Goal: Task Accomplishment & Management: Manage account settings

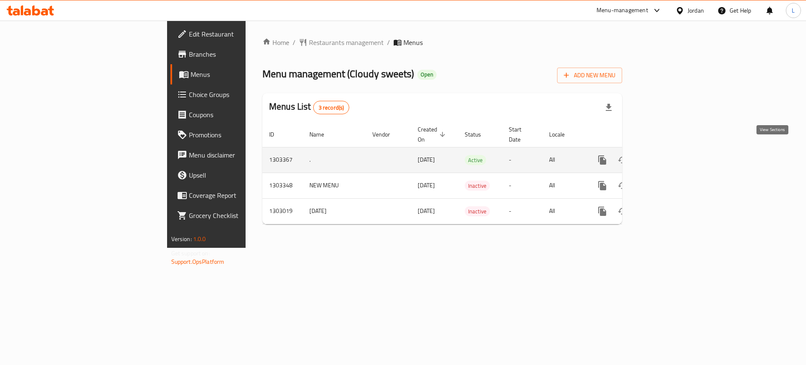
click at [668, 155] on icon "enhanced table" at bounding box center [662, 160] width 10 height 10
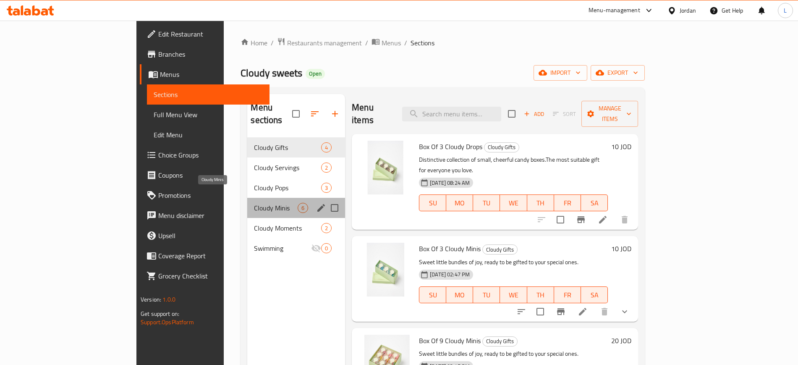
click at [254, 203] on span "Cloudy Minis" at bounding box center [276, 208] width 44 height 10
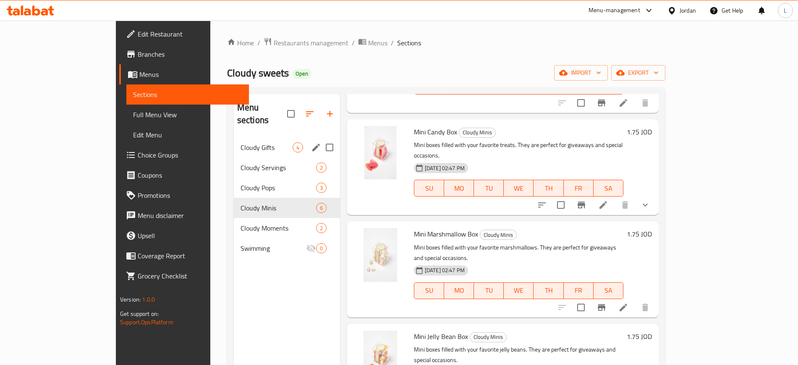
click at [234, 142] on div "Cloudy Gifts 4" at bounding box center [287, 147] width 106 height 20
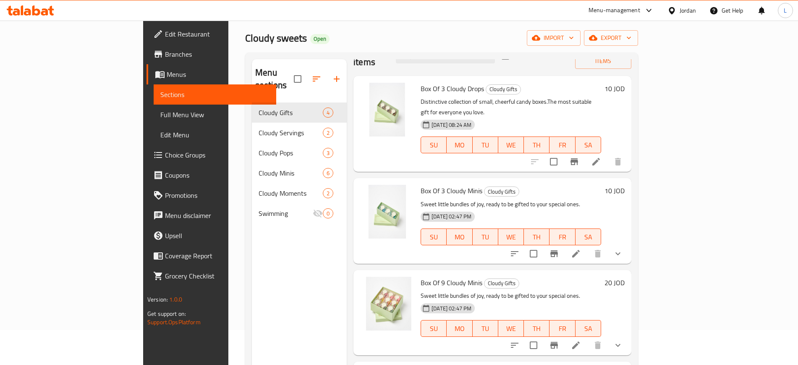
scroll to position [52, 0]
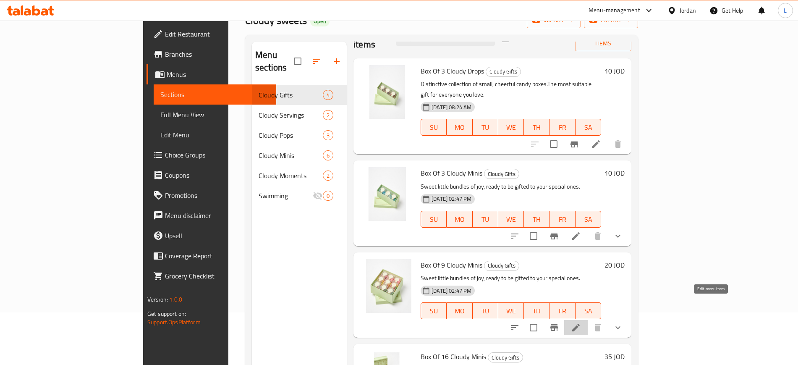
click at [579, 323] on icon at bounding box center [576, 327] width 8 height 8
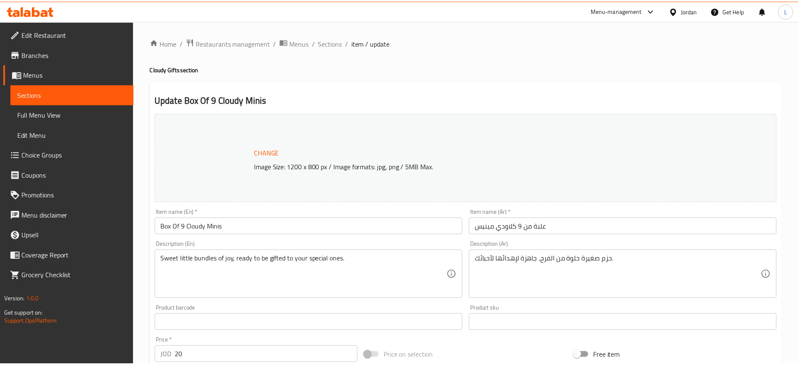
scroll to position [315, 0]
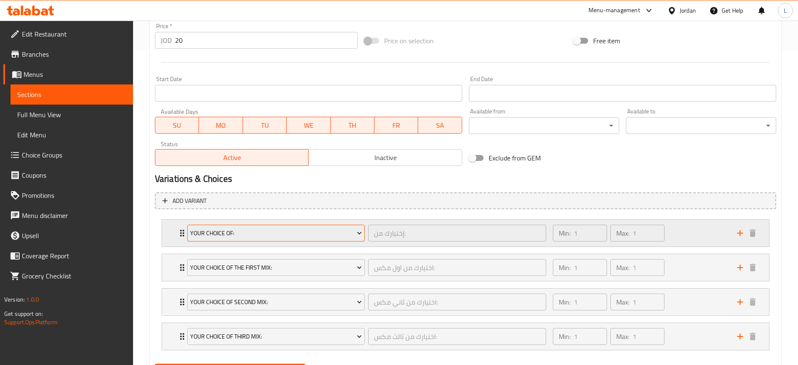
click at [275, 239] on button "Your Choice Of:" at bounding box center [275, 232] width 177 height 17
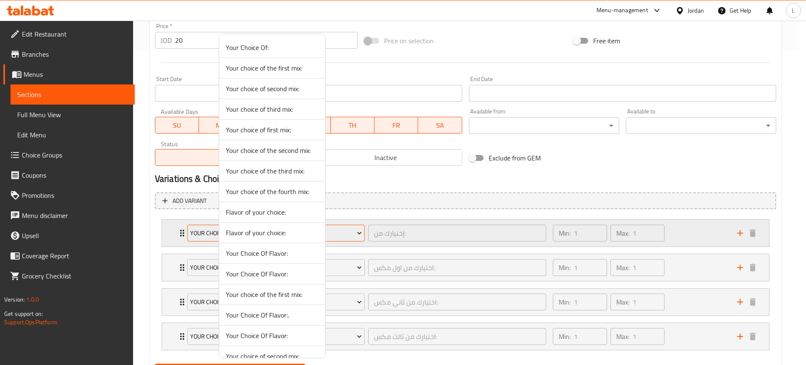
click at [275, 239] on li "Flavor of your choice:" at bounding box center [272, 232] width 106 height 21
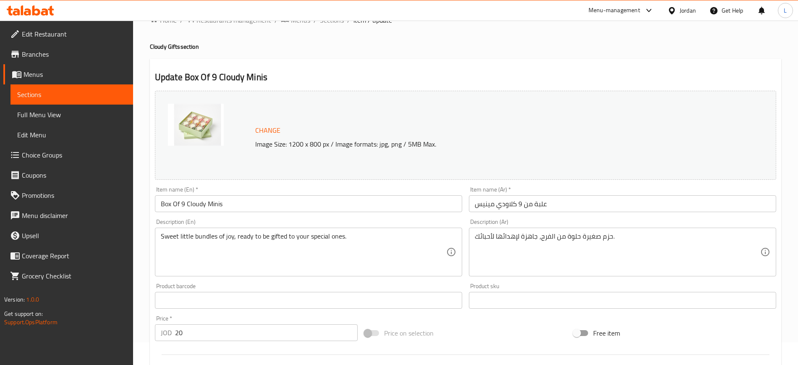
scroll to position [0, 0]
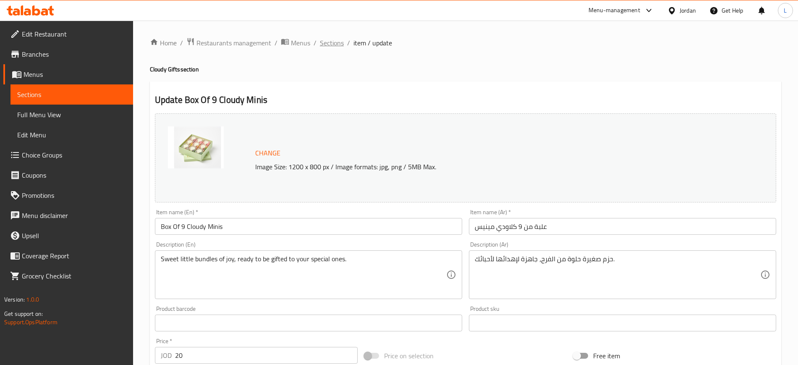
click at [322, 48] on span "Sections" at bounding box center [332, 43] width 24 height 10
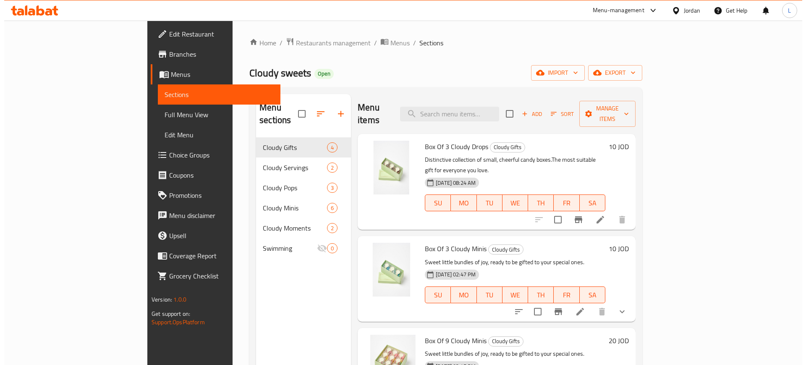
scroll to position [23, 0]
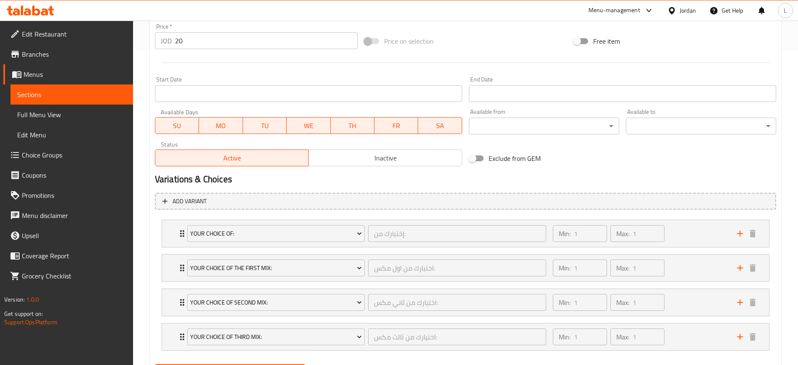
scroll to position [315, 0]
click at [183, 236] on div "Your Choice Of: إختيارك من: ​" at bounding box center [366, 232] width 369 height 27
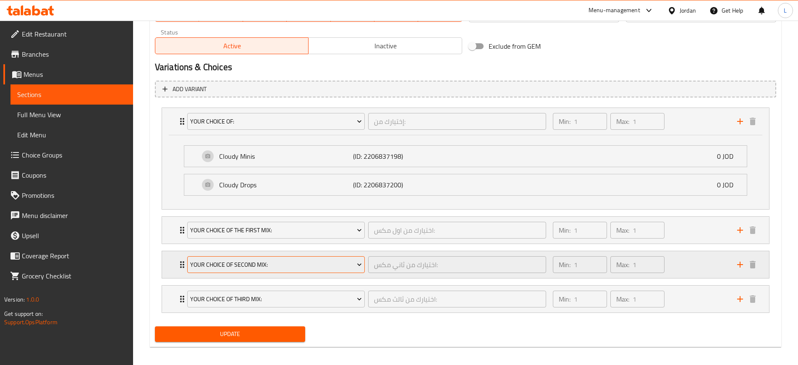
scroll to position [432, 0]
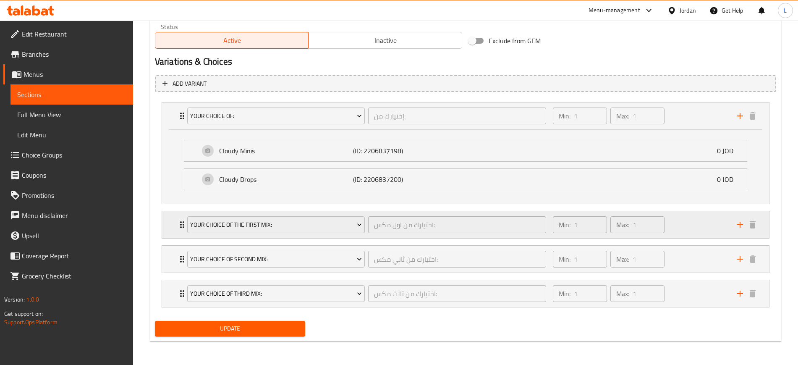
click at [180, 227] on icon "Expand" at bounding box center [182, 224] width 4 height 7
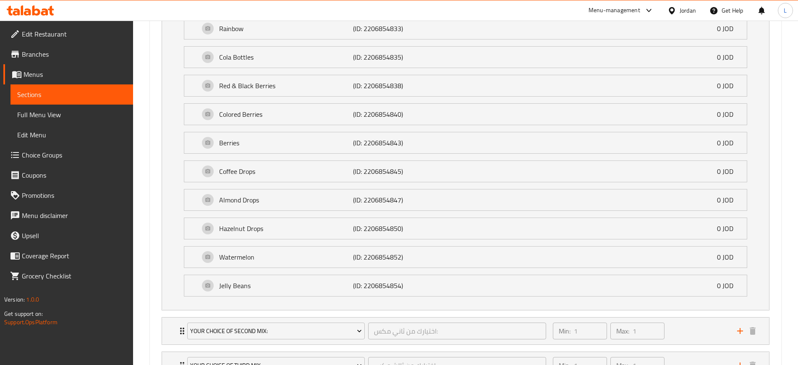
scroll to position [1428, 0]
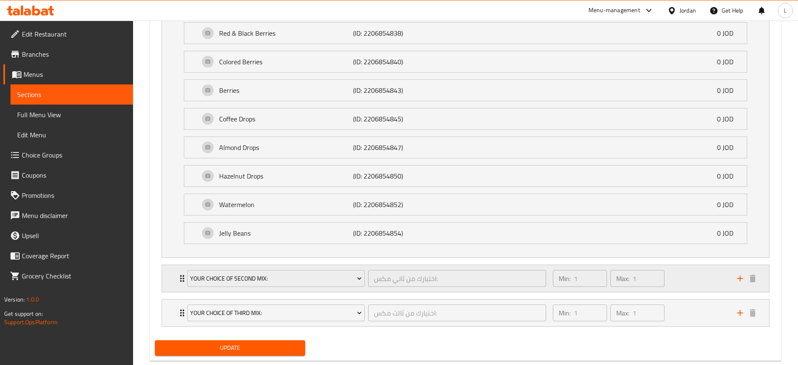
click at [181, 281] on icon "Expand" at bounding box center [182, 278] width 4 height 7
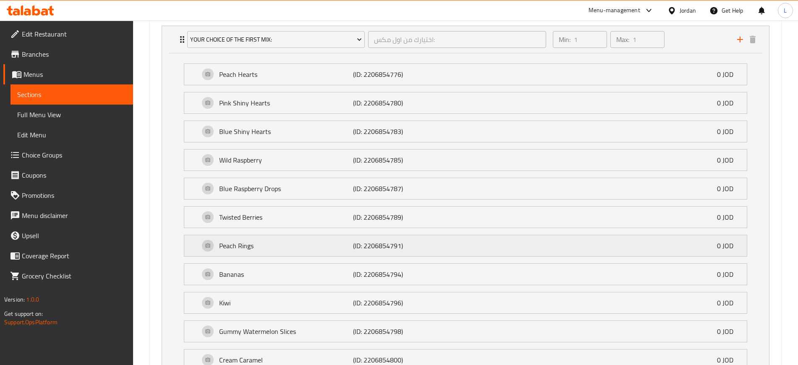
scroll to position [642, 0]
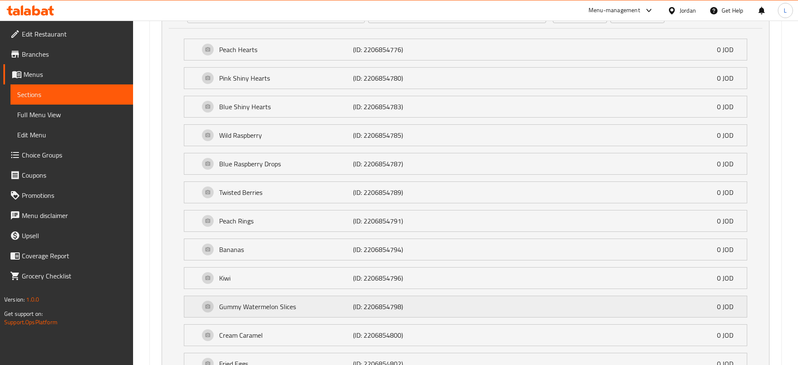
click at [326, 308] on p "Gummy Watermelon Slices" at bounding box center [286, 306] width 134 height 10
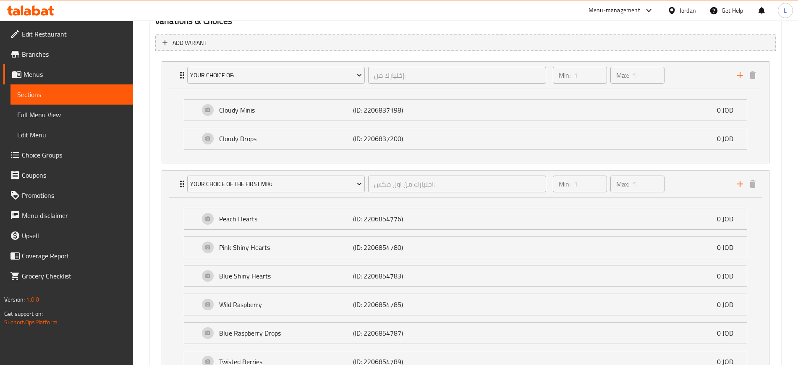
scroll to position [472, 0]
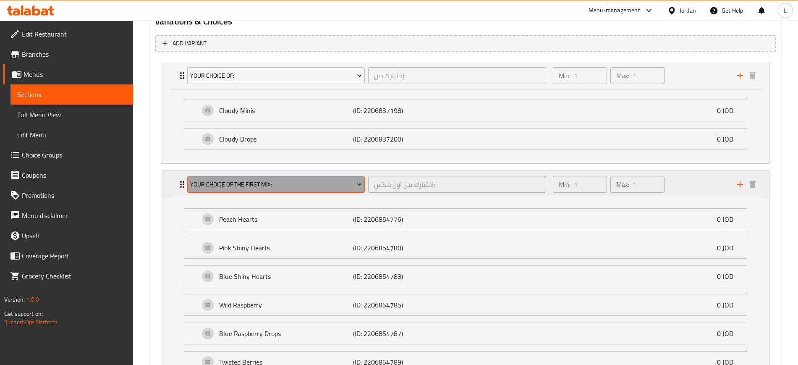
click at [318, 185] on span "Your choice of the first mix:" at bounding box center [276, 184] width 172 height 10
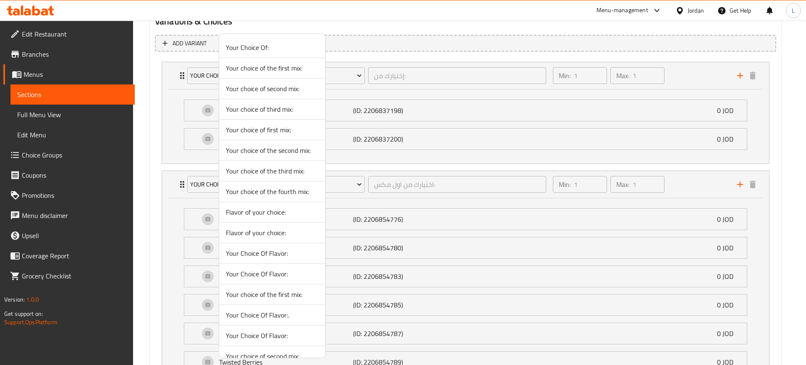
click at [387, 200] on div at bounding box center [403, 182] width 806 height 365
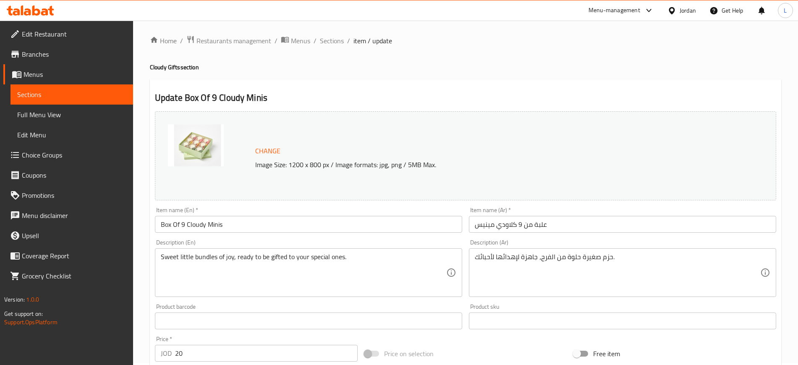
scroll to position [0, 0]
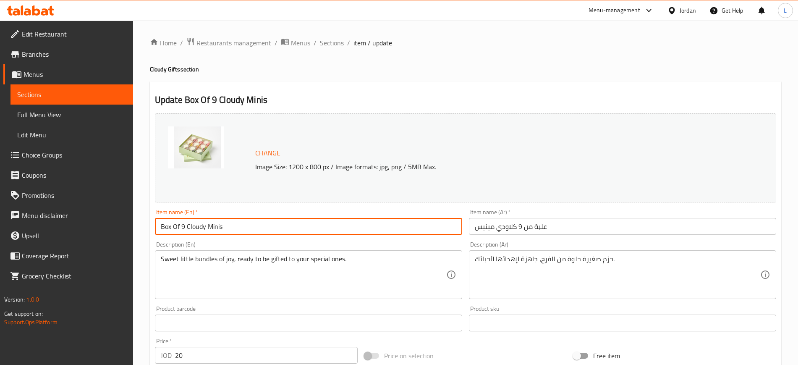
click at [199, 225] on input "Box Of 9 Cloudy Minis" at bounding box center [308, 226] width 307 height 17
click at [200, 227] on input "Box Of 9 Cloudy Minis" at bounding box center [308, 226] width 307 height 17
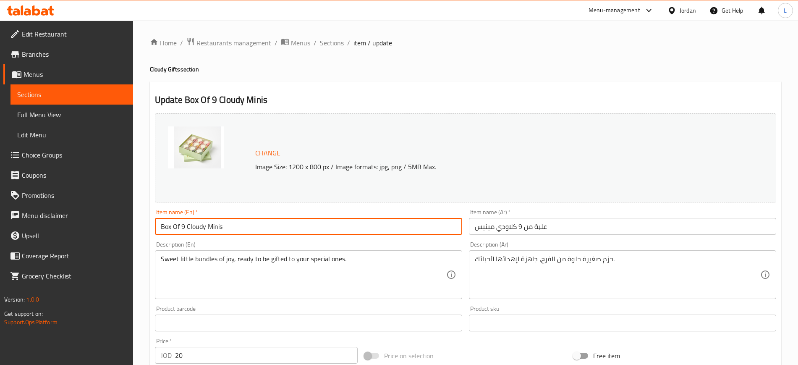
click at [200, 227] on input "Box Of 9 Cloudy Minis" at bounding box center [308, 226] width 307 height 17
click at [539, 226] on input "علبة من 9 كلاودي مينيس" at bounding box center [622, 226] width 307 height 17
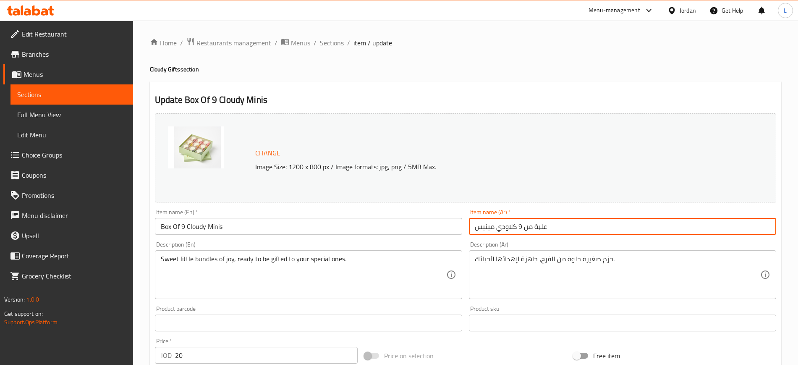
click at [539, 226] on input "علبة من 9 كلاودي مينيس" at bounding box center [622, 226] width 307 height 17
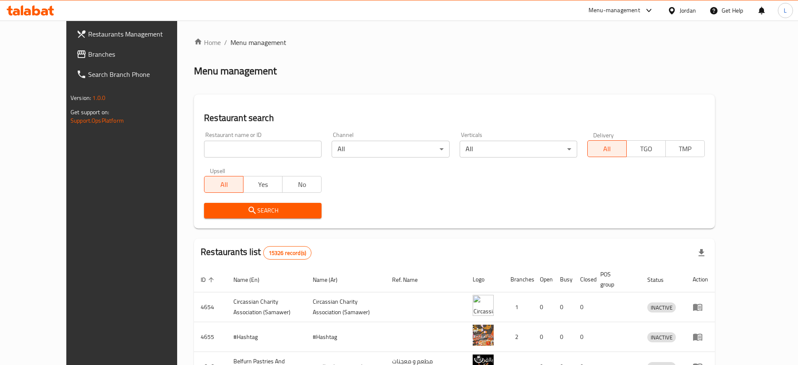
click at [237, 148] on input "search" at bounding box center [262, 149] width 117 height 17
type input "cloudy"
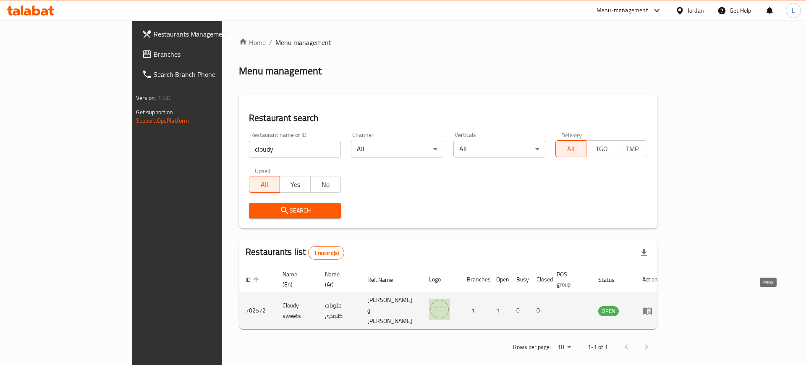
click at [652, 305] on icon "enhanced table" at bounding box center [647, 310] width 10 height 10
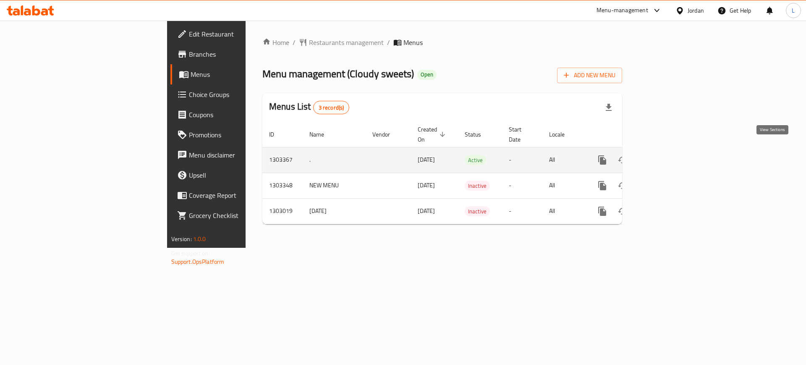
click at [673, 157] on link "enhanced table" at bounding box center [662, 160] width 20 height 20
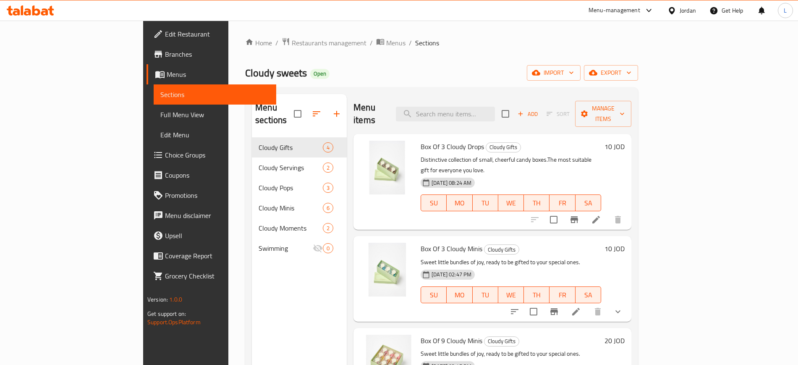
click at [165, 159] on span "Choice Groups" at bounding box center [217, 155] width 104 height 10
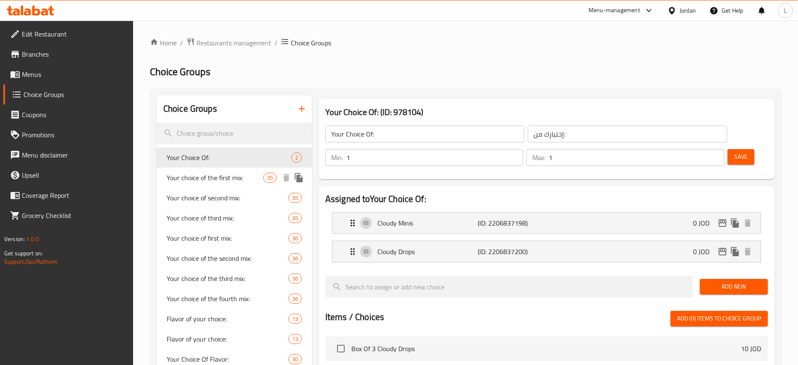
click at [233, 177] on span "Your choice of the first mix:" at bounding box center [215, 177] width 97 height 10
type input "Your choice of the first mix:"
type input "اختيارك من اول مكس:"
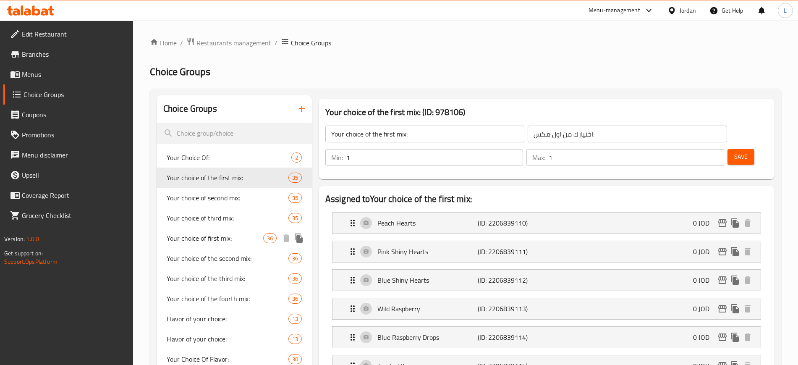
click at [245, 240] on span "Your choice of first mix:" at bounding box center [215, 238] width 97 height 10
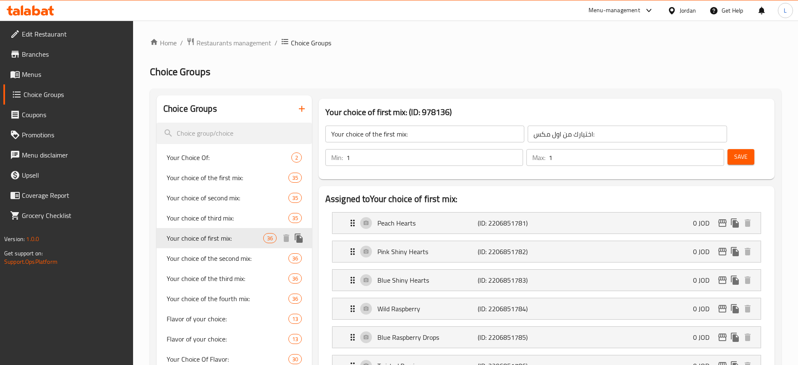
type input "Your choice of first mix:"
type input "اختيارك للمزيج الأول:"
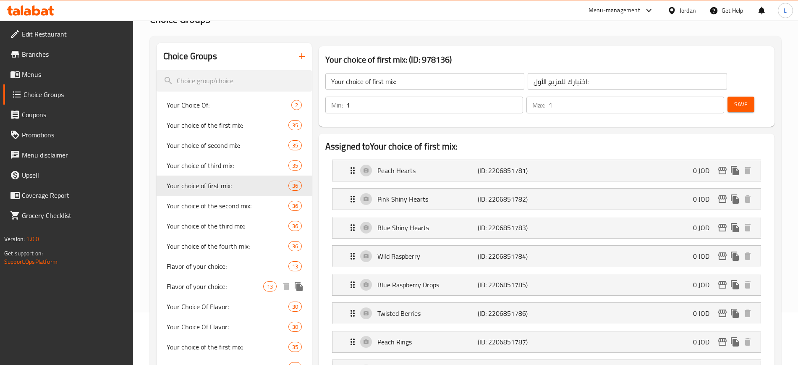
scroll to position [105, 0]
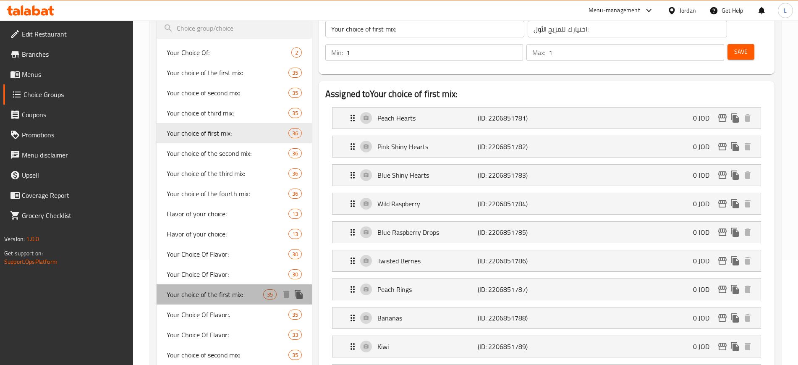
click at [248, 295] on span "Your choice of the first mix:" at bounding box center [215, 294] width 97 height 10
type input "Your choice of the first mix:"
type input "اختيارك من اول مكس:"
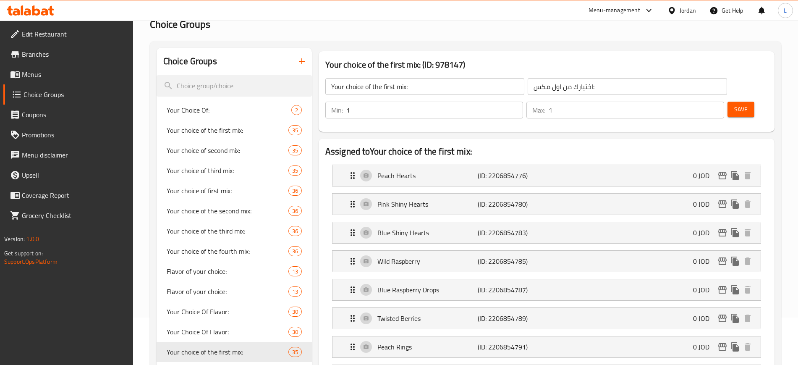
scroll to position [0, 0]
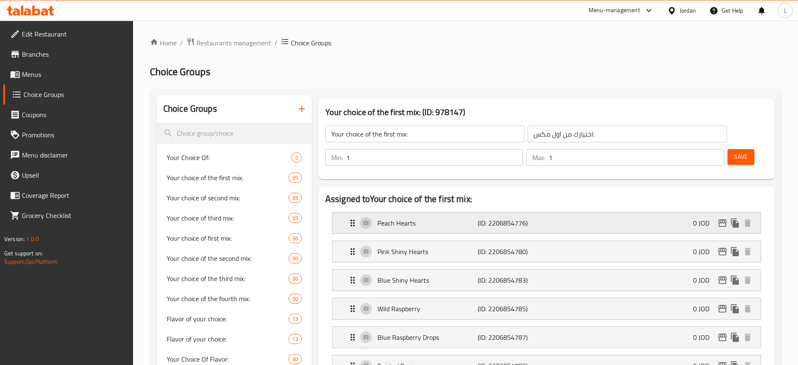
click at [645, 212] on div "Peach Hearts (ID: 2206854776) 0 JOD" at bounding box center [548, 222] width 403 height 21
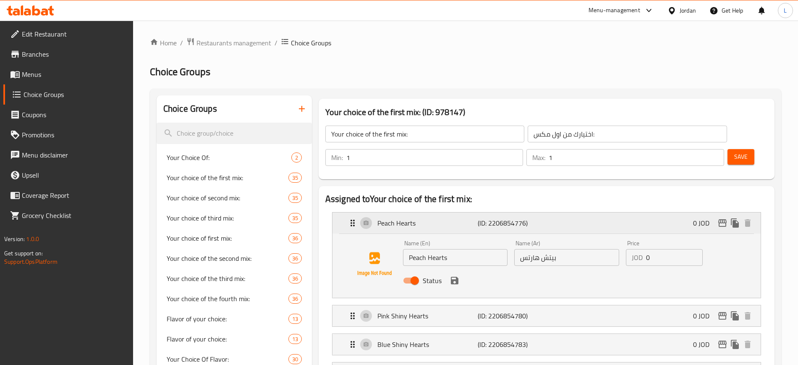
click at [645, 212] on div "Peach Hearts (ID: 2206854776) 0 JOD" at bounding box center [548, 222] width 403 height 21
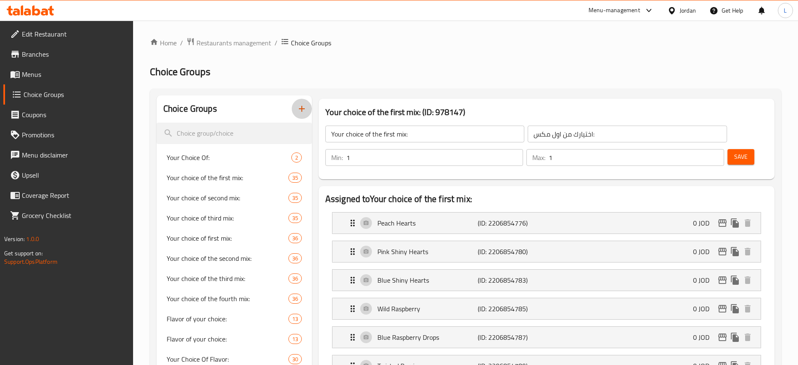
click at [303, 106] on icon "button" at bounding box center [302, 109] width 10 height 10
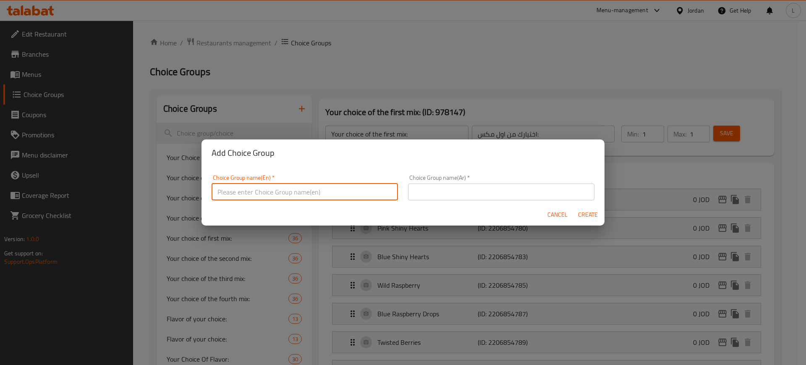
click at [323, 191] on input "text" at bounding box center [304, 191] width 186 height 17
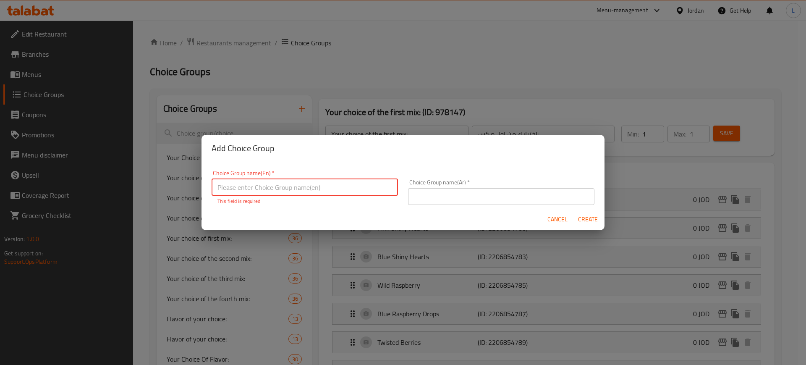
click at [305, 185] on input "text" at bounding box center [304, 187] width 186 height 17
paste input "Box Of 9 Cloudy Minis"
type input "Box Of 9 Cloudy Minis"
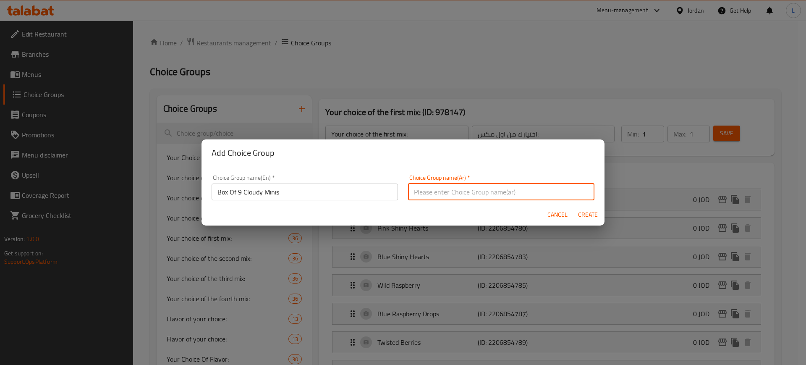
click at [456, 192] on input "text" at bounding box center [501, 191] width 186 height 17
paste input "علبة من 9 كلاودي مينيس"
type input "علبة من 9 كلاودي مينيس"
click at [582, 212] on span "Create" at bounding box center [587, 214] width 20 height 10
type input "Box Of 9 Cloudy Minis"
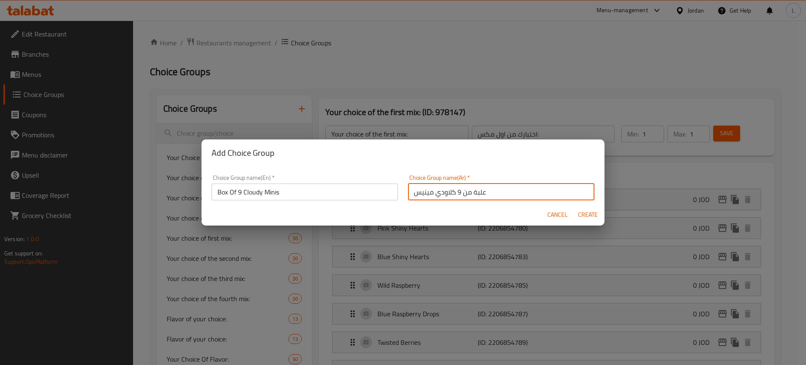
type input "علبة من 9 كلاودي مينيس"
type input "0"
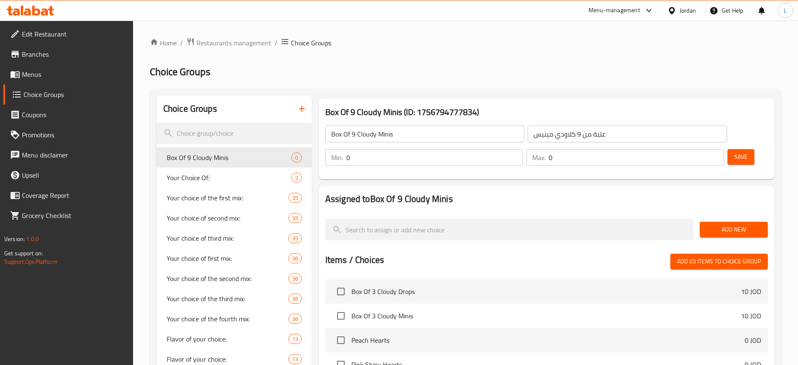
click at [725, 224] on span "Add New" at bounding box center [733, 229] width 55 height 10
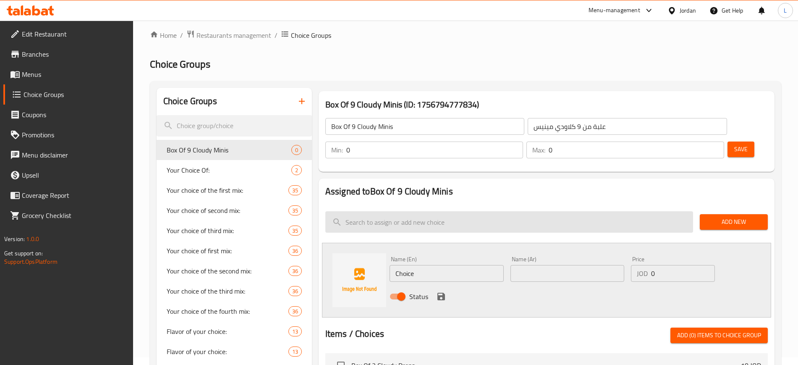
scroll to position [52, 0]
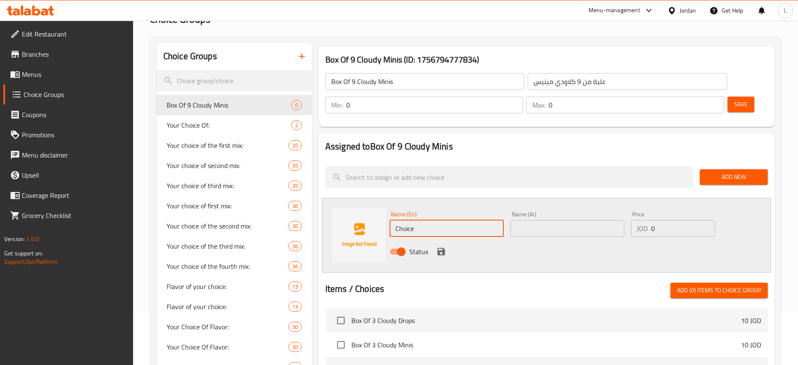
drag, startPoint x: 446, startPoint y: 205, endPoint x: 374, endPoint y: 206, distance: 72.6
click at [374, 206] on div "Name (En) Choice Name (En) Name (Ar) Name (Ar) Price JOD 0 Price Status" at bounding box center [546, 235] width 449 height 75
paste input "Hearts Mix"
type input "Hearts Mix"
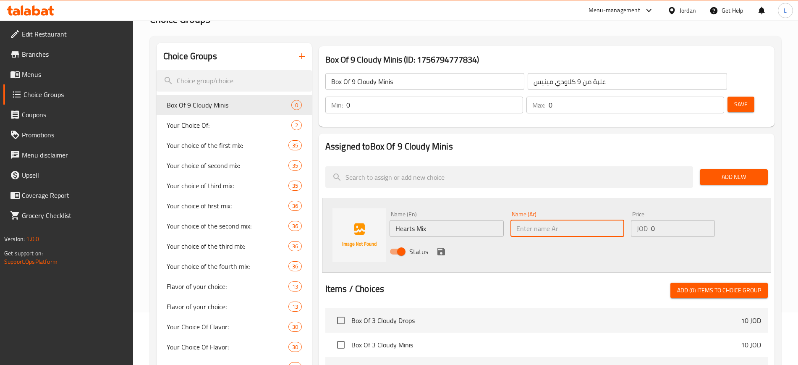
click at [528, 220] on input "text" at bounding box center [567, 228] width 114 height 17
paste input "مكس القلوب"
type input "مكس القلوب"
click at [442, 248] on icon "save" at bounding box center [441, 252] width 8 height 8
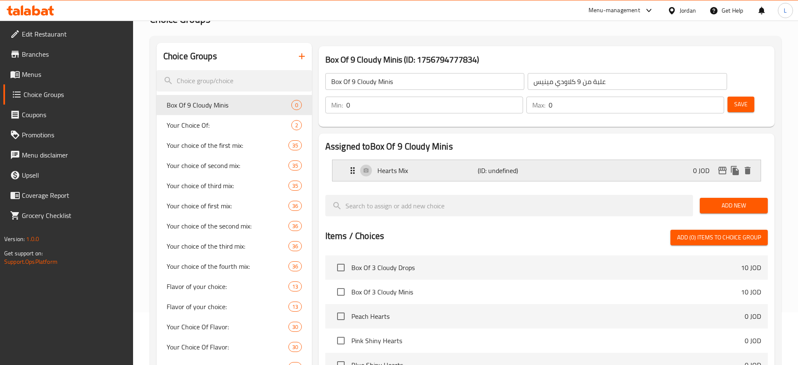
drag, startPoint x: 727, startPoint y: 181, endPoint x: 652, endPoint y: 157, distance: 78.2
click at [726, 200] on span "Add New" at bounding box center [733, 205] width 55 height 10
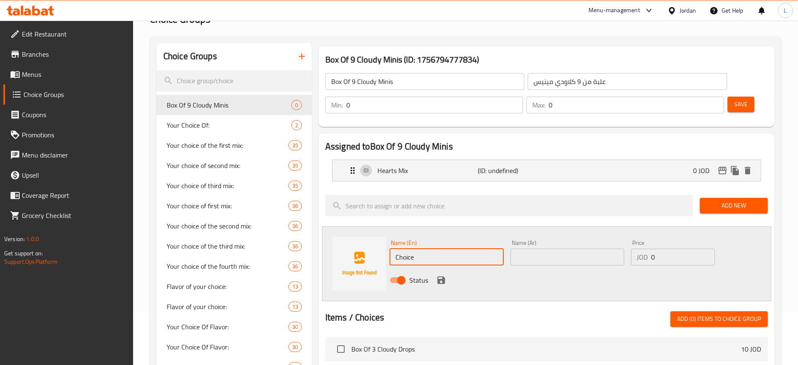
drag, startPoint x: 417, startPoint y: 235, endPoint x: 386, endPoint y: 235, distance: 31.5
click at [386, 236] on div "Name (En) Choice Name (En)" at bounding box center [446, 252] width 121 height 32
paste input "Blue Mix"
type input "Blue Mix"
click at [540, 248] on input "text" at bounding box center [567, 256] width 114 height 17
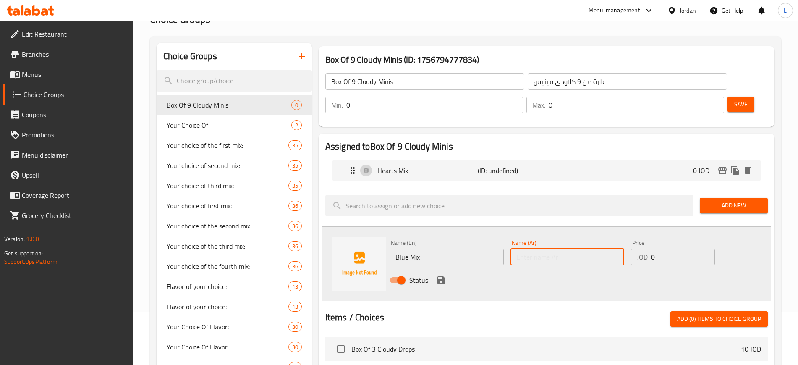
paste input "المكس الأزرق"
type input "المكس الأزرق"
click at [442, 276] on icon "save" at bounding box center [441, 280] width 8 height 8
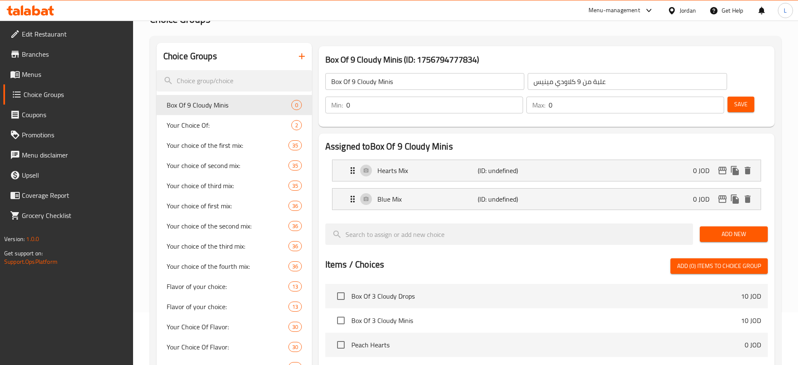
click at [730, 229] on span "Add New" at bounding box center [733, 234] width 55 height 10
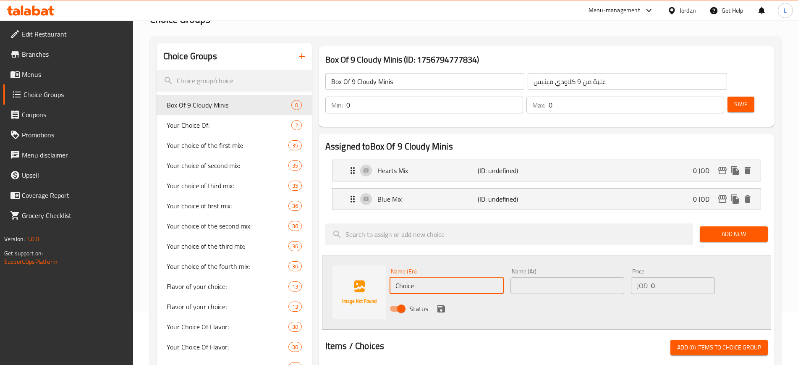
click at [412, 277] on input "Choice" at bounding box center [446, 285] width 114 height 17
paste input "Tropical Fruits"
type input "ChoicTropical Fruits e"
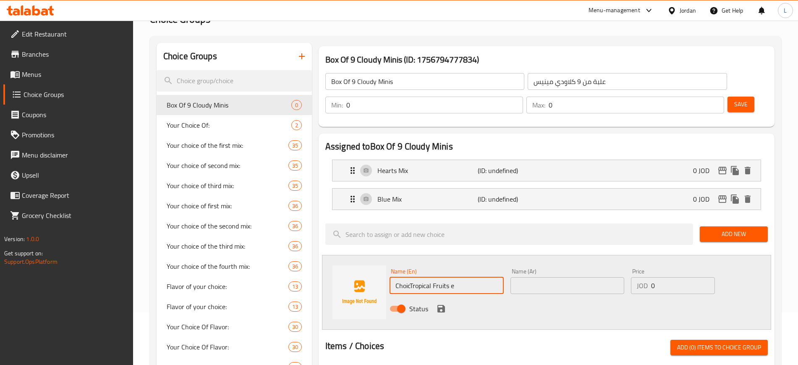
click at [474, 277] on input "ChoicTropical Fruits e" at bounding box center [446, 285] width 114 height 17
click at [456, 277] on input "text" at bounding box center [446, 285] width 114 height 17
paste input "Tropical Fruits"
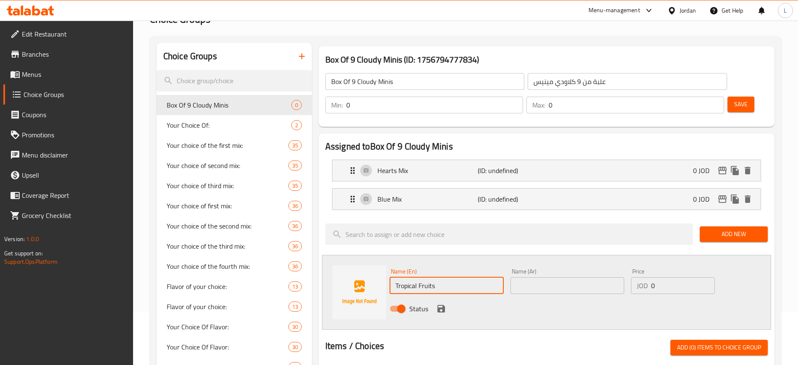
type input "Tropical Fruits"
click at [549, 277] on input "text" at bounding box center [567, 285] width 114 height 17
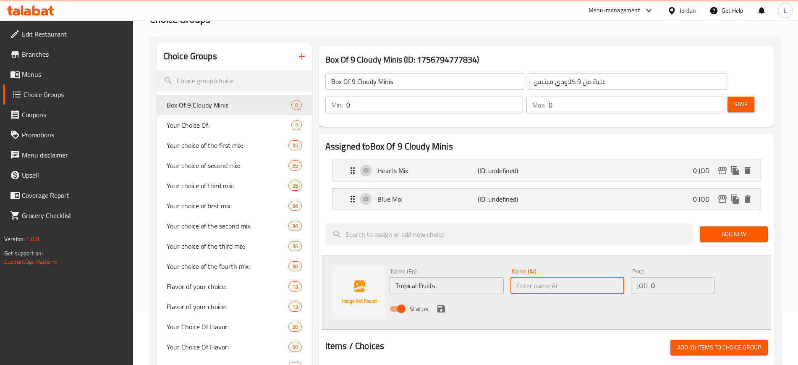
paste input "فواكه استوائية"
type input "فواكه استوائية"
click at [440, 303] on icon "save" at bounding box center [441, 308] width 10 height 10
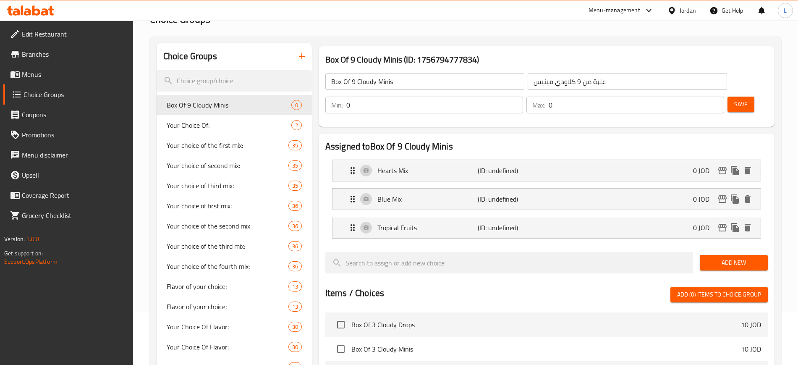
click at [720, 257] on span "Add New" at bounding box center [733, 262] width 55 height 10
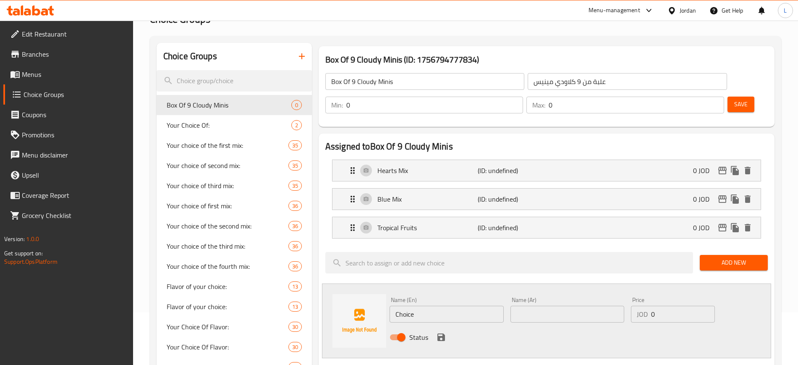
drag, startPoint x: 467, startPoint y: 291, endPoint x: 466, endPoint y: 295, distance: 4.3
click at [466, 305] on input "Choice" at bounding box center [446, 313] width 114 height 17
click at [465, 305] on input "Choice" at bounding box center [446, 313] width 114 height 17
paste input "Berries Mix"
type input "Berries Mix"
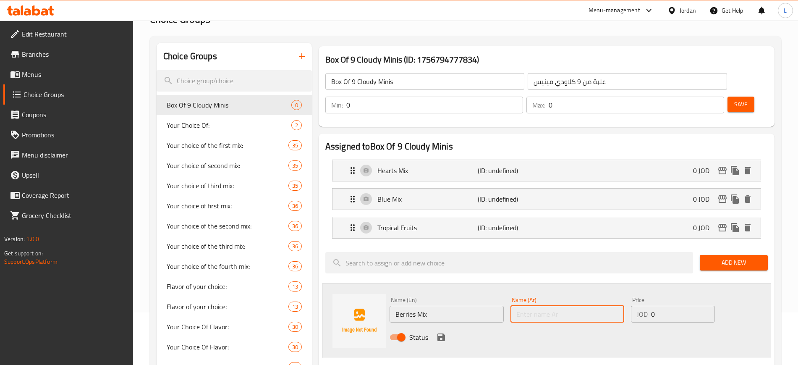
click at [550, 305] on input "text" at bounding box center [567, 313] width 114 height 17
paste input "مكس التوت"
type input "مكس التوت"
click at [440, 333] on icon "save" at bounding box center [441, 337] width 8 height 8
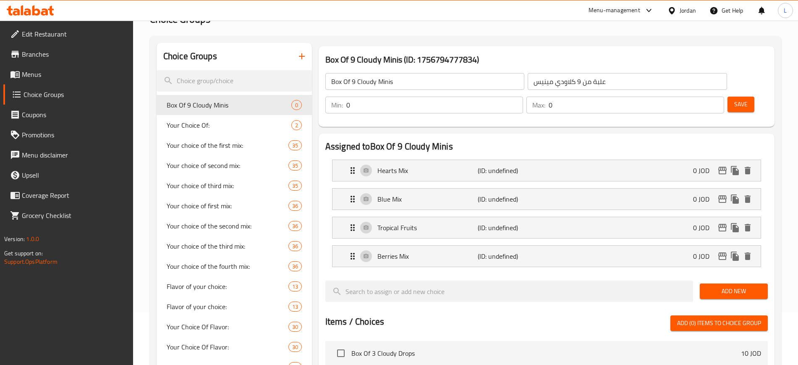
click at [719, 286] on span "Add New" at bounding box center [733, 291] width 55 height 10
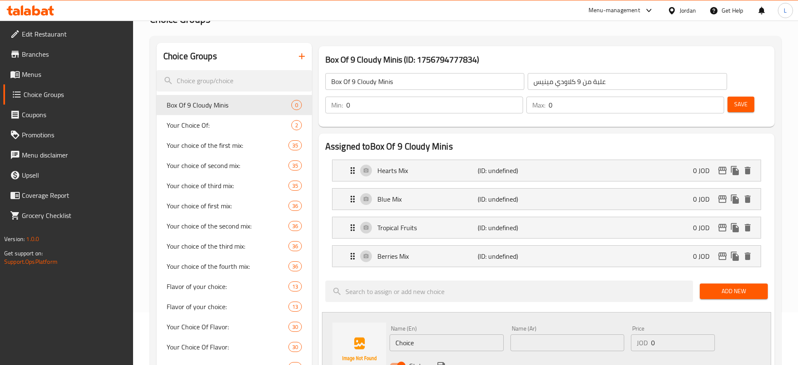
click at [424, 334] on input "Choice" at bounding box center [446, 342] width 114 height 17
click at [423, 334] on input "Choice" at bounding box center [446, 342] width 114 height 17
paste input "(Peach Hearts, Gummy Watermelon Slices, Kiwi)"
type input "(Peach Hearts, Gummy Watermelon Slices, Kiwi)"
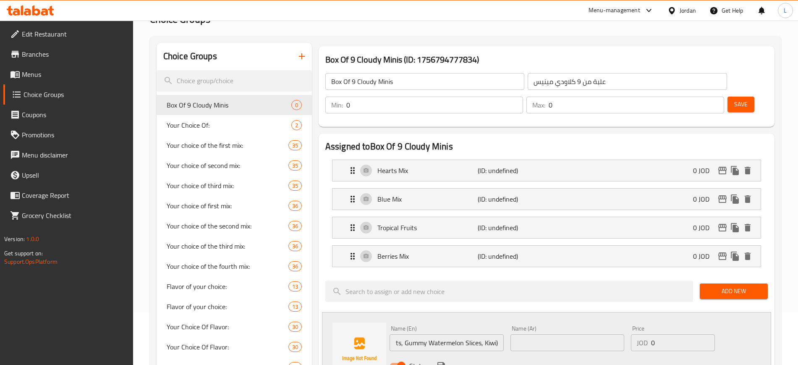
scroll to position [0, 0]
click at [563, 334] on input "text" at bounding box center [567, 342] width 114 height 17
paste input "(قلوب الخوخ- شرائح البطيخ- كيوي)"
type input "(قلوب الخوخ- شرائح البطيخ- كيوي)"
click at [442, 362] on icon "save" at bounding box center [441, 366] width 8 height 8
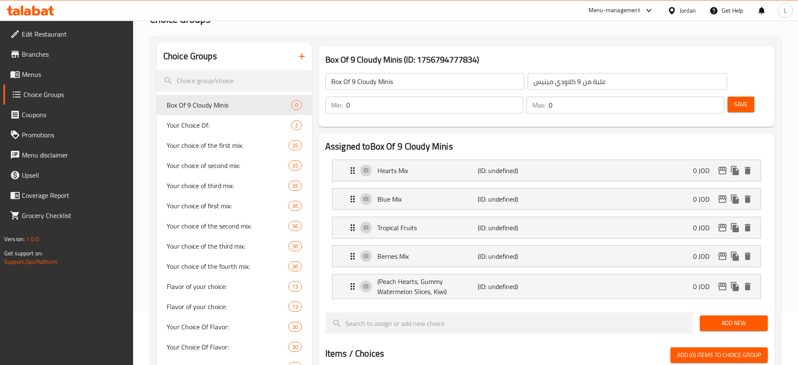
click at [716, 318] on span "Add New" at bounding box center [733, 323] width 55 height 10
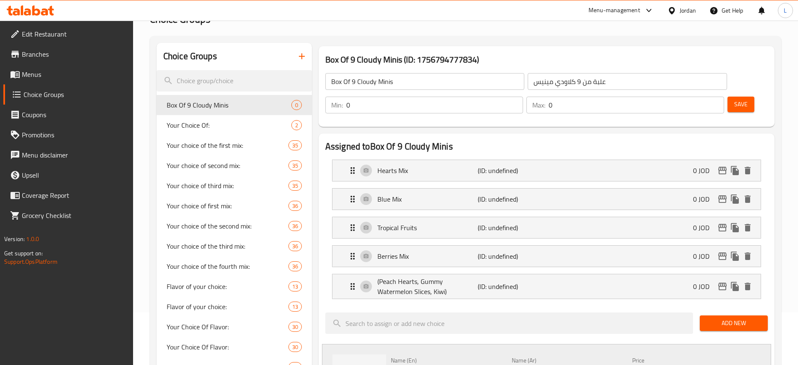
paste input "(Cream Caramel, Fried Eggs, Cream Caramel Kisses)"
type input "(Cream Caramel, Fried Eggs, Cream Caramel Kisses)"
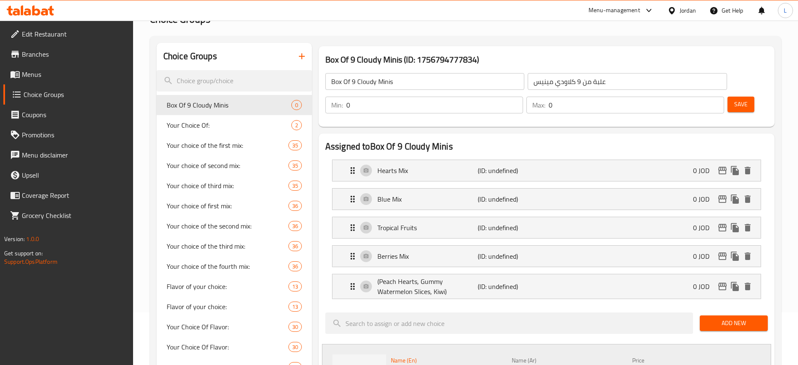
scroll to position [0, 0]
paste input "([PERSON_NAME]- بيض- كراميل ملون)"
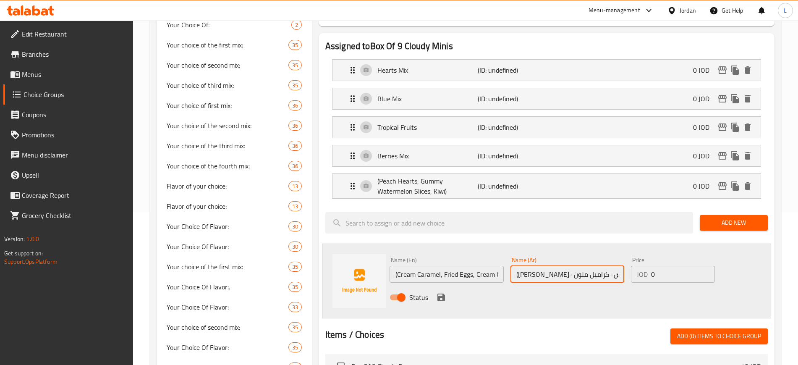
scroll to position [157, 0]
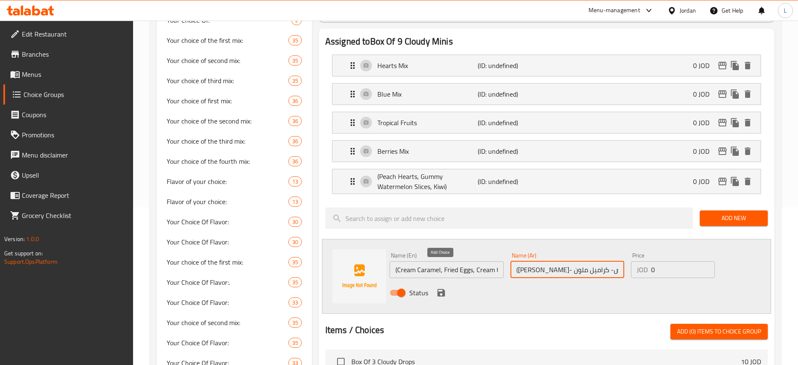
type input "([PERSON_NAME]- بيض- كراميل ملون)"
click at [441, 287] on icon "save" at bounding box center [441, 292] width 10 height 10
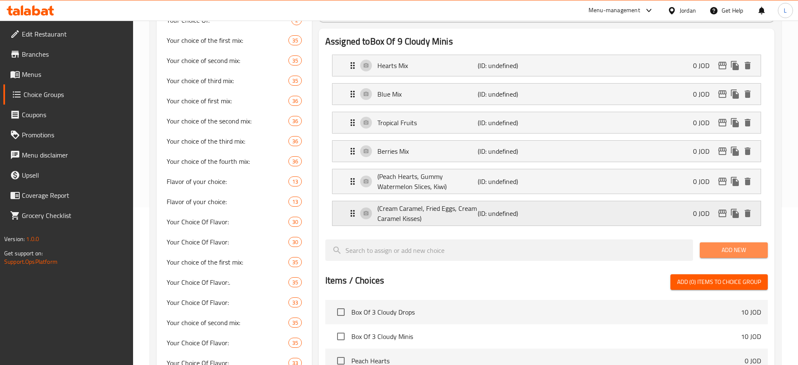
drag, startPoint x: 715, startPoint y: 223, endPoint x: 686, endPoint y: 199, distance: 37.6
click at [715, 245] on span "Add New" at bounding box center [733, 250] width 55 height 10
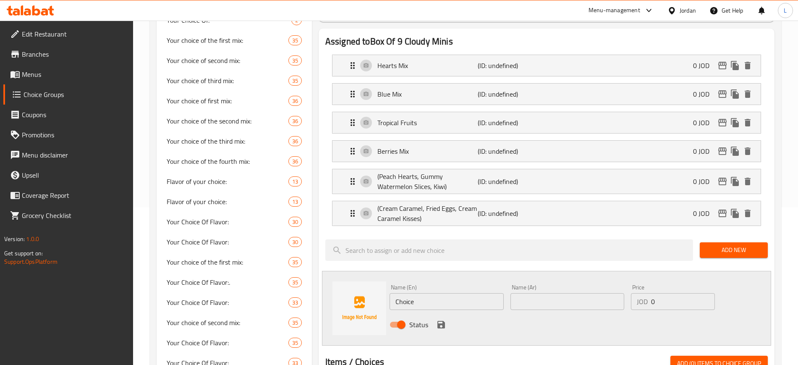
click at [413, 288] on div "Name (En) Choice Name (En)" at bounding box center [446, 297] width 121 height 32
click at [413, 293] on input "Choice" at bounding box center [446, 301] width 114 height 17
paste input "(Jelly Bears, Crocodiles, Rainbow)"
type input "(Jelly Bears, Crocodiles, Rainbow)"
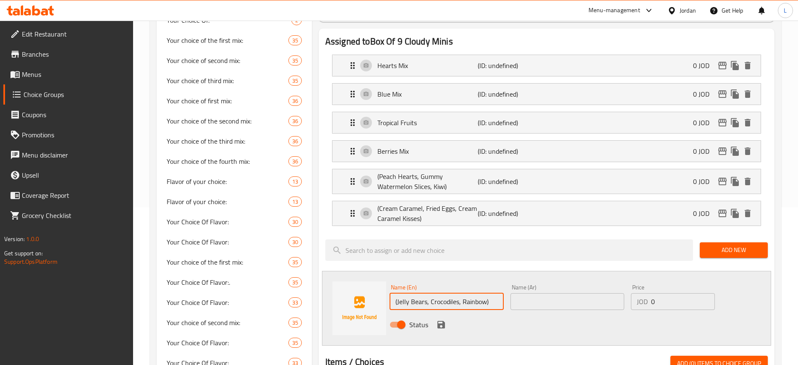
click at [553, 293] on input "text" at bounding box center [567, 301] width 114 height 17
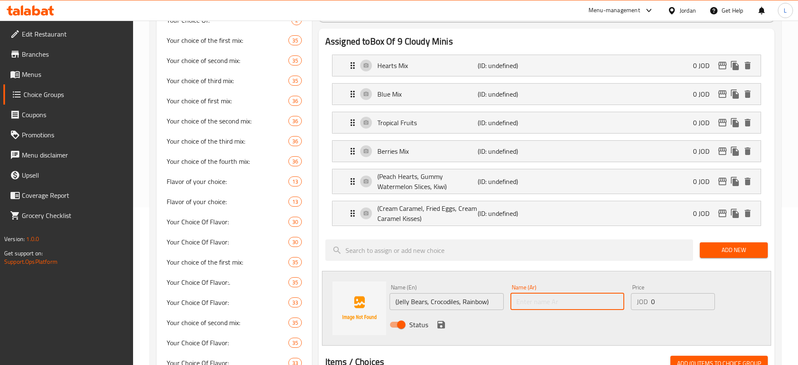
paste input "(دباديب- تماسيح- رينبو)"
type input "(دباديب- تماسيح- رينبو)"
drag, startPoint x: 440, startPoint y: 304, endPoint x: 482, endPoint y: 297, distance: 42.0
click at [440, 321] on icon "save" at bounding box center [441, 325] width 8 height 8
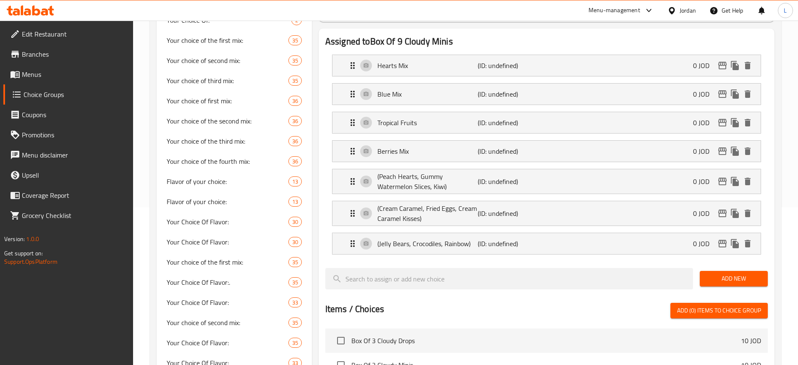
drag, startPoint x: 712, startPoint y: 254, endPoint x: 676, endPoint y: 266, distance: 38.3
click at [712, 273] on span "Add New" at bounding box center [733, 278] width 55 height 10
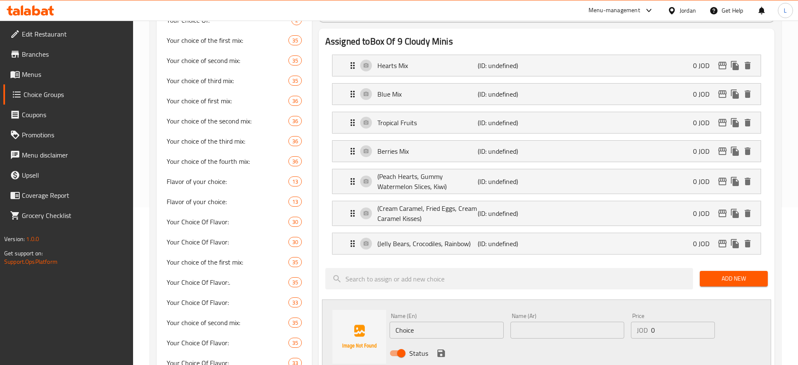
click at [422, 321] on input "Choice" at bounding box center [446, 329] width 114 height 17
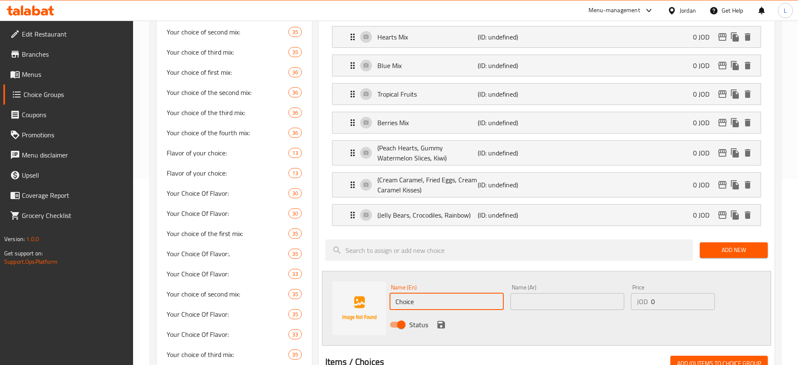
scroll to position [210, 0]
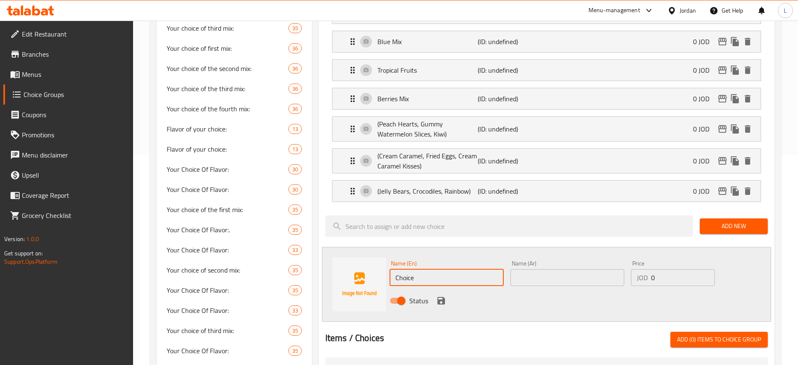
paste input "Pinky Mix"
type input "Pinky Mix"
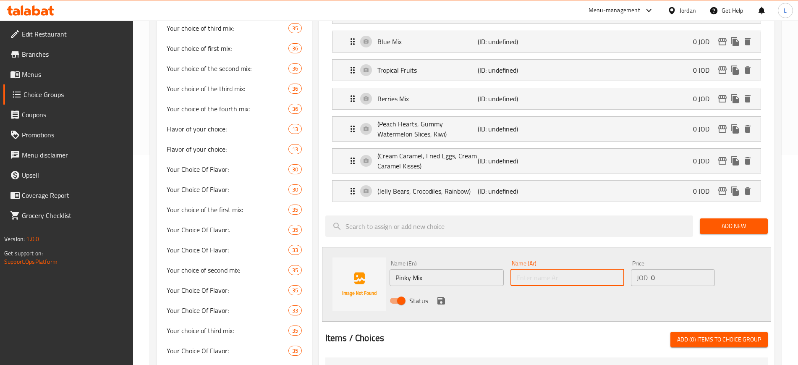
click at [569, 269] on input "text" at bounding box center [567, 277] width 114 height 17
paste input "المكس الوردي"
type input "المكس الوردي"
click at [441, 295] on icon "save" at bounding box center [441, 300] width 10 height 10
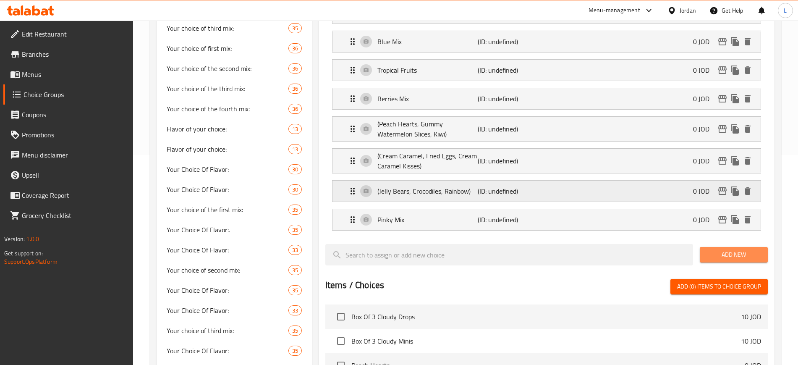
drag, startPoint x: 738, startPoint y: 232, endPoint x: 600, endPoint y: 164, distance: 154.6
click at [738, 249] on span "Add New" at bounding box center [733, 254] width 55 height 10
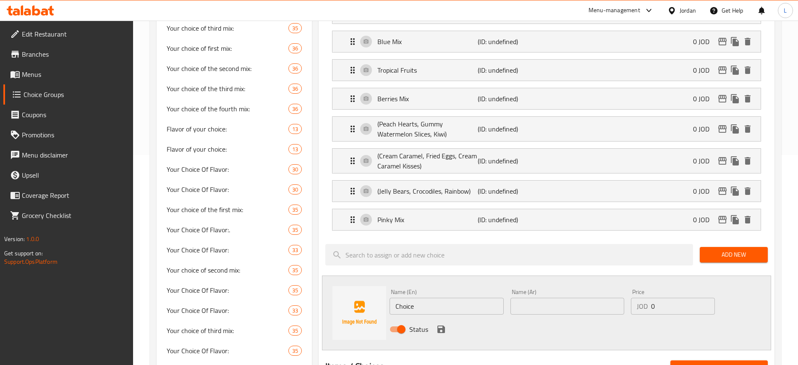
click at [439, 297] on input "Choice" at bounding box center [446, 305] width 114 height 17
paste input "Strawberries Mix"
type input "Strawberries Mix"
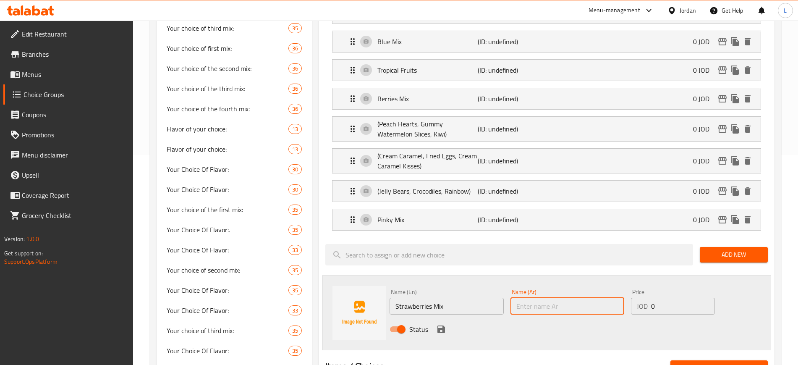
click at [566, 297] on input "text" at bounding box center [567, 305] width 114 height 17
paste input "مكس الفراولة"
type input "مكس الفراولة"
click at [440, 325] on icon "save" at bounding box center [441, 329] width 8 height 8
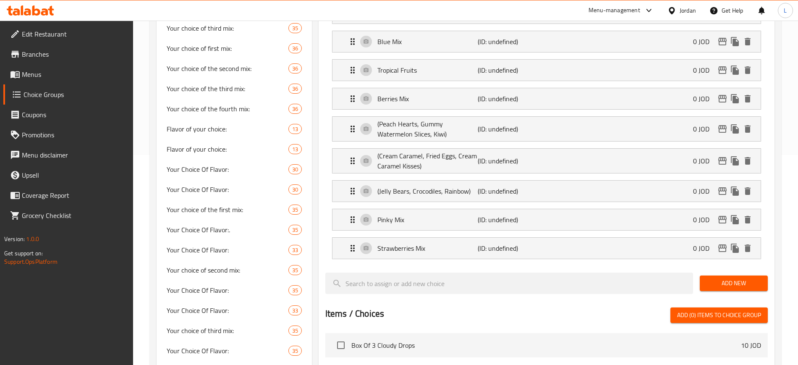
click at [704, 275] on button "Add New" at bounding box center [733, 283] width 68 height 16
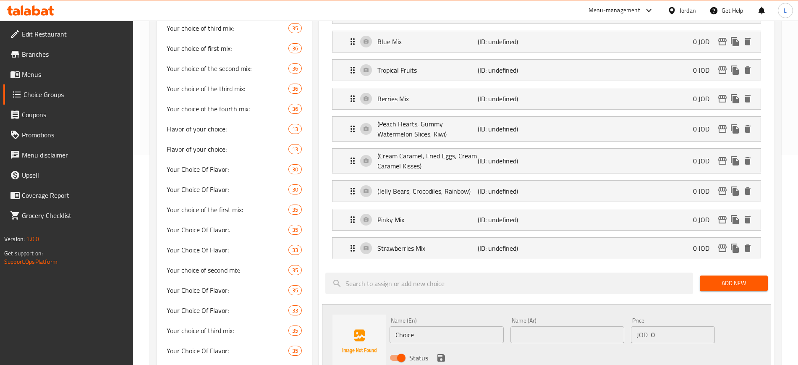
click at [425, 326] on input "Choice" at bounding box center [446, 334] width 114 height 17
paste input "(Twist Cones, Wild Strawberries, Twin Cherry)"
type input "(Twist Cones, Wild Strawberries, Twin Cherry)"
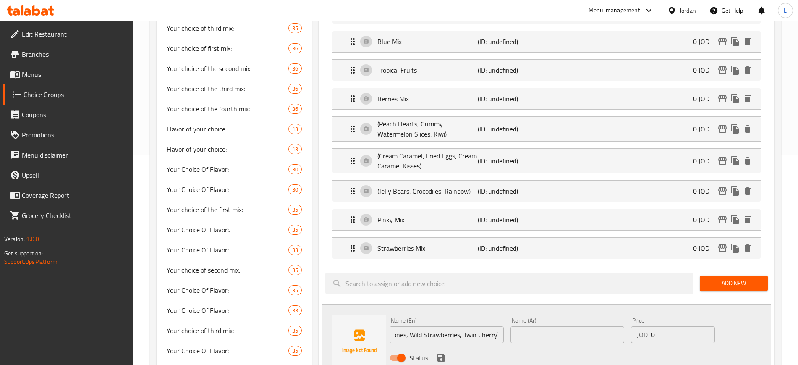
scroll to position [0, 0]
click at [556, 326] on input "text" at bounding box center [567, 334] width 114 height 17
paste input "(قرطوس، فراولة، عنقود الكرز)"
type input "(قرطوس، فراولة، عنقود الكرز)"
click at [443, 354] on icon "save" at bounding box center [441, 358] width 8 height 8
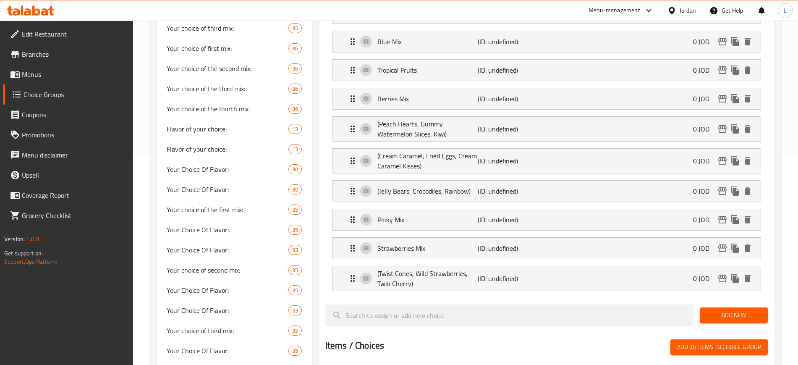
click at [726, 310] on span "Add New" at bounding box center [733, 315] width 55 height 10
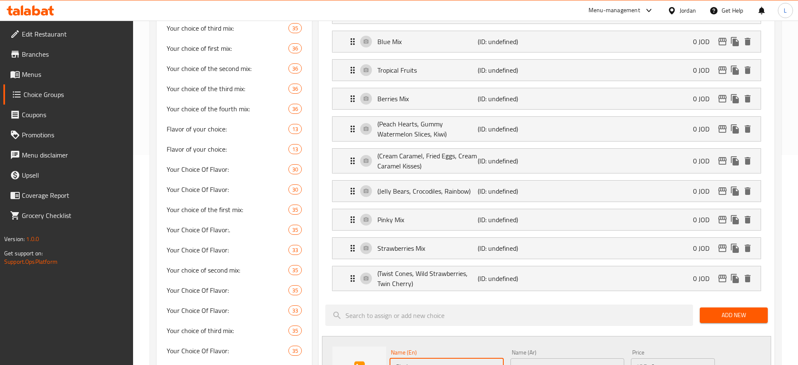
click at [442, 358] on input "Choice" at bounding box center [446, 366] width 114 height 17
paste input "Watermelon Mix"
type input "Watermelon Mix"
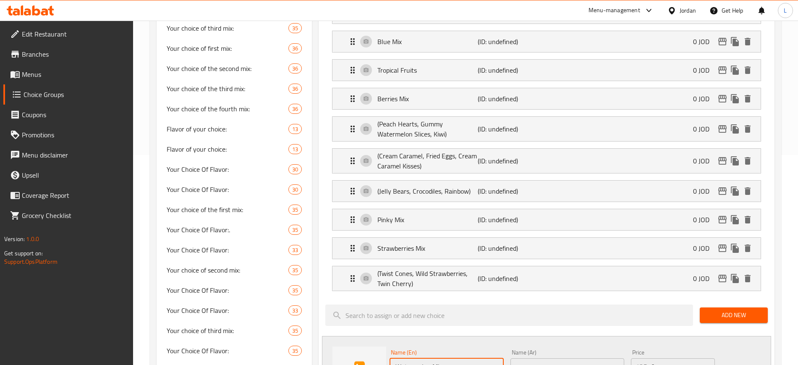
click at [530, 352] on div "Name (Ar) Name (Ar)" at bounding box center [567, 362] width 121 height 32
click at [534, 358] on input "text" at bounding box center [567, 366] width 114 height 17
paste input "مكس البطيخ"
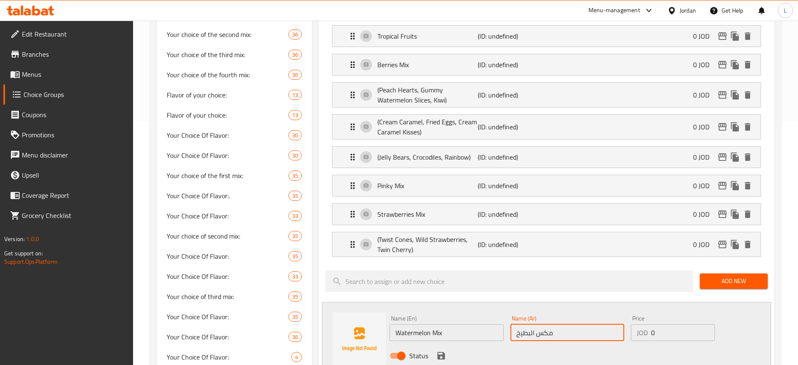
scroll to position [262, 0]
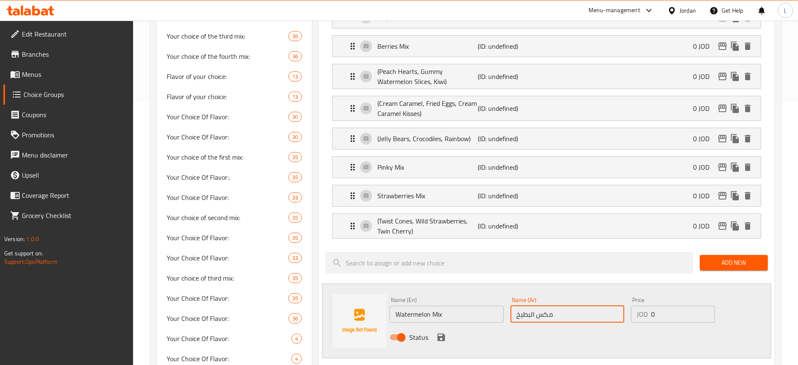
type input "مكس البطيخ"
click at [439, 332] on icon "save" at bounding box center [441, 337] width 10 height 10
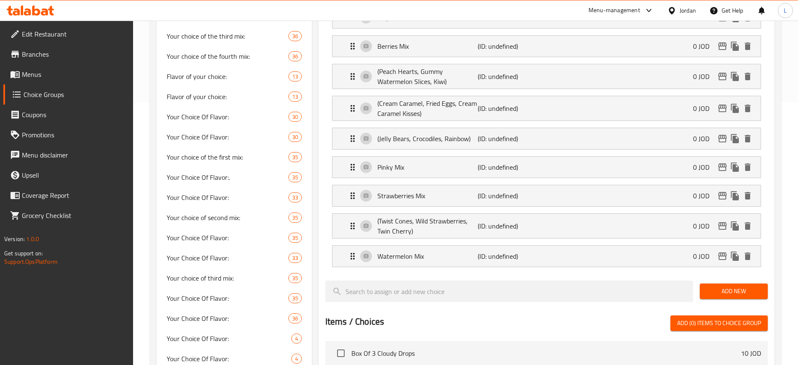
click at [728, 286] on span "Add New" at bounding box center [733, 291] width 55 height 10
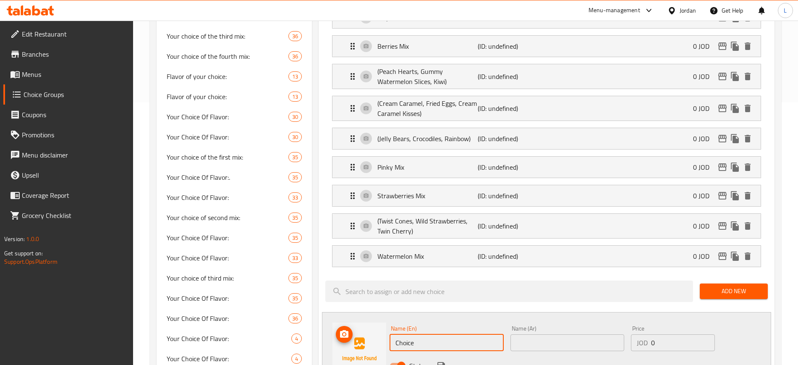
drag, startPoint x: 446, startPoint y: 321, endPoint x: 342, endPoint y: 316, distance: 103.4
click at [342, 316] on div "Name (En) Choice Name (En) Name (Ar) Name (Ar) Price JOD 0 Price Status" at bounding box center [546, 349] width 449 height 75
paste input "(Jelly Bean, Cola Bottles, Rainbow)"
type input "(Jelly Bean, Cola Bottles, Rainbow)"
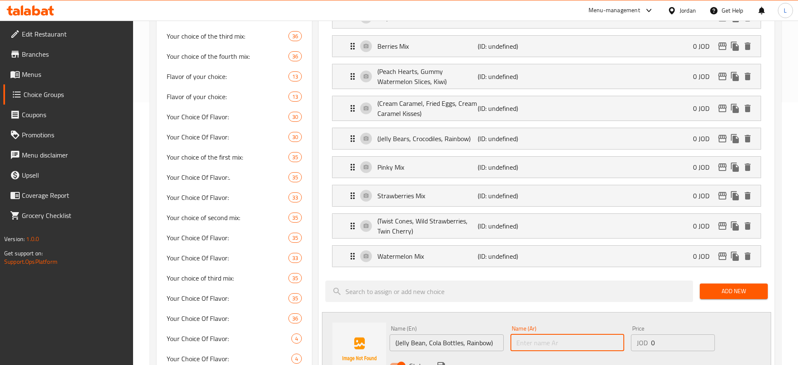
click at [572, 334] on input "text" at bounding box center [567, 342] width 114 height 17
paste input "(جيلي بين، كولا، رينبو)"
type input "(جيلي بين، كولا، رينبو)"
click at [439, 362] on icon "save" at bounding box center [441, 366] width 8 height 8
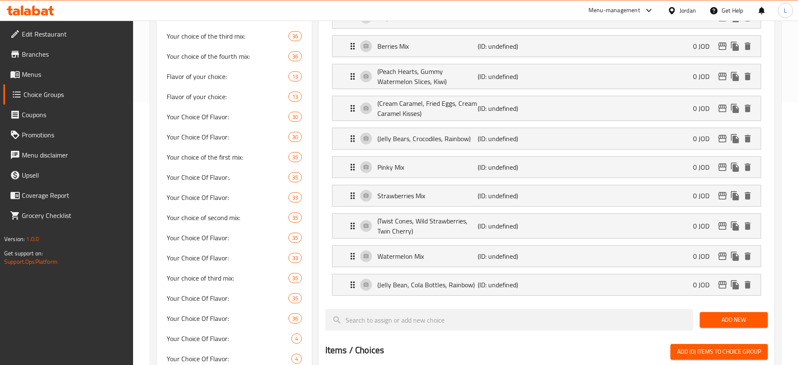
click at [730, 314] on span "Add New" at bounding box center [733, 319] width 55 height 10
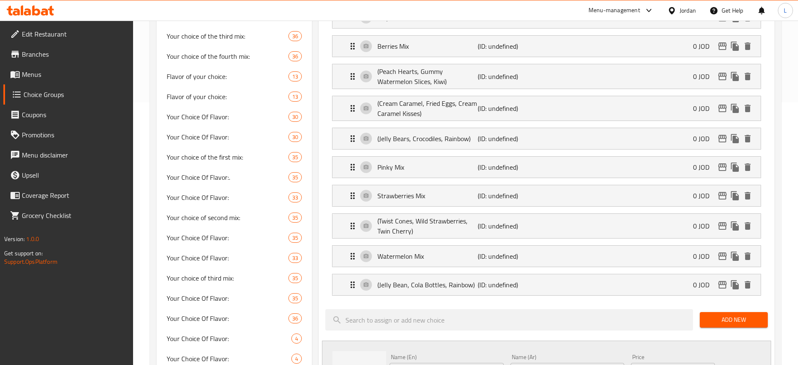
click at [725, 314] on span "Add New" at bounding box center [733, 319] width 55 height 10
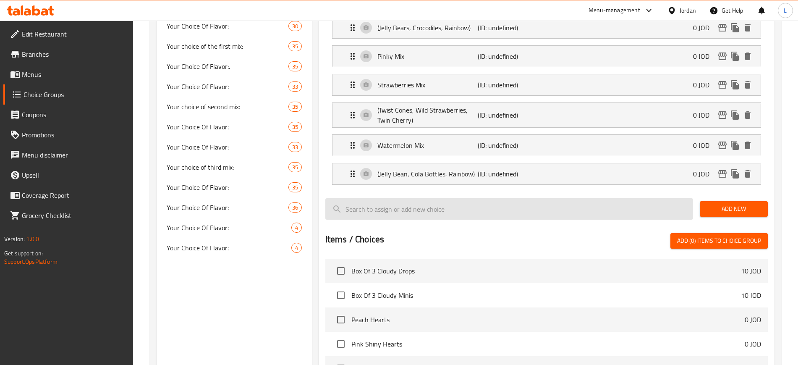
scroll to position [367, 0]
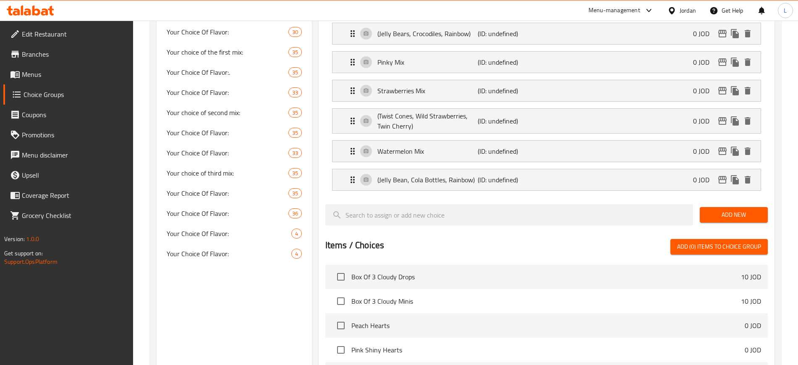
click at [725, 209] on span "Add New" at bounding box center [733, 214] width 55 height 10
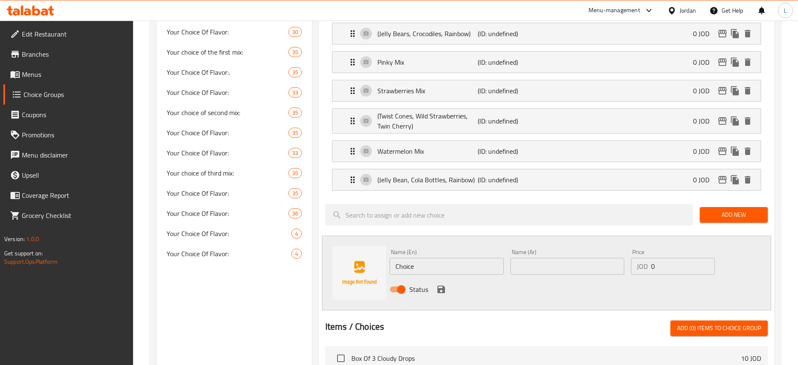
click at [443, 258] on input "Choice" at bounding box center [446, 266] width 114 height 17
paste input "Sour Mix"
type input "Sour Mix"
click at [530, 258] on input "text" at bounding box center [567, 266] width 114 height 17
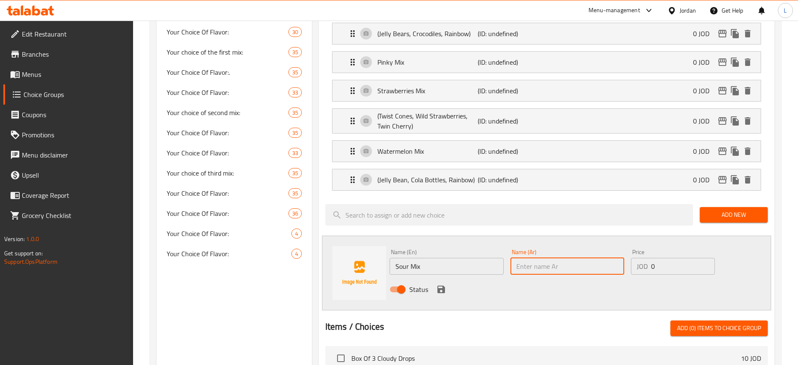
paste input "المكس الحامض"
type input "المكس الحامض"
click at [442, 285] on icon "save" at bounding box center [441, 289] width 8 height 8
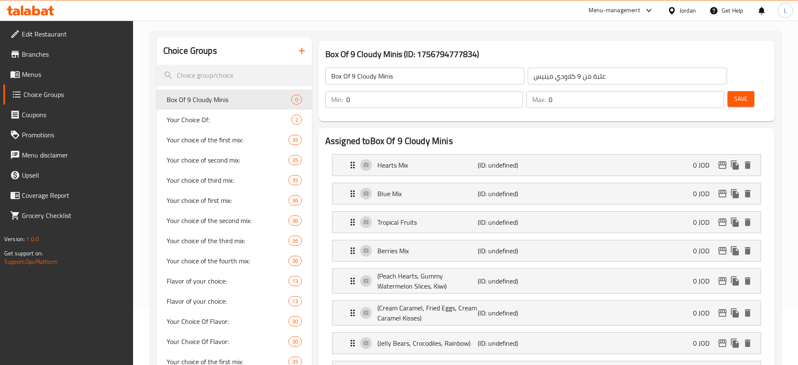
scroll to position [0, 0]
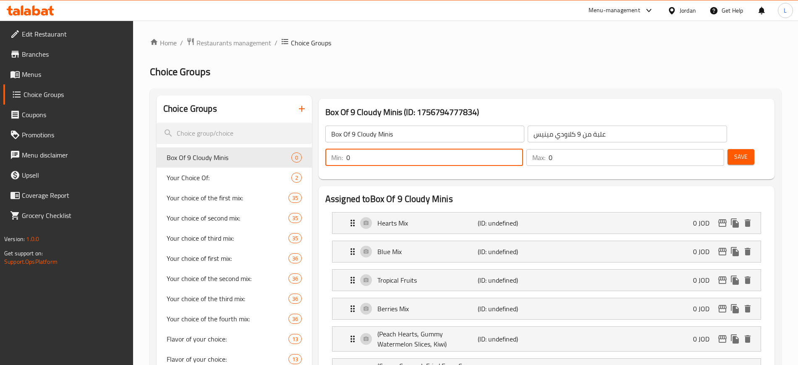
drag, startPoint x: 648, startPoint y: 136, endPoint x: 631, endPoint y: 134, distance: 17.7
click at [523, 149] on div "Min: 0 ​" at bounding box center [424, 157] width 198 height 17
type input "3"
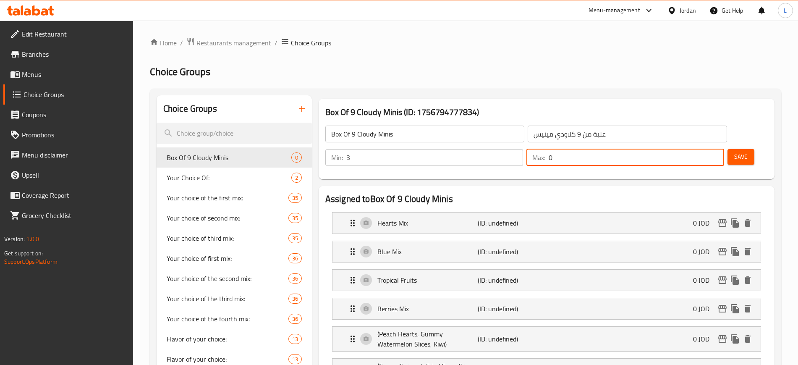
drag, startPoint x: 694, startPoint y: 133, endPoint x: 680, endPoint y: 133, distance: 14.3
click at [680, 149] on div "Max: 0 ​" at bounding box center [625, 157] width 198 height 17
type input "3"
click at [734, 151] on span "Save" at bounding box center [740, 156] width 13 height 10
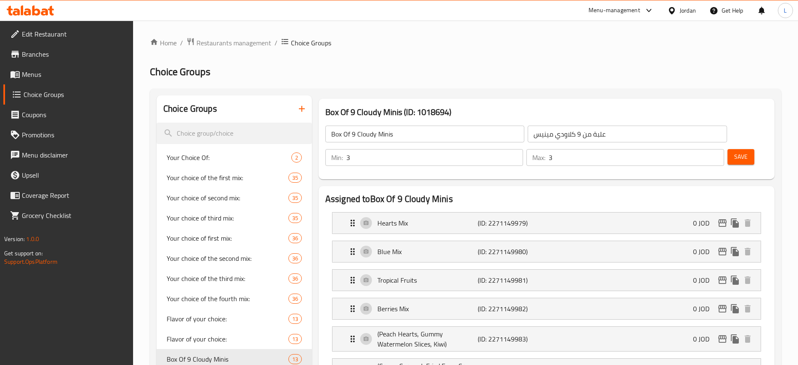
click at [300, 109] on icon "button" at bounding box center [302, 109] width 6 height 6
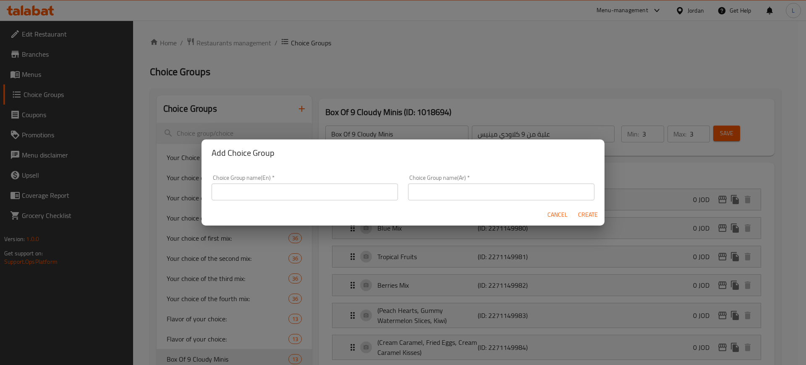
click at [298, 194] on input "text" at bounding box center [304, 191] width 186 height 17
paste input "Box Of 16 Cloudy Minis"
click at [387, 195] on input "Box Of 16 Cloudy Minis" at bounding box center [304, 191] width 186 height 17
type input "Box Of 16 Cloudy Minis"
drag, startPoint x: 430, startPoint y: 189, endPoint x: 425, endPoint y: 185, distance: 6.3
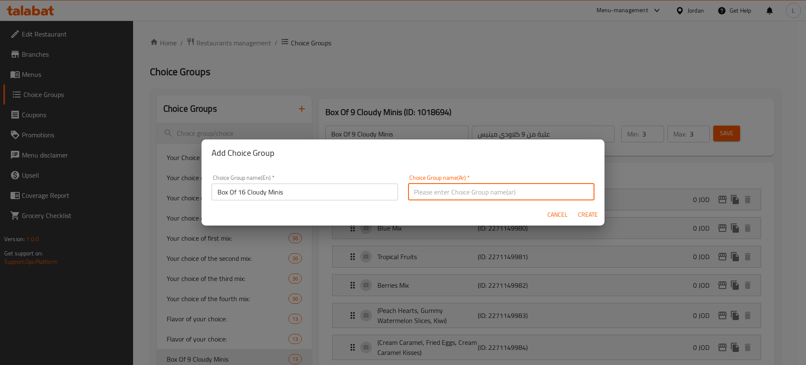
click at [430, 189] on input "text" at bounding box center [501, 191] width 186 height 17
click at [467, 194] on input "text" at bounding box center [501, 191] width 186 height 17
paste input "علبة من 16 كلاودي مينيس"
type input "علبة من 16 كلاودي مينيس"
click at [593, 215] on span "Create" at bounding box center [587, 214] width 20 height 10
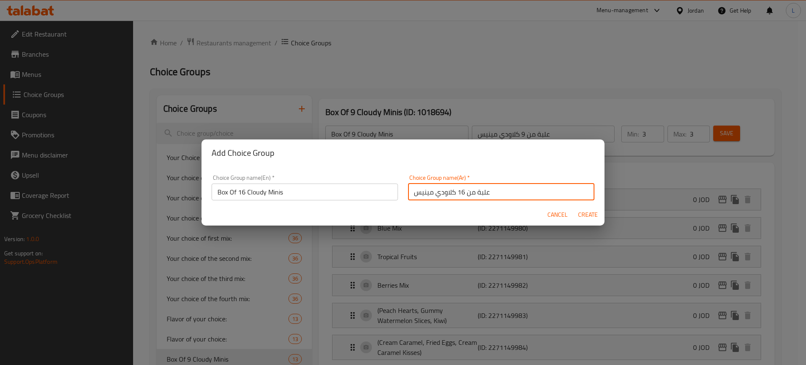
type input "Box Of 16 Cloudy Minis"
type input "علبة من 16 كلاودي مينيس"
type input "0"
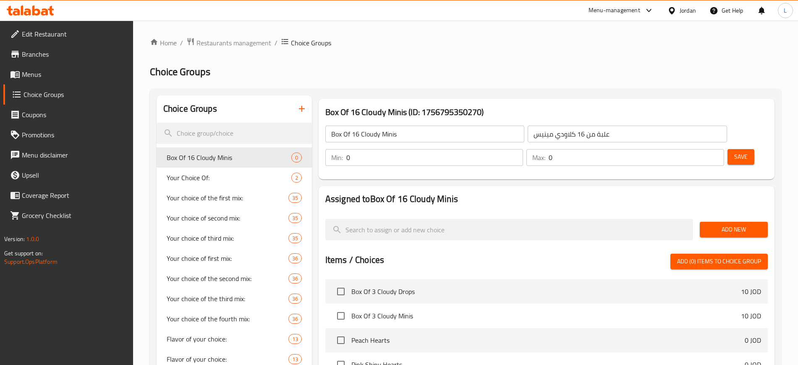
click at [722, 224] on span "Add New" at bounding box center [733, 229] width 55 height 10
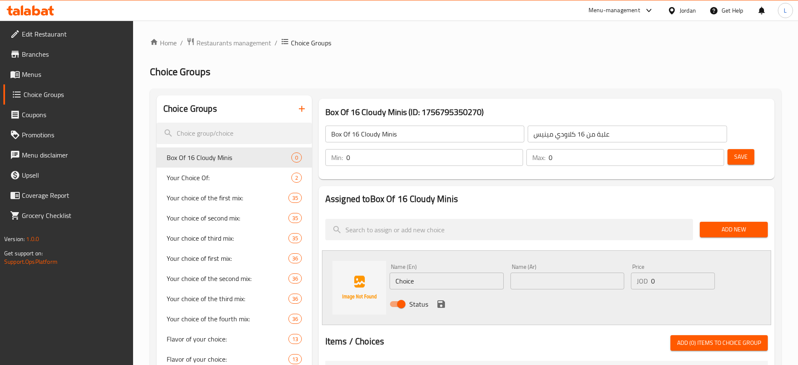
click at [417, 272] on input "Choice" at bounding box center [446, 280] width 114 height 17
paste input "Hearts Mix"
type input "Hearts Mix"
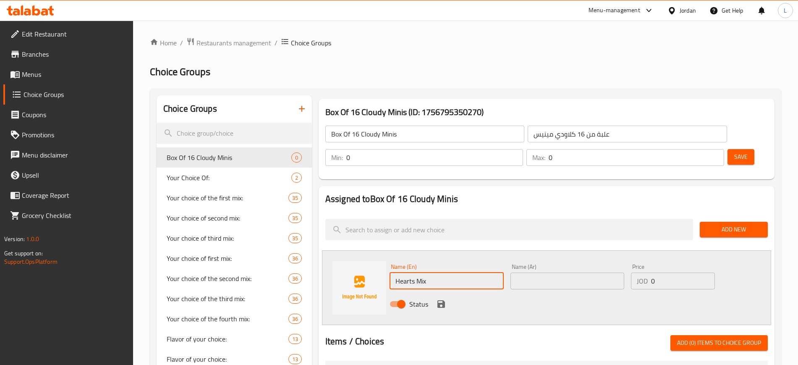
click at [549, 272] on input "text" at bounding box center [567, 280] width 114 height 17
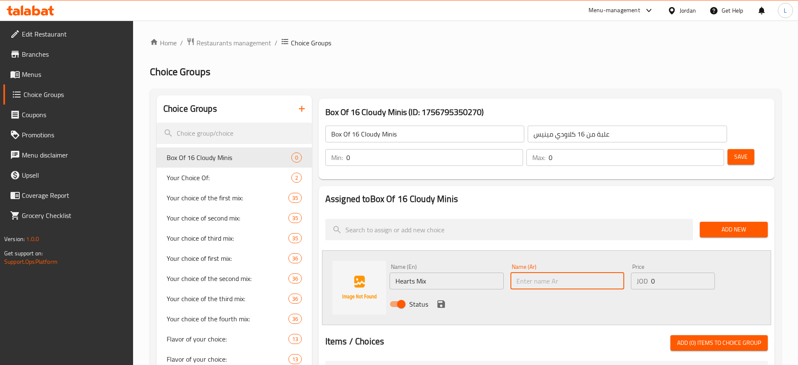
paste input "مكس القلوب"
type input "مكس القلوب"
click at [442, 300] on icon "save" at bounding box center [441, 304] width 8 height 8
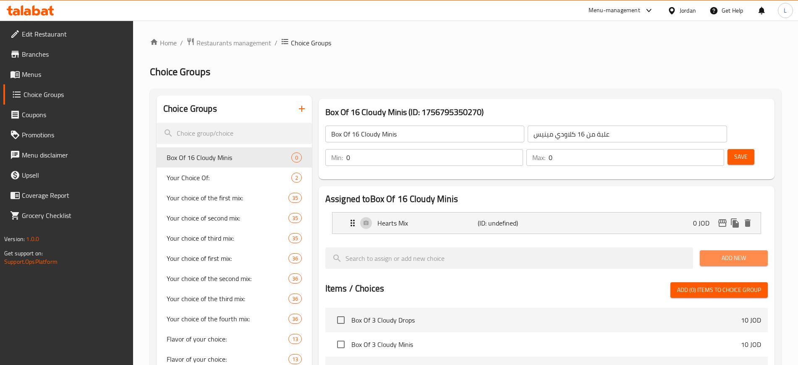
click at [710, 253] on span "Add New" at bounding box center [733, 258] width 55 height 10
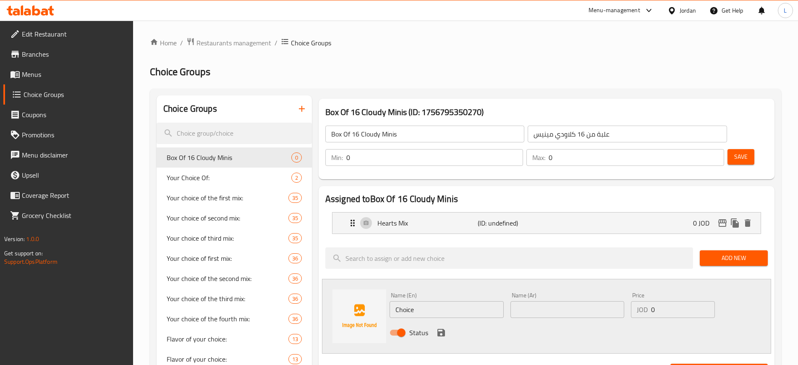
click at [459, 301] on input "Choice" at bounding box center [446, 309] width 114 height 17
click at [461, 301] on input "Choice" at bounding box center [446, 309] width 114 height 17
paste input "Blue Mix"
type input "Blue Mix"
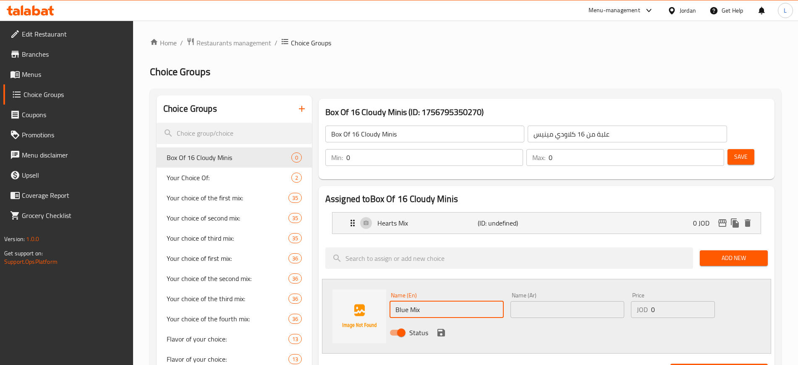
click at [537, 301] on input "text" at bounding box center [567, 309] width 114 height 17
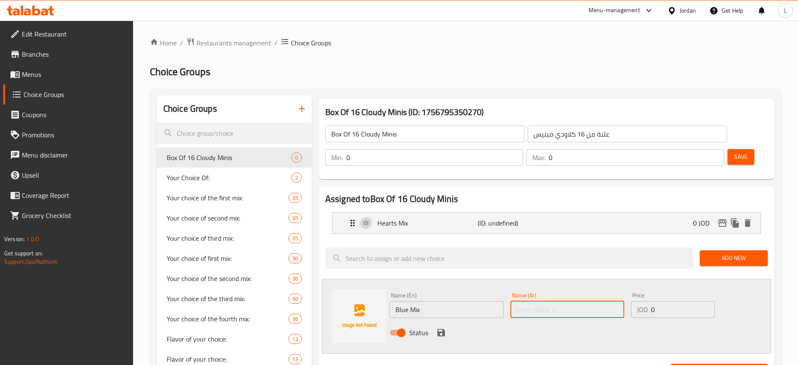
paste input "المكس الأزرق"
type input "المكس الأزرق"
click at [441, 327] on icon "save" at bounding box center [441, 332] width 10 height 10
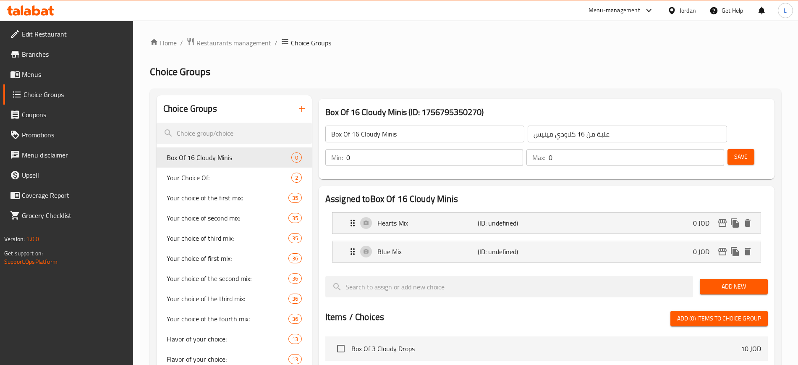
click at [749, 281] on span "Add New" at bounding box center [733, 286] width 55 height 10
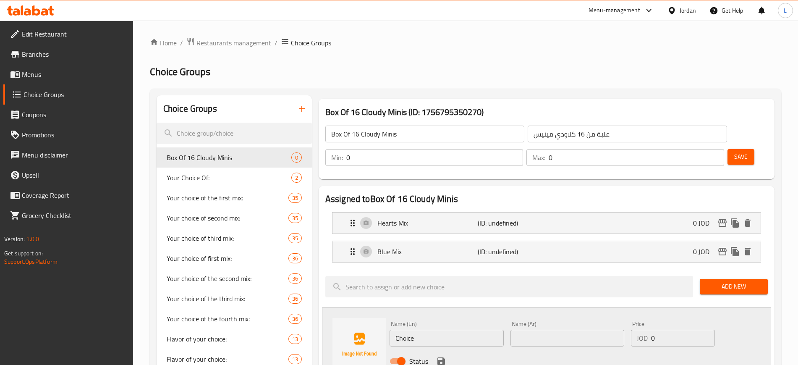
click at [414, 329] on input "Choice" at bounding box center [446, 337] width 114 height 17
paste input "Tropical Fruits"
type input "Tropical Fruits"
click at [522, 329] on input "text" at bounding box center [567, 337] width 114 height 17
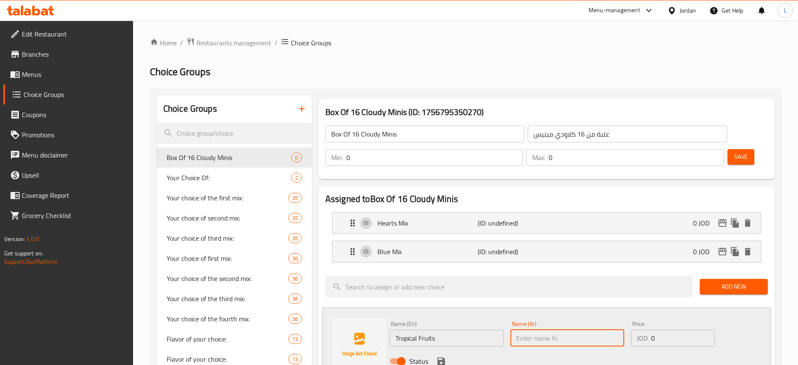
paste input "فواكه استوائية"
type input "فواكه استوائية"
click at [437, 356] on icon "save" at bounding box center [441, 361] width 10 height 10
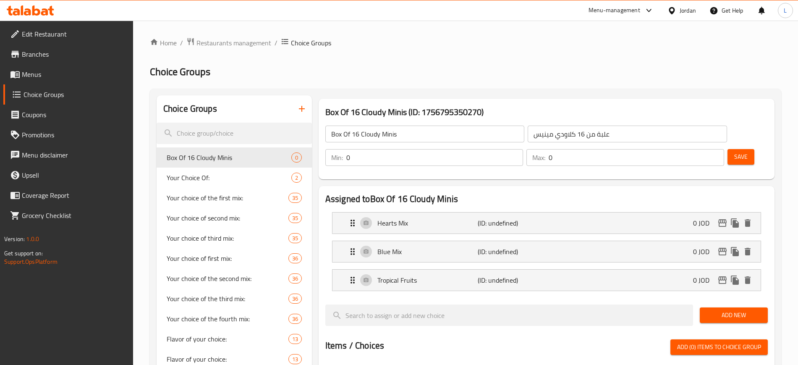
click at [741, 310] on span "Add New" at bounding box center [733, 315] width 55 height 10
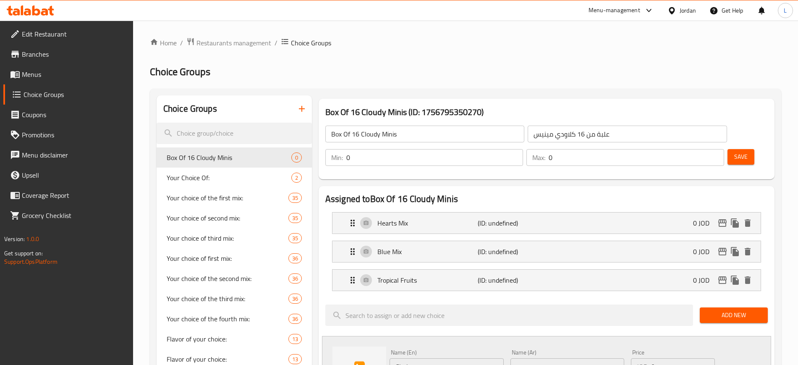
click at [421, 358] on input "Choice" at bounding box center [446, 366] width 114 height 17
paste input "Berries Mix"
type input "Berries Mix"
click at [580, 358] on input "text" at bounding box center [567, 366] width 114 height 17
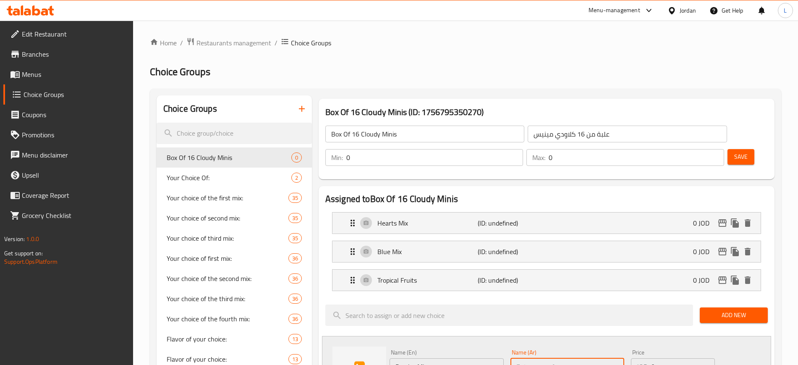
paste input "مكس التوت"
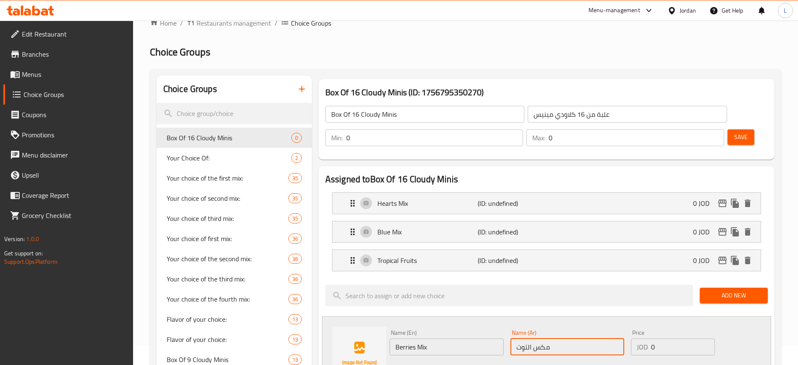
scroll to position [52, 0]
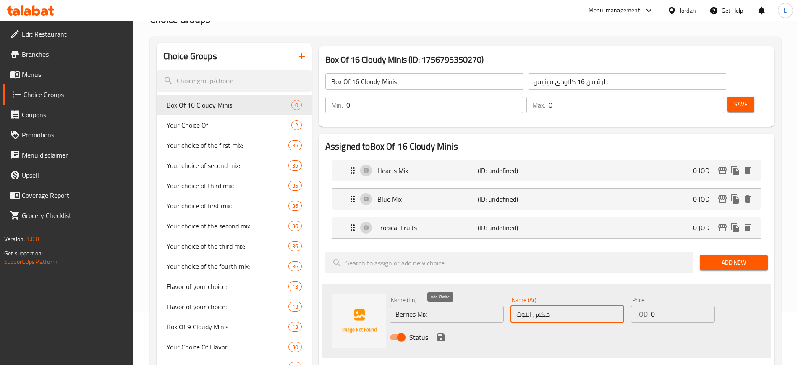
type input "مكس التوت"
click at [440, 333] on icon "save" at bounding box center [441, 337] width 8 height 8
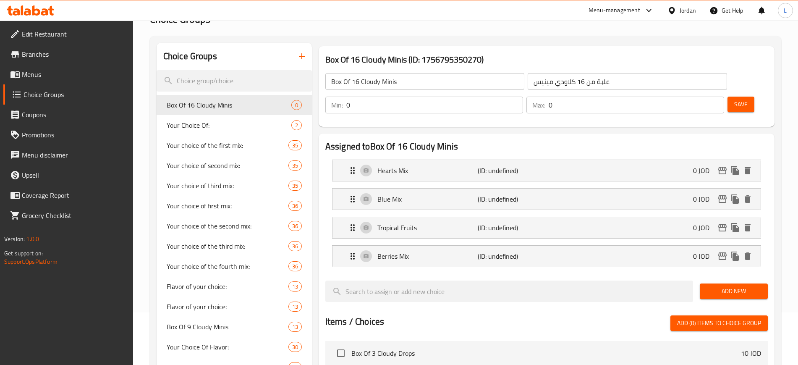
click at [717, 286] on span "Add New" at bounding box center [733, 291] width 55 height 10
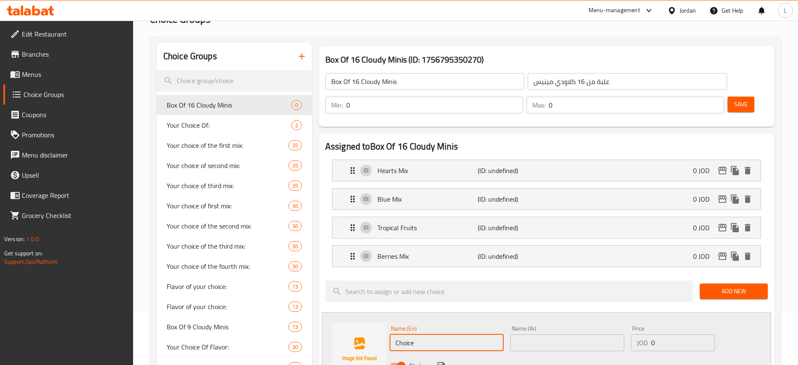
click at [415, 334] on input "Choice" at bounding box center [446, 342] width 114 height 17
paste input "(Peach Hearts, Gummy Watermelon Slices, Kiwi, Bananas)"
type input "(Peach Hearts, Gummy Watermelon Slices, Kiwi, Bananas)"
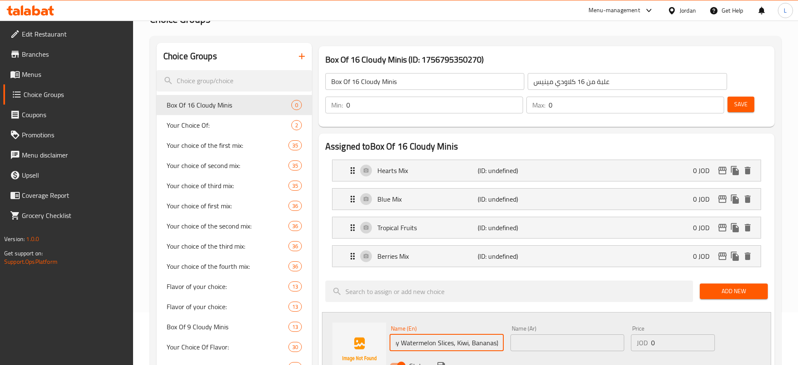
scroll to position [0, 0]
click at [535, 334] on input "text" at bounding box center [567, 342] width 114 height 17
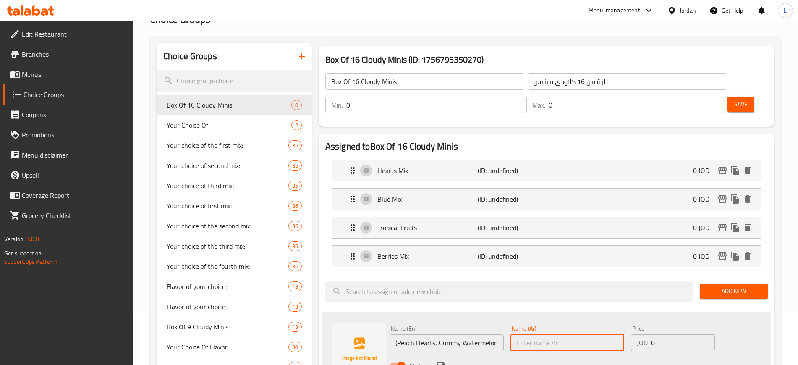
paste input "(قلوب الخوخ- شرائح البطيخ- كيوي، موز)"
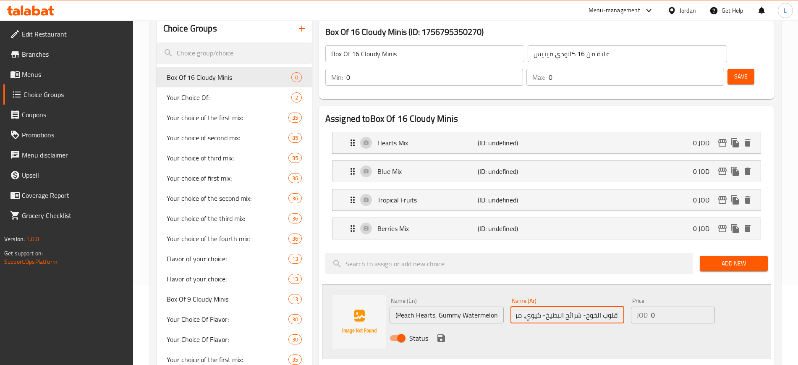
scroll to position [105, 0]
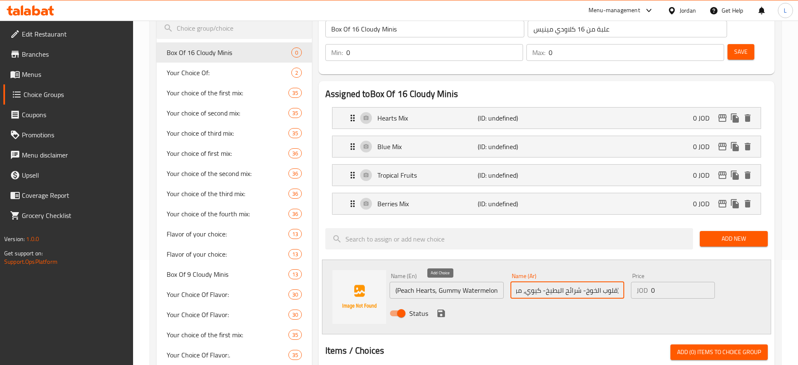
type input "(قلوب الخوخ- شرائح البطيخ- كيوي، موز)"
click at [438, 309] on icon "save" at bounding box center [441, 313] width 8 height 8
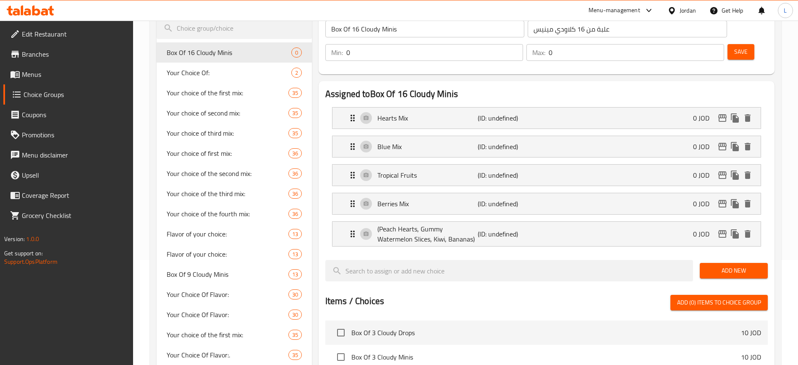
drag, startPoint x: 754, startPoint y: 247, endPoint x: 746, endPoint y: 248, distance: 8.1
click at [754, 265] on span "Add New" at bounding box center [733, 270] width 55 height 10
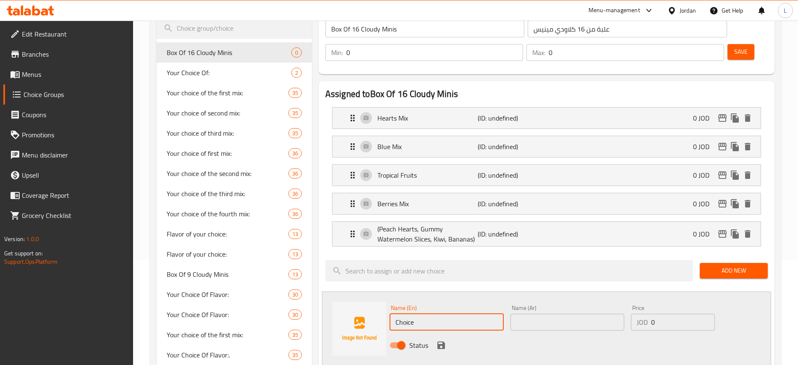
click at [443, 313] on input "Choice" at bounding box center [446, 321] width 114 height 17
click at [442, 313] on input "Choice" at bounding box center [446, 321] width 114 height 17
paste input "(Cream Caramel, Fried Eggs, Cream Caramel Kisses, Jelly)"
type input "(Cream Caramel, Fried Eggs, Cream Caramel Kisses, Jelly)"
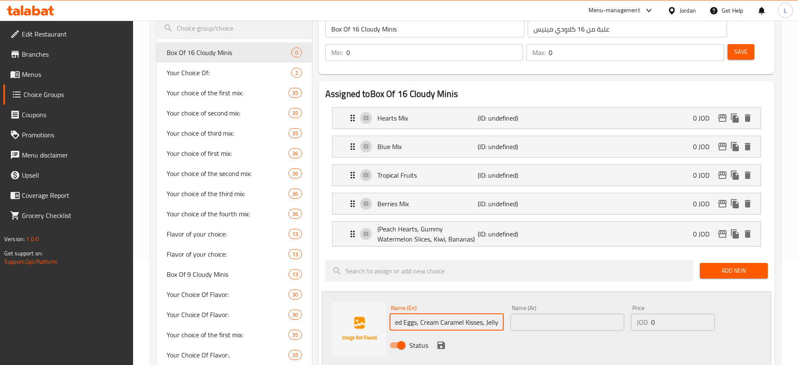
scroll to position [0, 0]
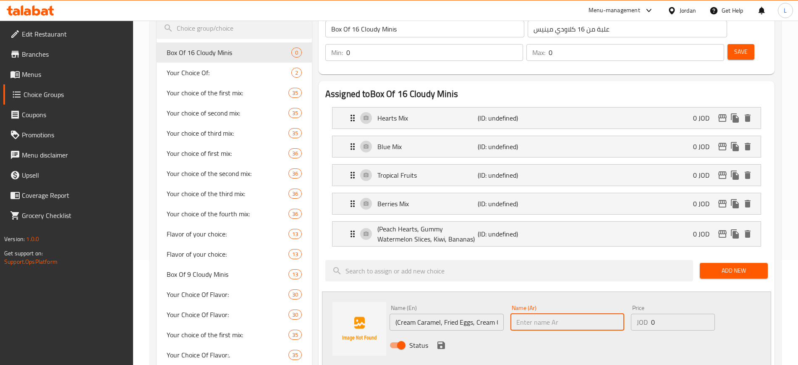
click at [535, 313] on input "text" at bounding box center [567, 321] width 114 height 17
paste input "(كريم كراميل- بيض- كراميل ملون، جيلي)"
type input "(كريم كراميل- بيض- كراميل ملون، جيلي)"
click at [441, 340] on icon "save" at bounding box center [441, 345] width 10 height 10
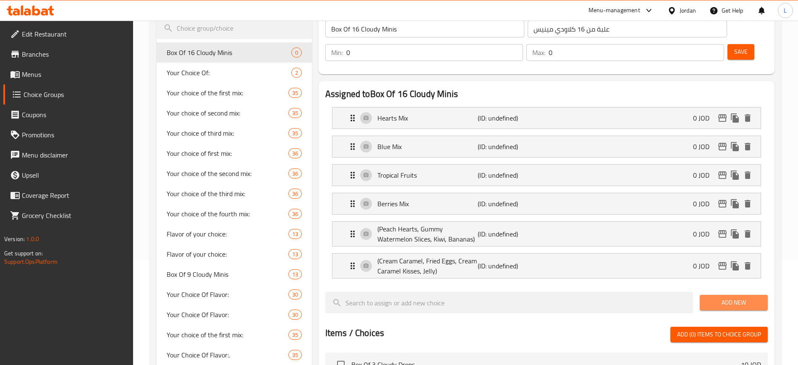
click at [718, 297] on span "Add New" at bounding box center [733, 302] width 55 height 10
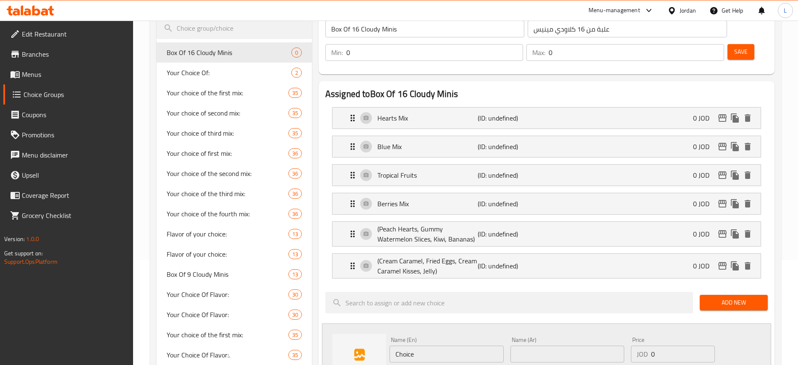
click at [407, 345] on input "Choice" at bounding box center [446, 353] width 114 height 17
click at [426, 345] on input "Choice" at bounding box center [446, 353] width 114 height 17
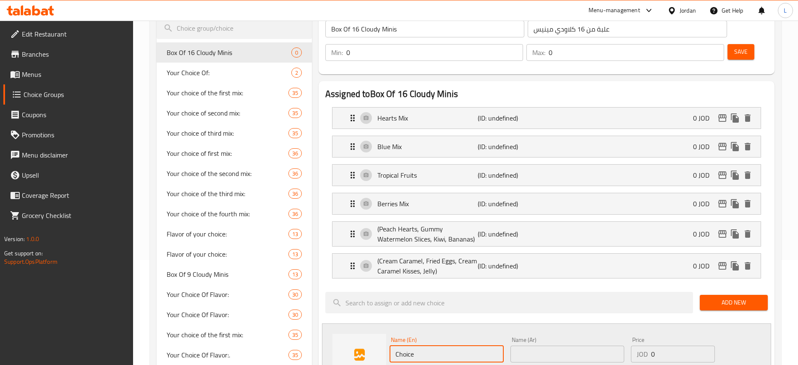
paste input "(Jelly Bears, Crocodiles, Rainbow, Sour Rainbow) ,دباديب- تماسيح- رينبو، رينبو …"
type input "(Jelly Bears, Crocodiles, Rainbow, Sour Rainbow) ,دباديب- تماسيح- رينبو، رينبو …"
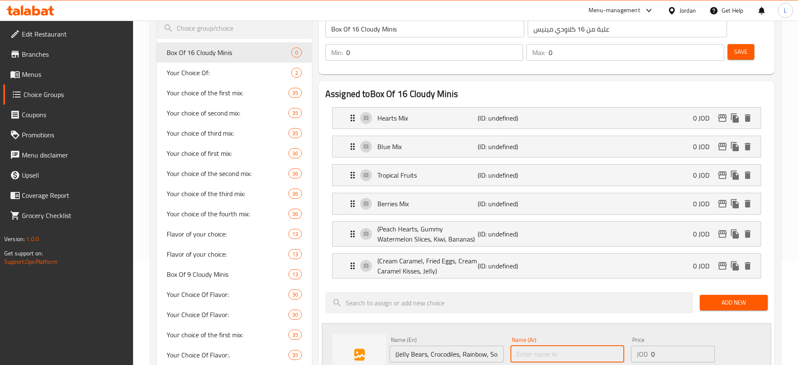
click at [531, 345] on input "text" at bounding box center [567, 353] width 114 height 17
paste input "(دباديب- تماسيح- رينبو، رينبو حامض)"
type input "(دباديب- تماسيح- رينبو، رينبو حامض)"
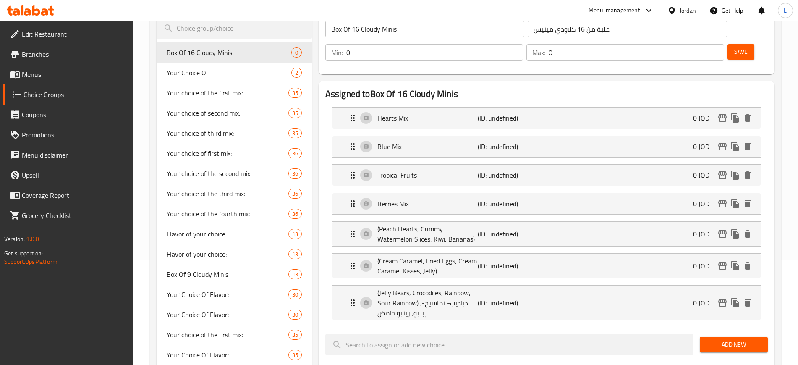
click at [727, 339] on span "Add New" at bounding box center [733, 344] width 55 height 10
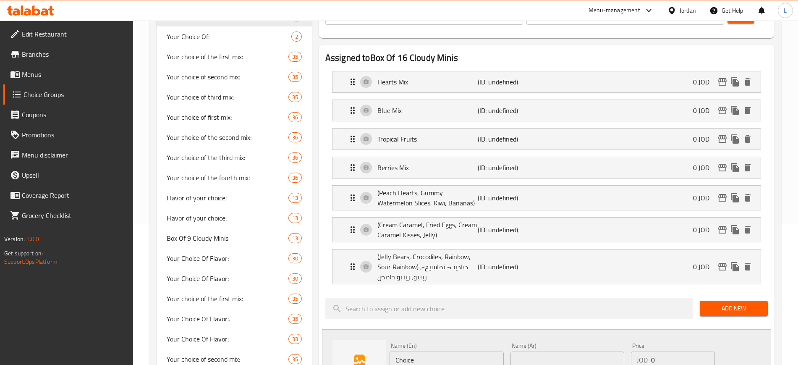
scroll to position [210, 0]
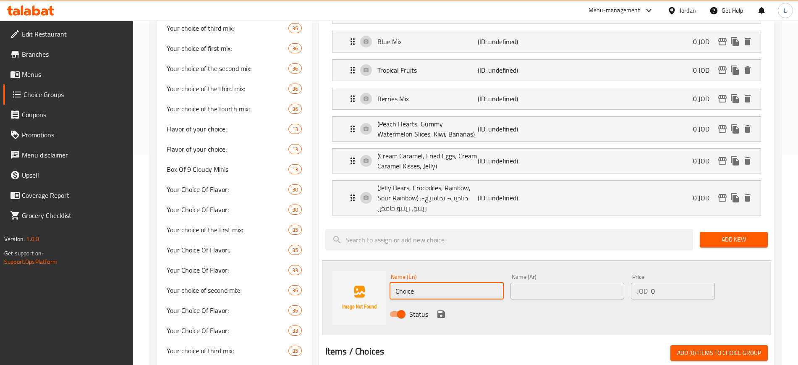
click at [418, 282] on input "Choice" at bounding box center [446, 290] width 114 height 17
paste input "Pinky Mix"
type input "Pinky Mix"
click at [549, 282] on input "text" at bounding box center [567, 290] width 114 height 17
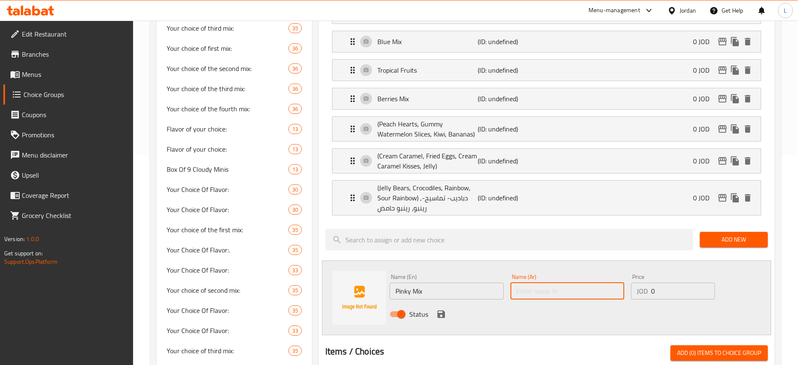
paste input "المكس الوردي"
type input "المكس الوردي"
click at [440, 310] on icon "save" at bounding box center [441, 314] width 8 height 8
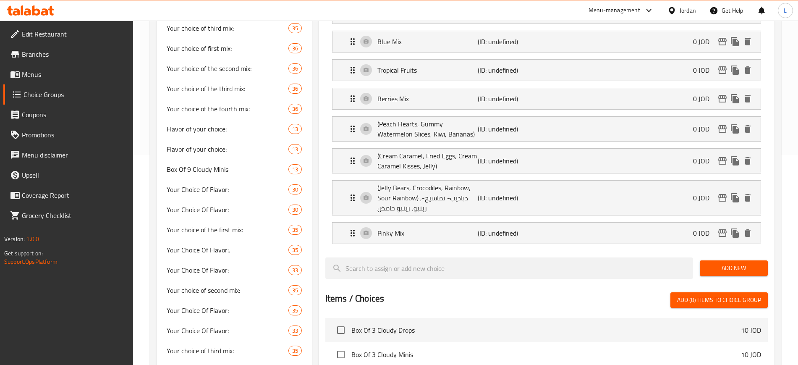
drag, startPoint x: 739, startPoint y: 246, endPoint x: 741, endPoint y: 259, distance: 13.2
click at [738, 263] on span "Add New" at bounding box center [733, 268] width 55 height 10
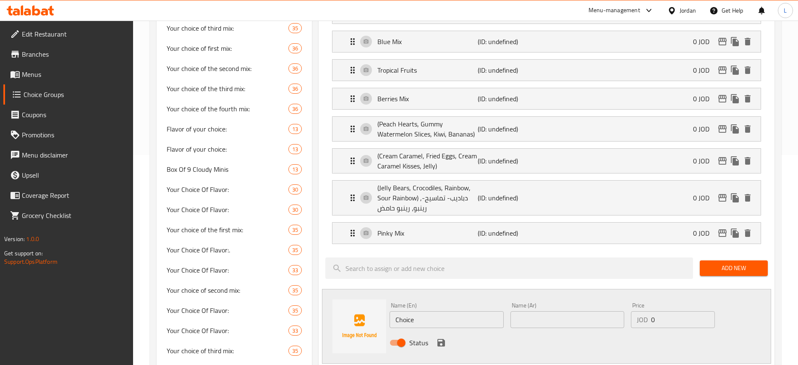
click at [414, 311] on input "Choice" at bounding box center [446, 319] width 114 height 17
paste input "Strawberries Mix"
type input "Strawberries Mix"
click at [532, 311] on input "text" at bounding box center [567, 319] width 114 height 17
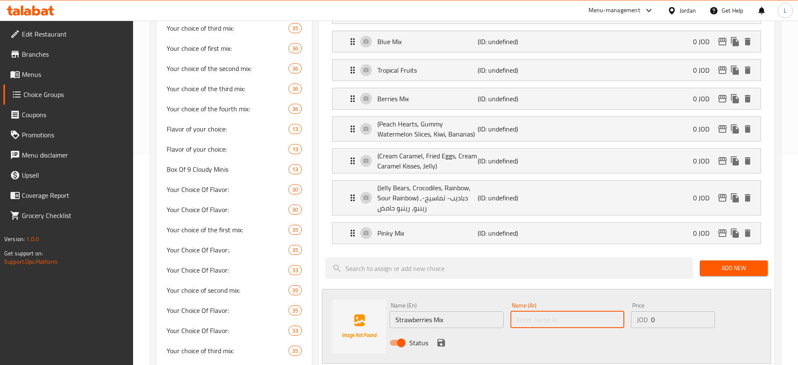
paste input "مكس الفراولة"
type input "مكس الفراولة"
click at [436, 337] on icon "save" at bounding box center [441, 342] width 10 height 10
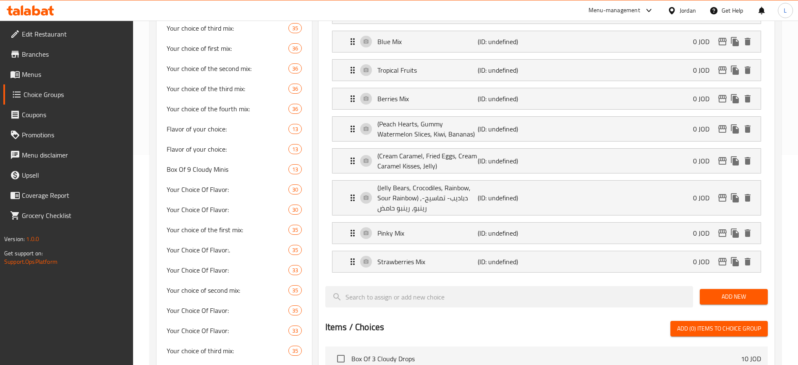
click at [738, 291] on span "Add New" at bounding box center [733, 296] width 55 height 10
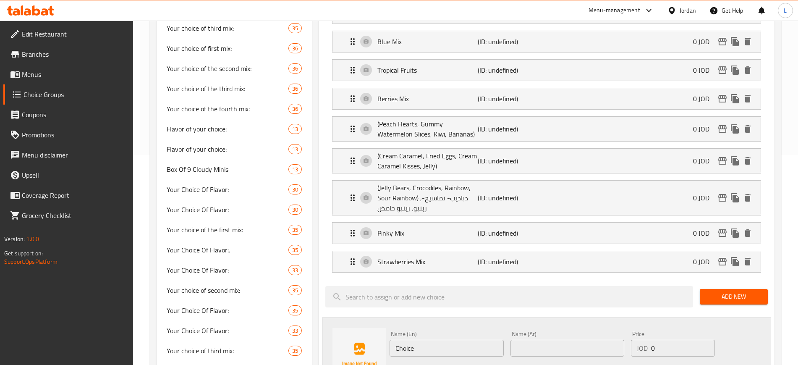
click at [412, 339] on input "Choice" at bounding box center [446, 347] width 114 height 17
paste input "(Twist Cones, Wild Strawberries, Twin Cherry, Berries) قرطوس، فراولة، عنقود الك…"
type input "(Twist Cones, Wild Strawberries, Twin Cherry, Berries) قرطوس، فراولة، عنقود الك…"
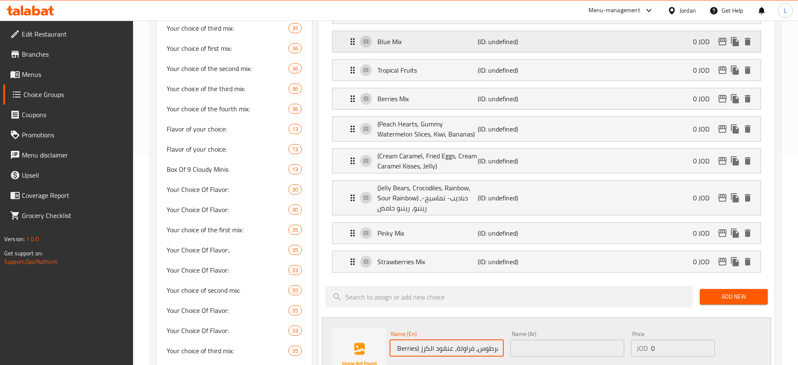
scroll to position [0, 0]
click at [529, 339] on input "text" at bounding box center [567, 347] width 114 height 17
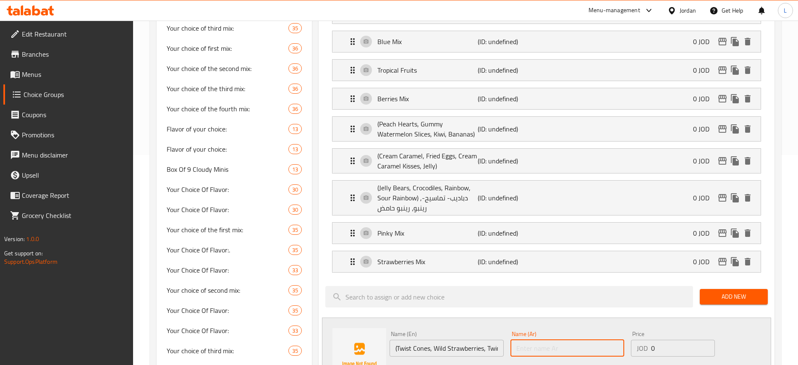
paste input "(قرطوس، فراولة، عنقود الكرز, توت)"
type input "(قرطوس، فراولة، عنقود الكرز, توت)"
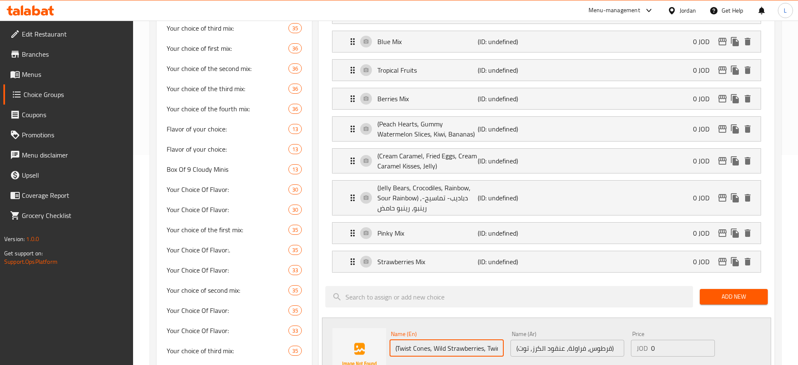
click at [453, 339] on input "(Twist Cones, Wild Strawberries, Twin Cherry, Berries) قرطوس، فراولة، عنقود الك…" at bounding box center [446, 347] width 114 height 17
drag, startPoint x: 421, startPoint y: 324, endPoint x: 538, endPoint y: 326, distance: 117.1
click at [538, 327] on div "Name (En) (Twist Cones, Wild Strawberries, Twin Cherry, Berries) قرطوس، فراولة،…" at bounding box center [567, 354] width 362 height 55
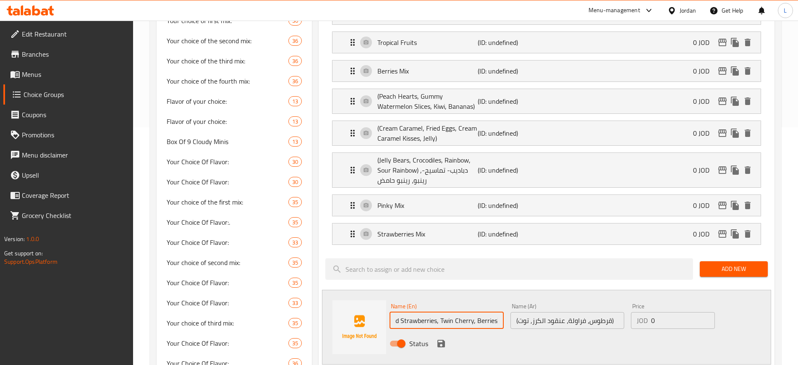
scroll to position [262, 0]
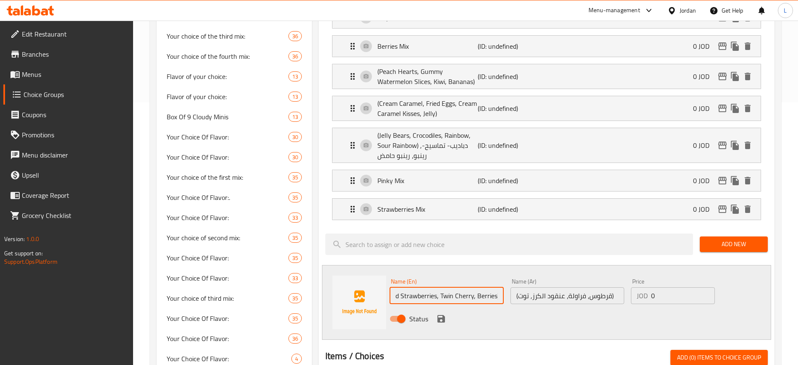
type input "(Twist Cones, Wild Strawberries, Twin Cherry, Berries)"
click at [439, 313] on icon "save" at bounding box center [441, 318] width 10 height 10
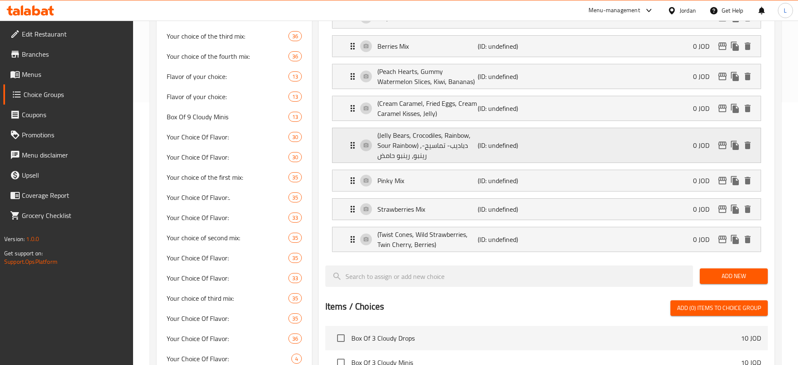
click at [555, 128] on div "(Jelly Bears, Crocodiles, Rainbow, Sour Rainbow) ,دباديب- تماسيح- رينبو، رينبو …" at bounding box center [548, 145] width 403 height 34
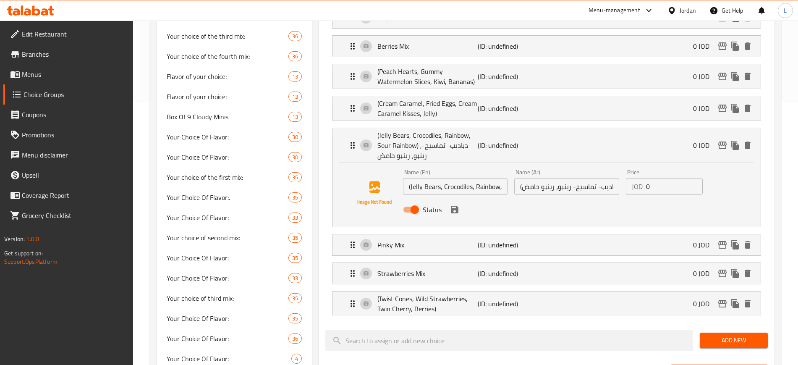
click at [471, 169] on div "Name (En) (Jelly Bears, Crocodiles, Rainbow, Sour Rainbow) ,دباديب- تماسيح- رين…" at bounding box center [455, 182] width 105 height 26
click at [474, 178] on input "(Jelly Bears, Crocodiles, Rainbow, Sour Rainbow) ,دباديب- تماسيح- رينبو، رينبو …" at bounding box center [455, 186] width 105 height 17
drag, startPoint x: 410, startPoint y: 164, endPoint x: 528, endPoint y: 172, distance: 118.2
click at [528, 172] on div "Name (En) (Jelly Bears, Crocodiles, Rainbow, Sour Rainbow) ,دباديب- تماسيح- رين…" at bounding box center [566, 193] width 334 height 55
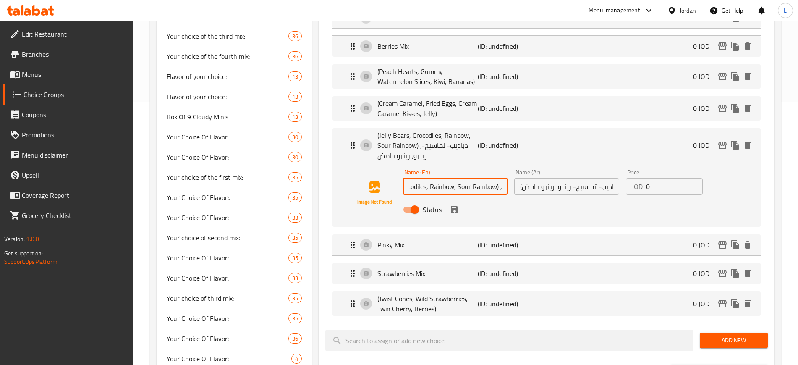
scroll to position [0, 44]
click at [498, 178] on input "(Jelly Bears, Crocodiles, Rainbow, Sour Rainbow) ," at bounding box center [455, 186] width 105 height 17
click at [503, 178] on input "(Jelly Bears, Crocodiles, Rainbow, Sour Rainbow) ," at bounding box center [455, 186] width 105 height 17
click at [500, 178] on input "(Jelly Bears, Crocodiles, Rainbow, Sour Rainbow) ," at bounding box center [455, 186] width 105 height 17
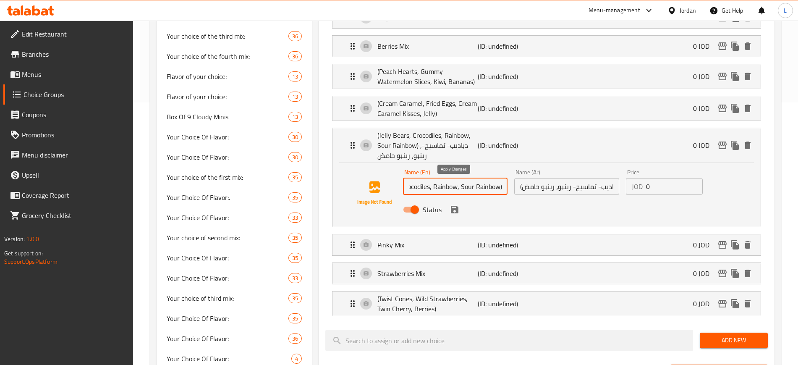
type input "(Jelly Bears, Crocodiles, Rainbow, Sour Rainbow)"
click at [457, 203] on button "save" at bounding box center [454, 209] width 13 height 13
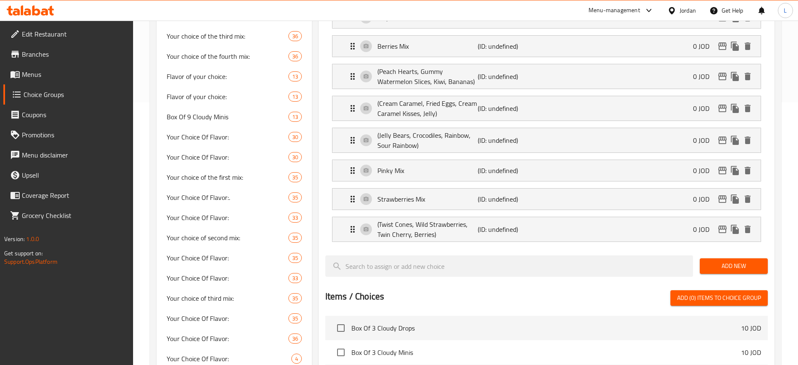
click at [729, 261] on span "Add New" at bounding box center [733, 266] width 55 height 10
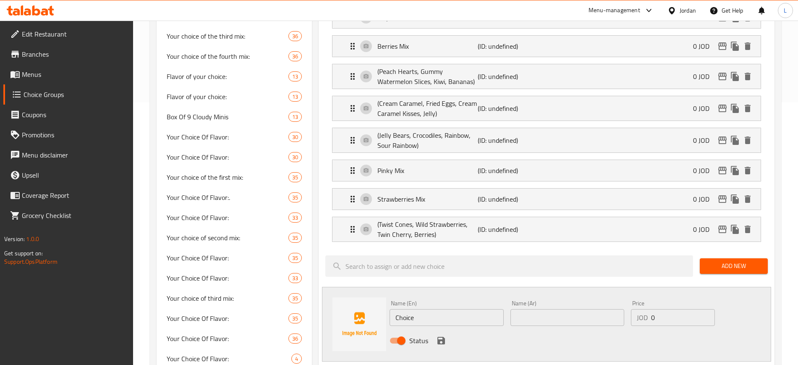
click at [412, 309] on input "Choice" at bounding box center [446, 317] width 114 height 17
paste input "Watermelon Mix"
type input "Watermelon Mix"
click at [526, 309] on input "text" at bounding box center [567, 317] width 114 height 17
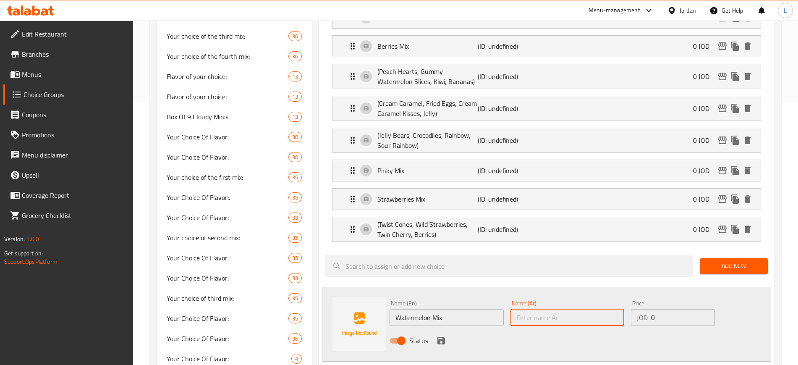
paste input "مكس البطيخ"
type input "مكس البطيخ"
click at [439, 335] on icon "save" at bounding box center [441, 340] width 10 height 10
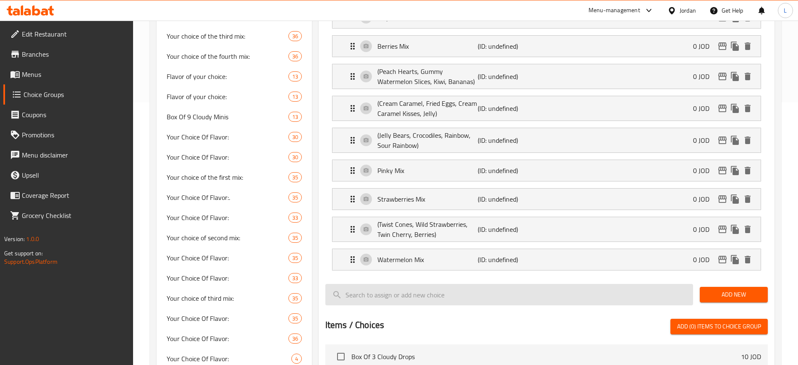
drag, startPoint x: 723, startPoint y: 268, endPoint x: 690, endPoint y: 260, distance: 33.3
click at [723, 289] on span "Add New" at bounding box center [733, 294] width 55 height 10
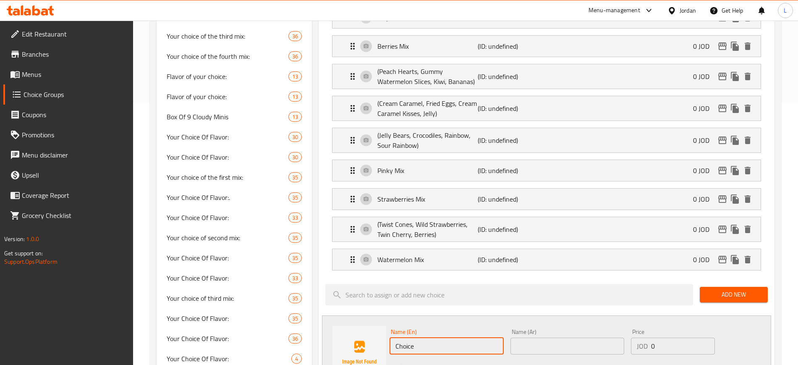
click at [408, 337] on input "Choice" at bounding box center [446, 345] width 114 height 17
paste input "(Jelly Bean, Cola Bottles, Rainbow, Sour Rainbow)"
type input "(Jelly Bean, Cola Bottles, Rainbow, Sour Rainbow)"
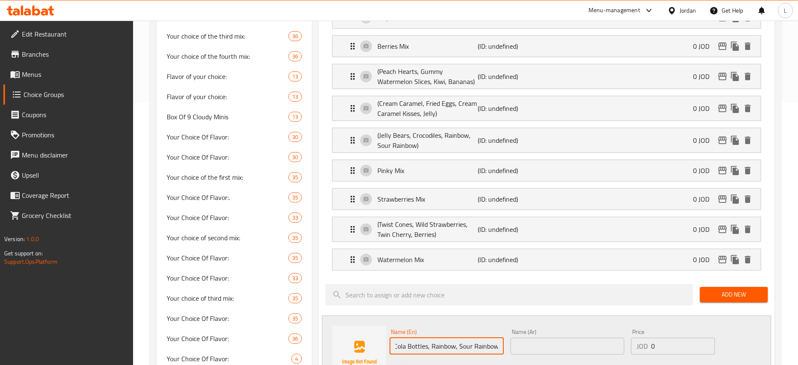
scroll to position [0, 0]
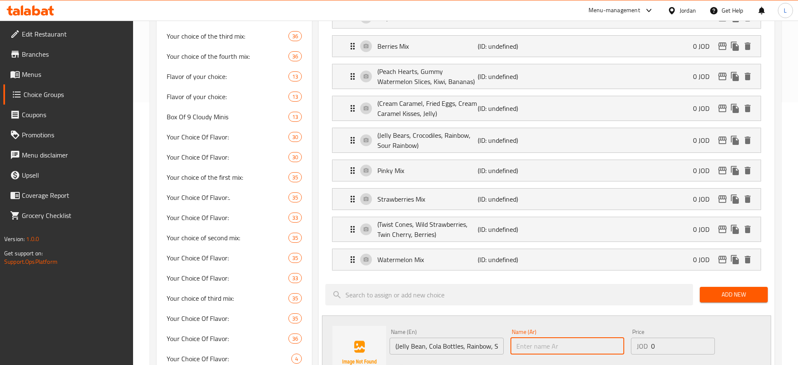
click at [543, 337] on input "text" at bounding box center [567, 345] width 114 height 17
paste input "(جيلي بين، كولا، رينبو، رينبو حامض)"
type input "(جيلي بين، كولا، رينبو، رينبو حامض)"
click at [442, 364] on icon "save" at bounding box center [441, 369] width 8 height 8
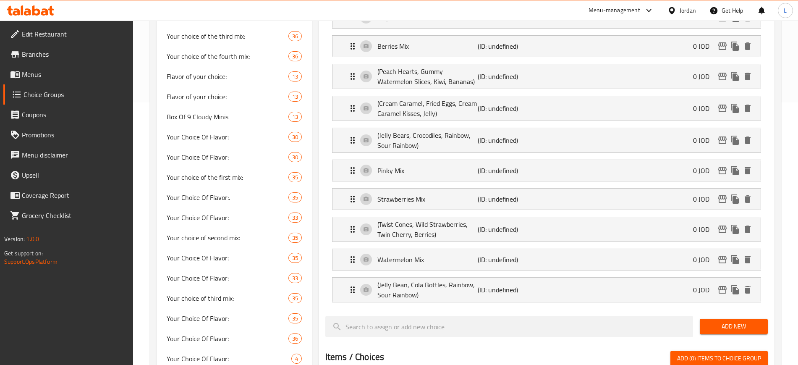
drag, startPoint x: 723, startPoint y: 301, endPoint x: 579, endPoint y: 224, distance: 162.5
click at [723, 321] on span "Add New" at bounding box center [733, 326] width 55 height 10
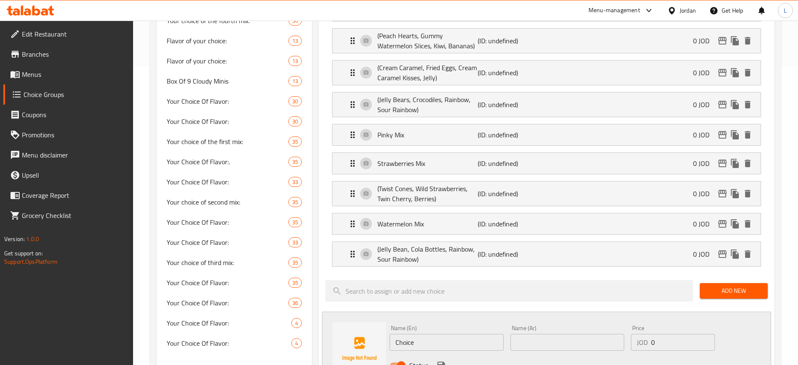
scroll to position [315, 0]
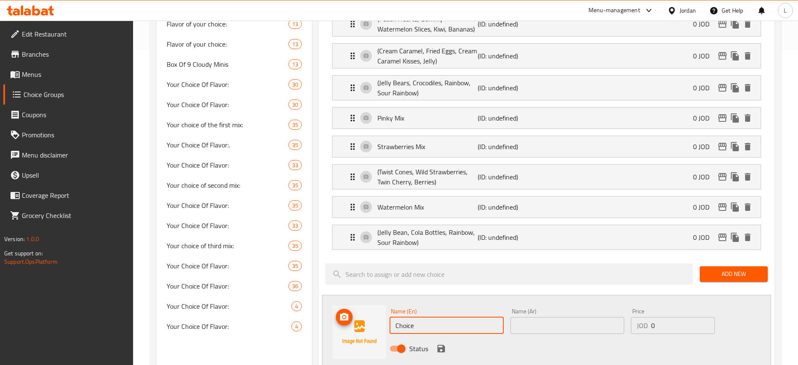
drag, startPoint x: 421, startPoint y: 299, endPoint x: 380, endPoint y: 300, distance: 41.1
click at [382, 300] on div "Name (En) Choice Name (En) Name (Ar) Name (Ar) Price JOD 0 Price Status" at bounding box center [546, 332] width 449 height 75
paste input "Sour Mix"
type input "Sour Mix"
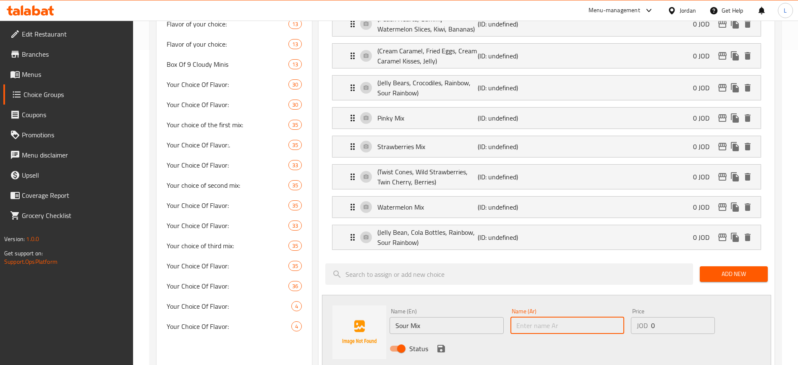
click at [550, 317] on input "text" at bounding box center [567, 325] width 114 height 17
paste input "المكس الحامض"
type input "المكس الحامض"
click at [439, 344] on icon "save" at bounding box center [441, 348] width 8 height 8
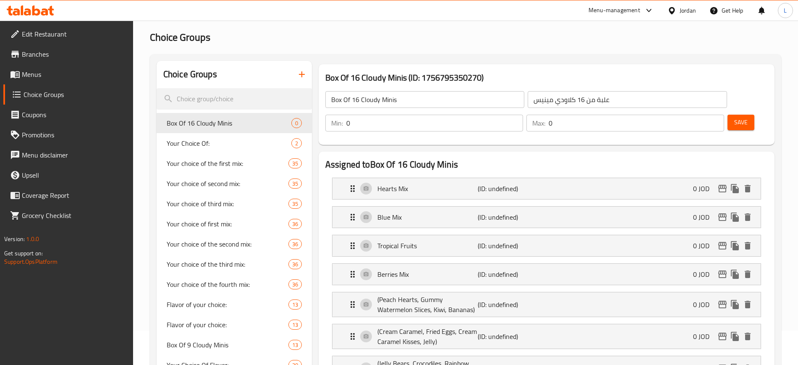
scroll to position [0, 0]
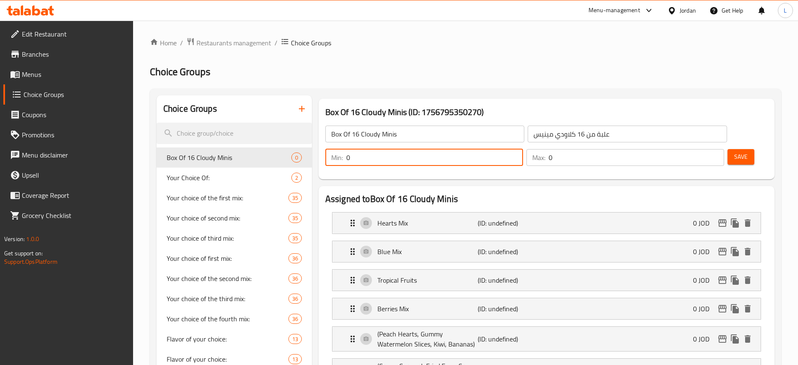
drag, startPoint x: 645, startPoint y: 133, endPoint x: 635, endPoint y: 136, distance: 10.2
click at [523, 149] on div "Min: 0 ​" at bounding box center [424, 157] width 198 height 17
type input "4"
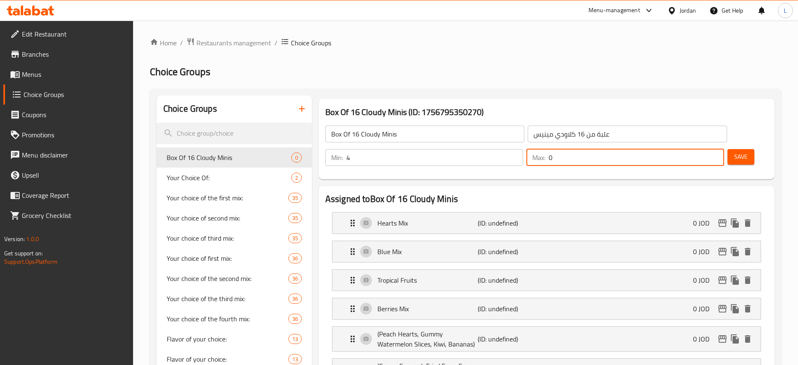
drag, startPoint x: 692, startPoint y: 134, endPoint x: 686, endPoint y: 132, distance: 5.8
click at [686, 149] on div "Max: 0 ​" at bounding box center [625, 157] width 198 height 17
type input "4"
click at [734, 149] on button "Save" at bounding box center [740, 157] width 27 height 16
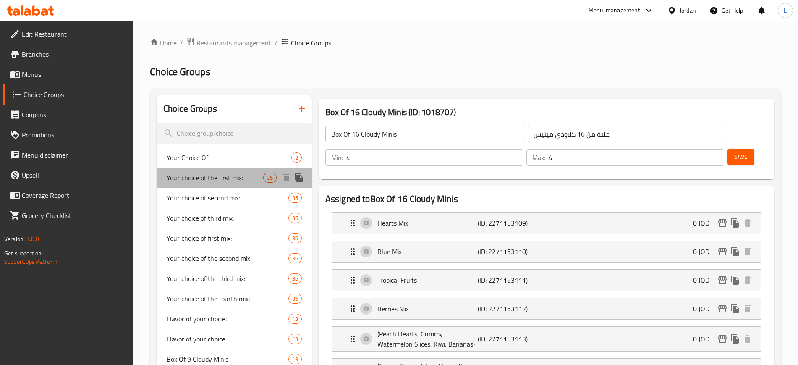
click at [217, 178] on span "Your choice of the first mix:" at bounding box center [215, 177] width 97 height 10
type input "Your choice of the first mix:"
type input "اختيارك من اول مكس:"
type input "1"
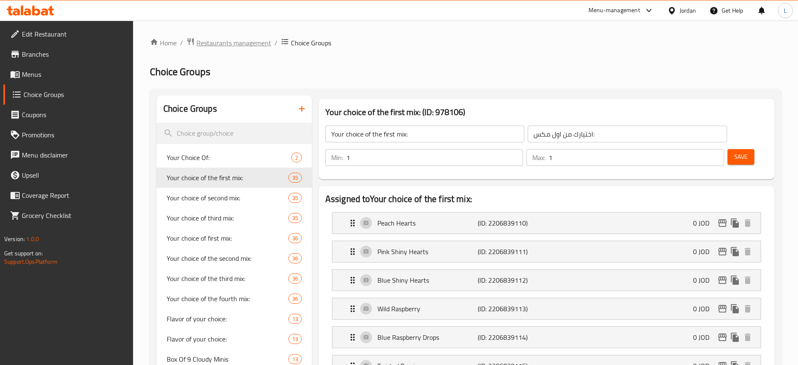
click at [246, 44] on span "Restaurants management" at bounding box center [233, 43] width 75 height 10
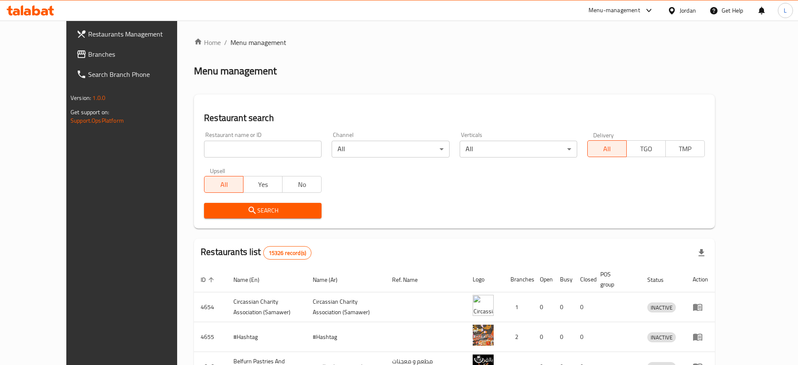
click at [224, 154] on input "search" at bounding box center [262, 149] width 117 height 17
type input "victorian"
click at [252, 209] on span "Search" at bounding box center [263, 210] width 104 height 10
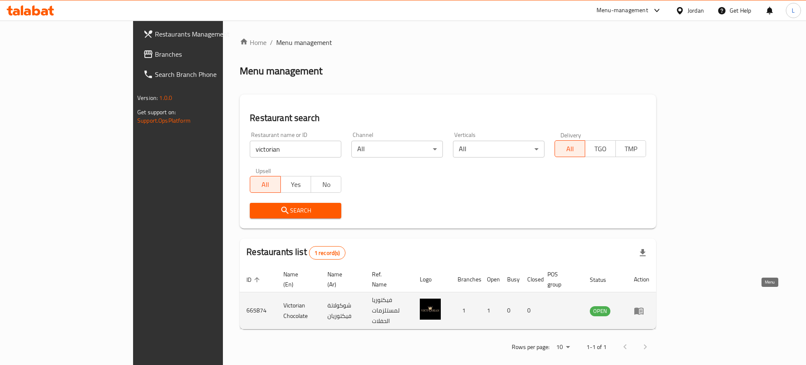
click at [644, 305] on icon "enhanced table" at bounding box center [639, 310] width 10 height 10
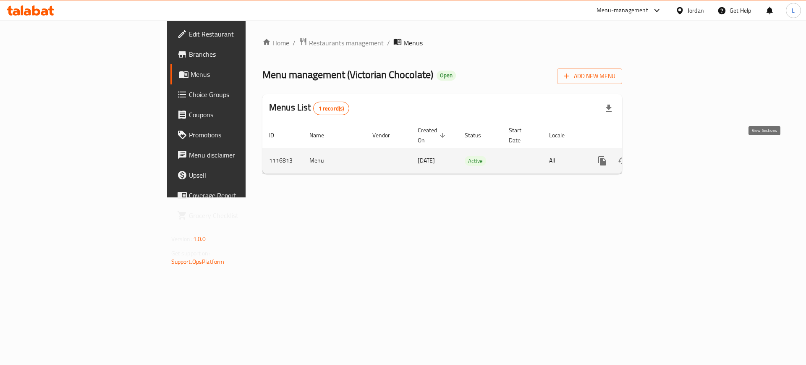
click at [666, 157] on icon "enhanced table" at bounding box center [663, 161] width 8 height 8
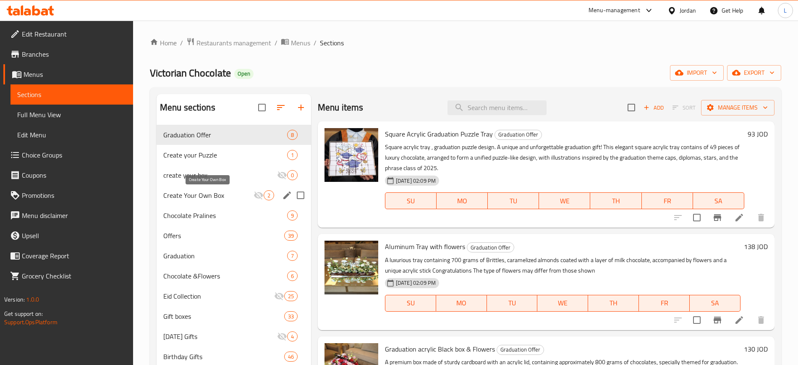
click at [215, 196] on span "Create Your Own Box" at bounding box center [208, 195] width 90 height 10
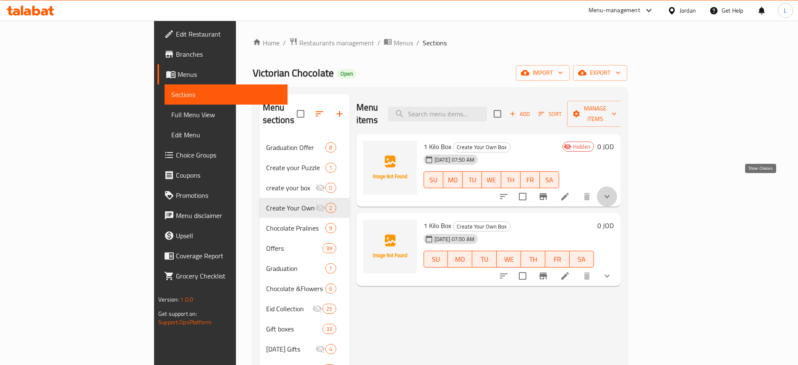
click at [612, 191] on icon "show more" at bounding box center [607, 196] width 10 height 10
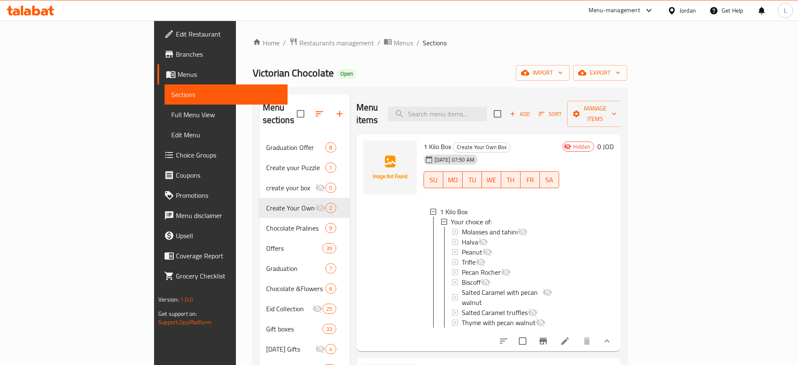
click at [539, 151] on div "31-08-2025 07:50 AM SU MO TU WE TH FR SA" at bounding box center [491, 173] width 142 height 45
click at [570, 336] on icon at bounding box center [565, 341] width 10 height 10
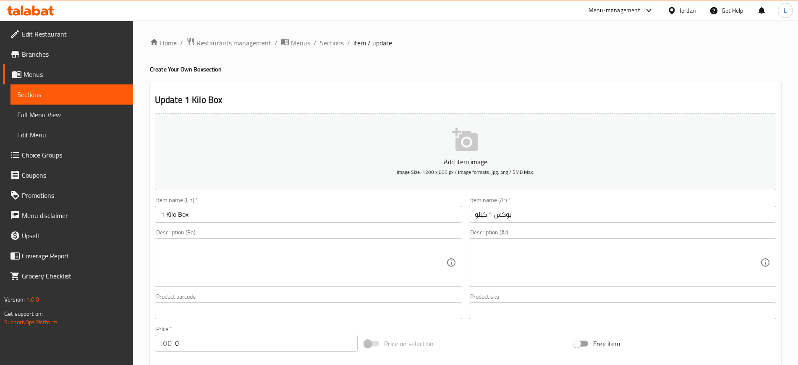
click at [329, 40] on span "Sections" at bounding box center [332, 43] width 24 height 10
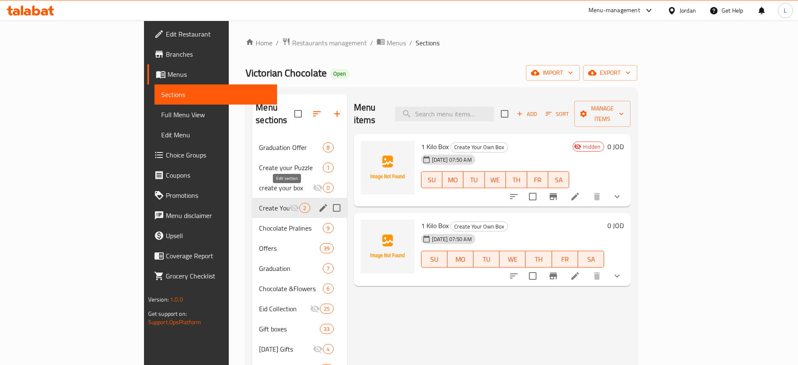
click at [318, 203] on icon "edit" at bounding box center [323, 208] width 10 height 10
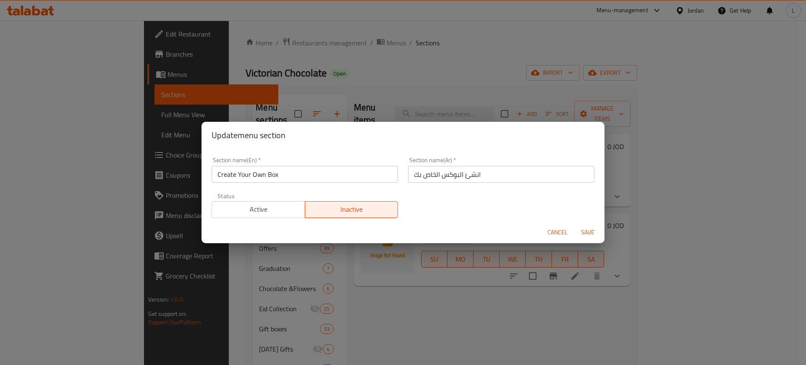
click at [271, 205] on span "Active" at bounding box center [258, 209] width 86 height 12
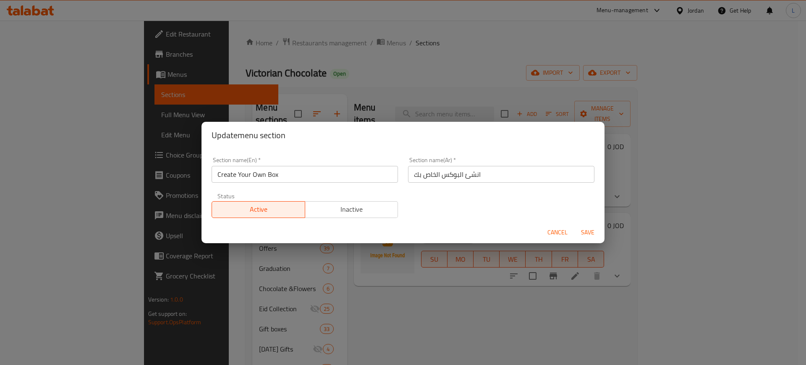
click at [587, 230] on span "Save" at bounding box center [587, 232] width 20 height 10
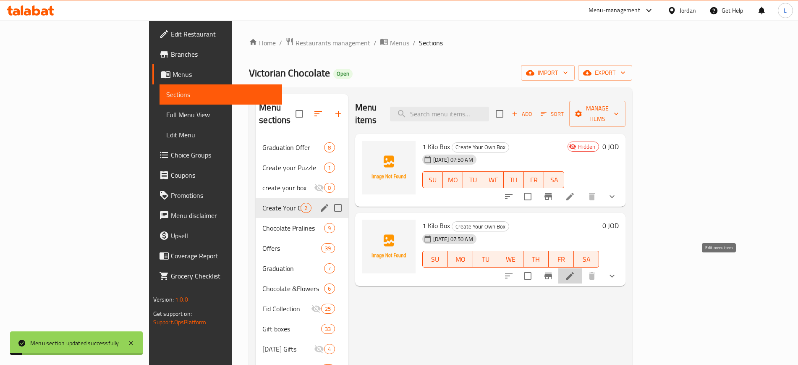
click at [575, 271] on icon at bounding box center [570, 276] width 10 height 10
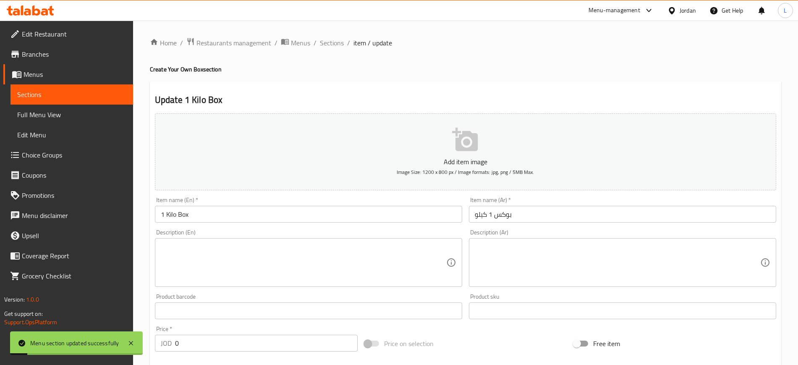
type input "4"
type input "8"
click at [330, 47] on span "Sections" at bounding box center [332, 43] width 24 height 10
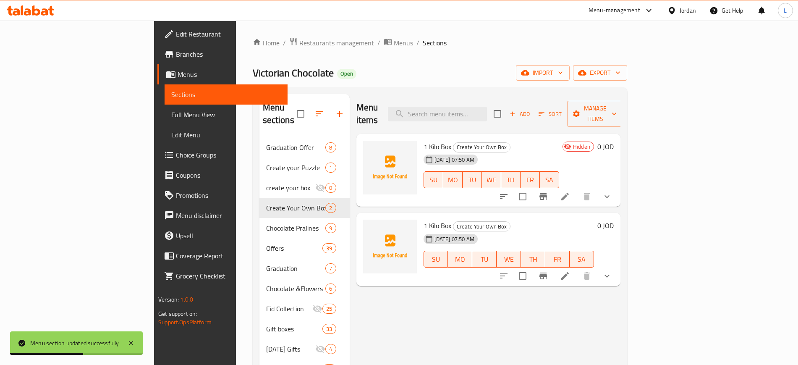
click at [570, 271] on icon at bounding box center [565, 276] width 10 height 10
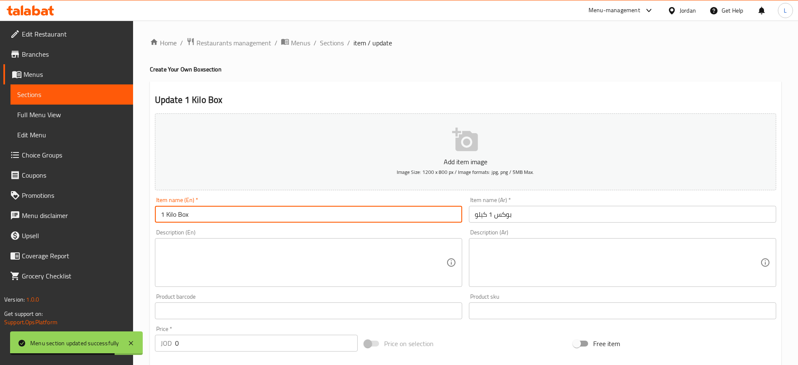
drag, startPoint x: 195, startPoint y: 214, endPoint x: 118, endPoint y: 209, distance: 77.3
click at [118, 209] on div "Edit Restaurant Branches Menus Sections Full Menu View Edit Menu Choice Groups …" at bounding box center [399, 314] width 798 height 586
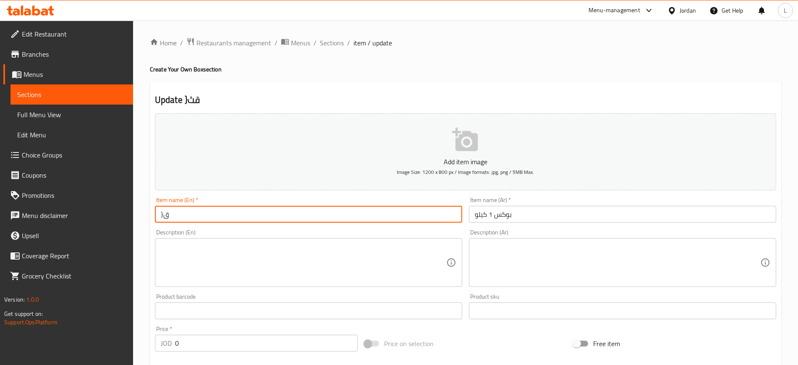
type input "}"
type input "Create Your Own Box"
click at [509, 220] on input "بوكس 1 كيلو" at bounding box center [622, 214] width 307 height 17
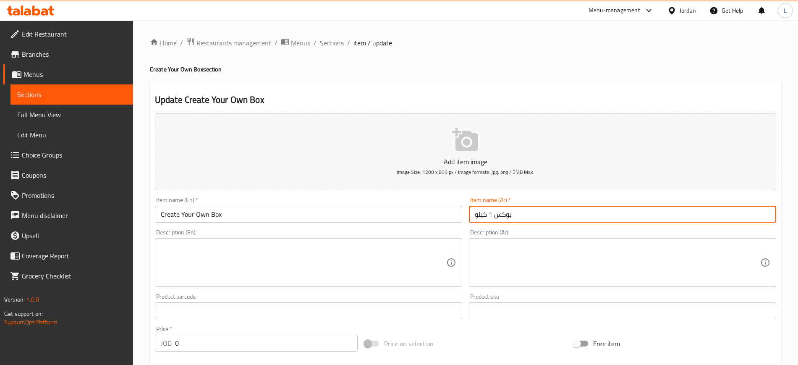
click at [511, 216] on input "بوكس 1 كيلو" at bounding box center [622, 214] width 307 height 17
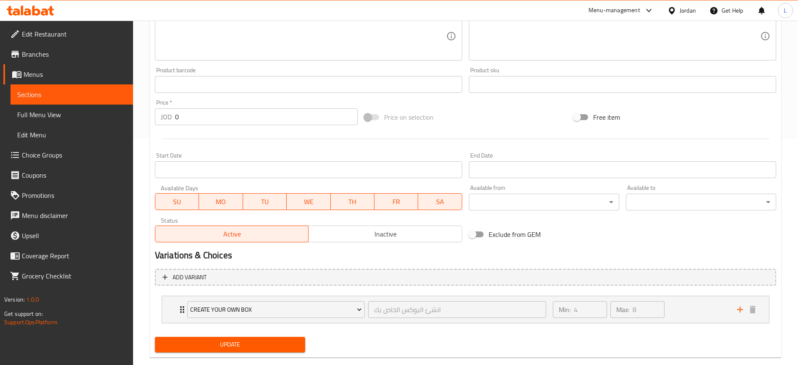
scroll to position [242, 0]
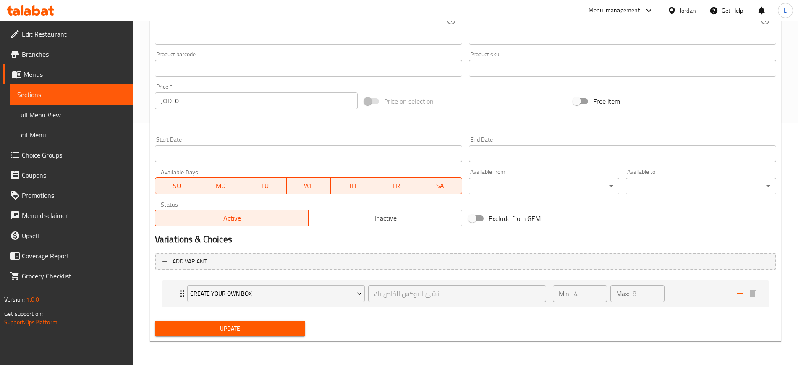
type input "انشئ البوكس الخاص بك"
click at [220, 331] on span "Update" at bounding box center [230, 328] width 137 height 10
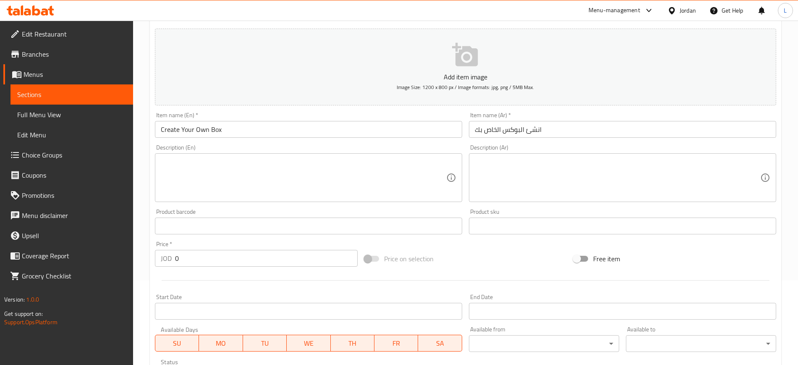
scroll to position [0, 0]
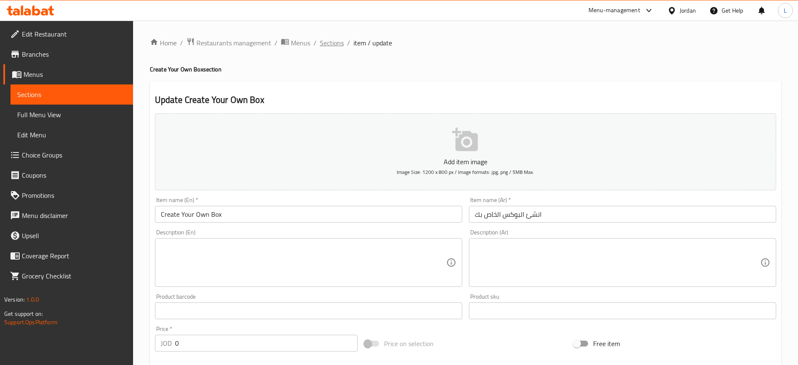
click at [339, 43] on span "Sections" at bounding box center [332, 43] width 24 height 10
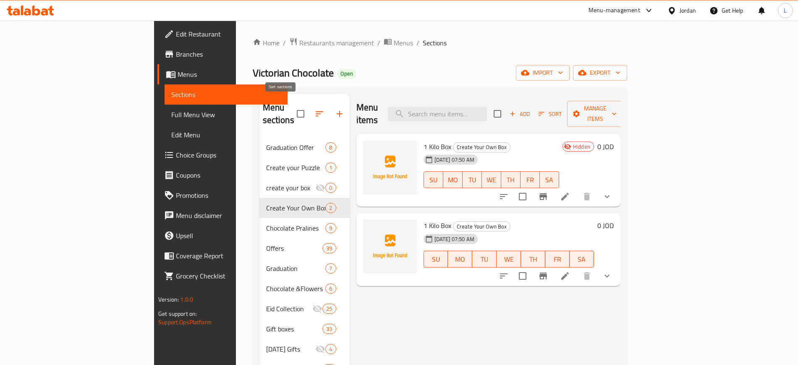
click at [316, 111] on icon "button" at bounding box center [320, 113] width 8 height 5
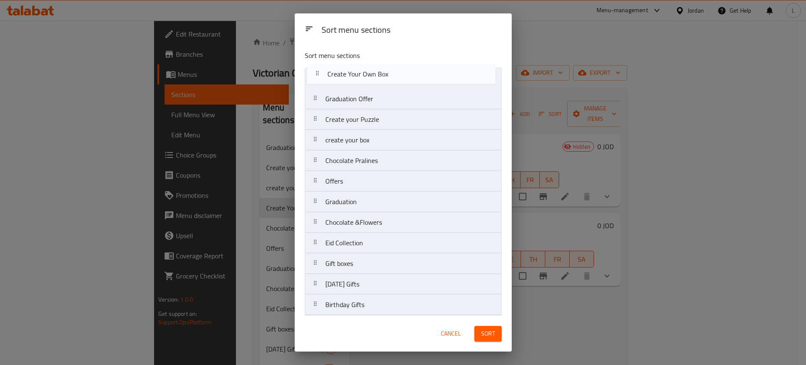
drag, startPoint x: 316, startPoint y: 141, endPoint x: 318, endPoint y: 73, distance: 68.4
click at [318, 73] on nav "Graduation Offer Create your Puzzle create your box Create Your Own Box Chocola…" at bounding box center [403, 243] width 197 height 350
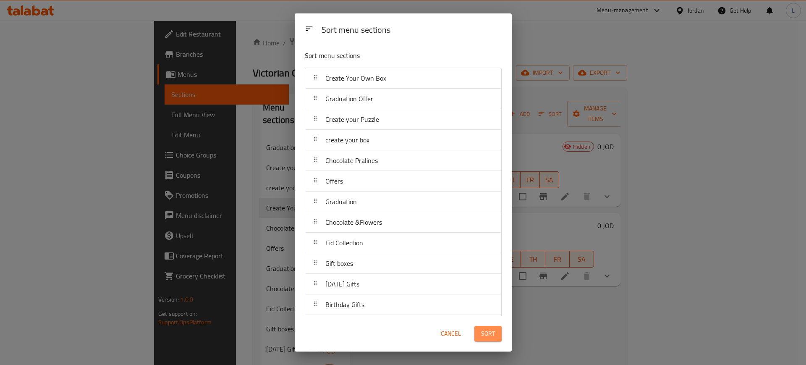
click at [488, 334] on span "Sort" at bounding box center [488, 333] width 14 height 10
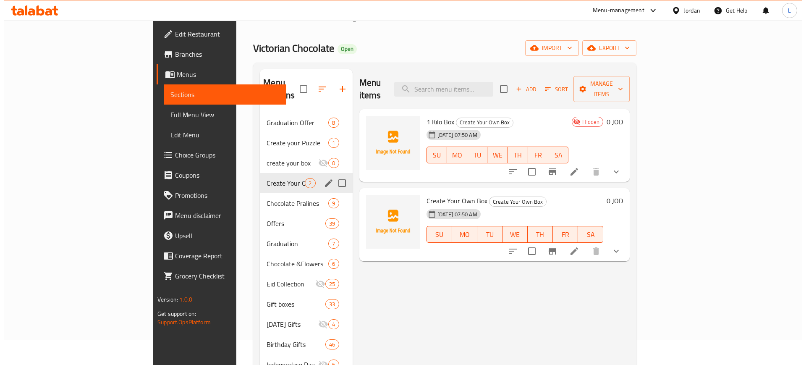
scroll to position [24, 0]
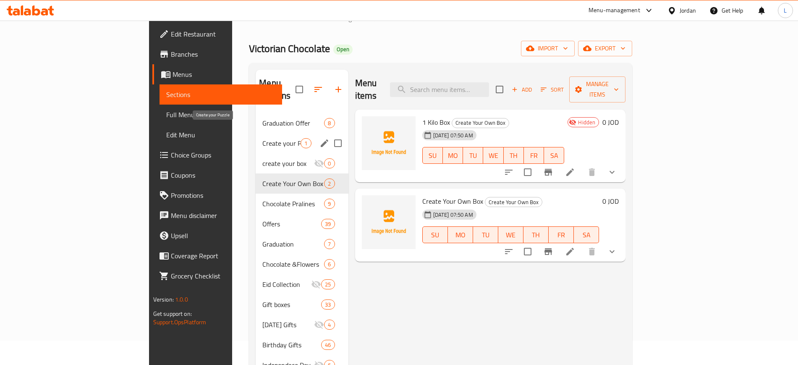
click at [262, 138] on span "Create your Puzzle" at bounding box center [281, 143] width 38 height 10
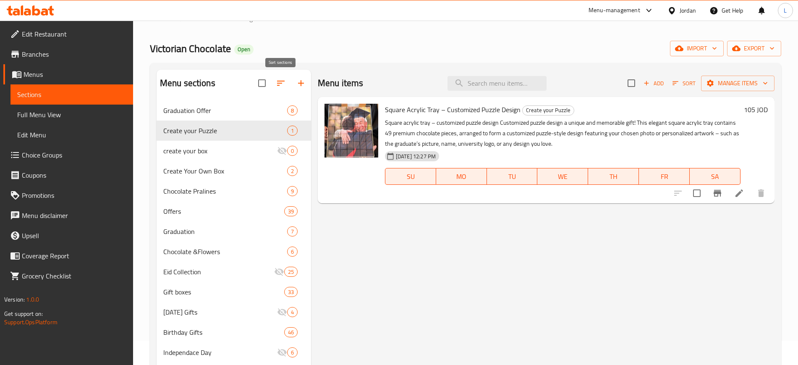
click at [276, 80] on icon "button" at bounding box center [281, 83] width 10 height 10
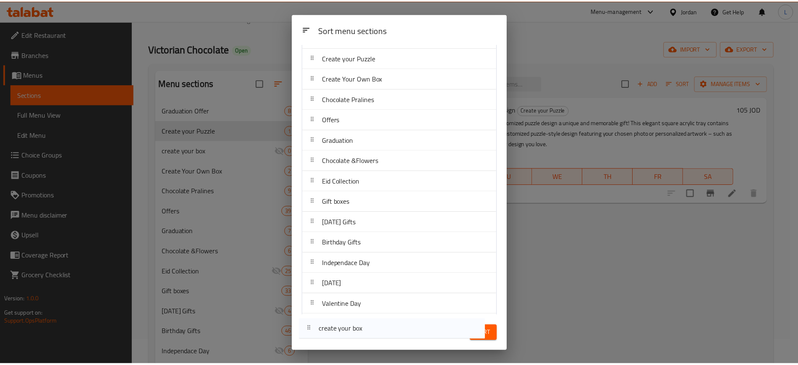
scroll to position [106, 0]
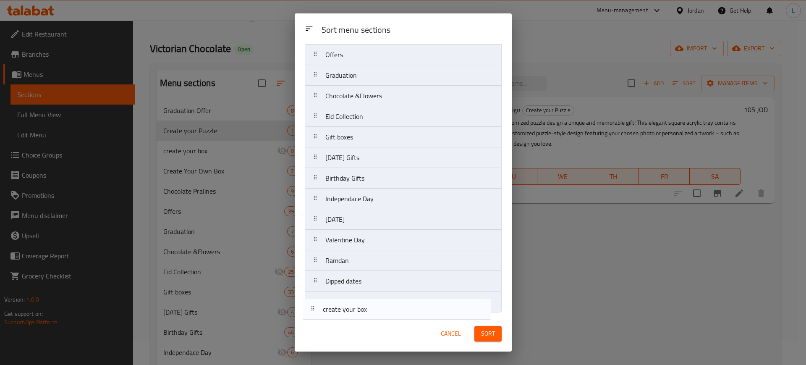
drag, startPoint x: 316, startPoint y: 119, endPoint x: 318, endPoint y: 309, distance: 189.7
click at [314, 311] on nav "Graduation Offer Create your Puzzle create your box Create Your Own Box Chocola…" at bounding box center [403, 137] width 197 height 350
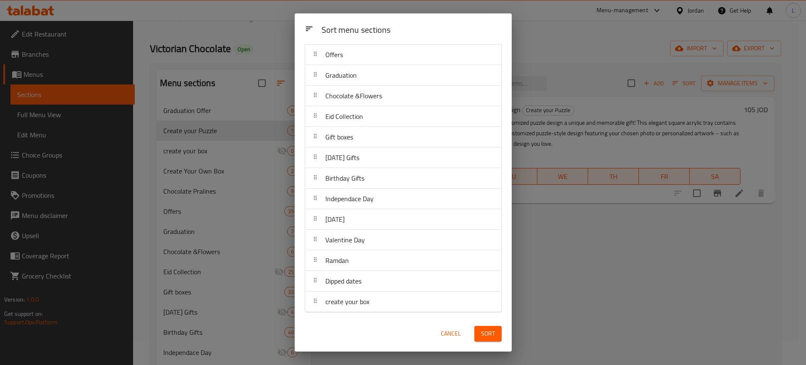
click at [491, 333] on span "Sort" at bounding box center [488, 333] width 14 height 10
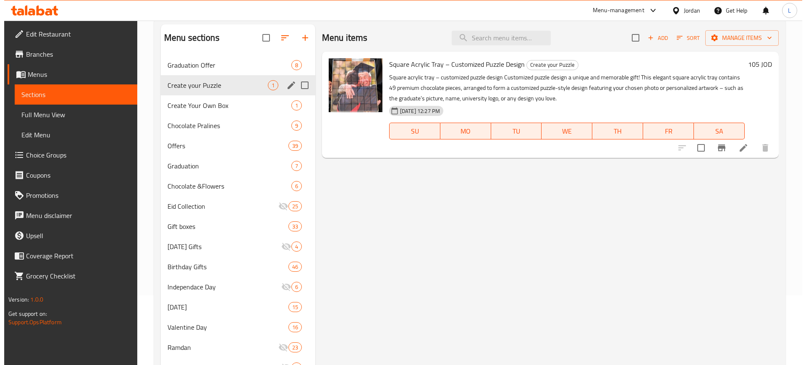
scroll to position [0, 0]
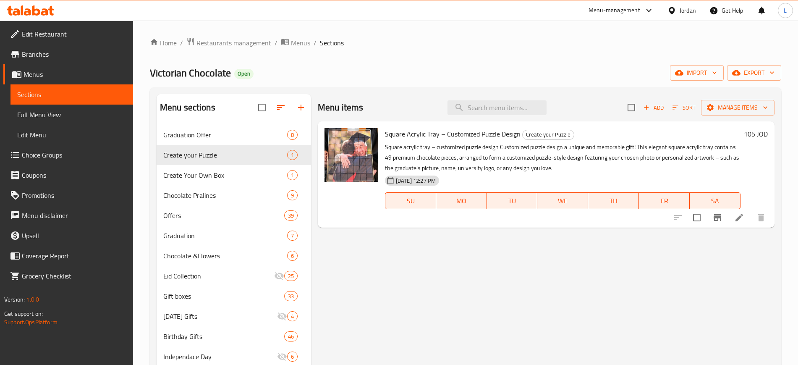
click at [277, 110] on icon "button" at bounding box center [281, 107] width 10 height 10
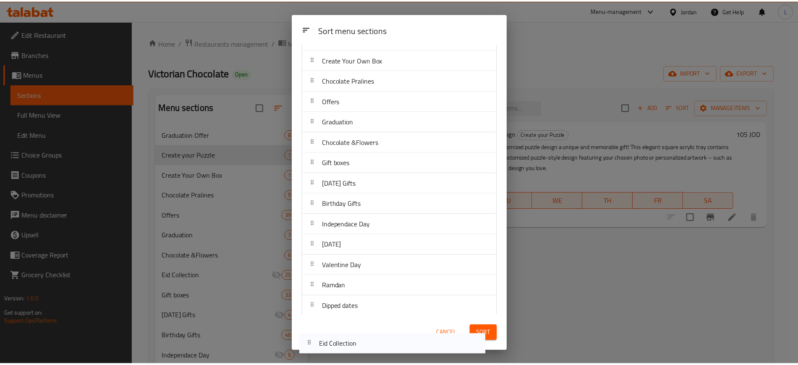
scroll to position [106, 0]
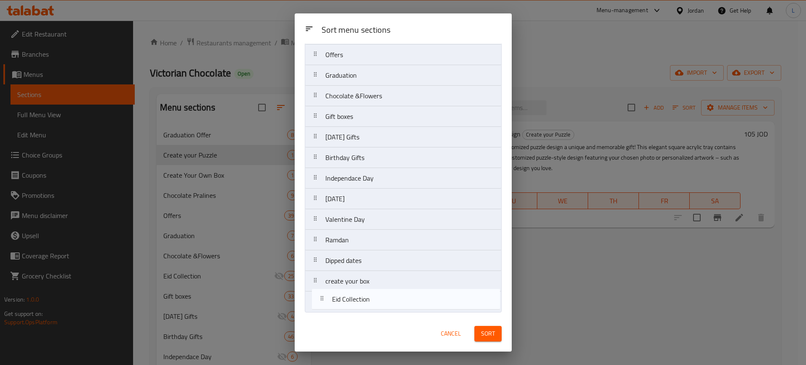
drag, startPoint x: 316, startPoint y: 220, endPoint x: 323, endPoint y: 300, distance: 79.6
click at [322, 301] on nav "Graduation Offer Create your Puzzle Create Your Own Box Chocolate Pralines Offe…" at bounding box center [403, 137] width 197 height 350
drag, startPoint x: 317, startPoint y: 138, endPoint x: 316, endPoint y: 309, distance: 171.6
click at [316, 309] on nav "Graduation Offer Create your Puzzle Create Your Own Box Chocolate Pralines Offe…" at bounding box center [403, 137] width 197 height 350
drag, startPoint x: 315, startPoint y: 157, endPoint x: 315, endPoint y: 300, distance: 143.5
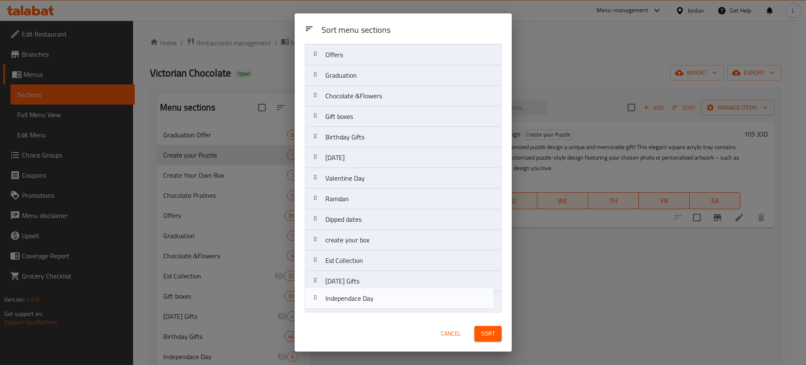
click at [315, 300] on nav "Graduation Offer Create your Puzzle Create Your Own Box Chocolate Pralines Offe…" at bounding box center [403, 137] width 197 height 350
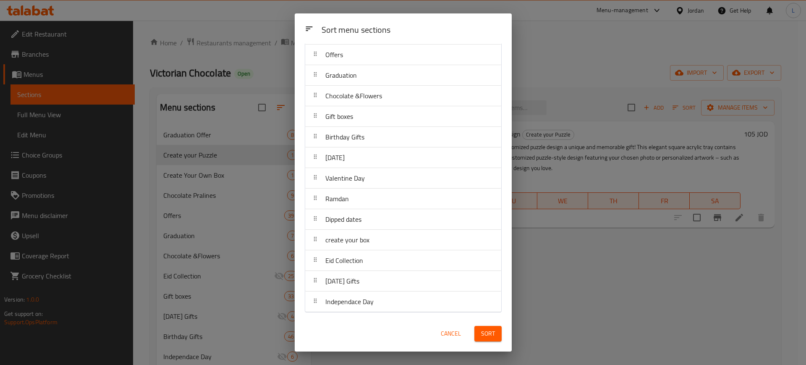
click at [481, 330] on span "Sort" at bounding box center [488, 333] width 14 height 10
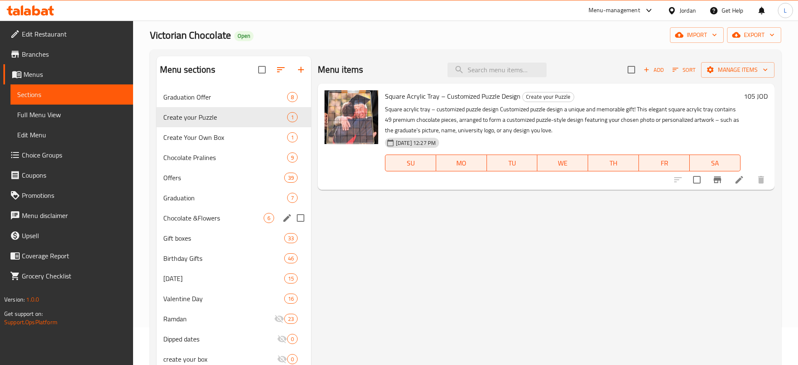
scroll to position [24, 0]
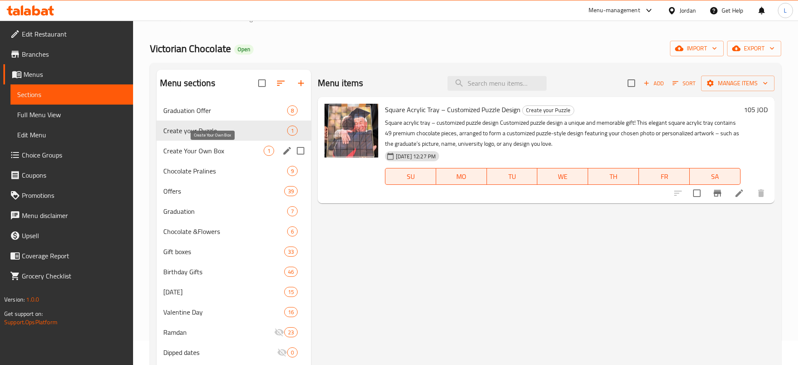
click at [234, 149] on span "Create Your Own Box" at bounding box center [213, 151] width 100 height 10
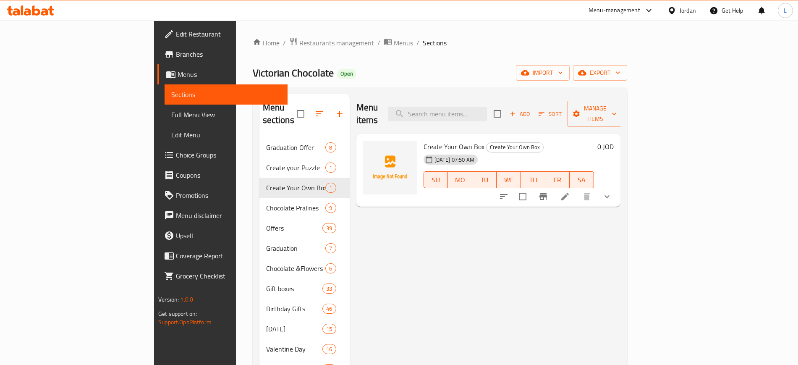
click at [402, 288] on div "Menu items Add Sort Manage items Create Your Own Box Create Your Own Box 31-08-…" at bounding box center [485, 288] width 271 height 389
click at [597, 151] on div "31-08-2025 07:50 AM SU MO TU WE TH FR SA" at bounding box center [508, 173] width 177 height 45
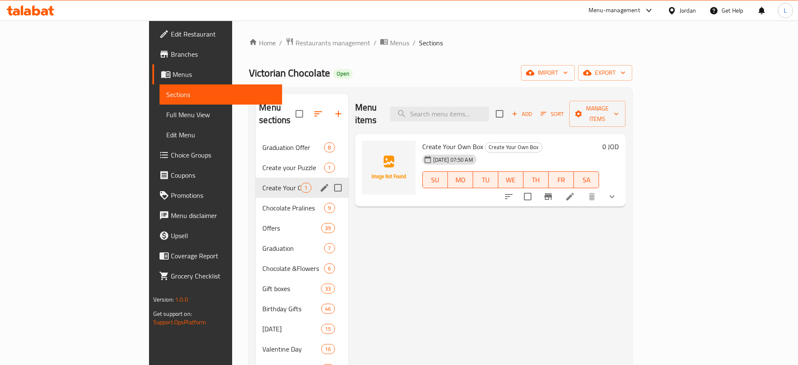
click at [319, 183] on icon "edit" at bounding box center [324, 188] width 10 height 10
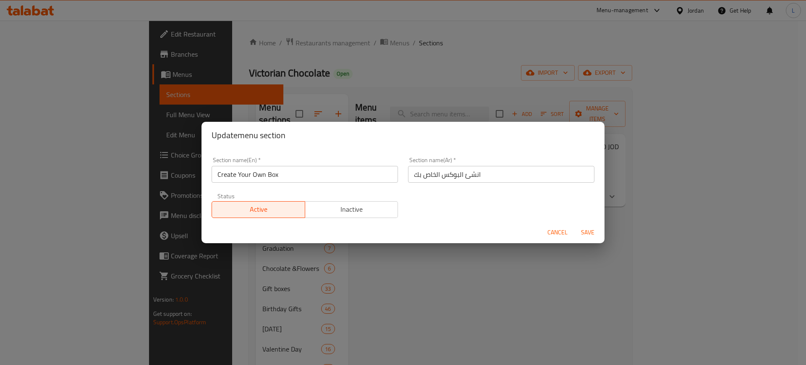
click at [339, 198] on div "Active Inactive" at bounding box center [304, 205] width 186 height 25
click at [341, 209] on span "Inactive" at bounding box center [351, 209] width 86 height 12
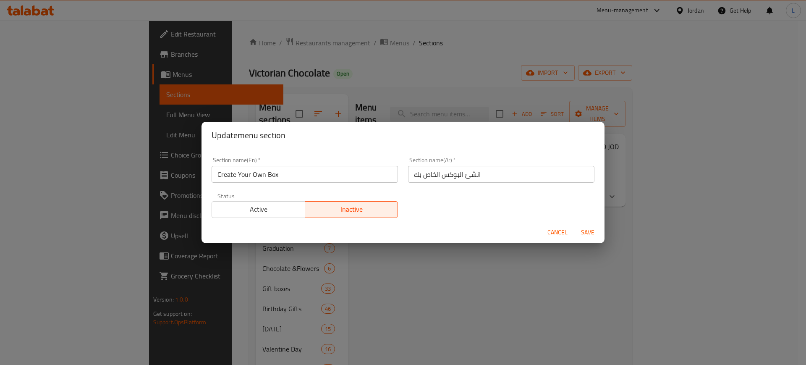
click at [588, 234] on span "Save" at bounding box center [587, 232] width 20 height 10
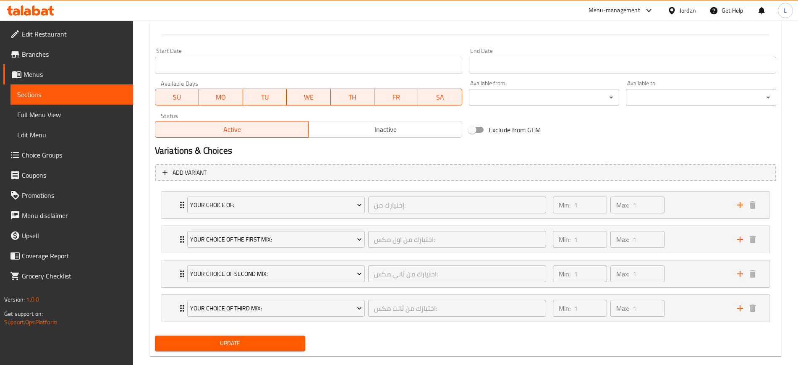
scroll to position [357, 0]
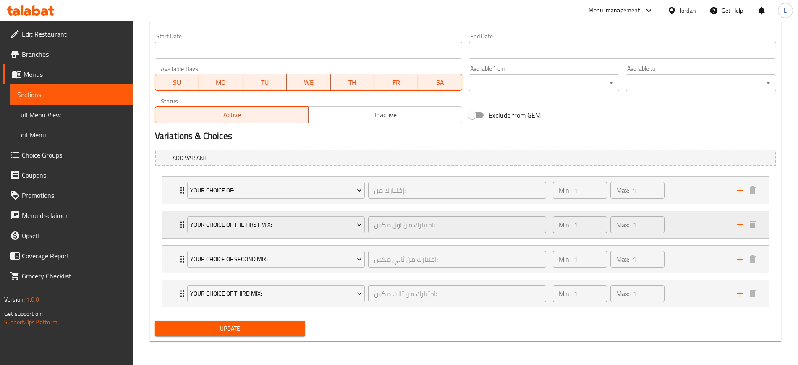
click at [179, 222] on icon "Expand" at bounding box center [182, 224] width 10 height 10
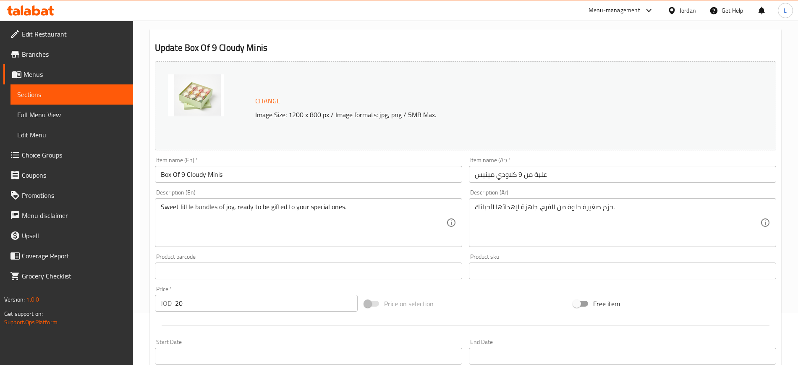
scroll to position [0, 0]
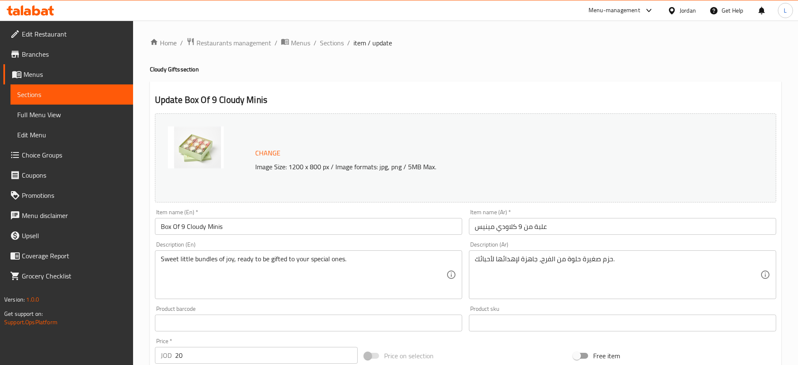
click at [235, 229] on input "Box Of 9 Cloudy Minis" at bounding box center [308, 226] width 307 height 17
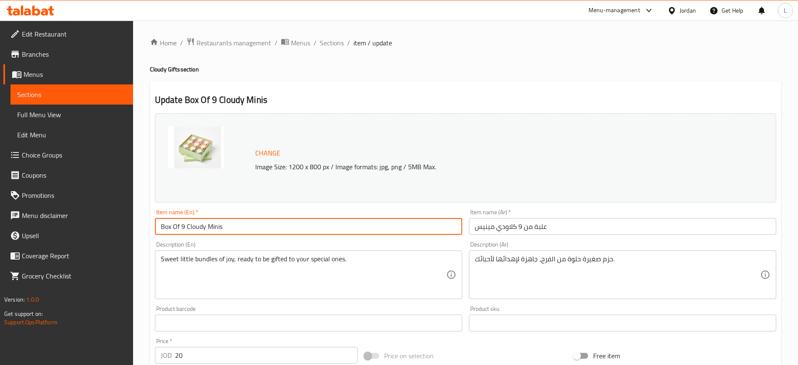
click at [235, 229] on input "Box Of 9 Cloudy Minis" at bounding box center [308, 226] width 307 height 17
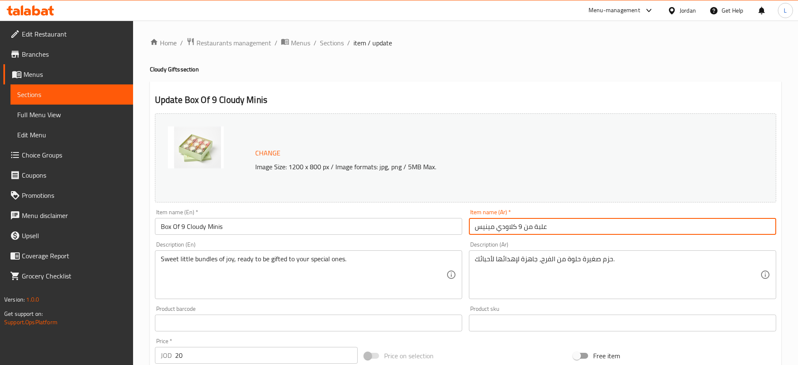
click at [511, 220] on input "علبة من 9 كلاودي مينيس" at bounding box center [622, 226] width 307 height 17
click at [509, 223] on input "علبة من 9 كلاودي مينيس" at bounding box center [622, 226] width 307 height 17
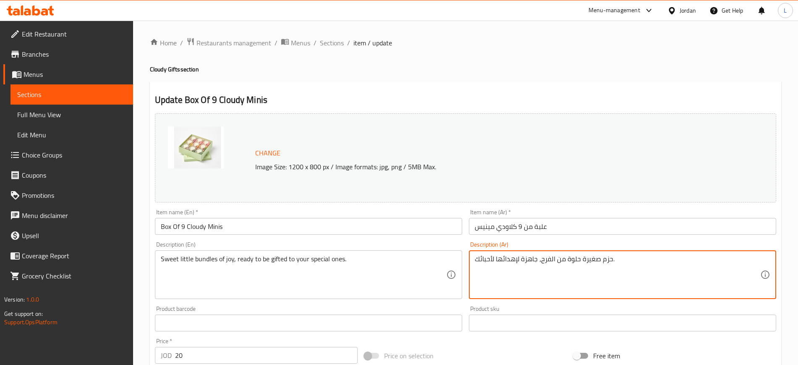
drag, startPoint x: 528, startPoint y: 255, endPoint x: 532, endPoint y: 256, distance: 4.4
click at [531, 257] on textarea "حزم صغيرة حلوة من الفرح، جاهزة لإهدائها لأحبائك." at bounding box center [617, 275] width 285 height 40
click at [530, 257] on textarea "حزم صغيرة حلوة من الفرح، جاهزة لإهدائها لأحبائك." at bounding box center [617, 275] width 285 height 40
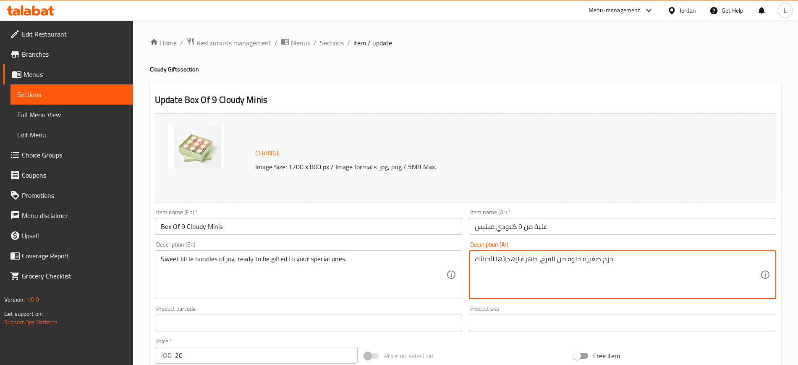
click at [530, 257] on textarea "حزم صغيرة حلوة من الفرح، جاهزة لإهدائها لأحبائك." at bounding box center [617, 275] width 285 height 40
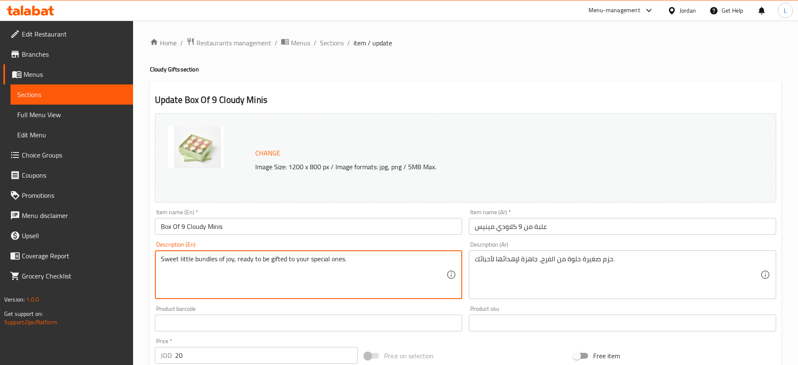
click at [321, 261] on textarea "Sweet little bundles of joy, ready to be gifted to your special ones." at bounding box center [303, 275] width 285 height 40
click at [330, 43] on span "Sections" at bounding box center [332, 43] width 24 height 10
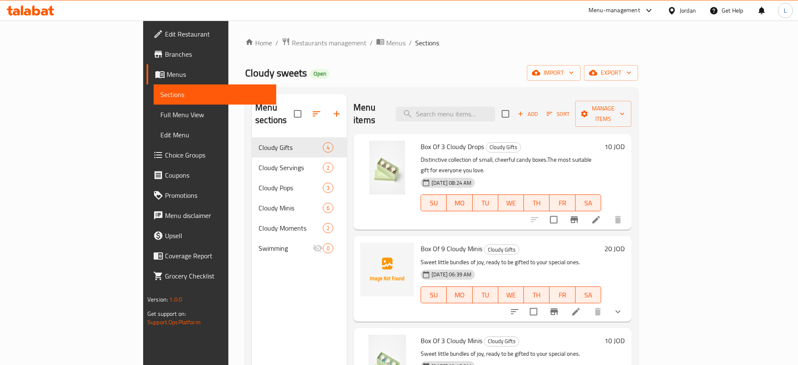
scroll to position [23, 0]
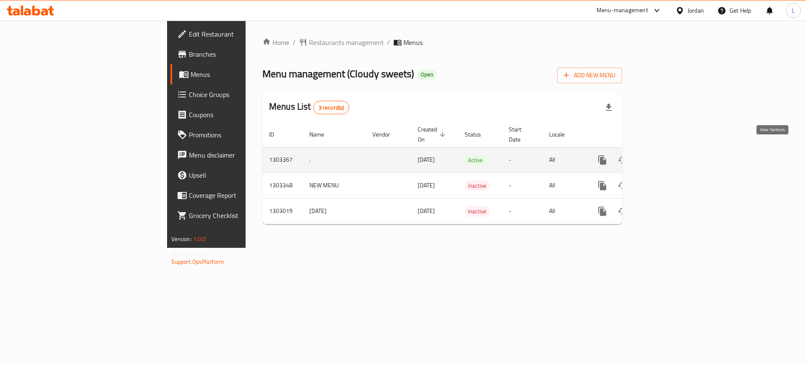
click at [668, 155] on icon "enhanced table" at bounding box center [662, 160] width 10 height 10
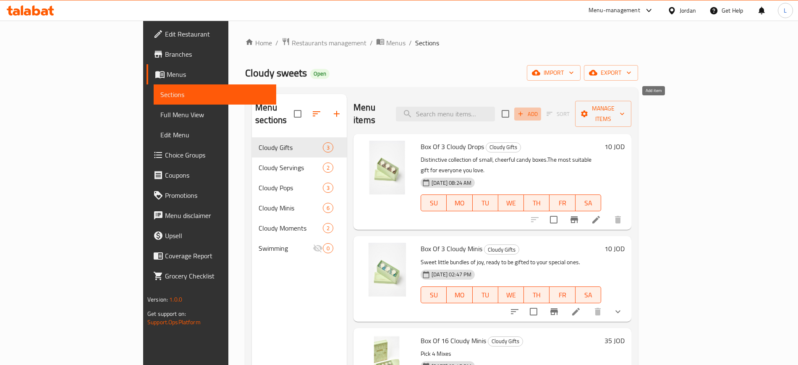
click at [541, 114] on button "Add" at bounding box center [527, 113] width 27 height 13
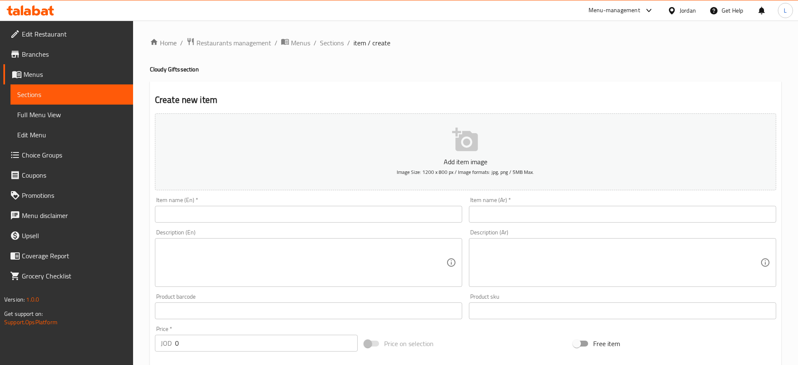
click at [363, 214] on input "text" at bounding box center [308, 214] width 307 height 17
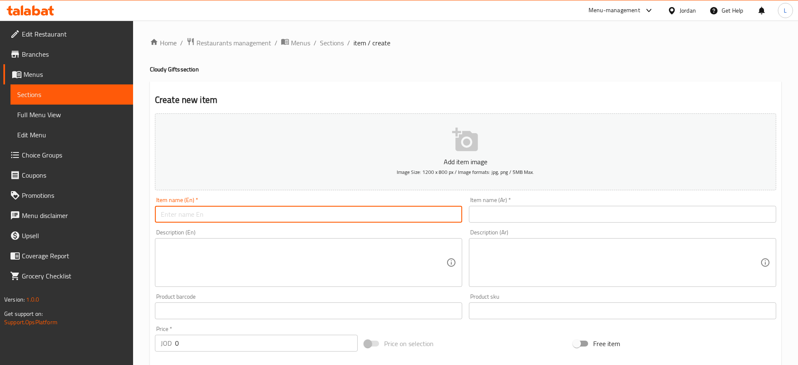
paste input "Box Of 9 Cloudy Minis"
type input "Box Of 9 Cloudy Minis"
click at [540, 213] on input "text" at bounding box center [622, 214] width 307 height 17
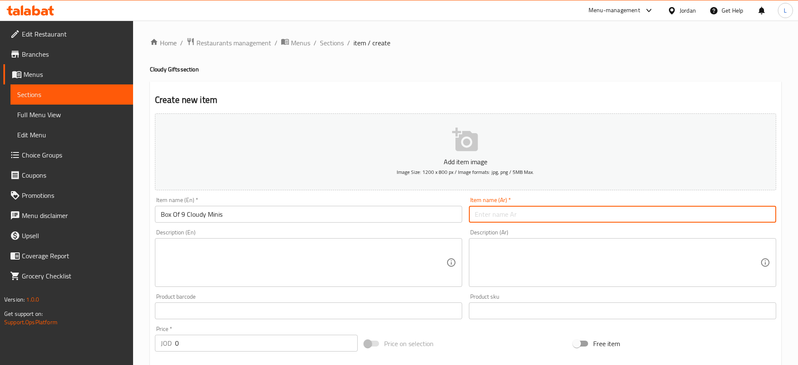
paste input "علبة من 9 كلاودي مينيس"
type input "علبة من 9 كلاودي مينيس"
click at [477, 250] on textarea at bounding box center [617, 263] width 285 height 40
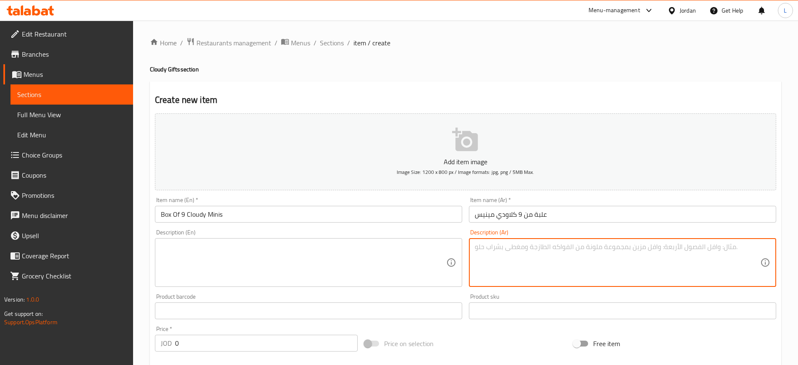
paste textarea "حزم صغيرة حلوة من الفرح، جاهزة لإهدائها لأحبائك."
type textarea "حزم صغيرة حلوة من الفرح، جاهزة لإهدائها لأحبائك."
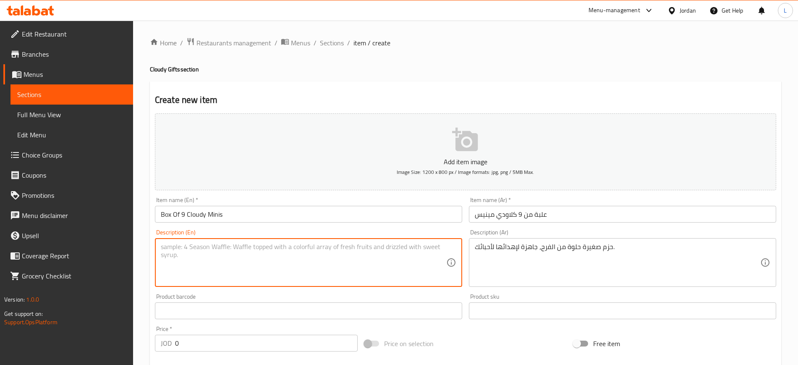
click at [392, 263] on textarea at bounding box center [303, 263] width 285 height 40
paste textarea "Sweet little bundles of joy, ready to be gifted to your special ones."
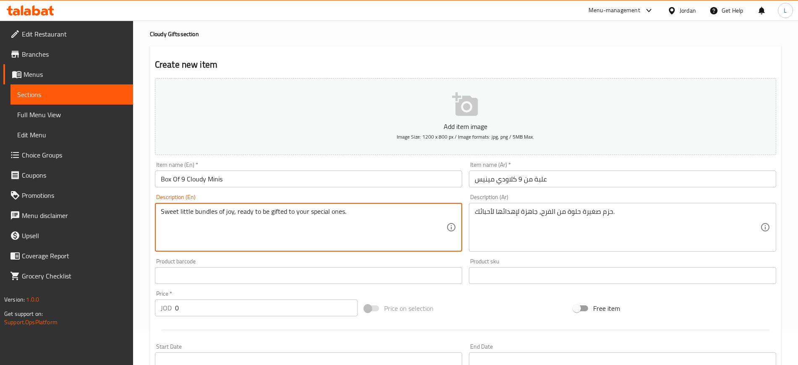
scroll to position [52, 0]
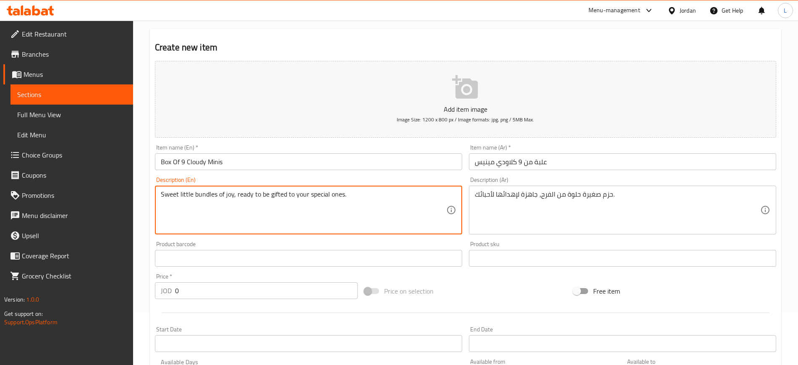
type textarea "Sweet little bundles of joy, ready to be gifted to your special ones."
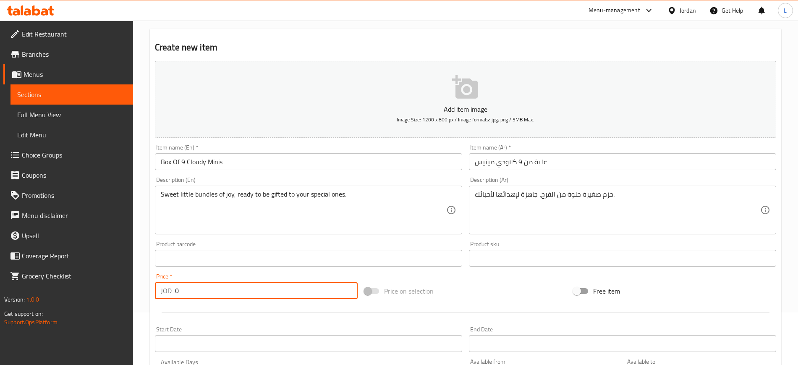
drag, startPoint x: 182, startPoint y: 295, endPoint x: 156, endPoint y: 279, distance: 31.0
click at [155, 282] on div "Price   * JOD 0 Price *" at bounding box center [256, 286] width 203 height 26
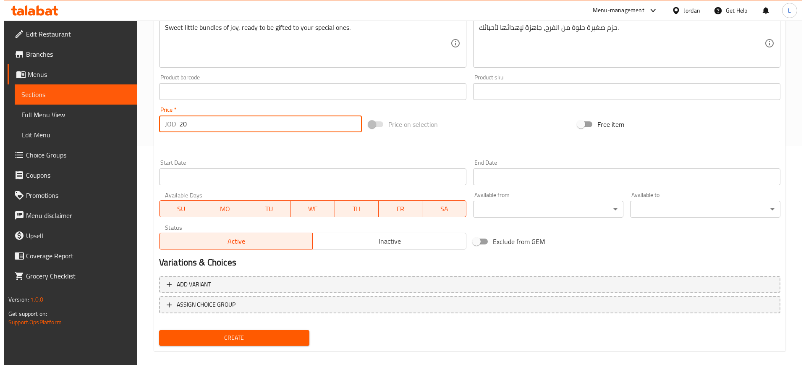
scroll to position [228, 0]
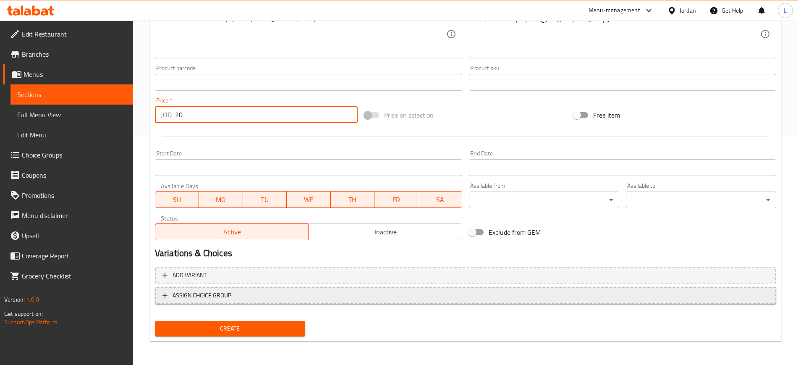
type input "20"
click at [188, 292] on span "ASSIGN CHOICE GROUP" at bounding box center [201, 295] width 59 height 10
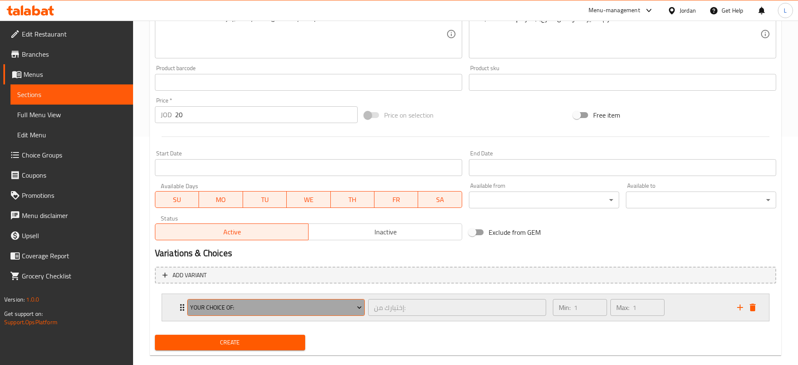
click at [207, 307] on span "Your Choice Of:" at bounding box center [276, 307] width 172 height 10
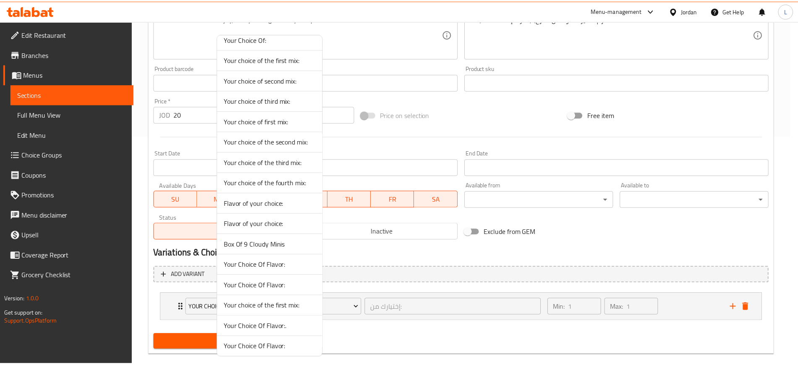
scroll to position [0, 0]
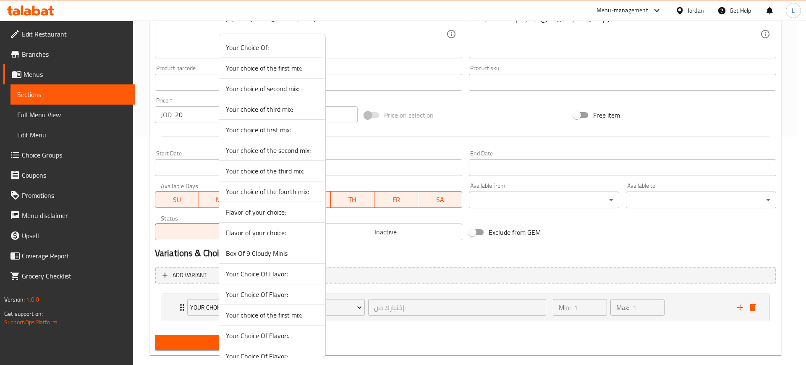
click at [273, 256] on span "Box Of 9 Cloudy Minis" at bounding box center [272, 253] width 93 height 10
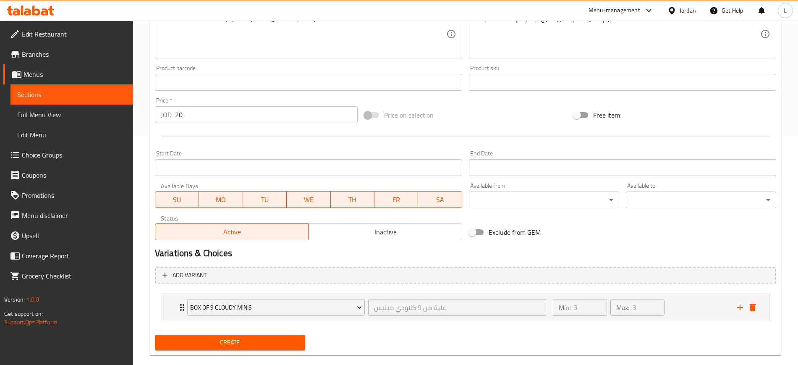
click at [236, 344] on span "Create" at bounding box center [230, 342] width 137 height 10
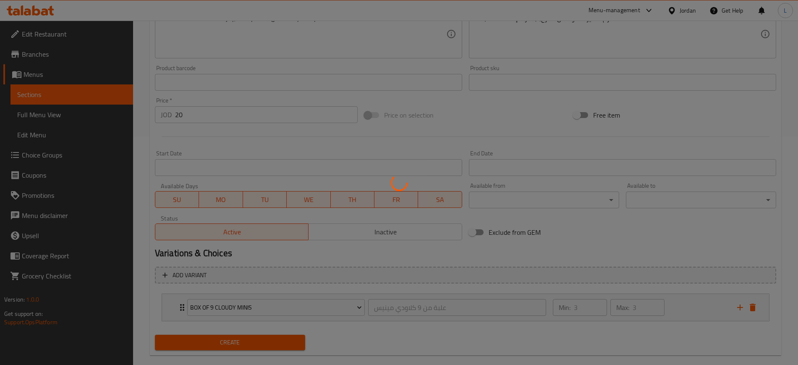
type input "0"
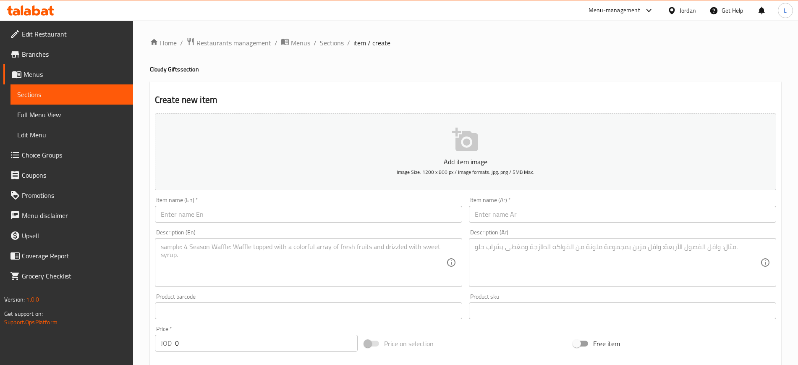
drag, startPoint x: 335, startPoint y: 42, endPoint x: 334, endPoint y: 50, distance: 7.2
click at [335, 42] on span "Sections" at bounding box center [332, 43] width 24 height 10
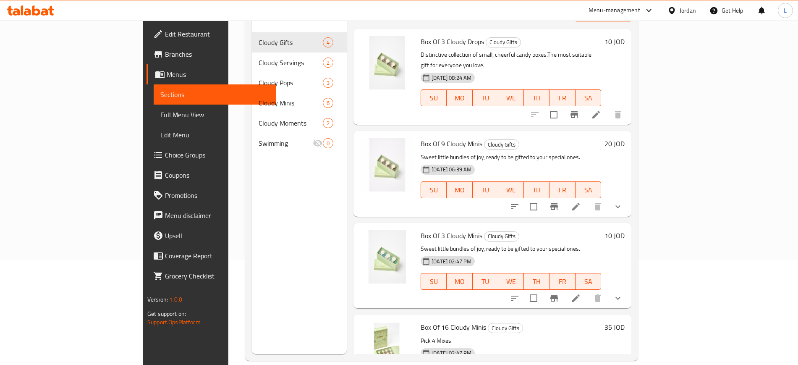
click at [252, 188] on div "Menu sections Cloudy Gifts 4 Cloudy Servings 2 Cloudy Pops 3 Cloudy Minis 6 Clo…" at bounding box center [299, 171] width 95 height 365
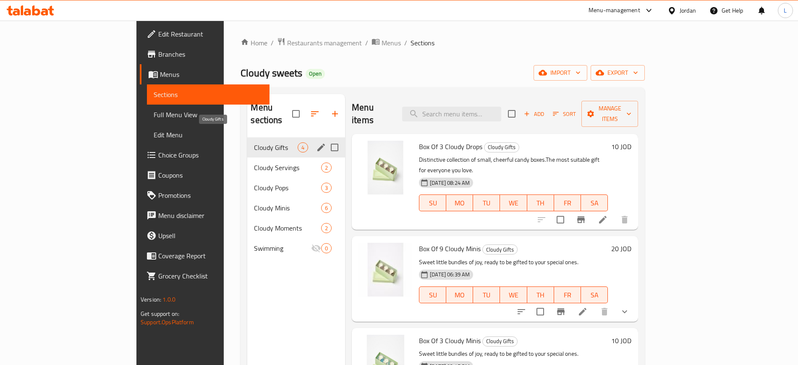
click at [254, 142] on span "Cloudy Gifts" at bounding box center [276, 147] width 44 height 10
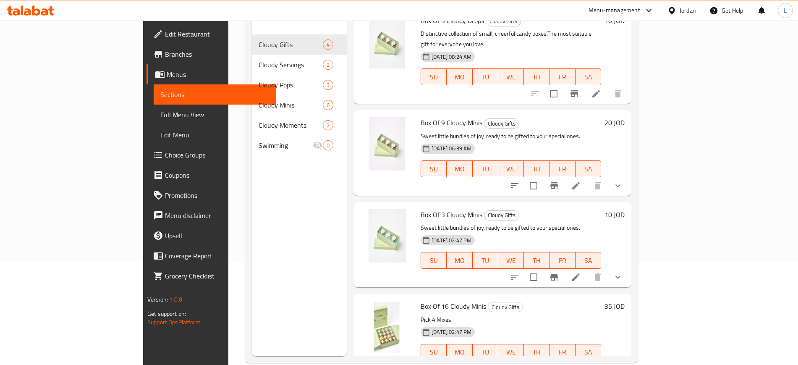
scroll to position [105, 0]
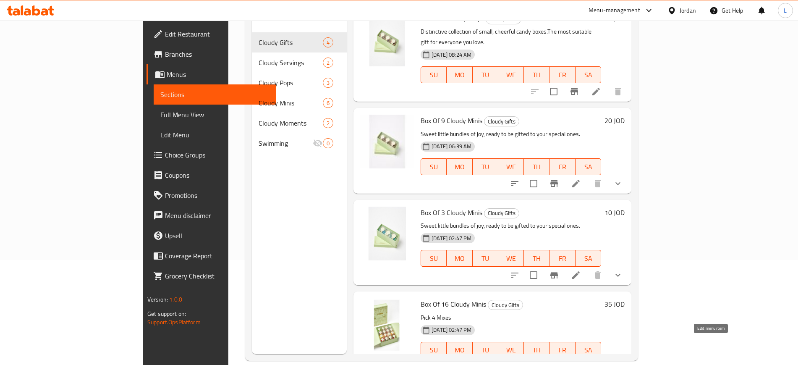
click at [581, 362] on icon at bounding box center [576, 367] width 10 height 10
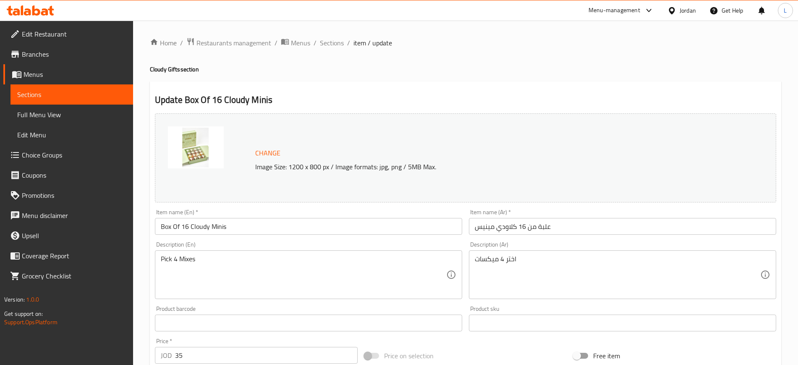
click at [506, 227] on input "علبة من 16 كلاودي مينيس" at bounding box center [622, 226] width 307 height 17
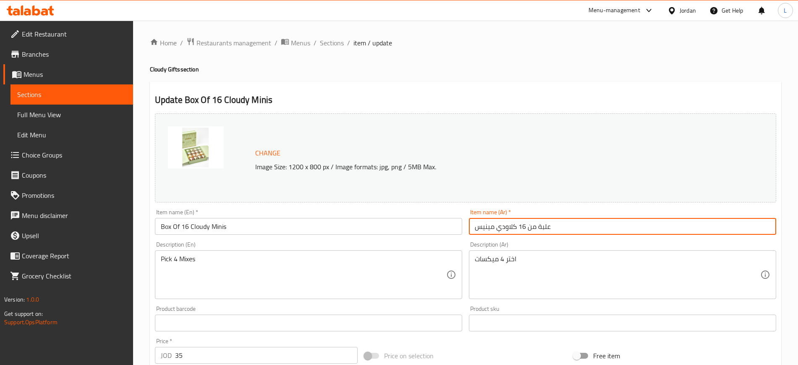
click at [506, 227] on input "علبة من 16 كلاودي مينيس" at bounding box center [622, 226] width 307 height 17
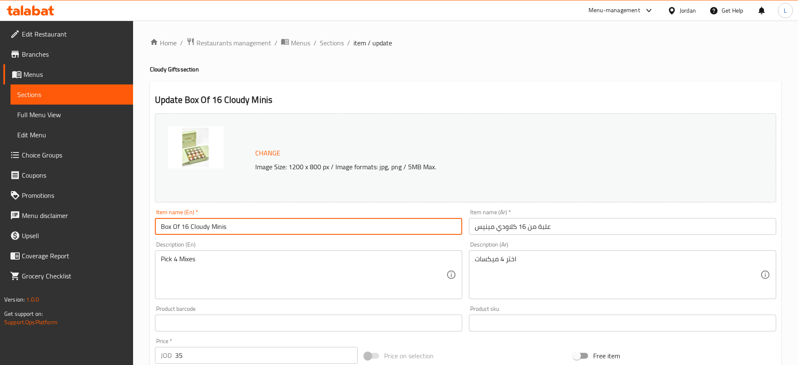
click at [261, 224] on input "Box Of 16 Cloudy Minis" at bounding box center [308, 226] width 307 height 17
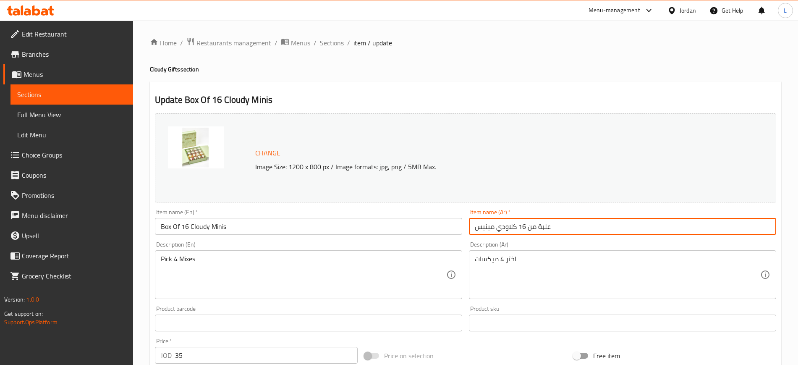
click at [494, 230] on input "علبة من 16 كلاودي مينيس" at bounding box center [622, 226] width 307 height 17
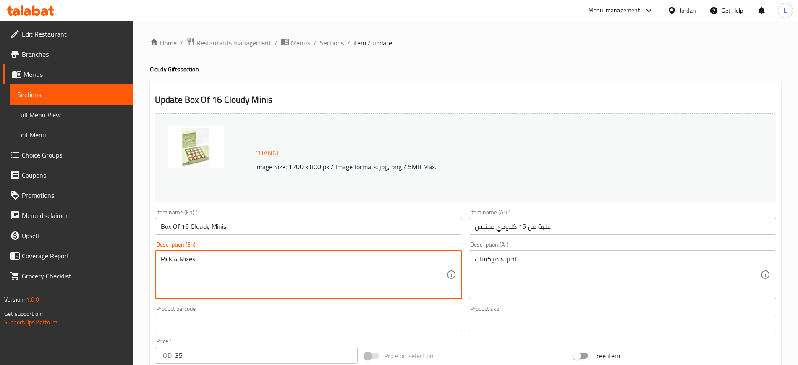
click at [269, 268] on textarea "Pick 4 Mixes" at bounding box center [303, 275] width 285 height 40
click at [269, 266] on textarea "Pick 4 Mixes" at bounding box center [303, 275] width 285 height 40
click at [270, 266] on textarea "Pick 4 Mixes" at bounding box center [303, 275] width 285 height 40
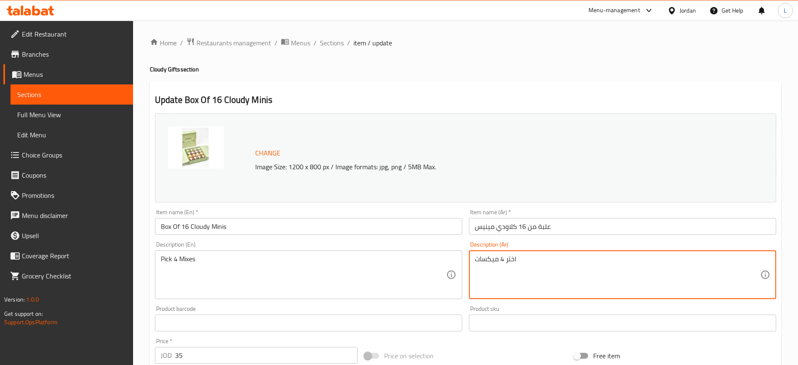
click at [501, 262] on textarea "اختر 4 ميكسات" at bounding box center [617, 275] width 285 height 40
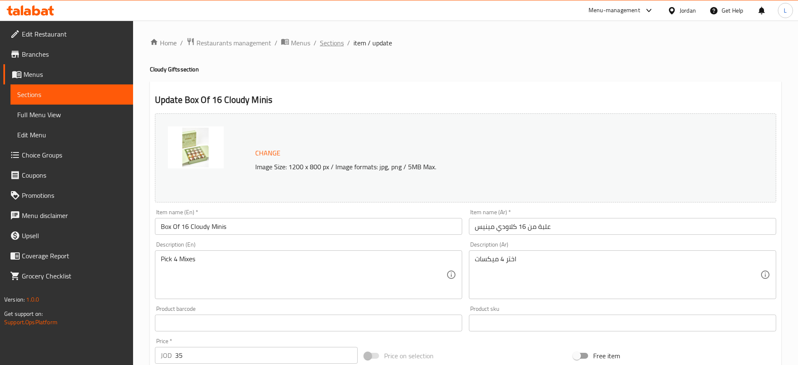
click at [327, 46] on span "Sections" at bounding box center [332, 43] width 24 height 10
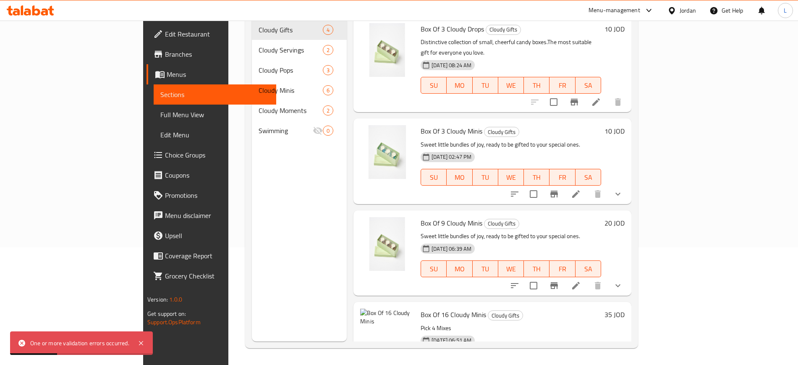
scroll to position [23, 0]
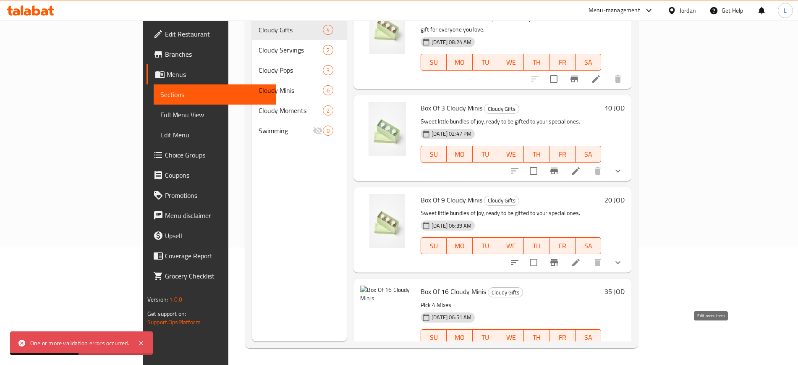
click at [581, 349] on icon at bounding box center [576, 354] width 10 height 10
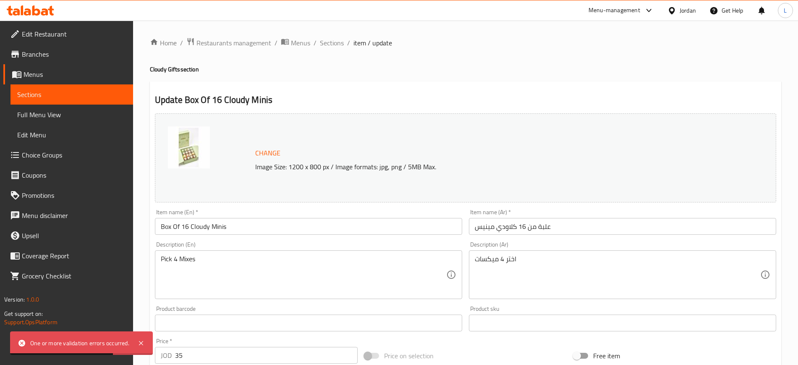
type input "علبة من 16 كلاودي مينيس"
type input "4"
click at [266, 156] on span "Change" at bounding box center [267, 153] width 25 height 12
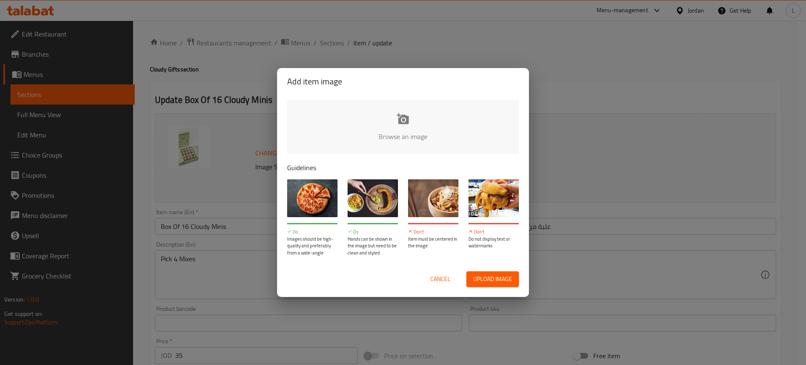
click at [502, 287] on div "Cancel Upload image" at bounding box center [402, 278] width 245 height 29
click at [502, 284] on button "Upload image" at bounding box center [492, 279] width 52 height 16
type input "C:\fakepath\cloudy8484 1.png"
drag, startPoint x: 433, startPoint y: 280, endPoint x: 402, endPoint y: 200, distance: 86.1
click at [434, 280] on span "Cancel" at bounding box center [440, 279] width 20 height 10
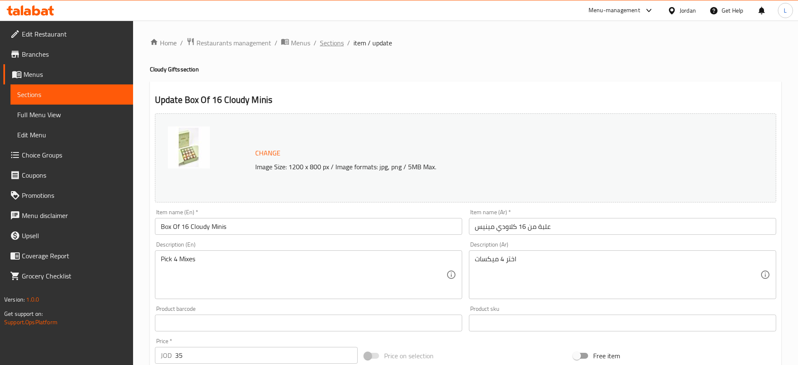
click at [332, 48] on span "Sections" at bounding box center [332, 43] width 24 height 10
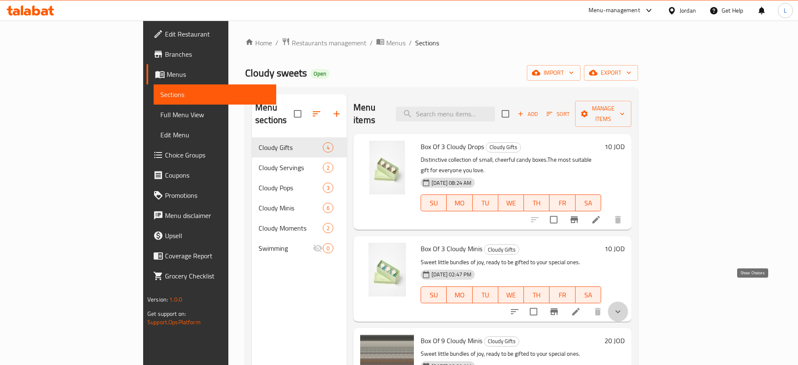
drag, startPoint x: 754, startPoint y: 288, endPoint x: 746, endPoint y: 290, distance: 8.5
click at [620, 310] on icon "show more" at bounding box center [617, 311] width 5 height 3
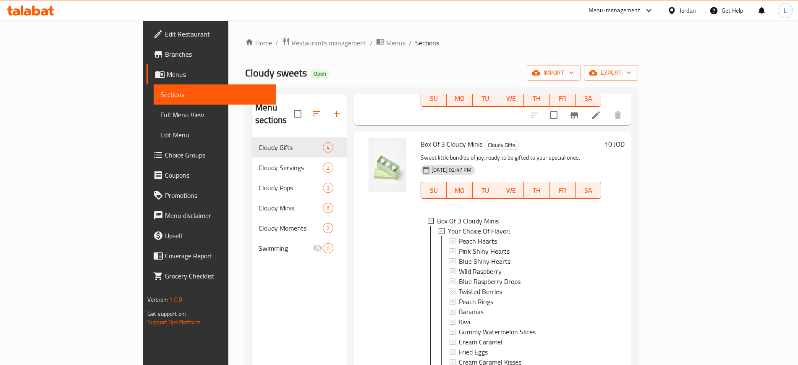
scroll to position [105, 0]
click at [460, 225] on span "Your Choice Of Flavor:." at bounding box center [479, 230] width 63 height 10
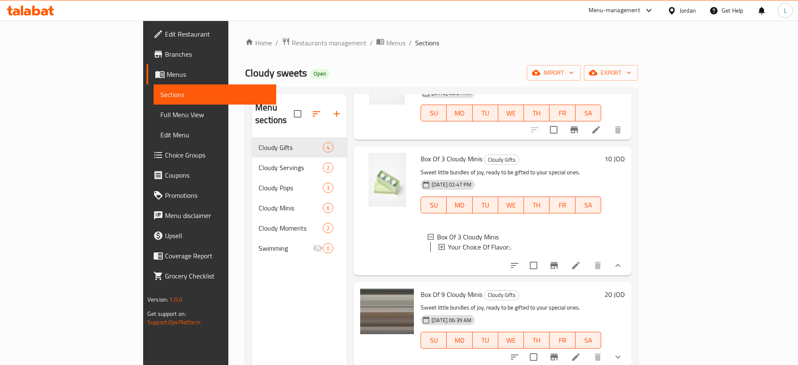
scroll to position [75, 0]
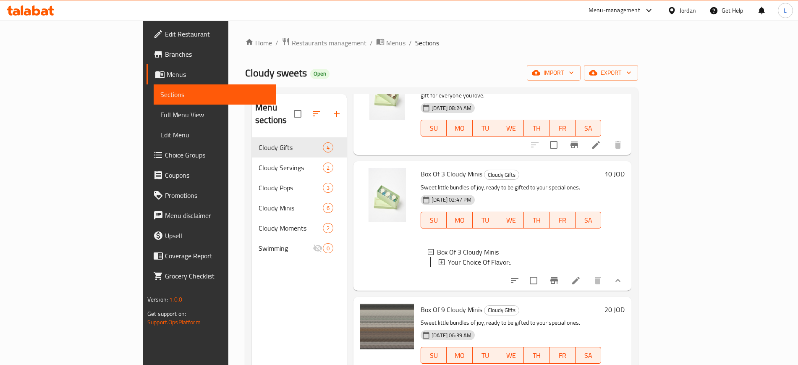
click at [472, 257] on span "Your Choice Of Flavor:." at bounding box center [479, 262] width 63 height 10
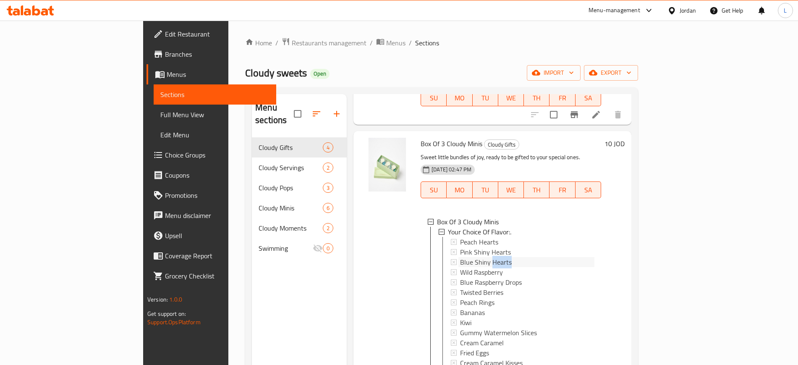
click at [472, 257] on span "Blue Shiny Hearts" at bounding box center [486, 262] width 52 height 10
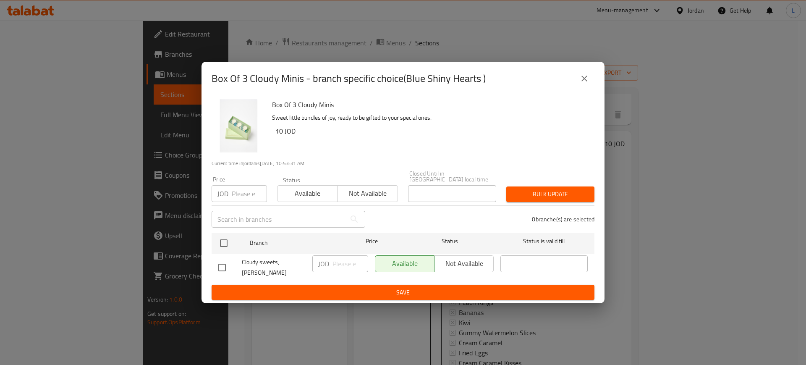
click at [603, 79] on div "Box Of 3 Cloudy Minis - branch specific choice(Blue Shiny Hearts )" at bounding box center [402, 79] width 403 height 34
click at [582, 83] on icon "close" at bounding box center [584, 78] width 10 height 10
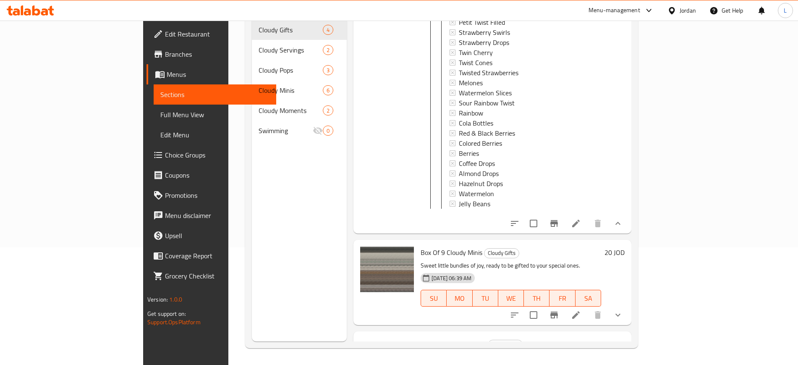
scroll to position [427, 0]
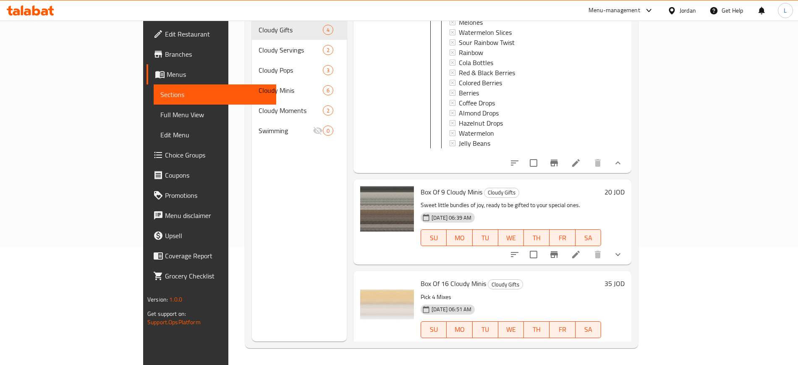
click at [581, 158] on icon at bounding box center [576, 163] width 10 height 10
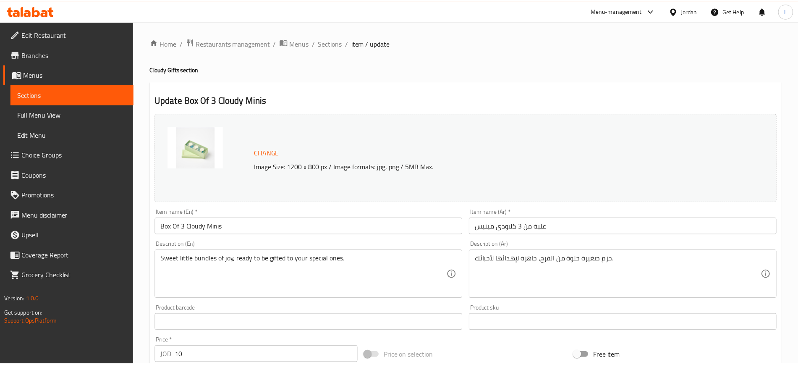
scroll to position [254, 0]
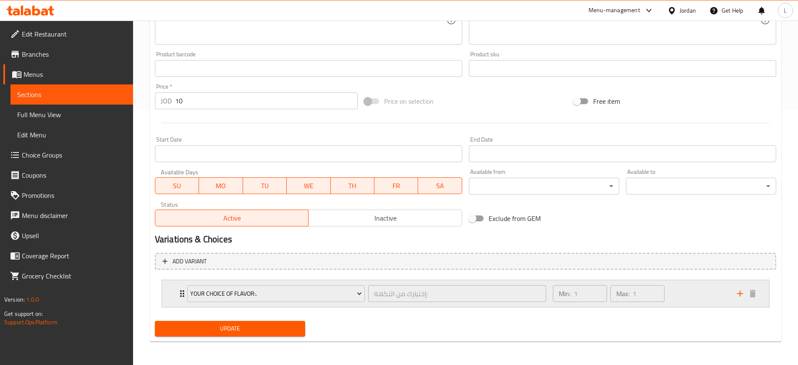
click at [180, 293] on icon "Expand" at bounding box center [182, 293] width 4 height 7
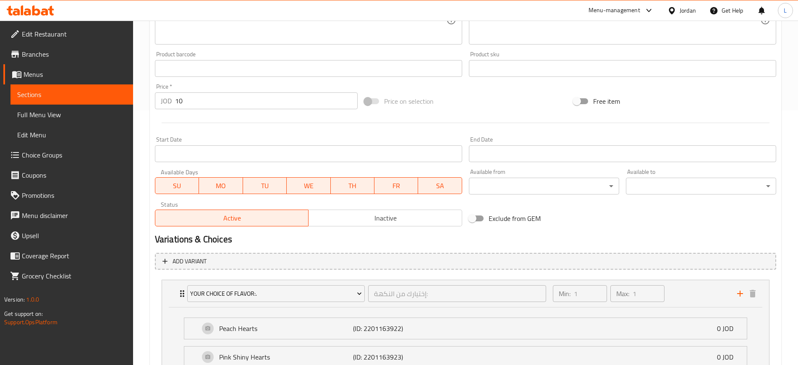
scroll to position [464, 0]
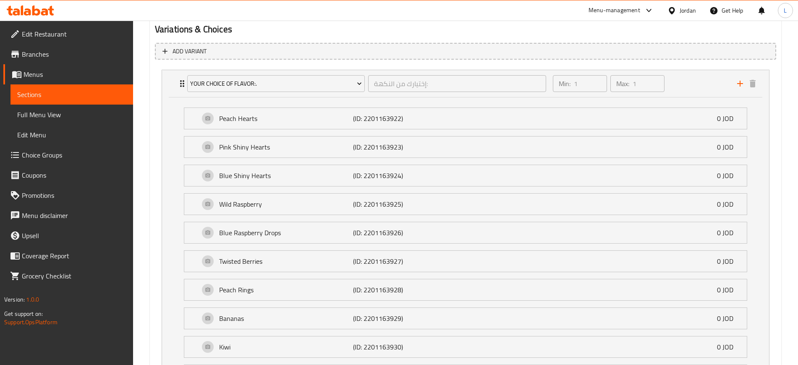
click at [48, 153] on span "Choice Groups" at bounding box center [74, 155] width 104 height 10
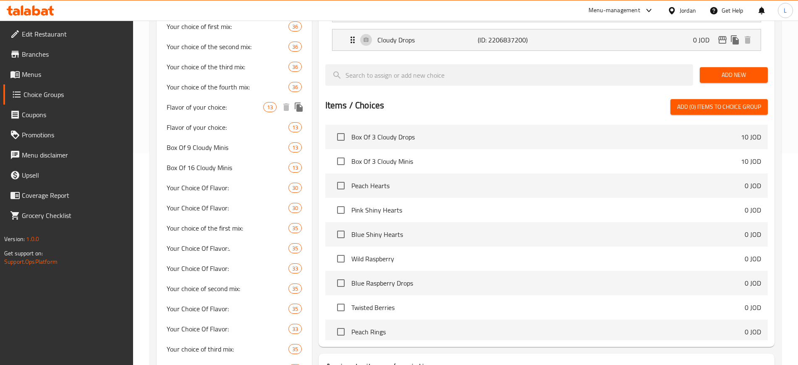
scroll to position [224, 0]
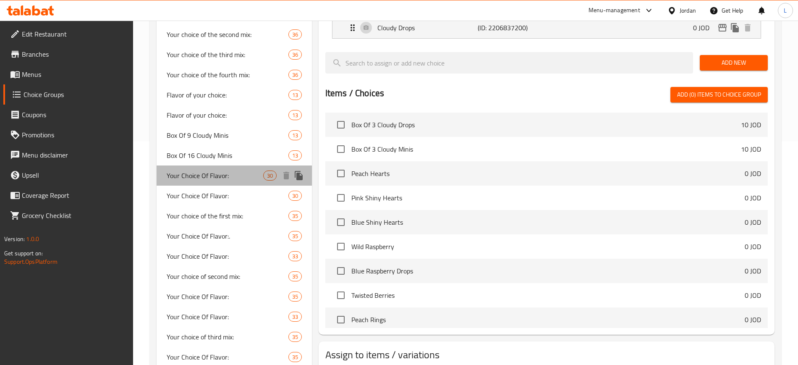
click at [222, 176] on span "Your Choice Of Flavor:" at bounding box center [215, 175] width 97 height 10
type input "Your Choice Of Flavor:"
type input "إختيارك من النكهة:"
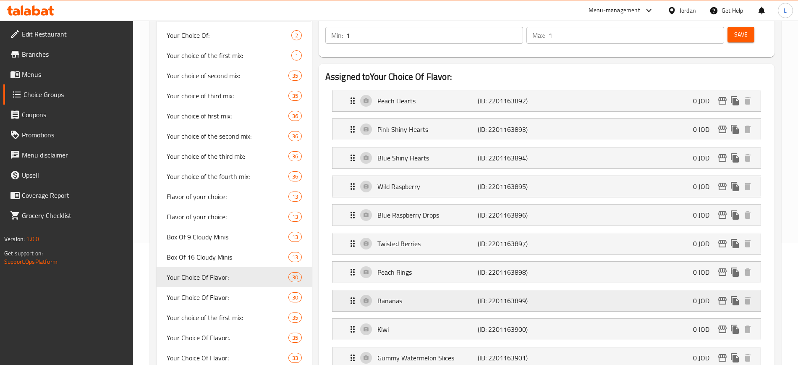
scroll to position [119, 0]
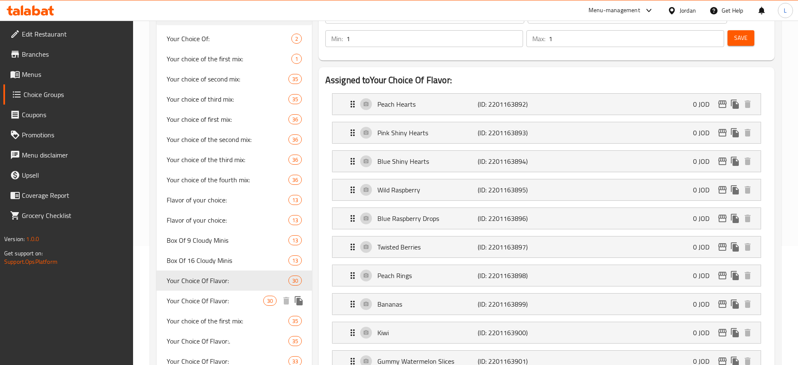
click at [203, 297] on span "Your Choice Of Flavor:" at bounding box center [215, 300] width 97 height 10
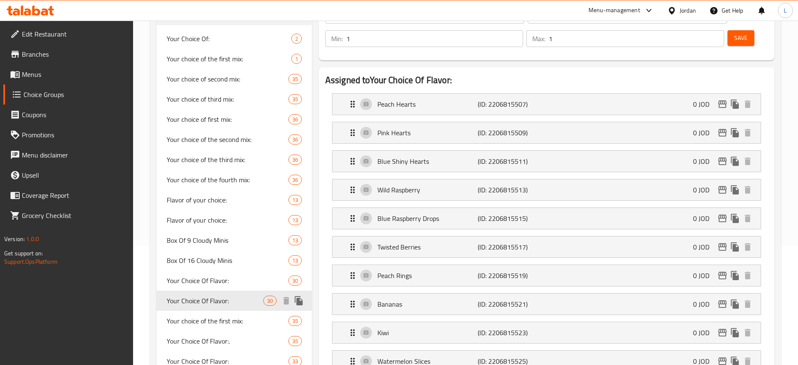
scroll to position [171, 0]
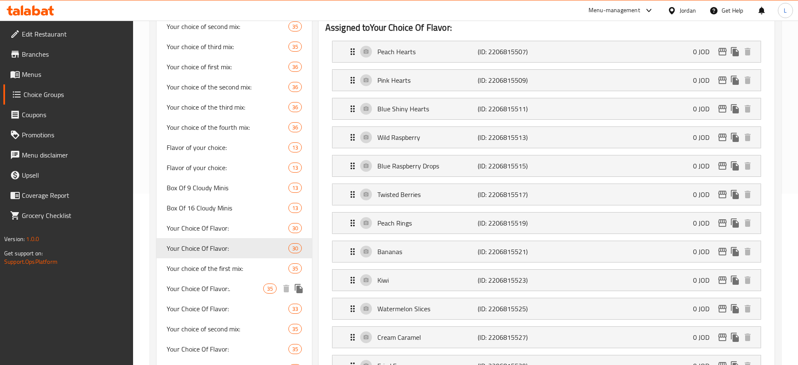
click at [204, 292] on span "Your Choice Of Flavor:." at bounding box center [215, 288] width 97 height 10
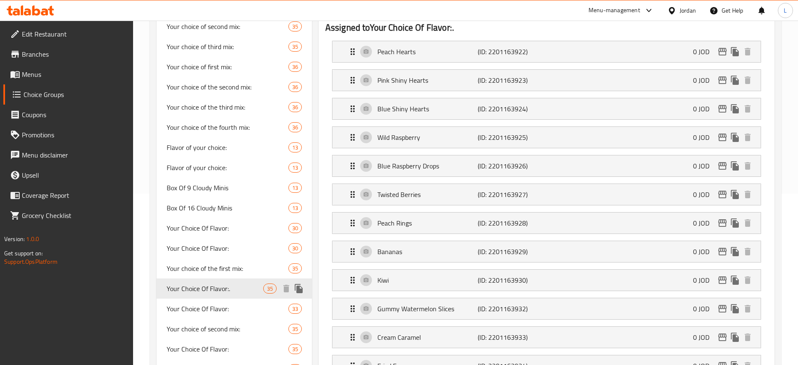
type input "Your Choice Of Flavor:."
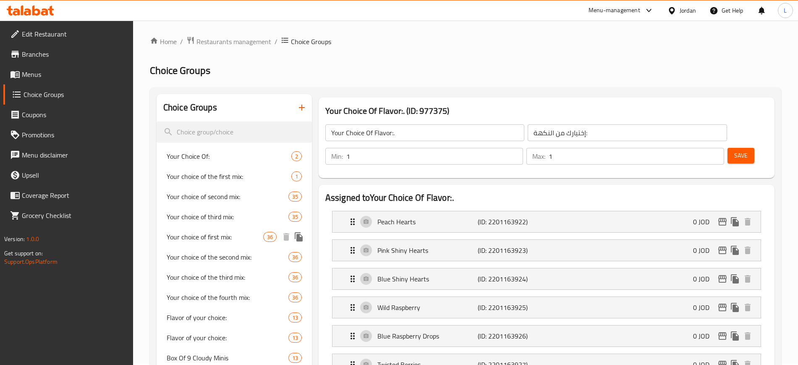
scroll to position [0, 0]
click at [305, 104] on icon "button" at bounding box center [302, 109] width 10 height 10
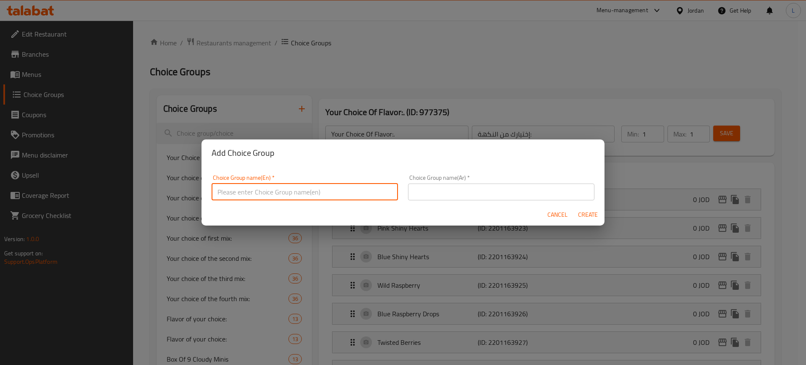
click at [254, 190] on input "text" at bounding box center [304, 191] width 186 height 17
paste input "Box Of 3 Cloudy Minis"
type input "Box Of 3 Cloudy Minis"
click at [455, 190] on input "text" at bounding box center [501, 191] width 186 height 17
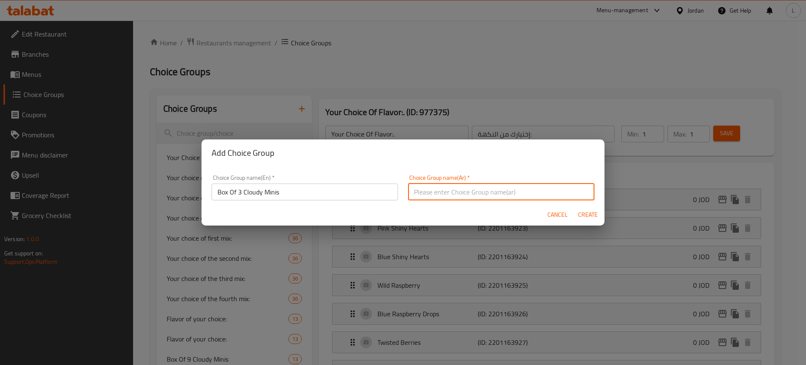
paste input "علبة من 3 كلاودي مينيس"
type input "علبة من 3 كلاودي مينيس"
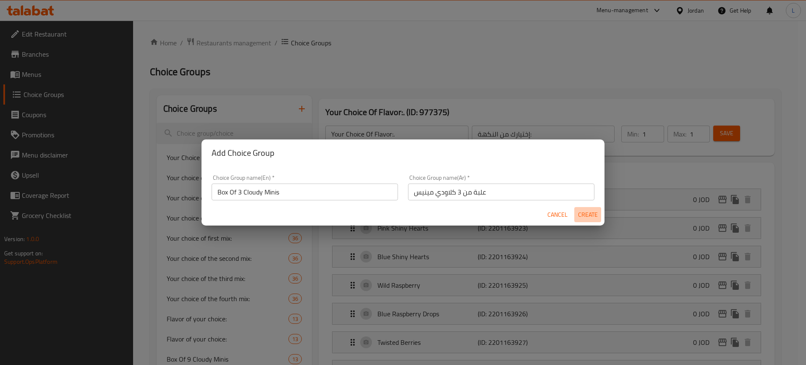
click at [590, 214] on span "Create" at bounding box center [587, 214] width 20 height 10
type input "Box Of 3 Cloudy Minis"
type input "علبة من 3 كلاودي مينيس"
type input "0"
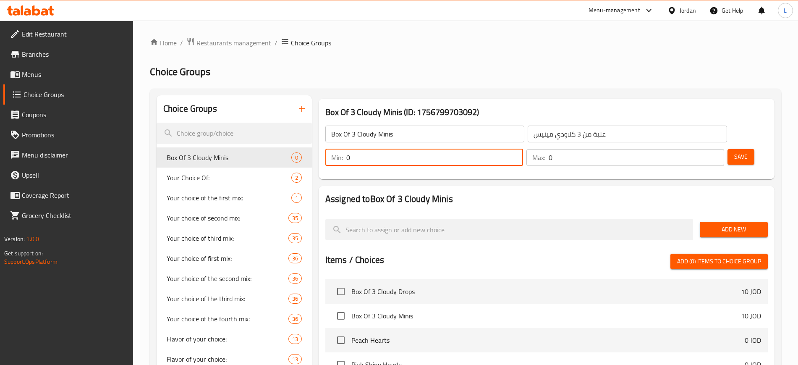
drag, startPoint x: 647, startPoint y: 132, endPoint x: 625, endPoint y: 127, distance: 22.4
click at [523, 149] on div "Min: 0 ​" at bounding box center [424, 157] width 198 height 17
type input "1"
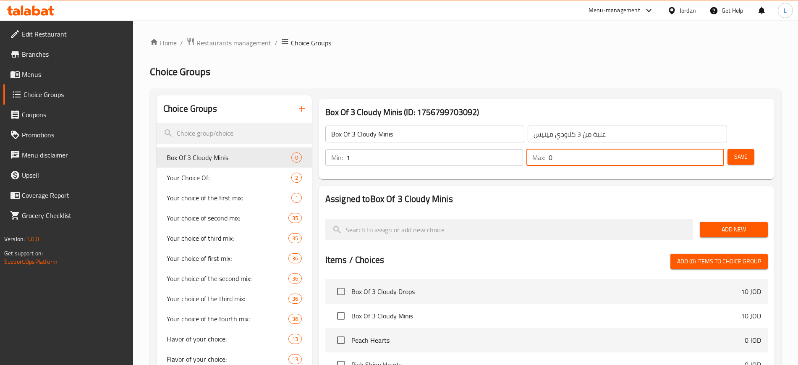
click at [686, 149] on div "Max: 0 ​" at bounding box center [625, 157] width 198 height 17
drag, startPoint x: 694, startPoint y: 132, endPoint x: 683, endPoint y: 134, distance: 11.9
click at [683, 149] on div "Max: 0 ​" at bounding box center [625, 157] width 198 height 17
type input "1"
click at [714, 224] on span "Add New" at bounding box center [733, 229] width 55 height 10
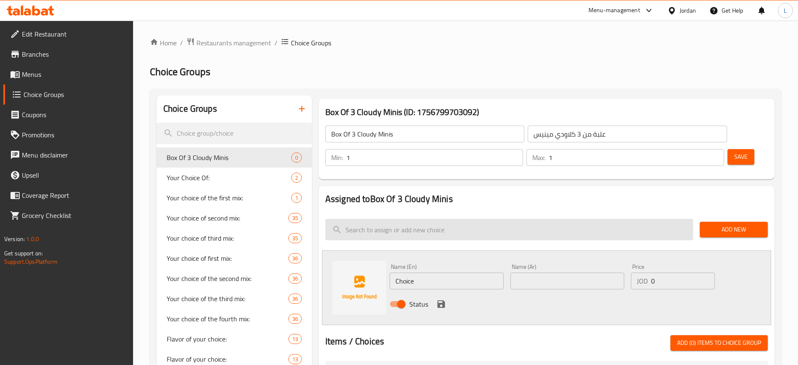
click at [417, 219] on input "search" at bounding box center [509, 229] width 368 height 21
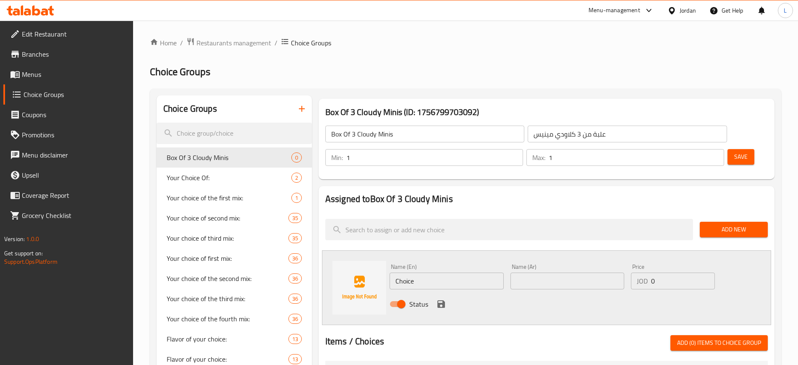
click at [732, 224] on span "Add New" at bounding box center [733, 229] width 55 height 10
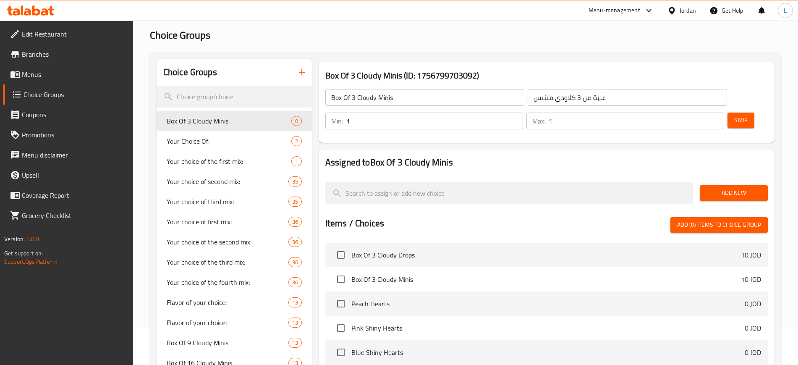
scroll to position [52, 0]
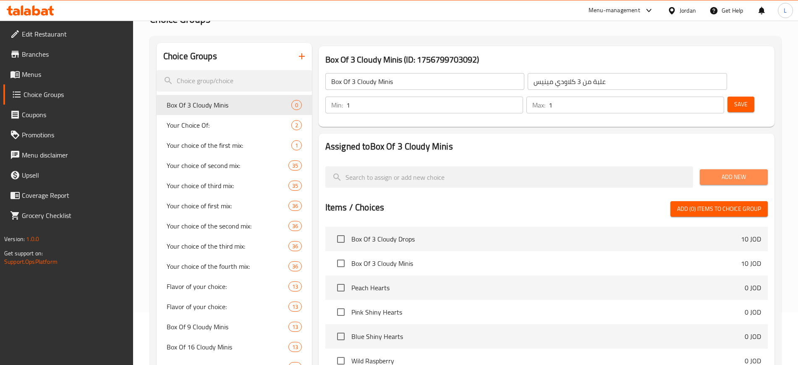
click at [728, 172] on span "Add New" at bounding box center [733, 177] width 55 height 10
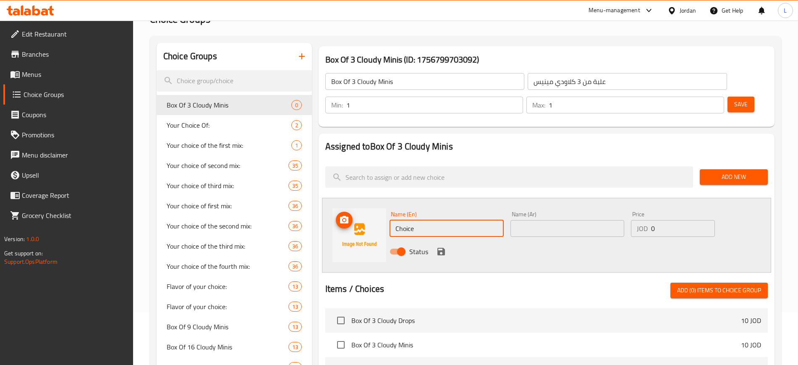
drag, startPoint x: 436, startPoint y: 198, endPoint x: 356, endPoint y: 206, distance: 80.5
click at [357, 207] on div "Name (En) Choice Name (En) Name (Ar) Name (Ar) Price JOD 0 Price Status" at bounding box center [546, 235] width 449 height 75
paste input "Hearts Mix"
type input "Hearts Mix"
click at [525, 220] on input "text" at bounding box center [567, 228] width 114 height 17
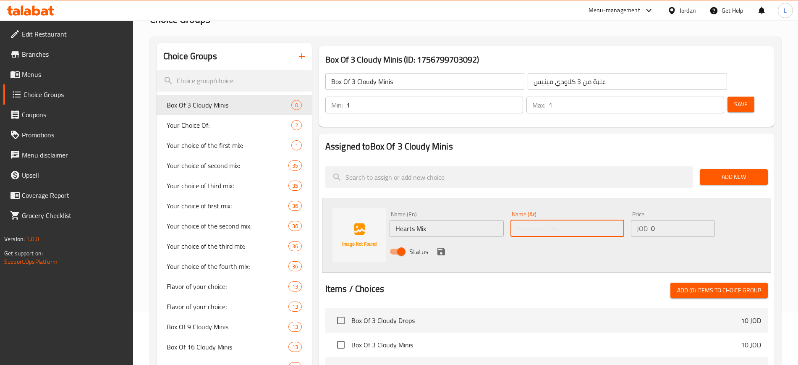
paste input "مكس القلوب"
type input "مكس القلوب"
click at [437, 246] on icon "save" at bounding box center [441, 251] width 10 height 10
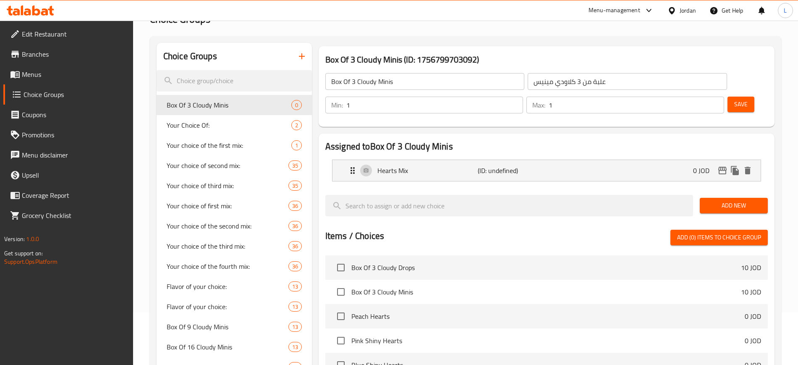
click at [710, 200] on span "Add New" at bounding box center [733, 205] width 55 height 10
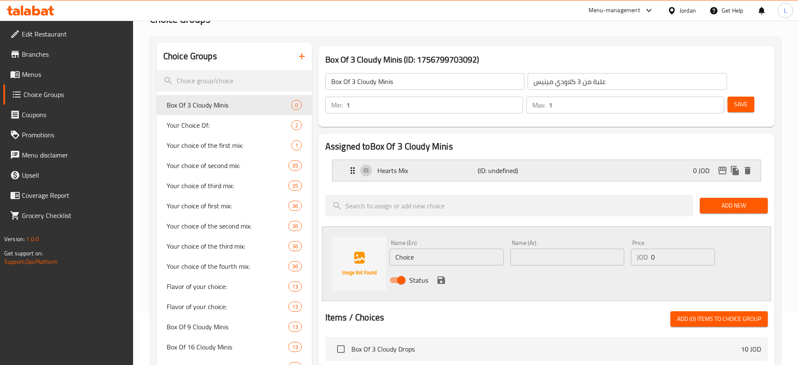
click at [510, 165] on p "(ID: undefined)" at bounding box center [510, 170] width 67 height 10
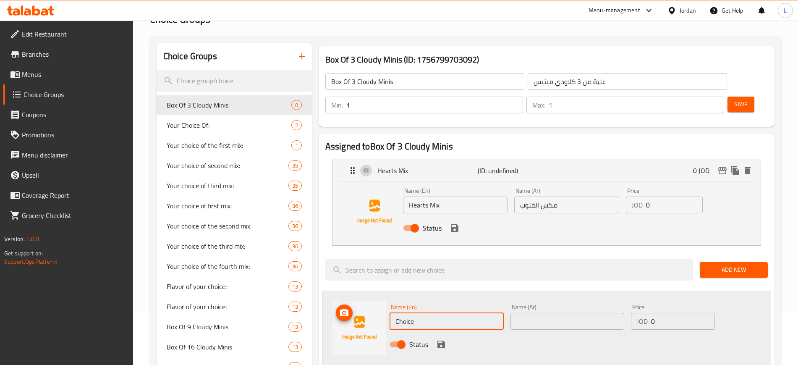
drag, startPoint x: 422, startPoint y: 302, endPoint x: 355, endPoint y: 302, distance: 67.1
click at [357, 303] on div "Name (En) Choice Name (En) Name (Ar) Name (Ar) Price JOD 0 Price Status" at bounding box center [546, 327] width 449 height 75
paste input "Blue Mix"
type input "Blue Mix"
click at [550, 313] on input "text" at bounding box center [567, 321] width 114 height 17
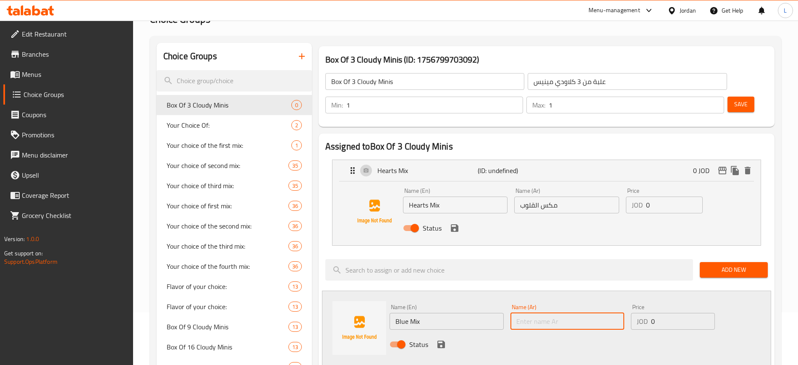
paste input "المكس الأزرق"
type input "المكس الأزرق"
click at [438, 340] on icon "save" at bounding box center [441, 344] width 8 height 8
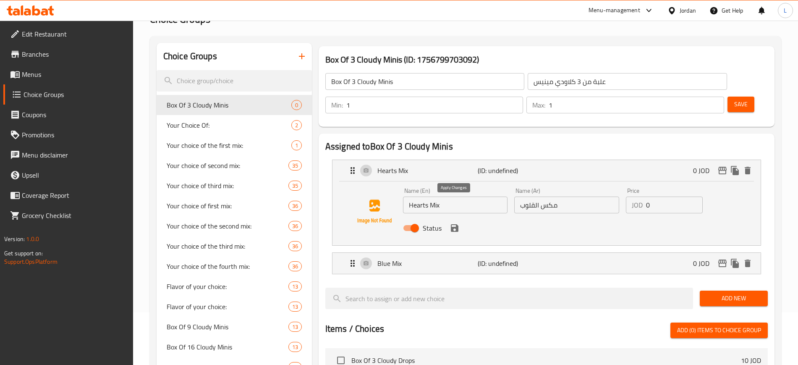
click at [452, 224] on icon "save" at bounding box center [455, 228] width 8 height 8
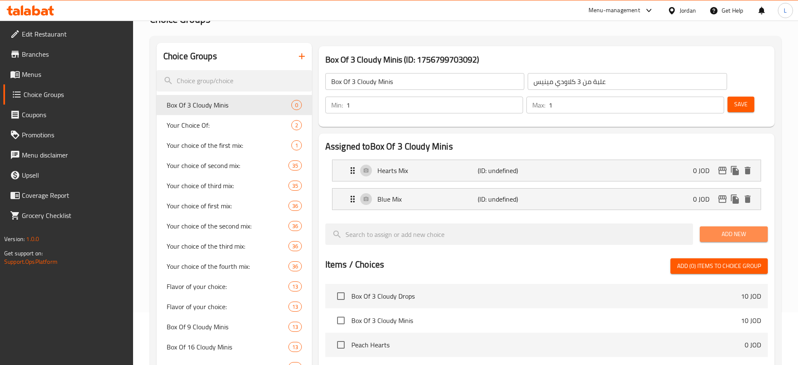
click at [718, 229] on span "Add New" at bounding box center [733, 234] width 55 height 10
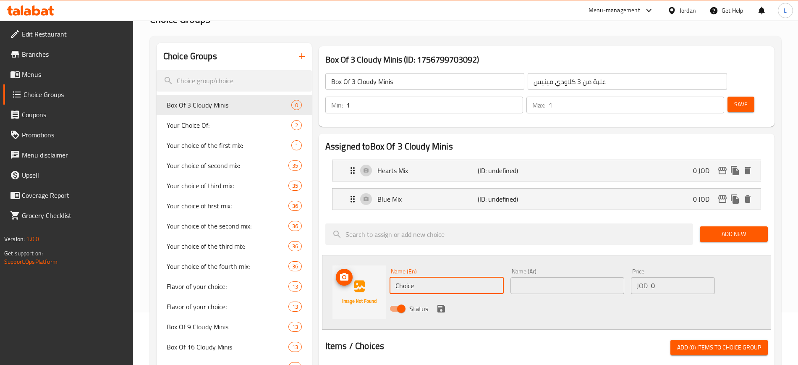
drag, startPoint x: 429, startPoint y: 256, endPoint x: 363, endPoint y: 259, distance: 65.9
click at [368, 261] on div "Name (En) Choice Name (En) Name (Ar) Name (Ar) Price JOD 0 Price Status" at bounding box center [546, 292] width 449 height 75
paste input "Tropical Fruits"
type input "Tropical Fruits"
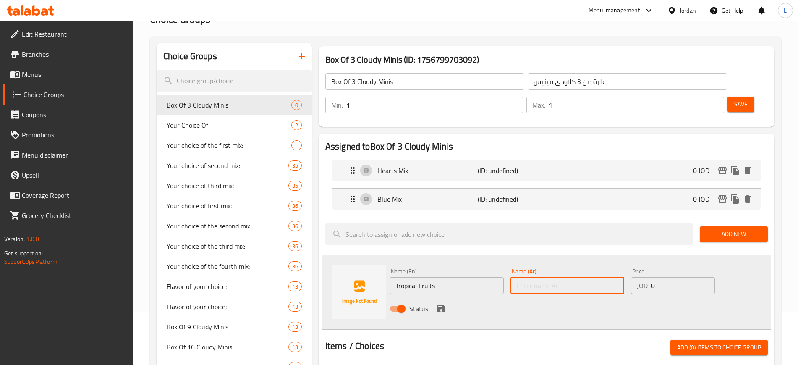
click at [522, 277] on input "text" at bounding box center [567, 285] width 114 height 17
paste input "فواكه استوائية"
type input "فواكه استوائية"
click at [440, 303] on icon "save" at bounding box center [441, 308] width 10 height 10
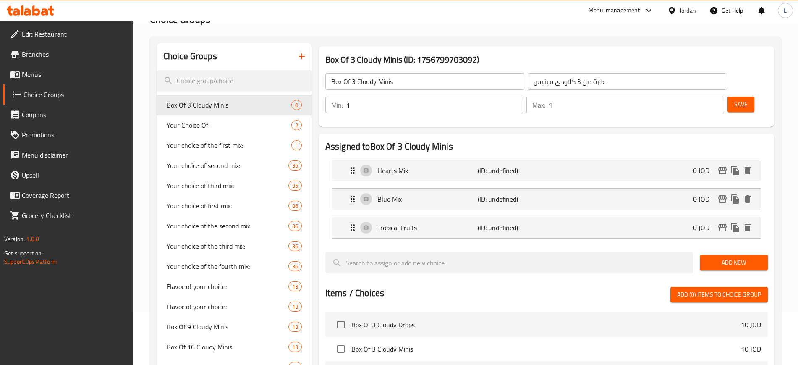
click at [725, 257] on span "Add New" at bounding box center [733, 262] width 55 height 10
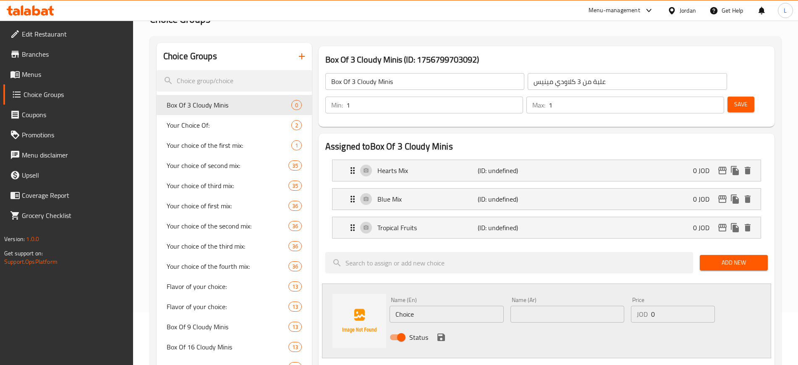
drag, startPoint x: 419, startPoint y: 293, endPoint x: 350, endPoint y: 288, distance: 69.4
click at [350, 288] on div "Name (En) Choice Name (En) Name (Ar) Name (Ar) Price JOD 0 Price Status" at bounding box center [546, 320] width 449 height 75
paste input "Berries Mix"
type input "Berries Mix"
click at [524, 305] on input "text" at bounding box center [567, 313] width 114 height 17
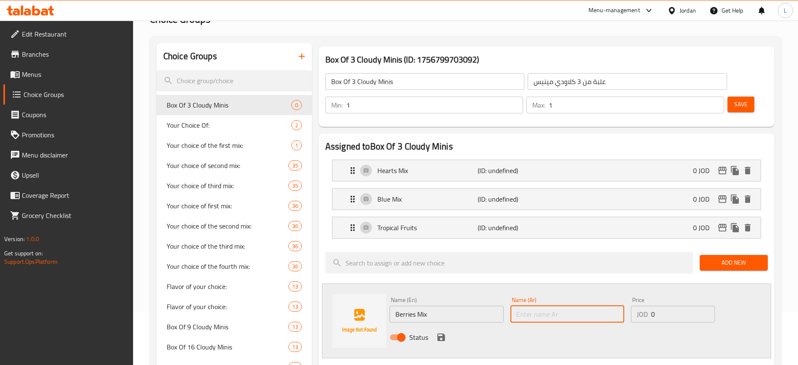
paste input "مكس التوت"
type input "مكس التوت"
drag, startPoint x: 440, startPoint y: 317, endPoint x: 433, endPoint y: 321, distance: 7.6
click at [439, 332] on icon "save" at bounding box center [441, 337] width 10 height 10
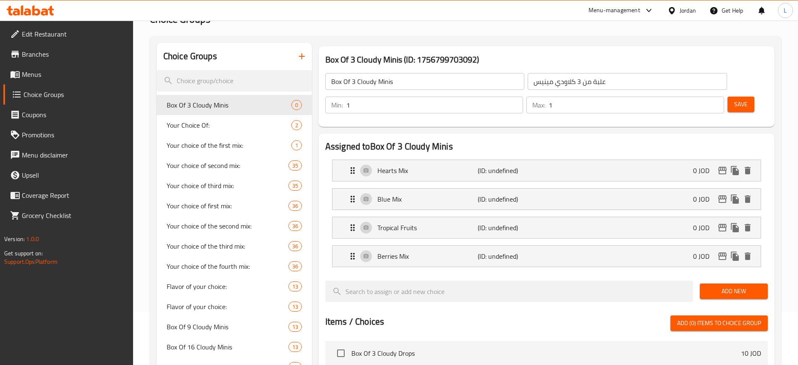
click at [713, 286] on span "Add New" at bounding box center [733, 291] width 55 height 10
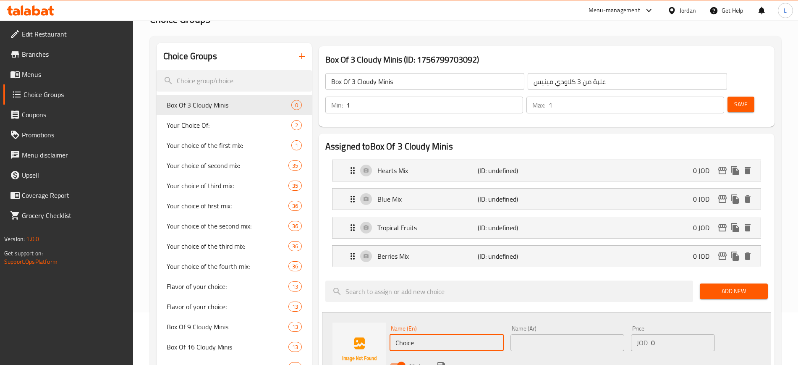
paste input "(Peach Hearts, Gummy Watermelon Slices, Kiwi)"
type input "(Peach Hearts, Gummy Watermelon Slices, Kiwi)"
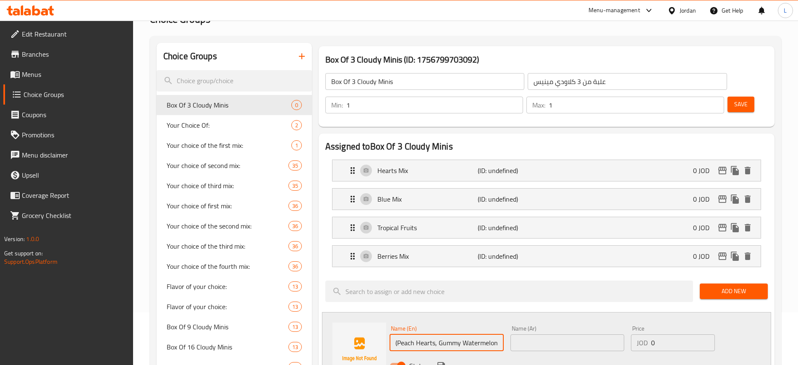
click at [538, 334] on input "text" at bounding box center [567, 342] width 114 height 17
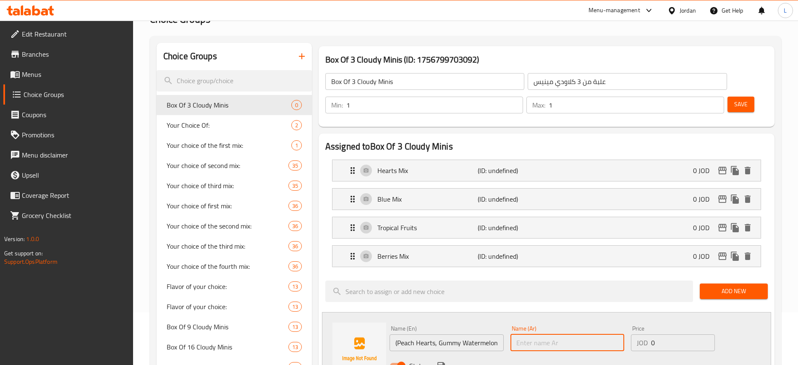
paste input "(قلوب الخوخ- شرائح البطيخ- كيوي)"
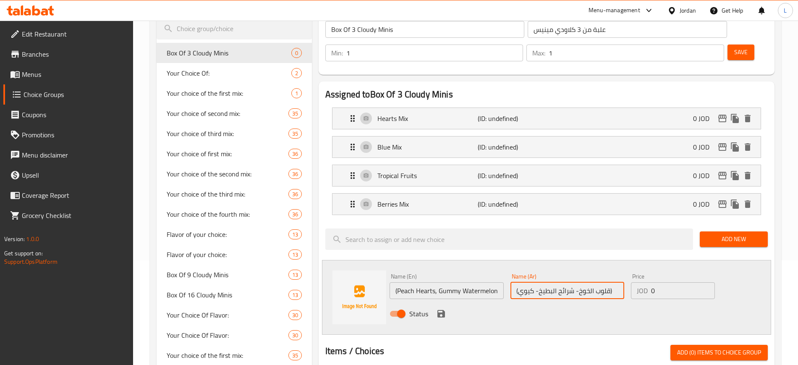
scroll to position [105, 0]
type input "(قلوب الخوخ- شرائح البطيخ- كيوي)"
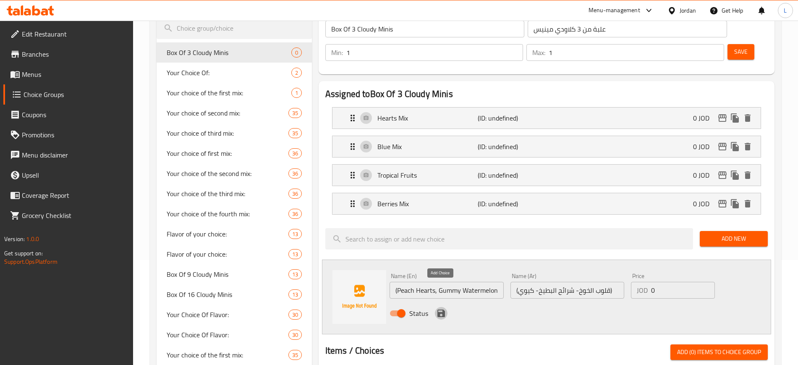
click at [439, 309] on icon "save" at bounding box center [441, 313] width 8 height 8
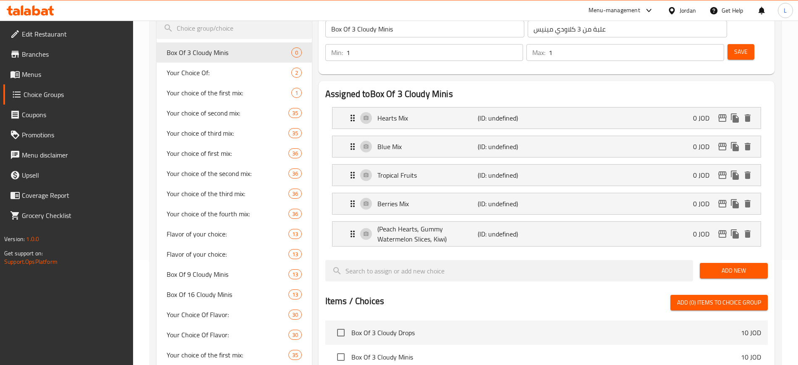
drag, startPoint x: 717, startPoint y: 244, endPoint x: 718, endPoint y: 261, distance: 17.2
click at [718, 265] on span "Add New" at bounding box center [733, 270] width 55 height 10
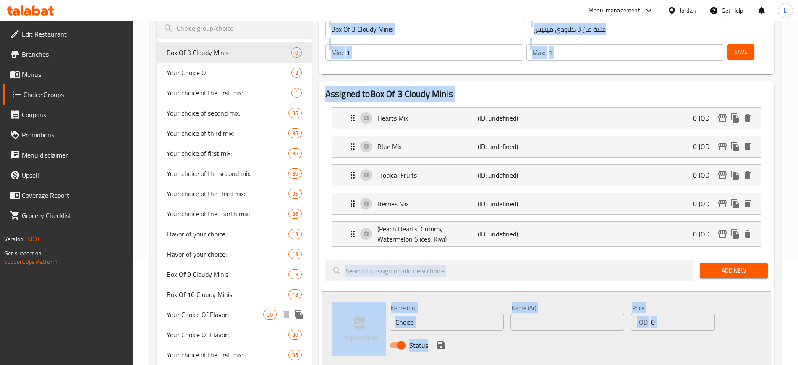
drag, startPoint x: 437, startPoint y: 310, endPoint x: 293, endPoint y: 305, distance: 144.0
click at [293, 305] on div "Choice Groups Box Of 3 Cloudy Minis 0 Your Choice Of: 2 Your choice of the firs…" at bounding box center [467, 337] width 621 height 695
click at [436, 313] on input "Choice" at bounding box center [446, 321] width 114 height 17
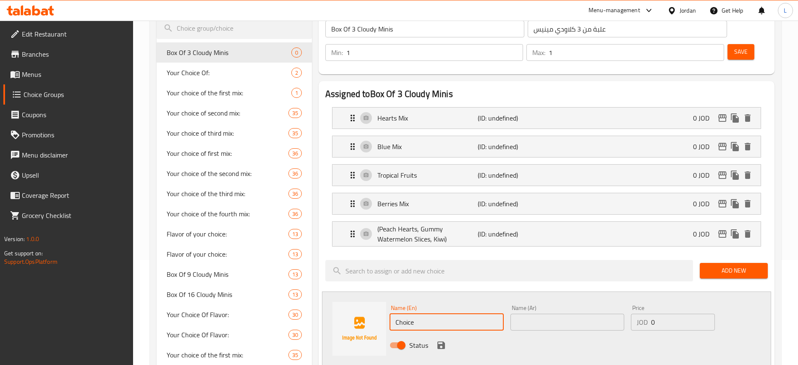
drag, startPoint x: 436, startPoint y: 298, endPoint x: 398, endPoint y: 301, distance: 37.4
click at [398, 313] on input "Choice" at bounding box center [446, 321] width 114 height 17
paste input "(Cream Caramel, Fried Eggs, Cream Caramel Kisses)"
type input "(Cream Caramel, Fried Eggs, Cream Caramel Kisses)"
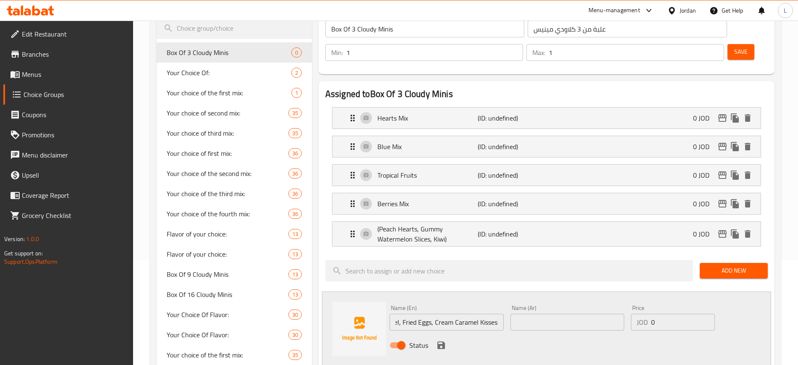
scroll to position [0, 0]
click at [531, 313] on input "text" at bounding box center [567, 321] width 114 height 17
paste input "(كريم كراميل- بيض- كراميل ملون)"
type input "(كريم كراميل- بيض- كراميل ملون)"
click at [439, 341] on icon "save" at bounding box center [441, 345] width 8 height 8
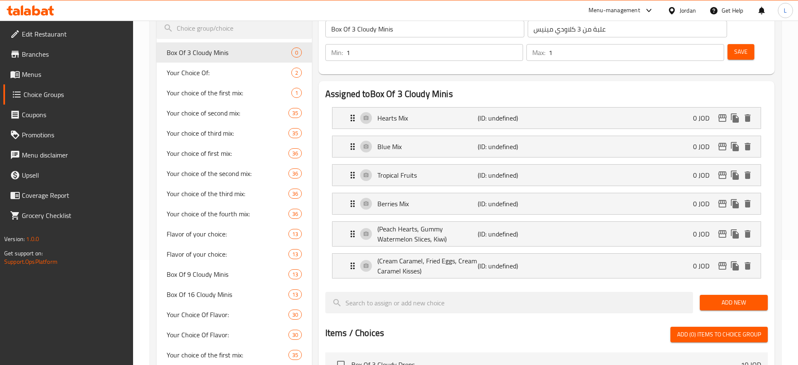
click at [732, 295] on button "Add New" at bounding box center [733, 303] width 68 height 16
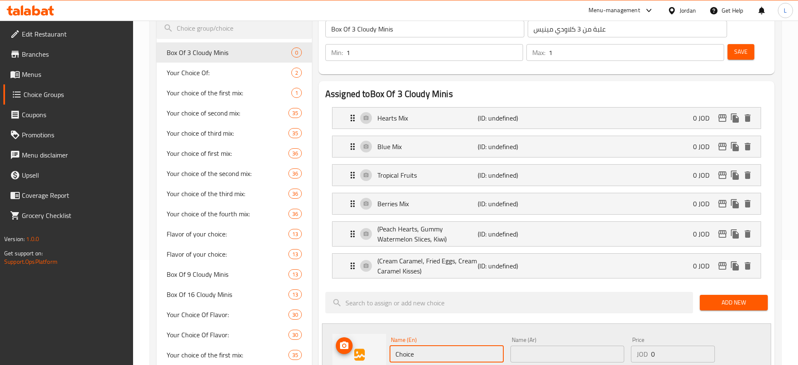
drag, startPoint x: 430, startPoint y: 329, endPoint x: 352, endPoint y: 330, distance: 77.6
click at [352, 330] on div "Name (En) Choice Name (En) Name (Ar) Name (Ar) Price JOD 0 Price Status" at bounding box center [546, 360] width 449 height 75
paste input "(Jelly Bears, Crocodiles, Rainbow)"
type input "(Jelly Bears, Crocodiles, Rainbow)"
drag, startPoint x: 532, startPoint y: 327, endPoint x: 527, endPoint y: 324, distance: 6.2
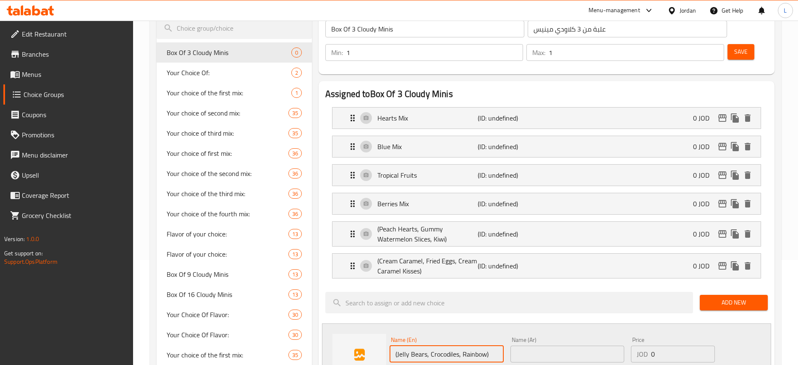
click at [532, 345] on input "text" at bounding box center [567, 353] width 114 height 17
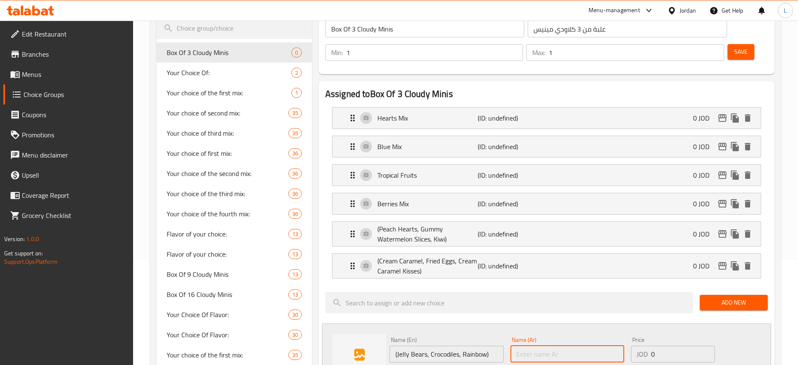
paste input "(دباديب- تماسيح- رينبو)"
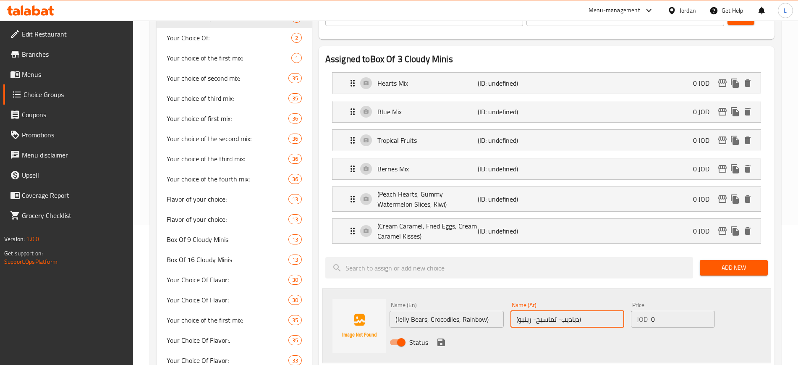
scroll to position [210, 0]
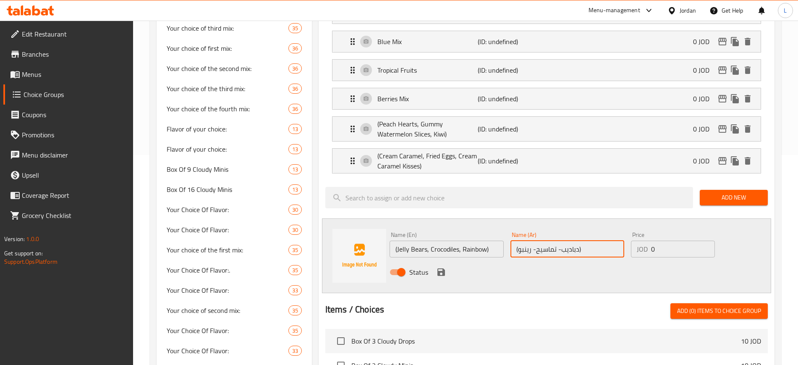
type input "(دباديب- تماسيح- رينبو)"
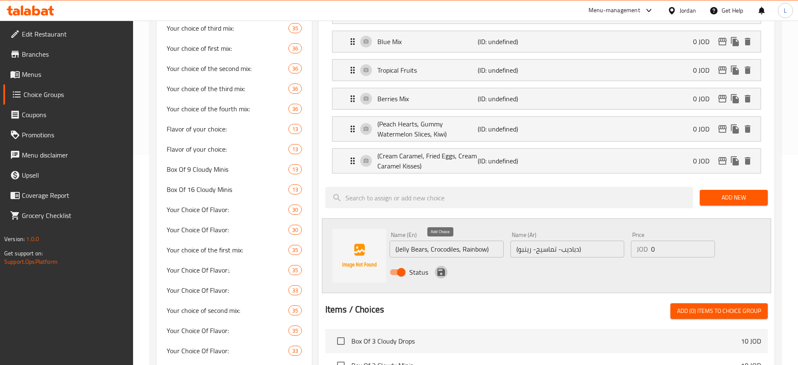
click at [443, 268] on icon "save" at bounding box center [441, 272] width 8 height 8
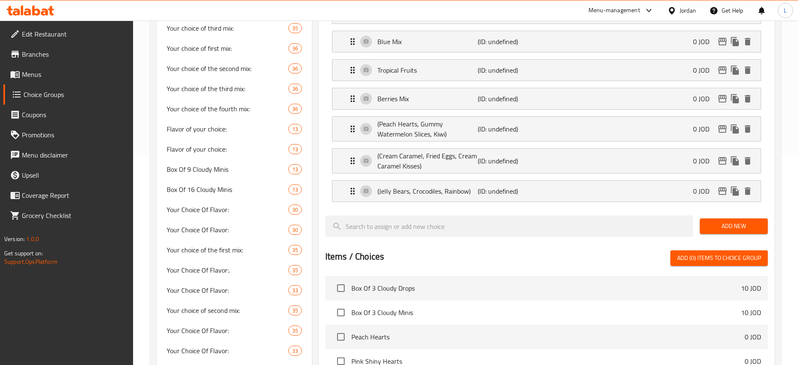
click at [718, 218] on button "Add New" at bounding box center [733, 226] width 68 height 16
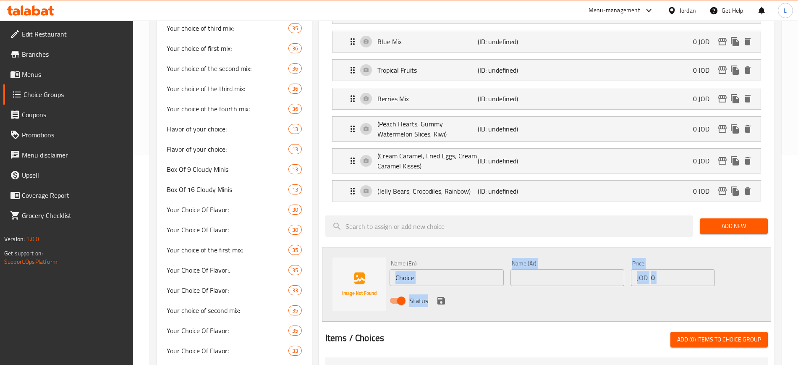
drag, startPoint x: 440, startPoint y: 265, endPoint x: 391, endPoint y: 256, distance: 49.2
click at [391, 257] on div "Name (En) Choice Name (En) Name (Ar) Name (Ar) Price JOD 0 Price Status" at bounding box center [567, 284] width 362 height 55
click at [415, 269] on input "Choice" at bounding box center [446, 277] width 114 height 17
click at [423, 269] on input "Choice" at bounding box center [446, 277] width 114 height 17
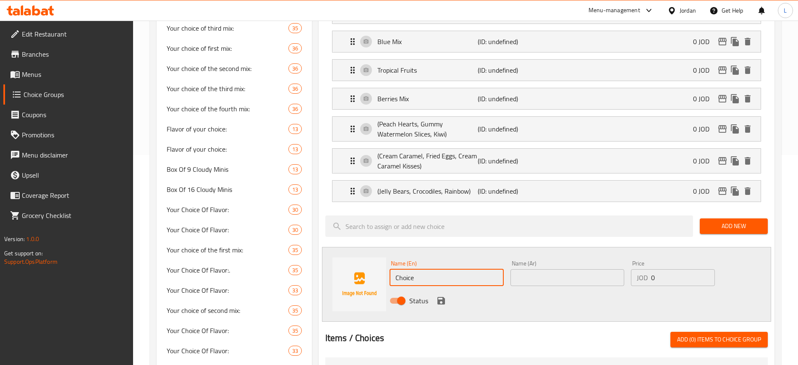
click at [423, 269] on input "Choice" at bounding box center [446, 277] width 114 height 17
paste input "Pinky Mix"
type input "Pinky Mix"
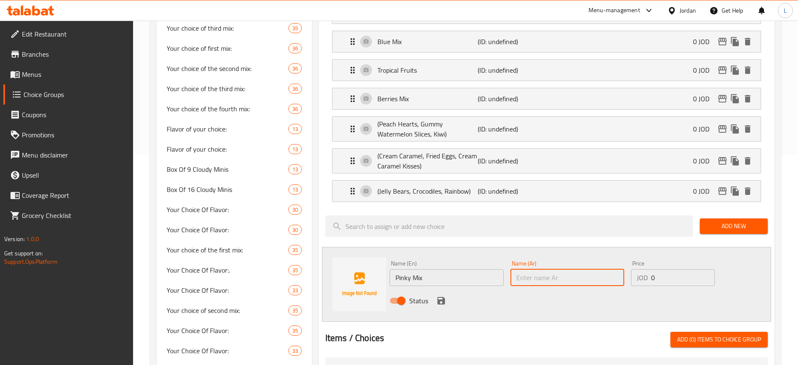
click at [526, 269] on input "text" at bounding box center [567, 277] width 114 height 17
paste input "المكس الوردي"
type input "المكس الوردي"
click at [429, 289] on div "Status" at bounding box center [567, 300] width 362 height 23
click at [442, 297] on icon "save" at bounding box center [441, 301] width 8 height 8
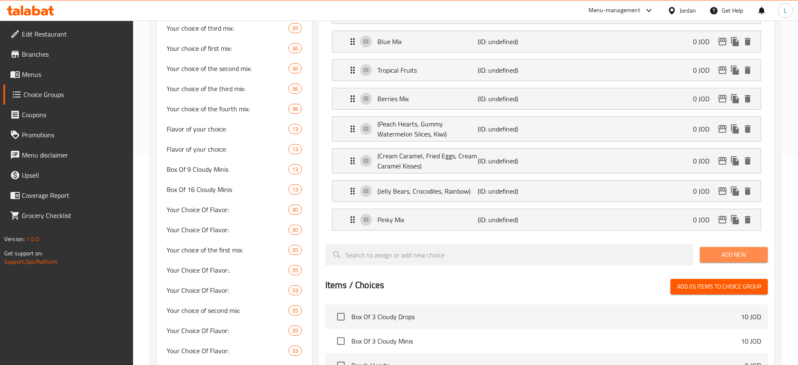
click at [723, 249] on span "Add New" at bounding box center [733, 254] width 55 height 10
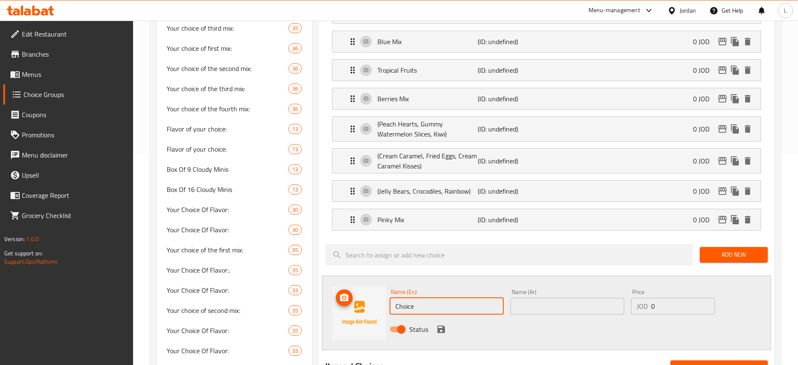
drag, startPoint x: 415, startPoint y: 282, endPoint x: 321, endPoint y: 267, distance: 95.7
click at [376, 280] on div "Name (En) Choice Name (En) Name (Ar) Name (Ar) Price JOD 0 Price Status" at bounding box center [546, 312] width 449 height 75
paste input "Strawberries Mix"
type input "Strawberries Mix"
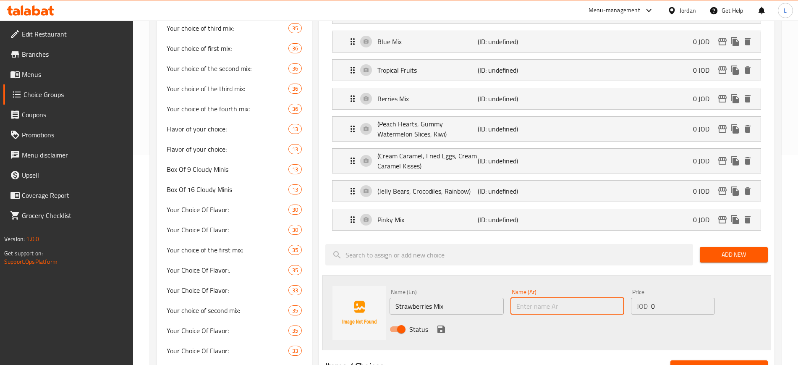
click at [527, 297] on input "text" at bounding box center [567, 305] width 114 height 17
paste input "مكس الفراولة"
type input "مكس الفراولة"
drag, startPoint x: 441, startPoint y: 305, endPoint x: 678, endPoint y: 254, distance: 243.2
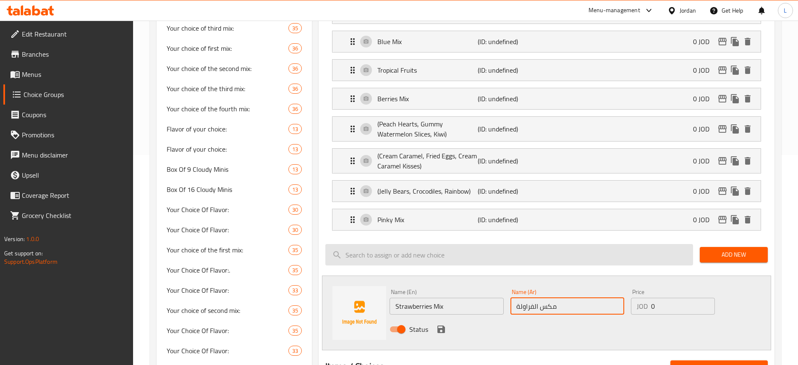
click at [441, 325] on icon "save" at bounding box center [441, 329] width 8 height 8
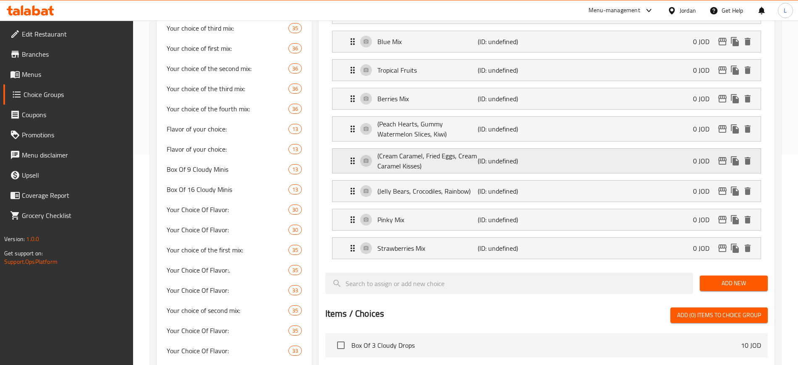
drag, startPoint x: 721, startPoint y: 261, endPoint x: 595, endPoint y: 139, distance: 175.4
click at [721, 278] on span "Add New" at bounding box center [733, 283] width 55 height 10
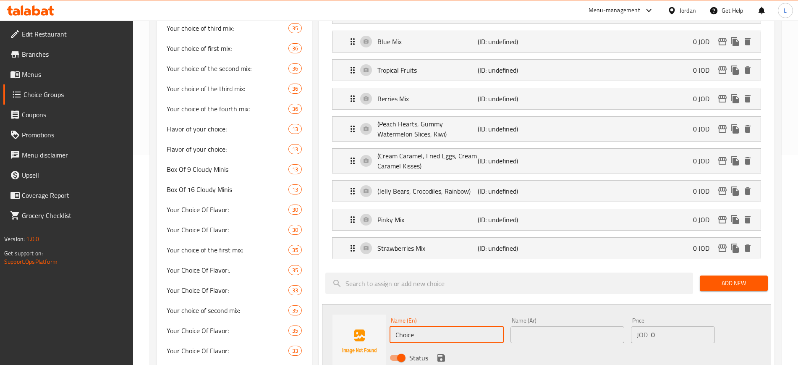
drag, startPoint x: 417, startPoint y: 307, endPoint x: 335, endPoint y: 309, distance: 82.7
click at [336, 309] on div "Name (En) Choice Name (En) Name (Ar) Name (Ar) Price JOD 0 Price Status" at bounding box center [546, 341] width 449 height 75
paste input "(Twist Cones, Wild Strawberries, Twin Cherry)"
type input "(Twist Cones, Wild Strawberries, Twin Cherry)"
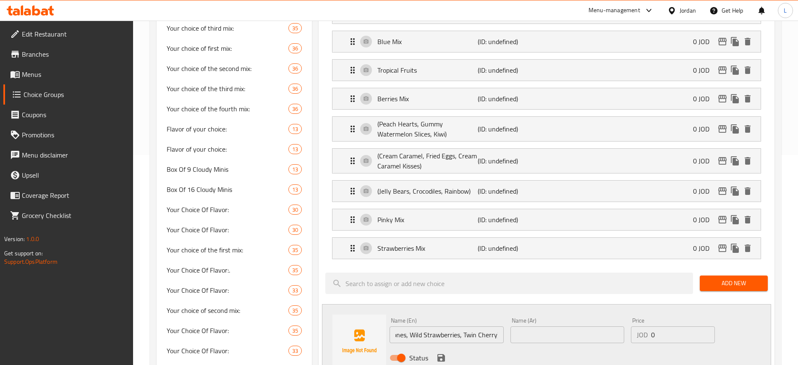
scroll to position [0, 0]
click at [543, 326] on input "text" at bounding box center [567, 334] width 114 height 17
paste input "(قرطوس، فراولة، عنقود الكرز)"
type input "(قرطوس، فراولة، عنقود الكرز)"
click at [441, 354] on icon "save" at bounding box center [441, 358] width 8 height 8
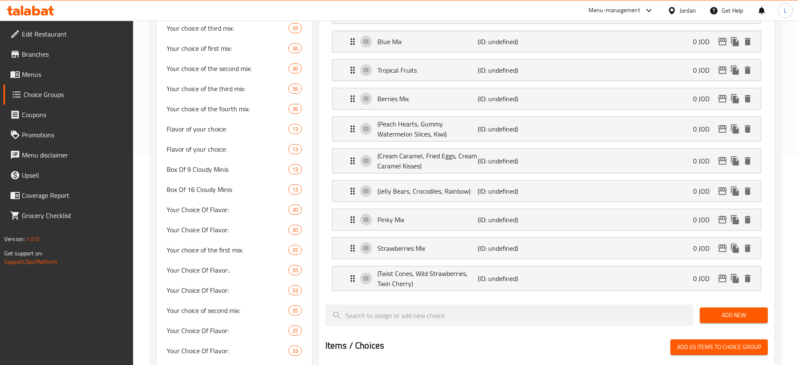
click at [717, 310] on span "Add New" at bounding box center [733, 315] width 55 height 10
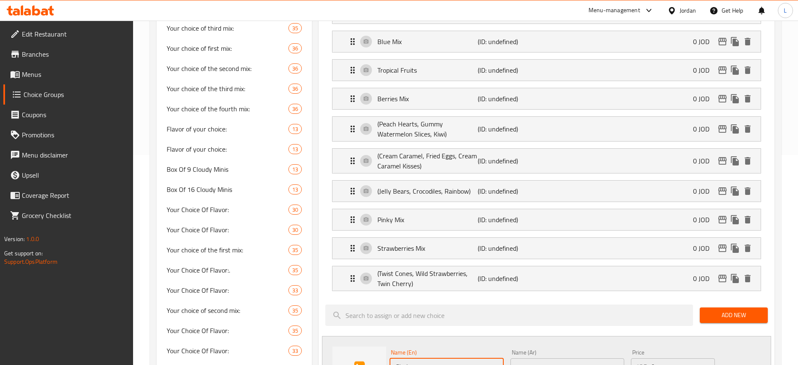
paste input "Watermelon Mix"
type input "Watermelon Mix"
click at [529, 358] on input "text" at bounding box center [567, 366] width 114 height 17
paste input "مكس البطيخ"
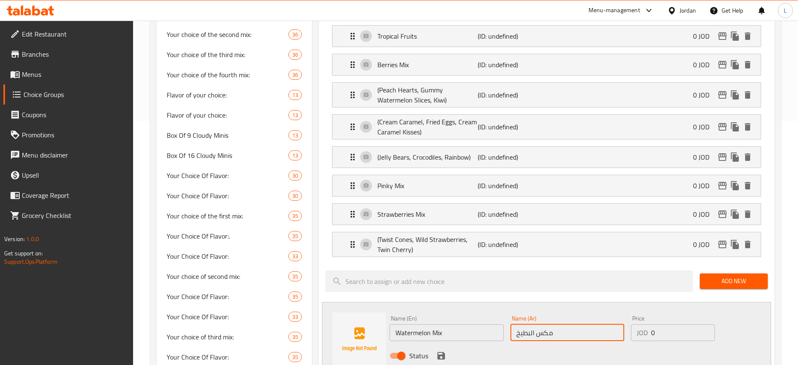
scroll to position [262, 0]
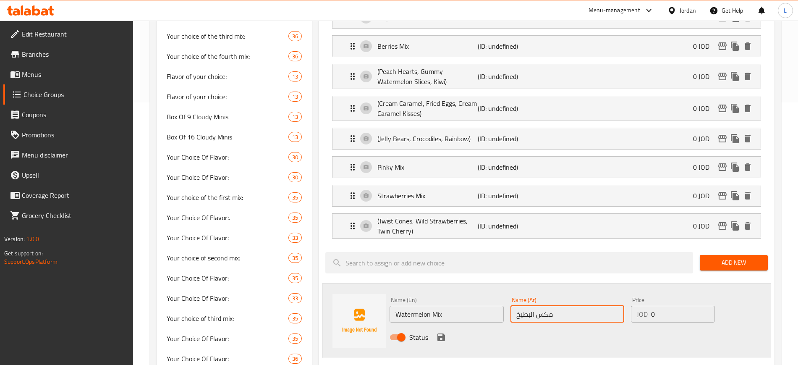
type input "مكس البطيخ"
click at [440, 332] on icon "save" at bounding box center [441, 337] width 10 height 10
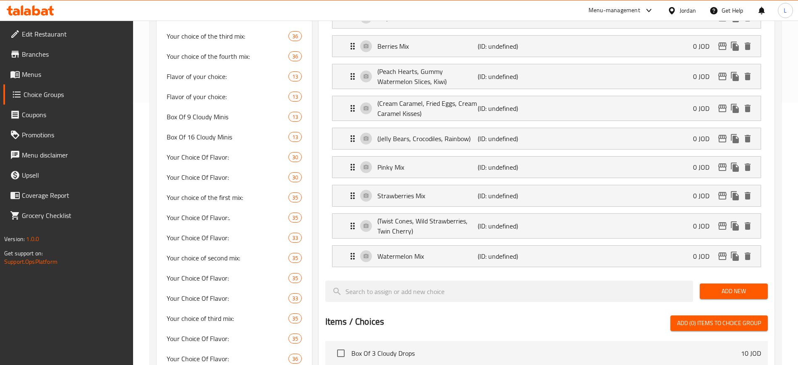
click at [738, 286] on span "Add New" at bounding box center [733, 291] width 55 height 10
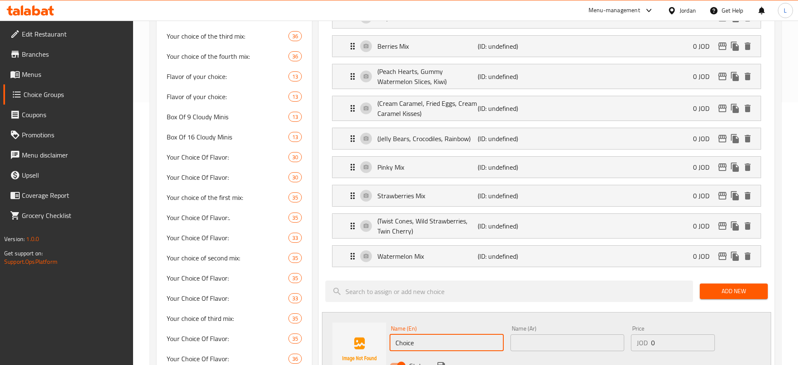
drag, startPoint x: 430, startPoint y: 321, endPoint x: 353, endPoint y: 324, distance: 76.9
click at [366, 329] on div "Name (En) Choice Name (En) Name (Ar) Name (Ar) Price JOD 0 Price Status" at bounding box center [546, 349] width 449 height 75
paste input "(Jelly Bean, Cola Bottles, Rainbow)"
type input "(Jelly Bean, Cola Bottles, Rainbow)"
drag, startPoint x: 540, startPoint y: 314, endPoint x: 536, endPoint y: 317, distance: 4.8
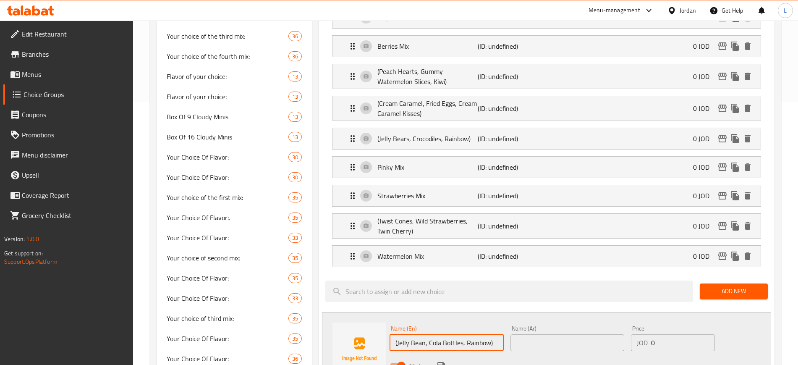
click at [540, 334] on input "text" at bounding box center [567, 342] width 114 height 17
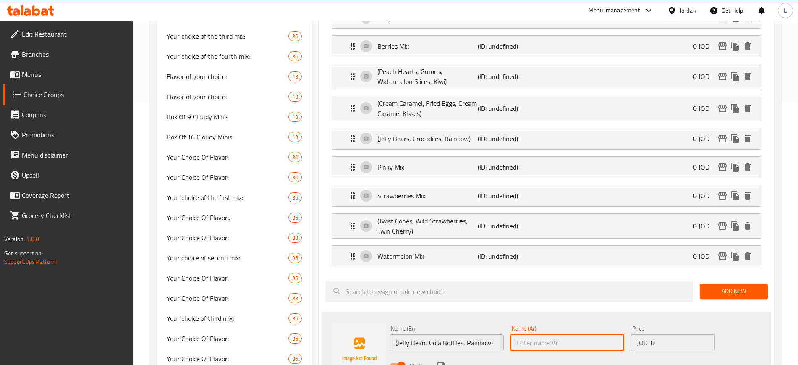
paste input "(جيلي بين، كولا، رينبو)"
type input "(جيلي بين، كولا، رينبو)"
click at [437, 362] on icon "save" at bounding box center [441, 366] width 8 height 8
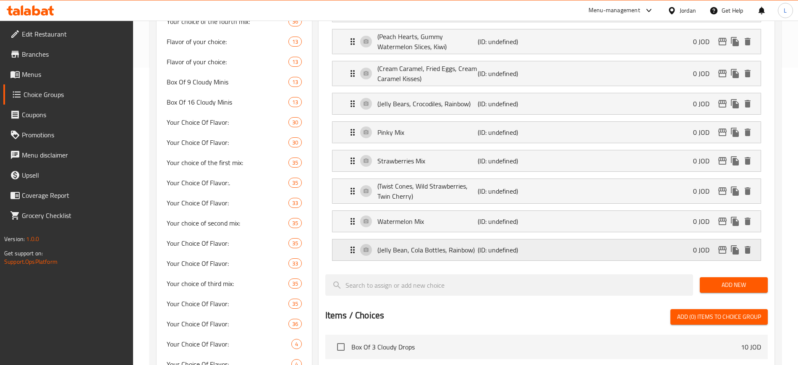
scroll to position [315, 0]
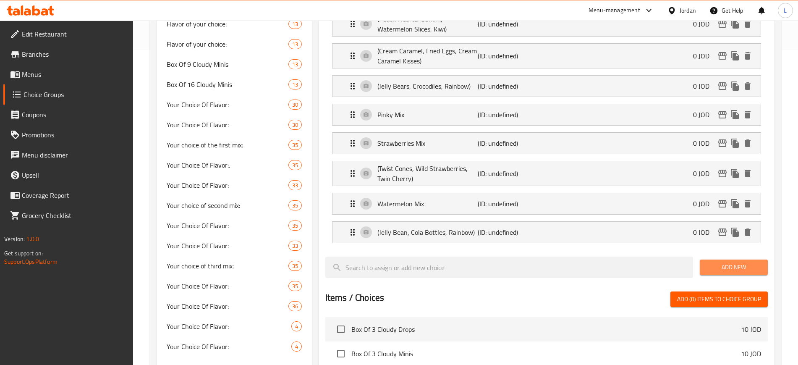
click at [712, 262] on span "Add New" at bounding box center [733, 267] width 55 height 10
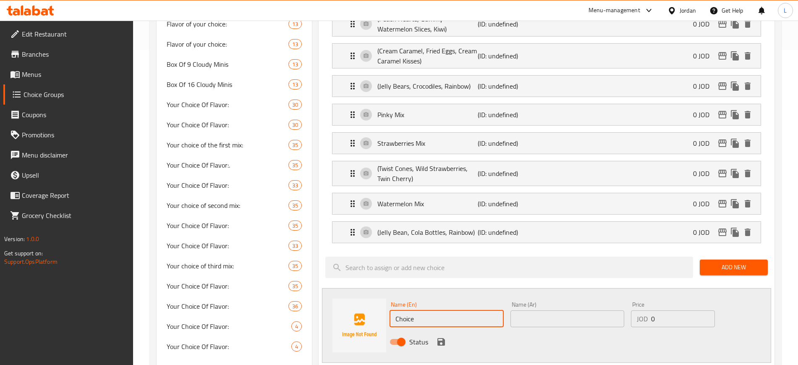
drag, startPoint x: 414, startPoint y: 292, endPoint x: 381, endPoint y: 294, distance: 33.6
click at [381, 294] on div "Name (En) Choice Name (En) Name (Ar) Name (Ar) Price JOD 0 Price Status" at bounding box center [546, 325] width 449 height 75
paste input "Sour Mix"
type input "Sour Mix"
click at [538, 310] on input "text" at bounding box center [567, 318] width 114 height 17
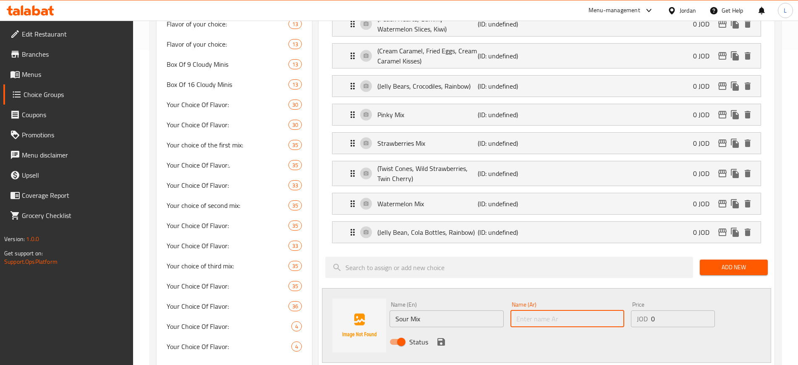
paste input "المكس الحامض"
type input "المكس الحامض"
click at [441, 338] on icon "save" at bounding box center [441, 342] width 8 height 8
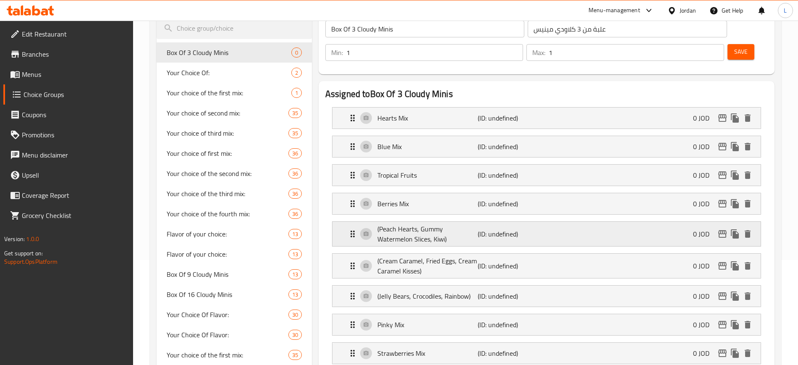
scroll to position [0, 0]
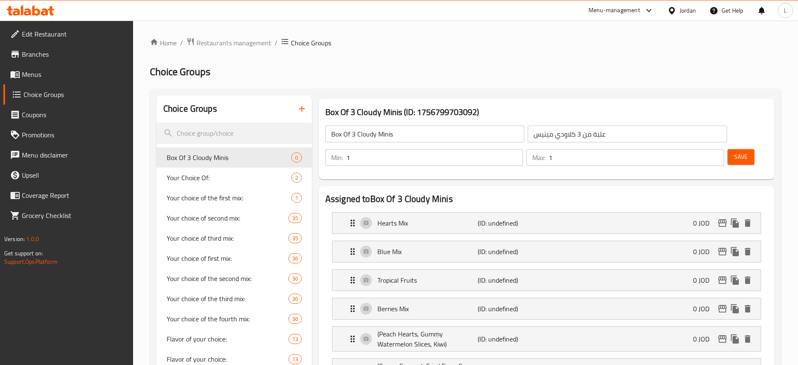
click at [733, 149] on button "Save" at bounding box center [740, 157] width 27 height 16
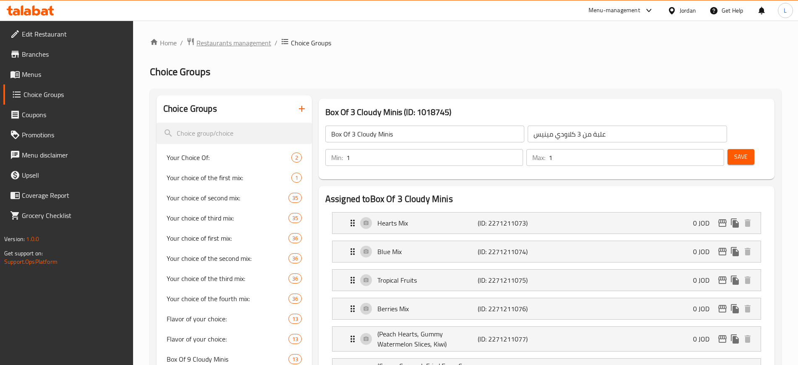
click at [232, 38] on span "Restaurants management" at bounding box center [233, 43] width 75 height 10
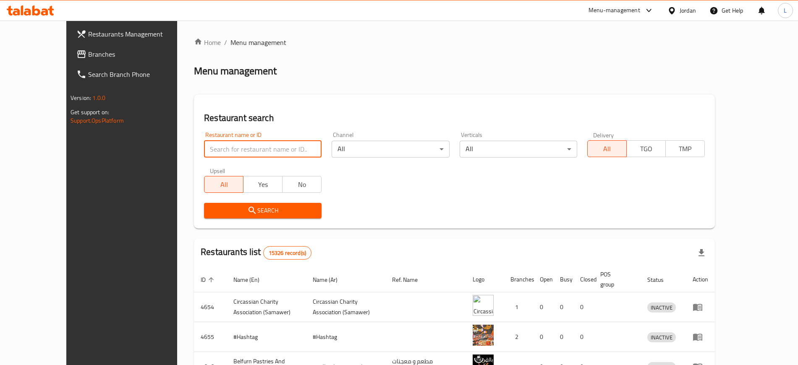
click at [269, 150] on input "search" at bounding box center [262, 149] width 117 height 17
click at [230, 152] on input "search" at bounding box center [262, 149] width 117 height 17
type input "Ameed"
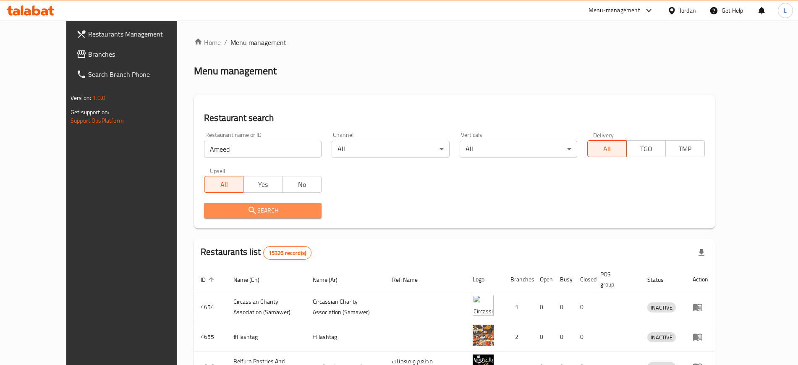
click at [240, 211] on span "Search" at bounding box center [263, 210] width 104 height 10
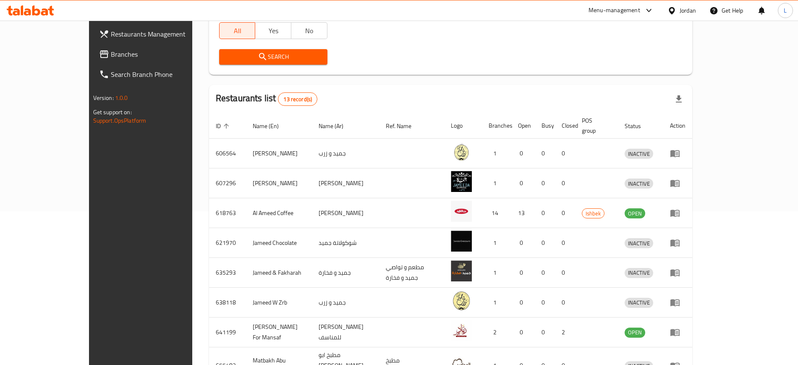
scroll to position [157, 0]
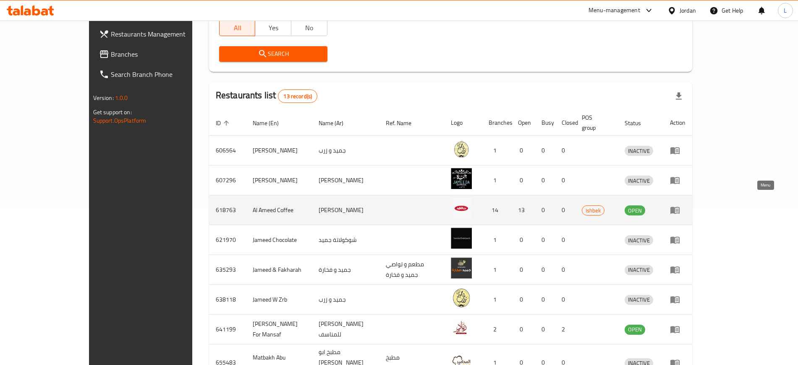
click at [679, 207] on icon "enhanced table" at bounding box center [674, 210] width 9 height 7
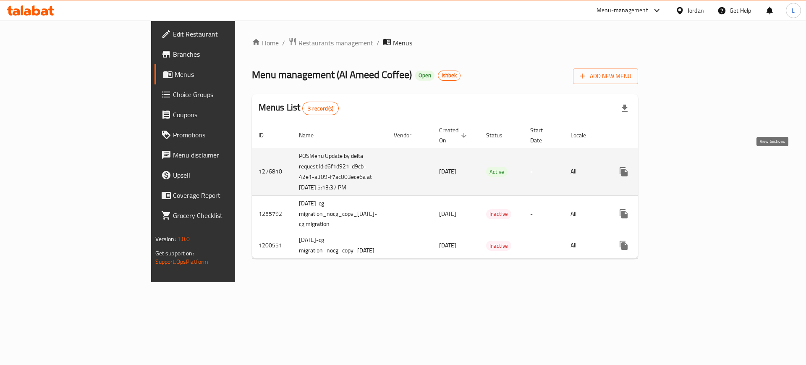
click at [689, 167] on icon "enhanced table" at bounding box center [684, 172] width 10 height 10
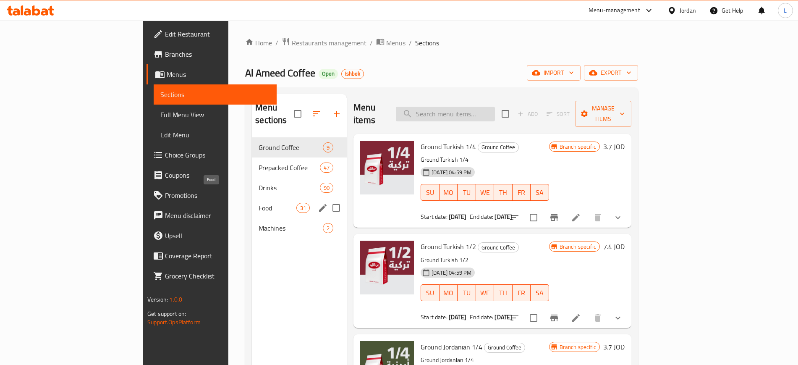
drag, startPoint x: 201, startPoint y: 196, endPoint x: 528, endPoint y: 108, distance: 338.4
click at [258, 203] on span "Food" at bounding box center [277, 208] width 38 height 10
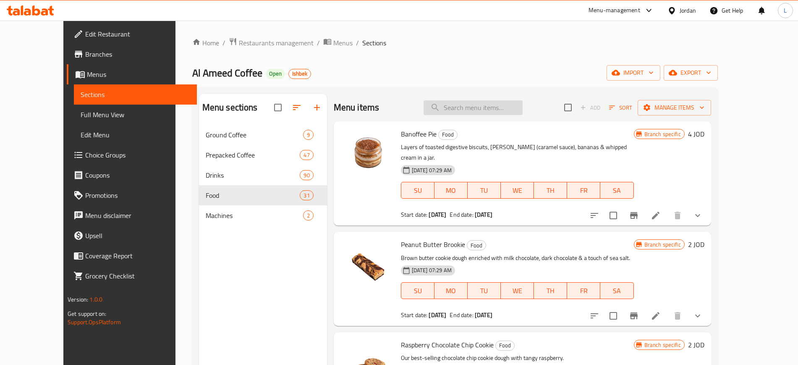
click at [504, 107] on input "search" at bounding box center [472, 107] width 99 height 15
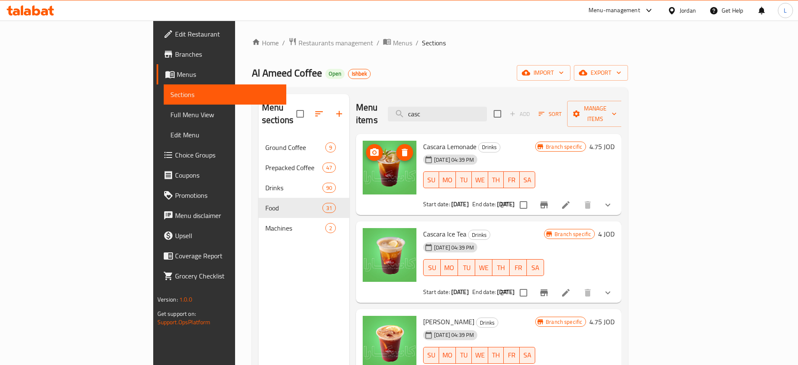
type input "casc"
drag, startPoint x: 355, startPoint y: 155, endPoint x: 352, endPoint y: 162, distance: 7.9
click at [298, 42] on span "Restaurants management" at bounding box center [335, 43] width 75 height 10
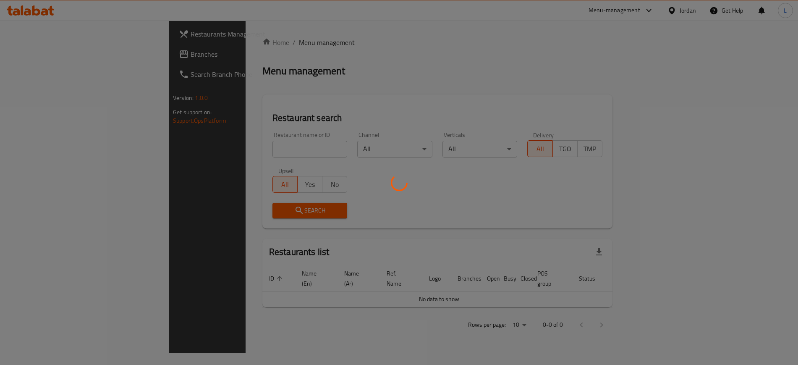
click at [233, 151] on div at bounding box center [399, 182] width 798 height 365
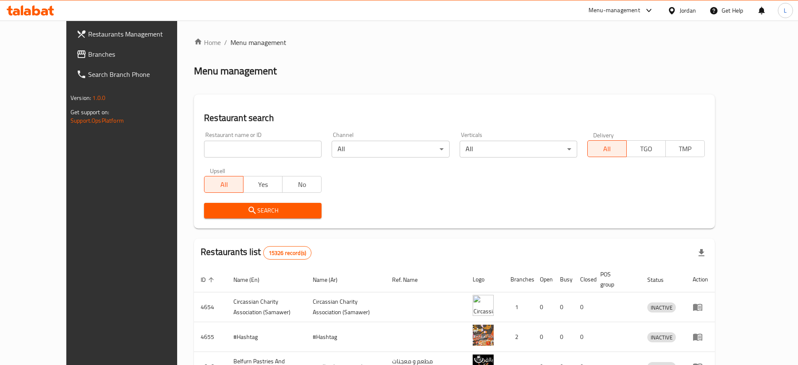
click at [233, 150] on input "search" at bounding box center [262, 149] width 117 height 17
type input "c"
click button "Search" at bounding box center [262, 211] width 117 height 16
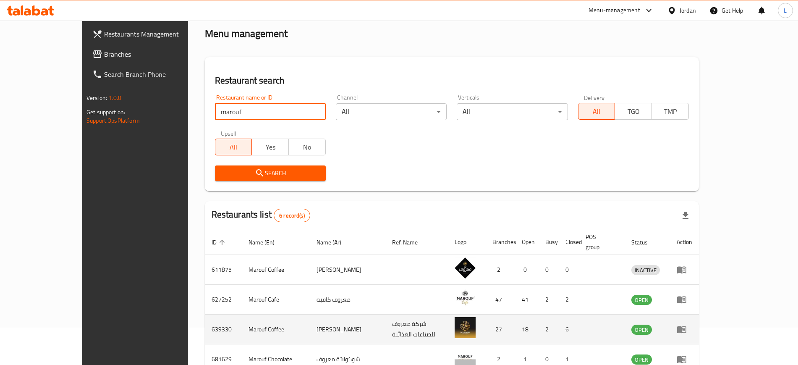
scroll to position [52, 0]
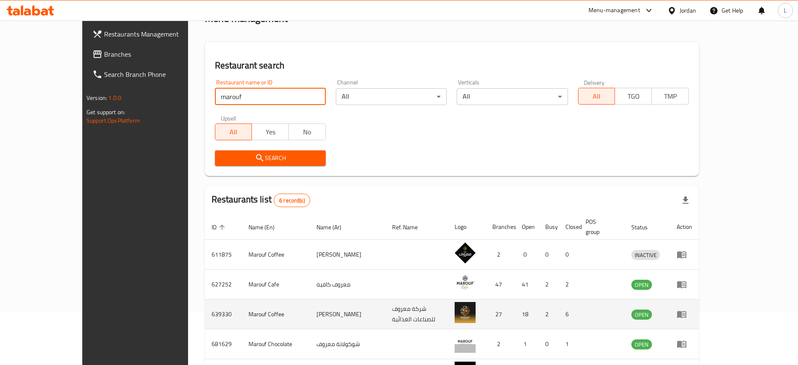
click at [205, 301] on td "639330" at bounding box center [223, 314] width 37 height 30
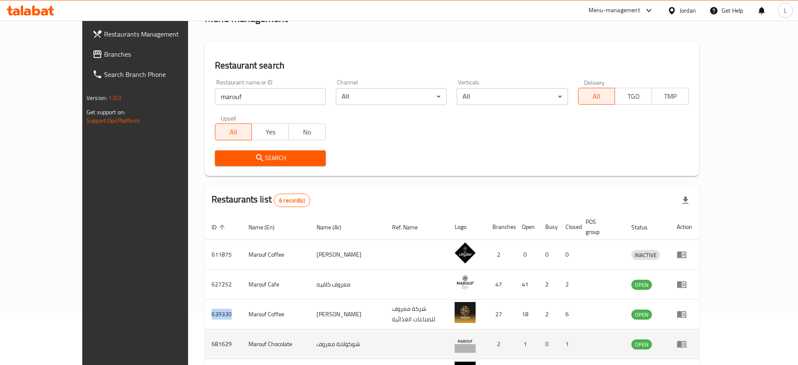
copy td "639330"
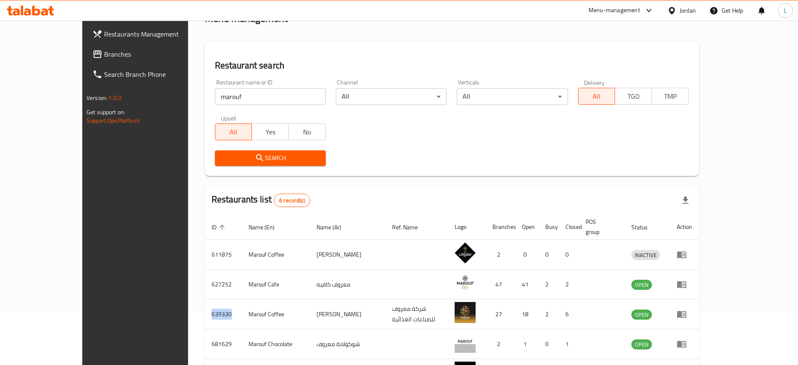
scroll to position [0, 0]
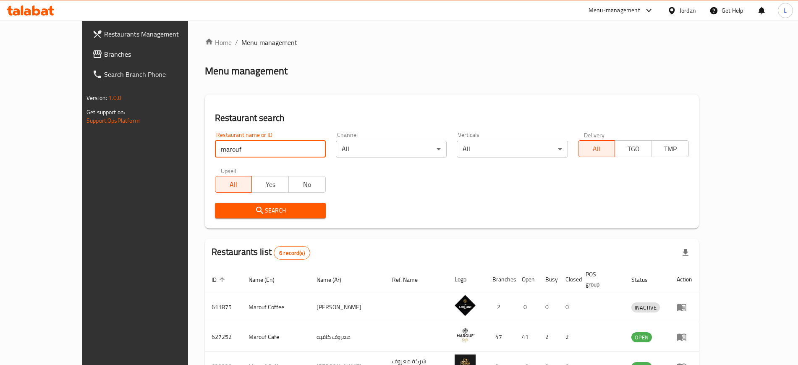
drag, startPoint x: 206, startPoint y: 151, endPoint x: 73, endPoint y: 144, distance: 132.8
click at [82, 146] on div "Restaurants Management Branches Search Branch Phone Version: 1.0.0 Get support …" at bounding box center [398, 269] width 633 height 496
type input "elite"
click button "Search" at bounding box center [270, 211] width 111 height 16
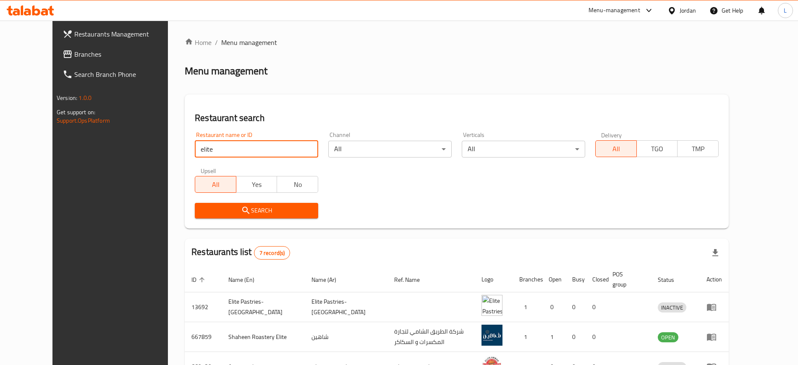
click at [615, 8] on div "Menu-management" at bounding box center [614, 10] width 52 height 10
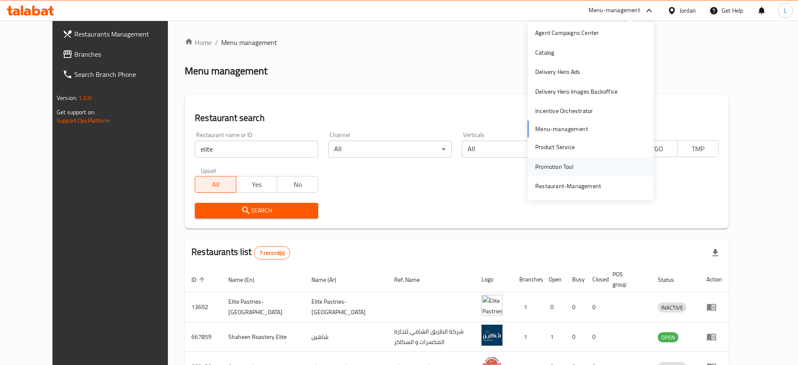
scroll to position [44, 0]
click at [562, 169] on div "Restaurant-Management" at bounding box center [568, 165] width 66 height 9
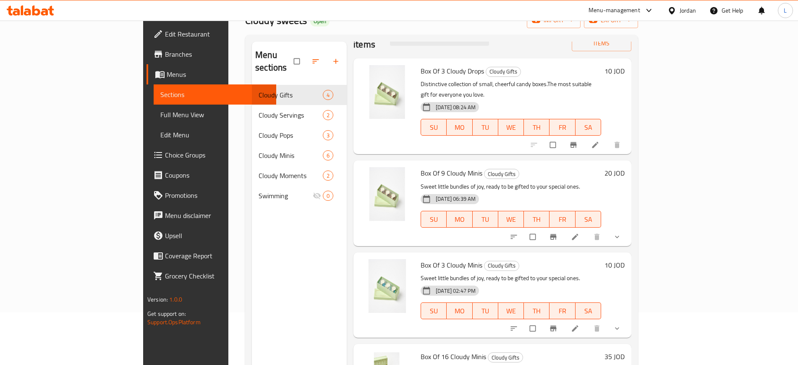
scroll to position [117, 0]
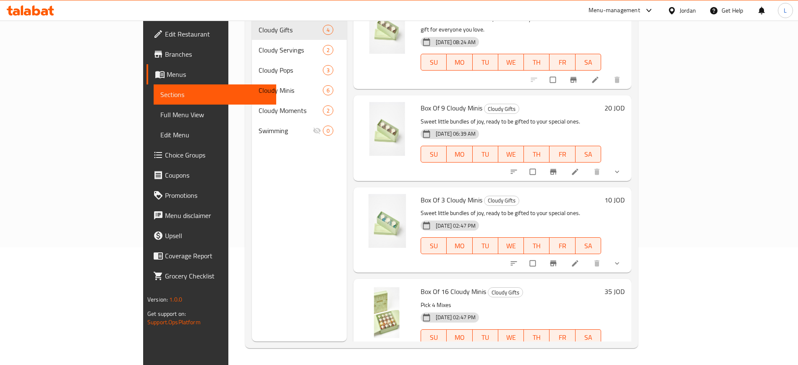
click at [424, 285] on span "Box Of 16 Cloudy Minis" at bounding box center [452, 291] width 65 height 13
copy h6 "Box Of 16 Cloudy Minis"
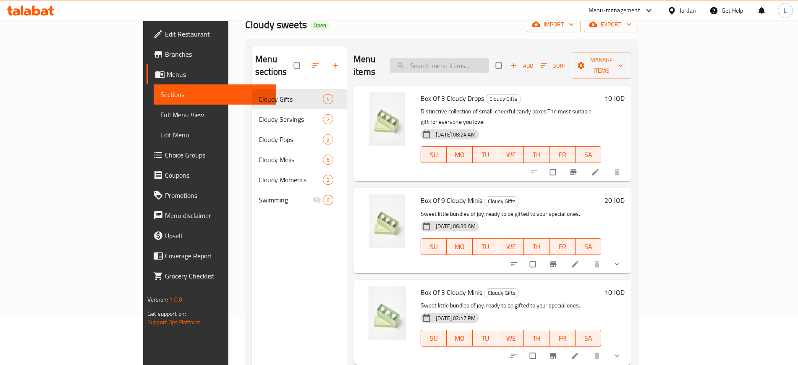
scroll to position [0, 0]
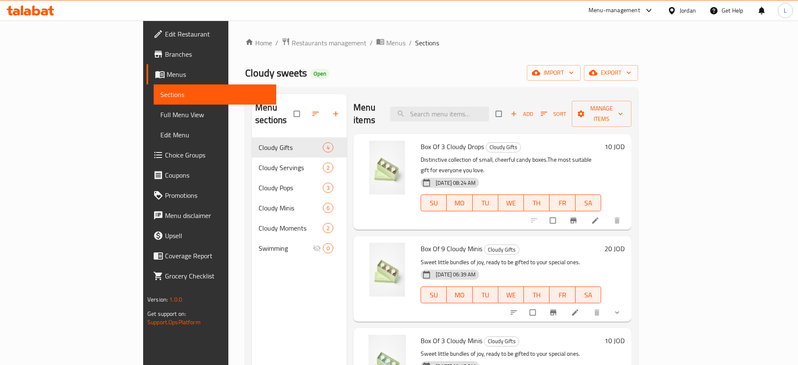
click at [518, 110] on icon "button" at bounding box center [513, 114] width 8 height 8
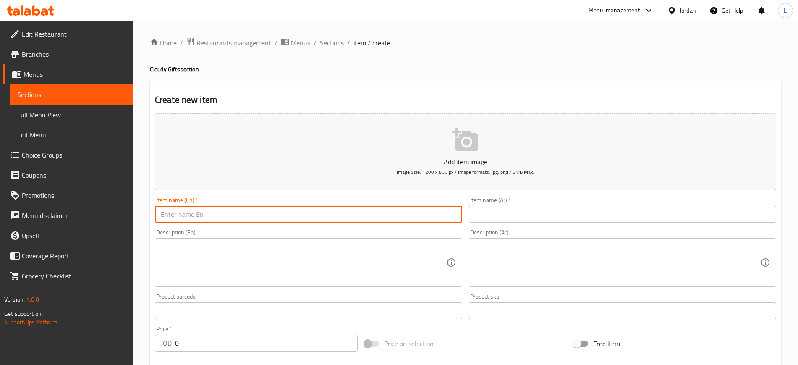
click at [258, 209] on input "text" at bounding box center [308, 214] width 307 height 17
paste input "Box Of 16 Cloudy Minis"
type input "Box Of 16 Cloudy Minis"
click at [512, 213] on input "text" at bounding box center [622, 214] width 307 height 17
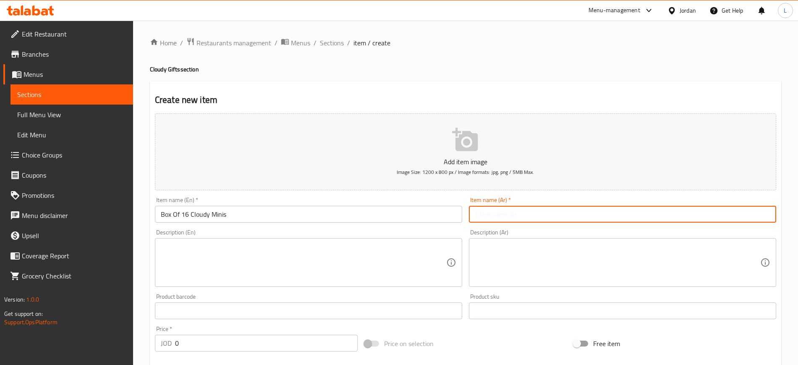
paste input "علبة من 16 كلاودي مينيس"
type input "علبة من 16 كلاودي مينيس"
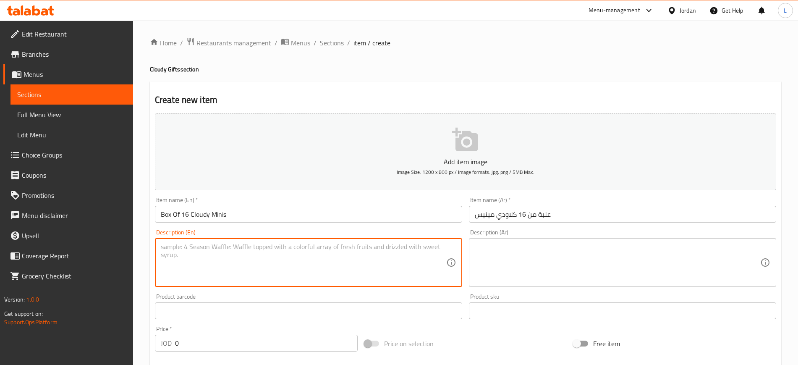
click at [256, 254] on textarea at bounding box center [303, 263] width 285 height 40
paste textarea "Pick 4 Mixes"
type textarea "Pick 4 Mixes"
click at [522, 266] on textarea at bounding box center [617, 263] width 285 height 40
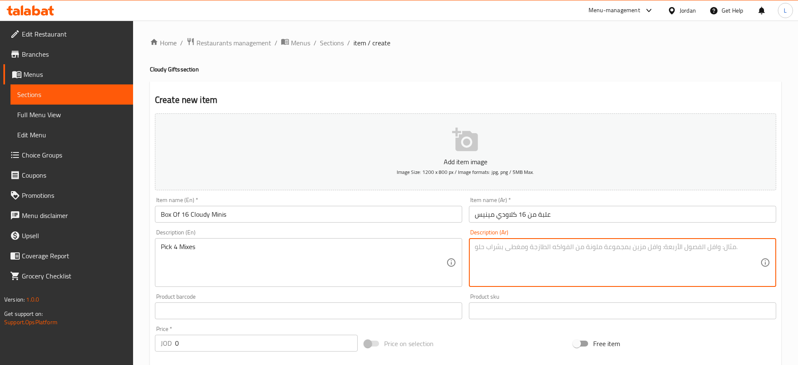
paste textarea "اختر 4 ميكسات"
type textarea "اختر 4 ميكسات"
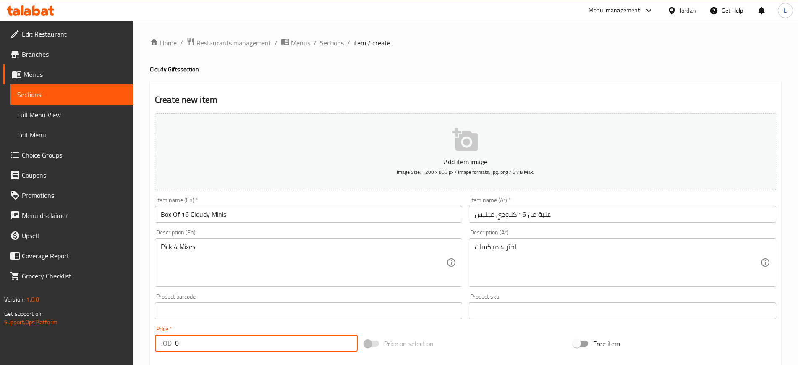
scroll to position [201, 0]
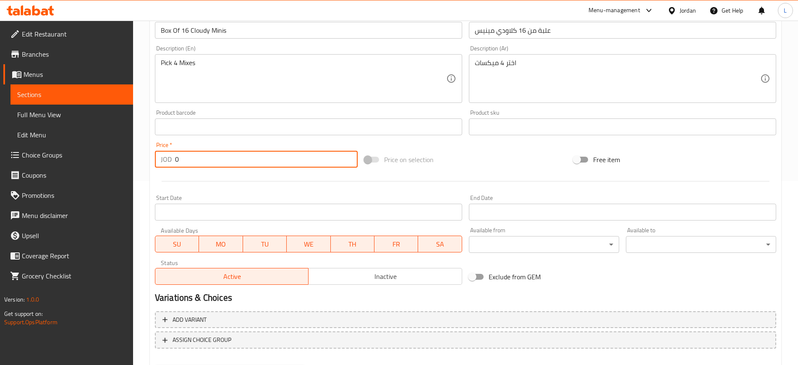
drag, startPoint x: 149, startPoint y: 389, endPoint x: 139, endPoint y: 388, distance: 10.6
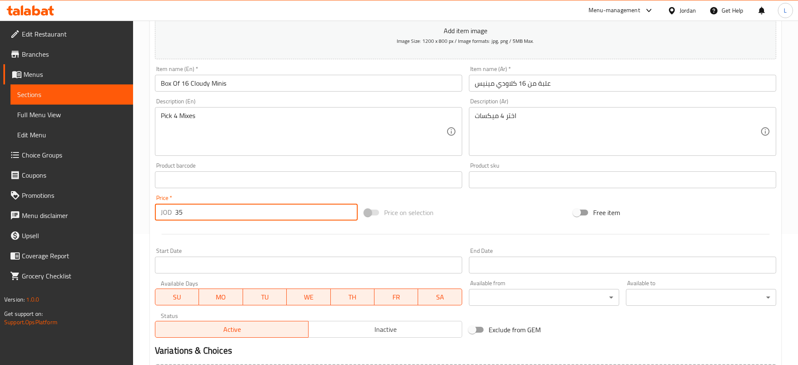
scroll to position [0, 0]
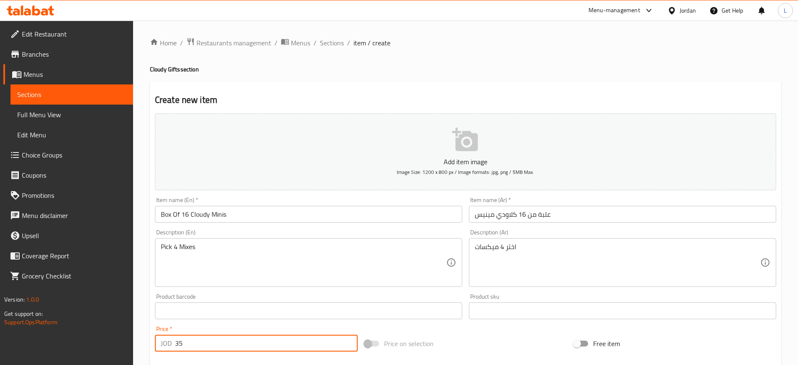
type input "35"
click at [446, 158] on p "Add item image" at bounding box center [465, 162] width 595 height 10
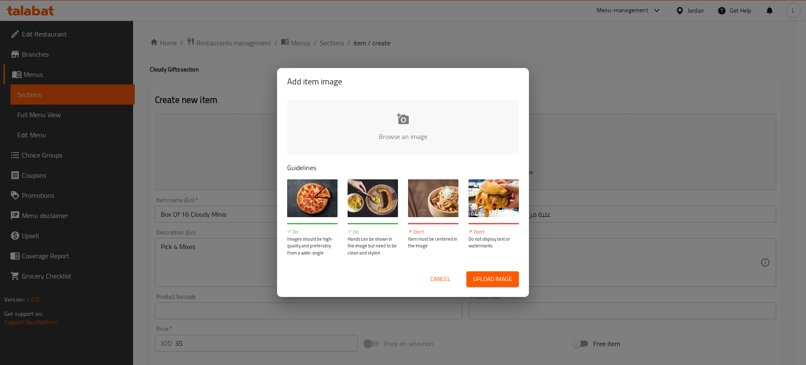
click at [480, 283] on span "Upload image" at bounding box center [492, 279] width 39 height 10
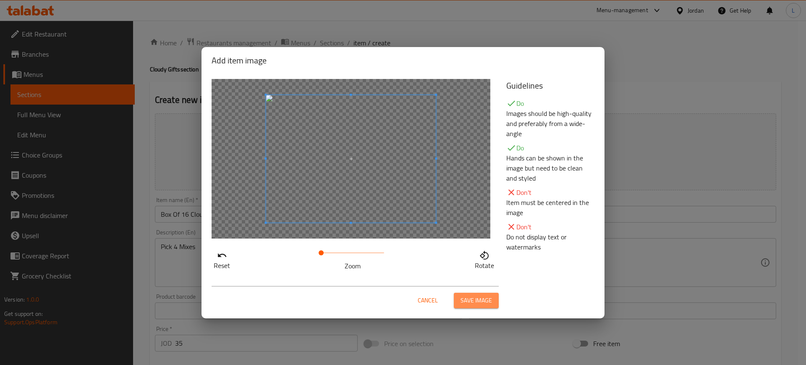
click at [487, 302] on span "Save image" at bounding box center [475, 300] width 31 height 10
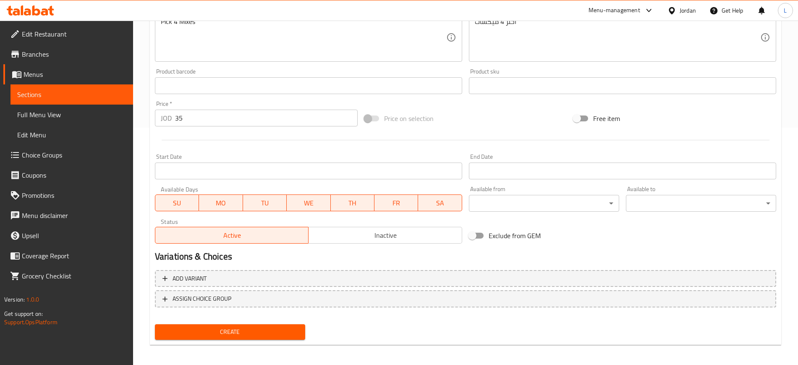
scroll to position [240, 0]
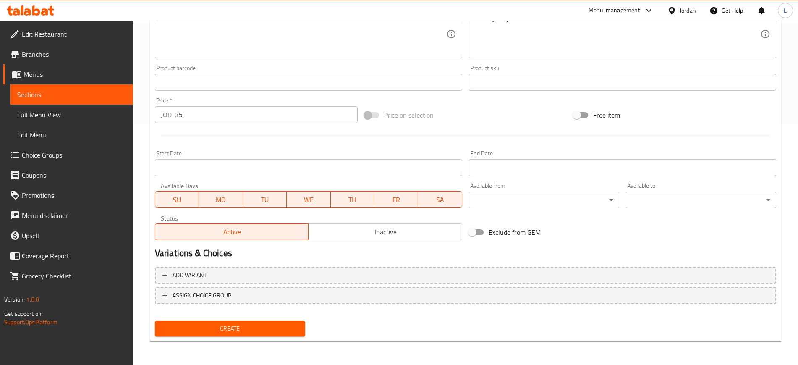
click at [262, 329] on span "Create" at bounding box center [230, 328] width 137 height 10
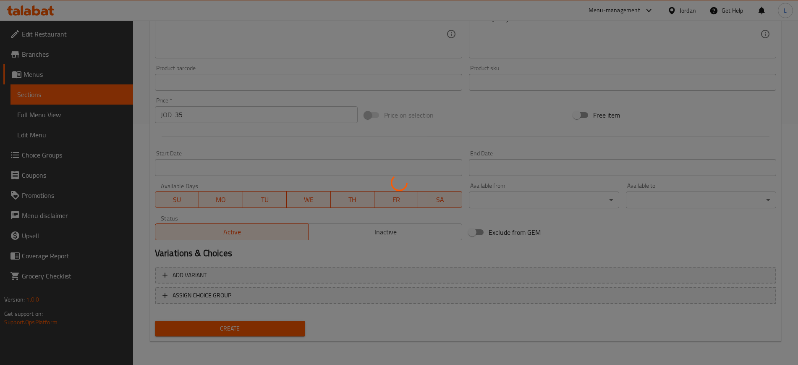
type input "0"
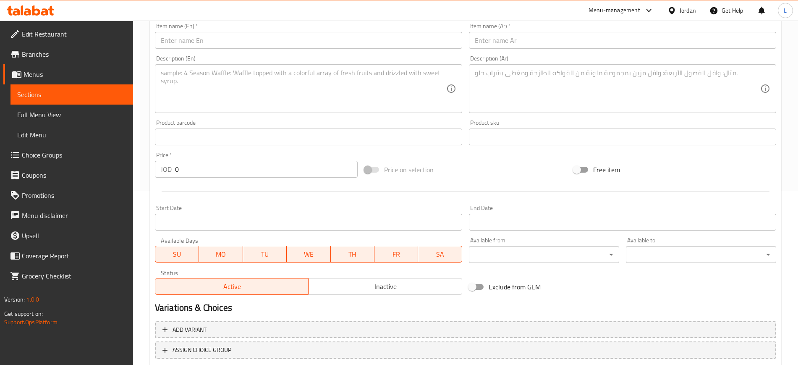
scroll to position [0, 0]
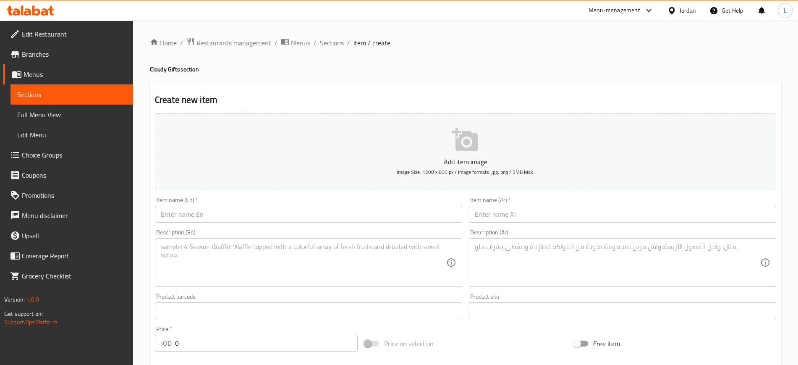
click at [329, 45] on span "Sections" at bounding box center [332, 43] width 24 height 10
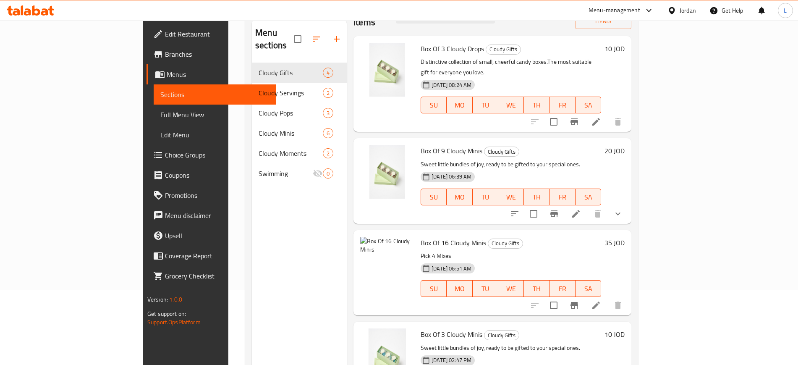
scroll to position [117, 0]
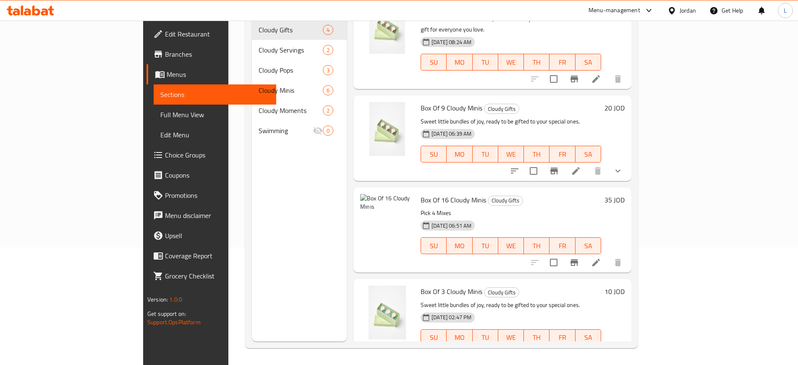
click at [601, 257] on icon at bounding box center [596, 262] width 10 height 10
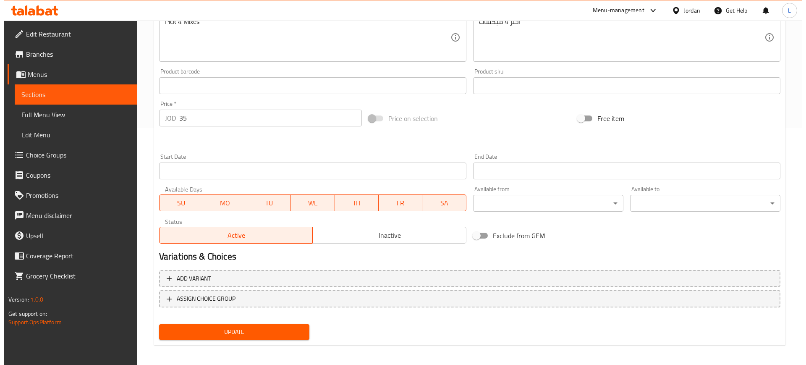
scroll to position [240, 0]
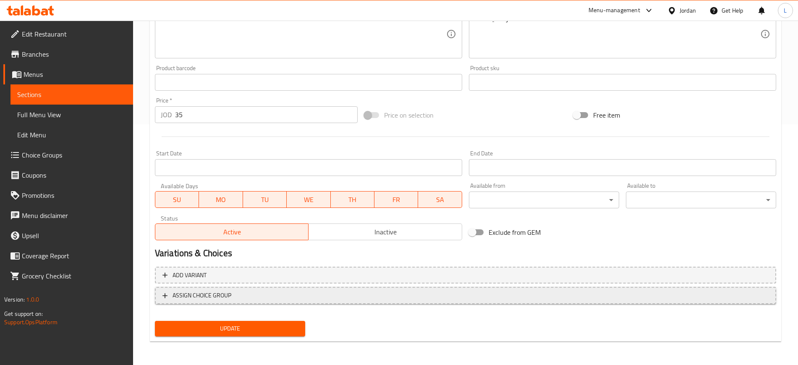
click at [222, 297] on span "ASSIGN CHOICE GROUP" at bounding box center [201, 295] width 59 height 10
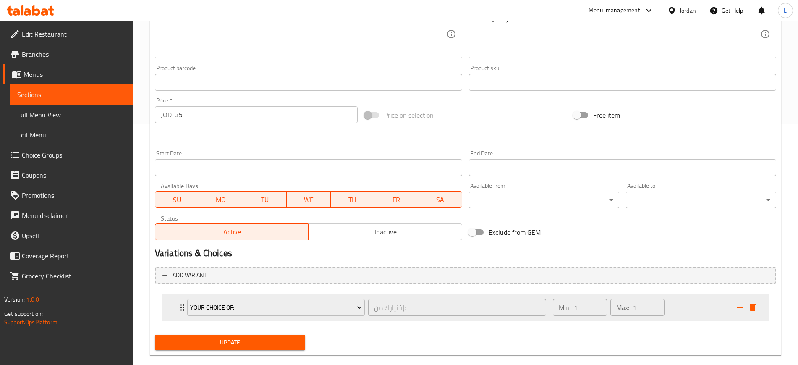
click at [180, 304] on icon "Expand" at bounding box center [182, 307] width 4 height 7
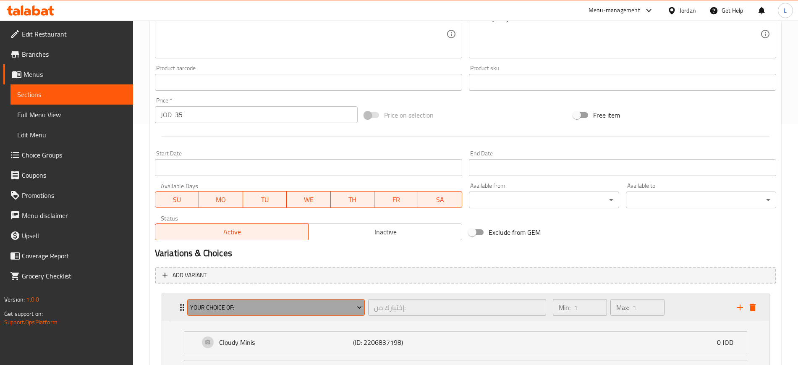
click at [198, 305] on span "Your Choice Of:" at bounding box center [276, 307] width 172 height 10
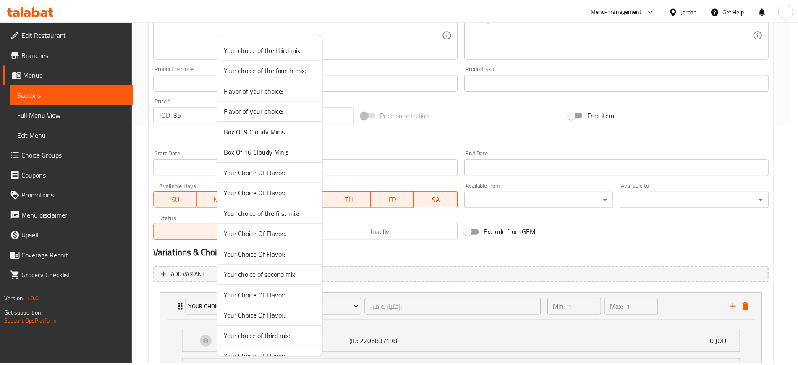
scroll to position [105, 0]
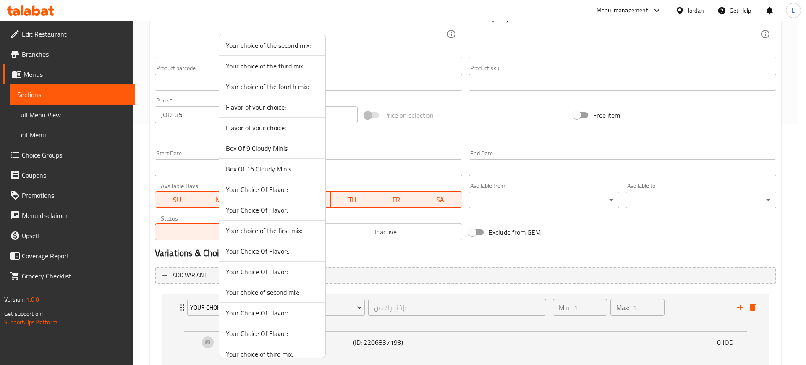
click at [280, 172] on span "Box Of 16 Cloudy Minis" at bounding box center [272, 169] width 93 height 10
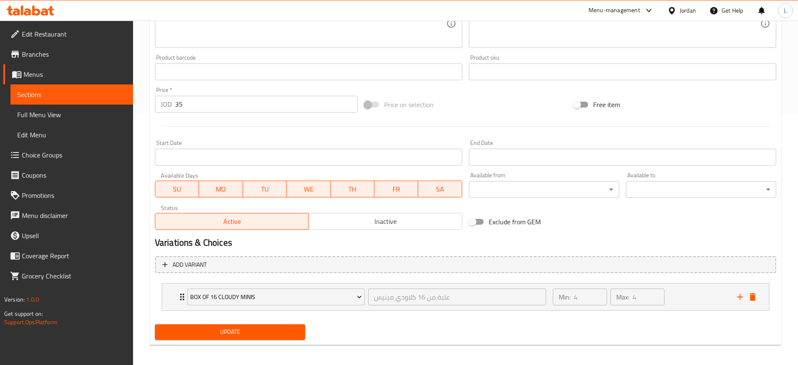
scroll to position [254, 0]
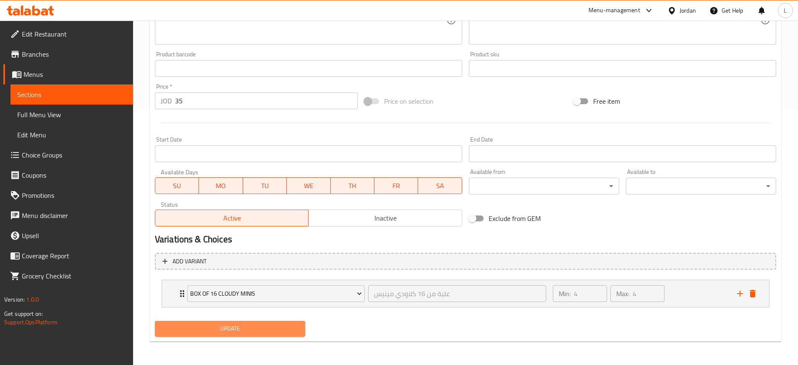
click at [236, 331] on span "Update" at bounding box center [230, 328] width 137 height 10
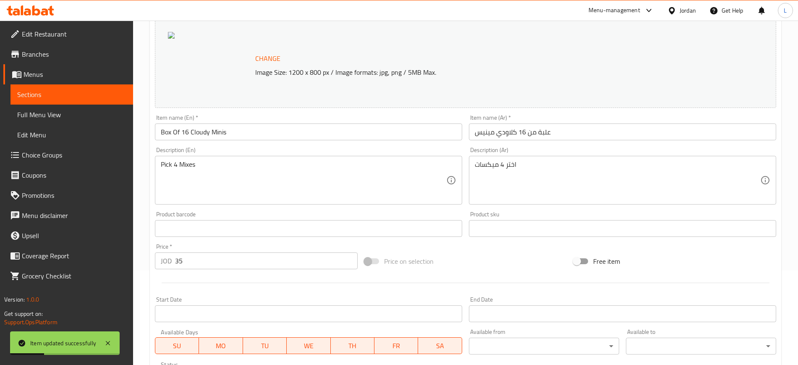
scroll to position [0, 0]
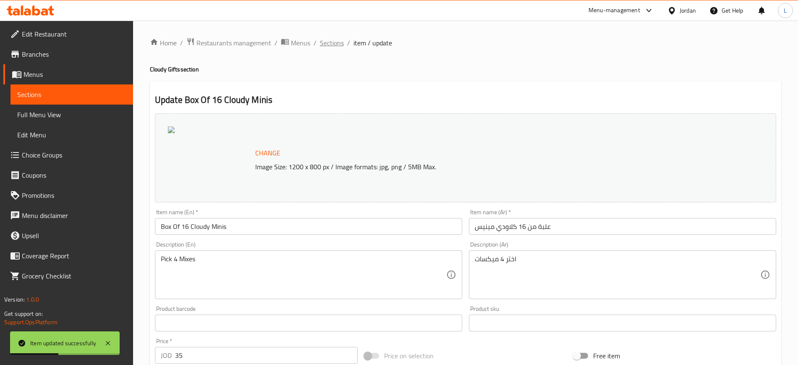
click at [337, 48] on span "Sections" at bounding box center [332, 43] width 24 height 10
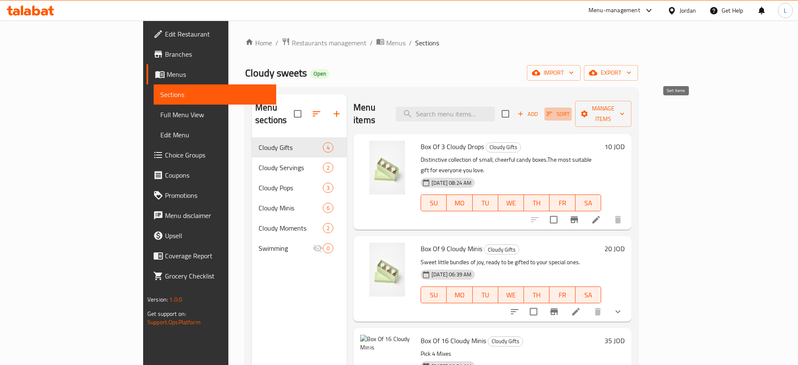
click at [553, 110] on icon "button" at bounding box center [549, 114] width 8 height 8
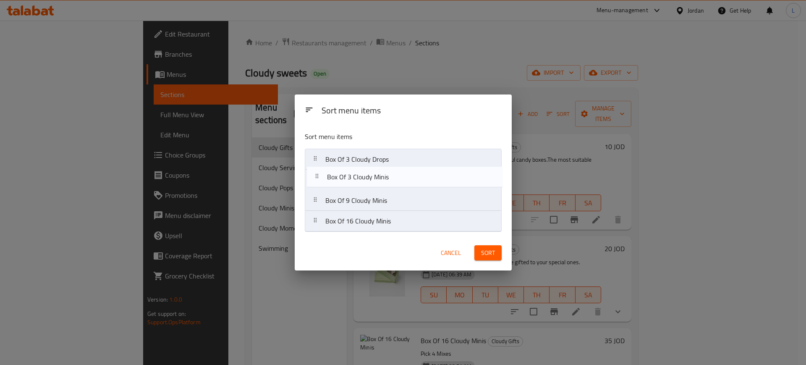
drag, startPoint x: 315, startPoint y: 223, endPoint x: 317, endPoint y: 176, distance: 47.0
click at [317, 176] on nav "Box Of 3 Cloudy Drops Box Of 9 Cloudy Minis Box Of 16 Cloudy Minis Box Of 3 Clo…" at bounding box center [403, 190] width 197 height 83
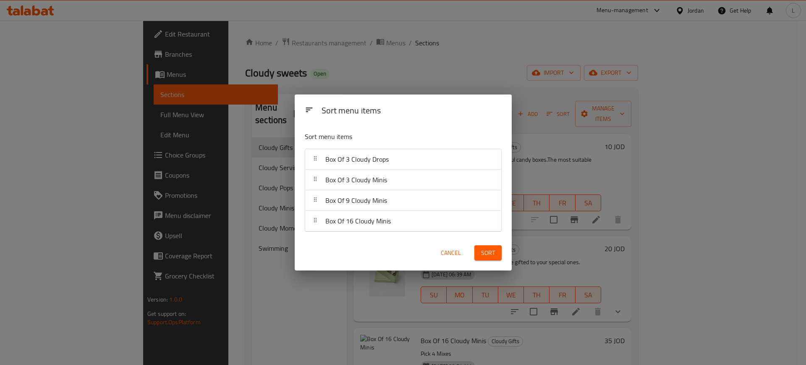
click at [481, 251] on span "Sort" at bounding box center [488, 253] width 14 height 10
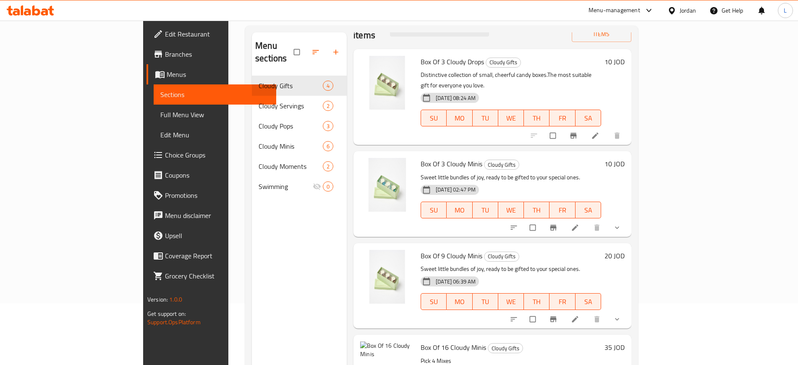
scroll to position [105, 0]
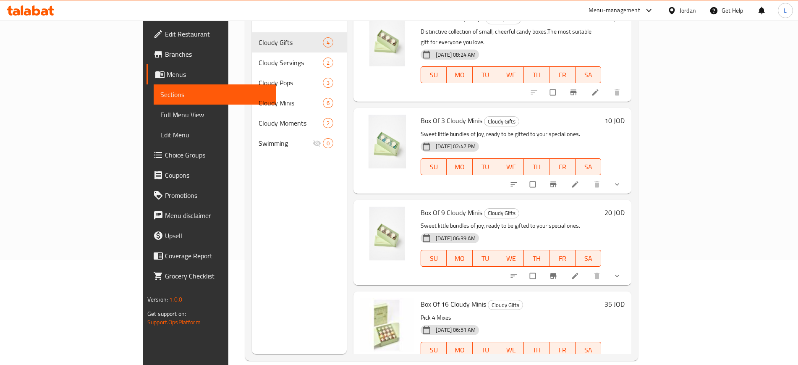
click at [252, 286] on div "Menu sections Cloudy Gifts 4 Cloudy Servings 2 Cloudy Pops 3 Cloudy Minis 6 Clo…" at bounding box center [299, 171] width 95 height 365
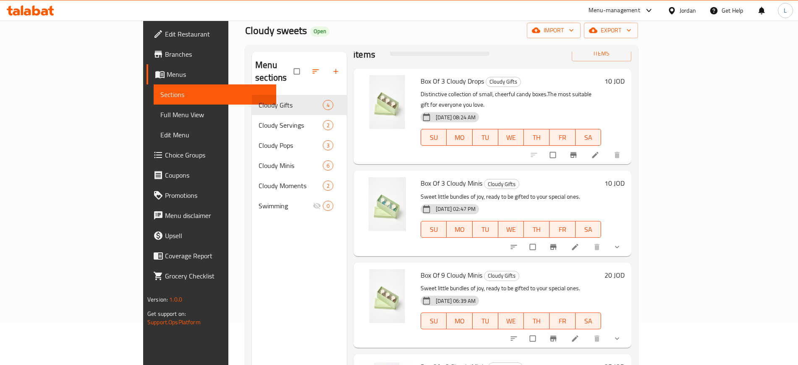
scroll to position [0, 0]
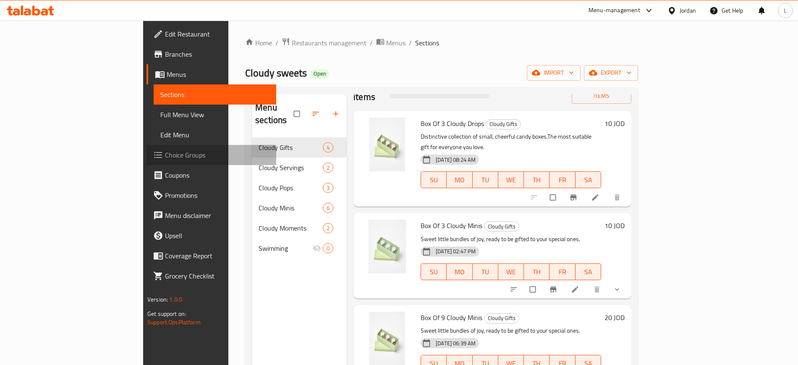
click at [165, 159] on span "Choice Groups" at bounding box center [217, 155] width 104 height 10
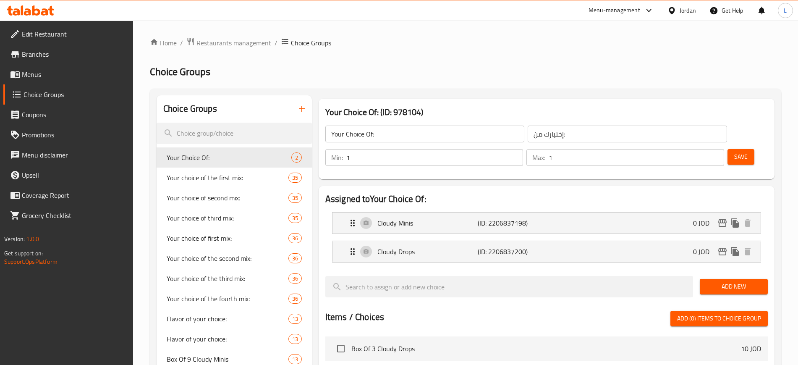
click at [225, 39] on span "Restaurants management" at bounding box center [233, 43] width 75 height 10
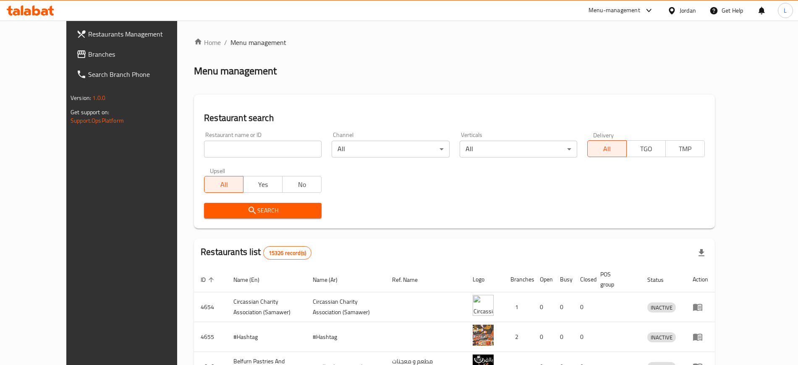
click at [252, 151] on input "search" at bounding box center [262, 149] width 117 height 17
type input "victorian"
click at [247, 213] on span "Search" at bounding box center [263, 210] width 104 height 10
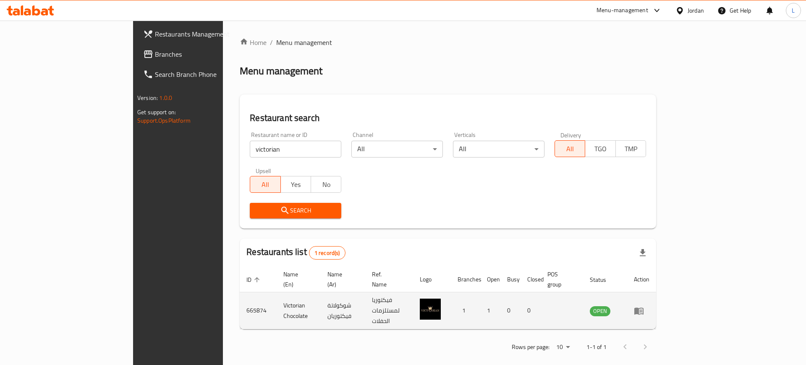
click at [649, 305] on link "enhanced table" at bounding box center [642, 310] width 16 height 10
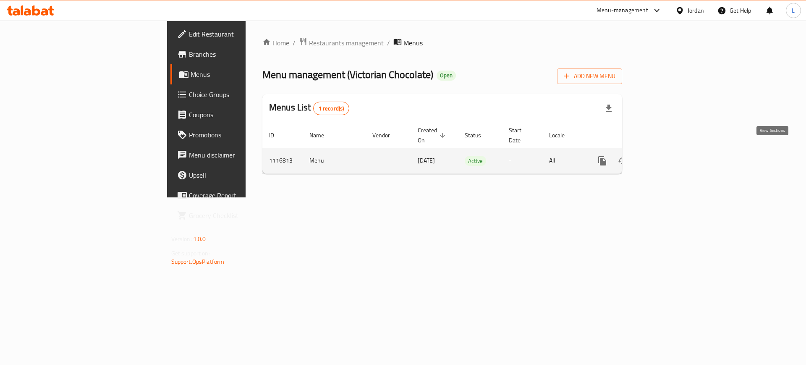
click at [668, 156] on icon "enhanced table" at bounding box center [662, 161] width 10 height 10
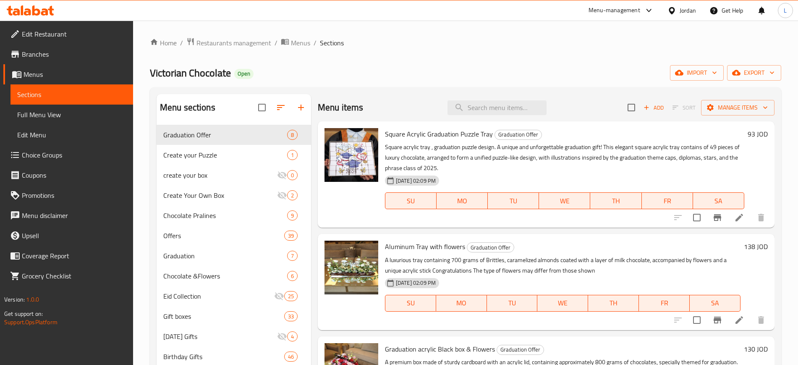
click at [60, 156] on span "Choice Groups" at bounding box center [74, 155] width 104 height 10
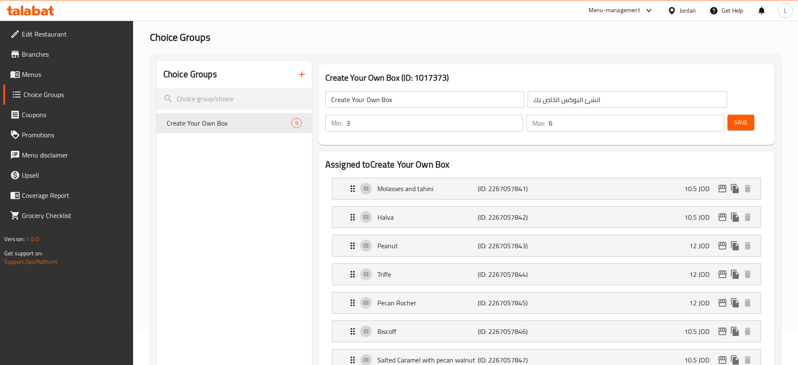
scroll to position [52, 0]
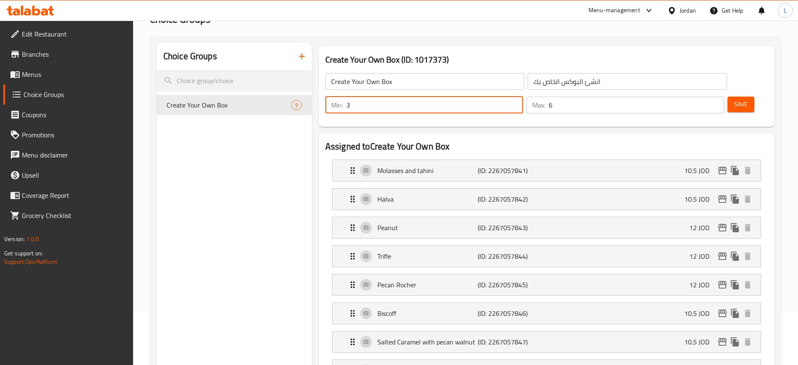
drag, startPoint x: 646, startPoint y: 78, endPoint x: 639, endPoint y: 78, distance: 6.7
click at [523, 97] on div "Min: 3 ​" at bounding box center [424, 105] width 198 height 17
type input "4"
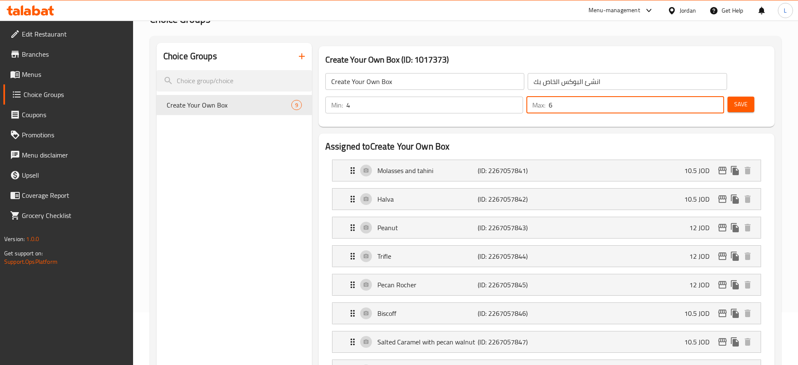
drag, startPoint x: 695, startPoint y: 83, endPoint x: 687, endPoint y: 83, distance: 8.0
click at [687, 97] on div "Max: 6 ​" at bounding box center [625, 105] width 198 height 17
type input "8"
click at [734, 99] on span "Save" at bounding box center [740, 104] width 13 height 10
click at [560, 160] on div "Molasses and tahini (ID: 2267057841) 10.5 JOD" at bounding box center [548, 170] width 403 height 21
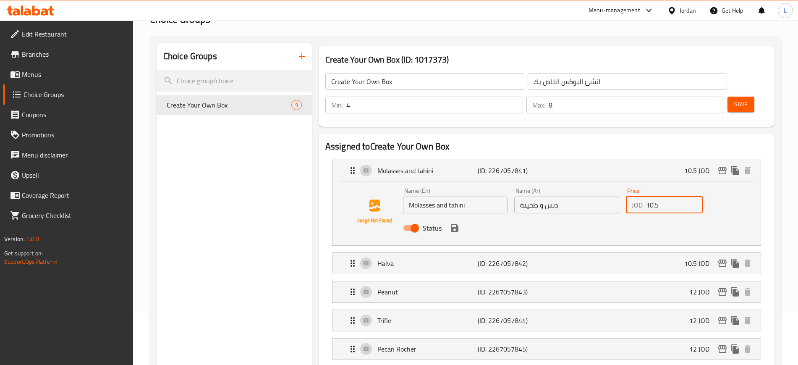
drag, startPoint x: 658, startPoint y: 179, endPoint x: 642, endPoint y: 185, distance: 17.8
click at [620, 184] on div "Name (En) Molasses and tahini Name (En) Name (Ar) دبس و طحينة Name (Ar) Price J…" at bounding box center [566, 211] width 334 height 55
click at [592, 253] on div "Halva (ID: 2267057842) 10.5 JOD" at bounding box center [548, 263] width 403 height 21
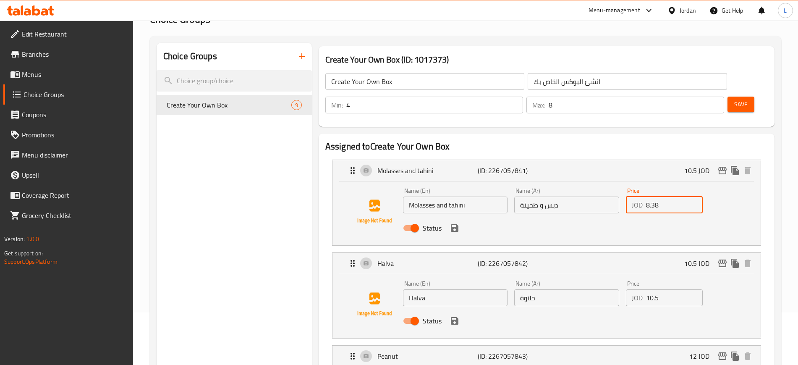
type input "8.38"
click at [650, 289] on input "10.5" at bounding box center [674, 297] width 57 height 17
drag, startPoint x: 665, startPoint y: 273, endPoint x: 629, endPoint y: 267, distance: 36.6
click at [625, 277] on div "Price JOD 10.5 Price" at bounding box center [663, 293] width 83 height 32
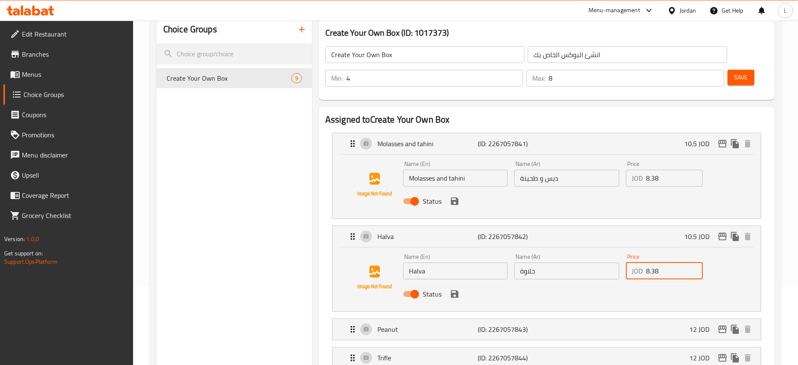
scroll to position [105, 0]
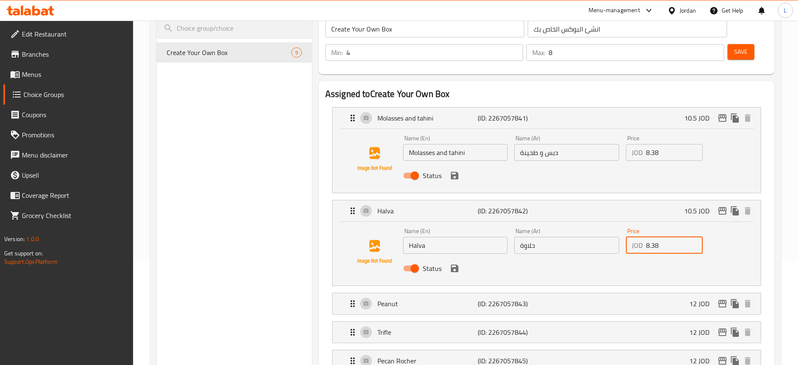
type input "8.38"
click at [621, 292] on div "Peanut (ID: 2267057843) 12 JOD Name (En) Peanut Name (En) Name (Ar) فستق Name (…" at bounding box center [546, 303] width 429 height 22
click at [620, 293] on div "Peanut (ID: 2267057843) 12 JOD" at bounding box center [548, 303] width 403 height 21
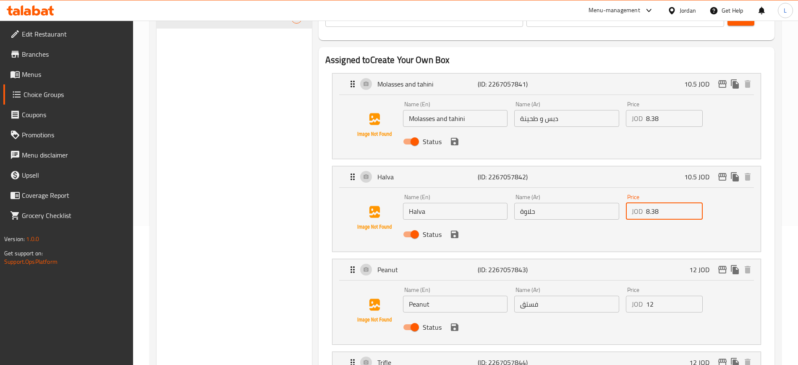
scroll to position [157, 0]
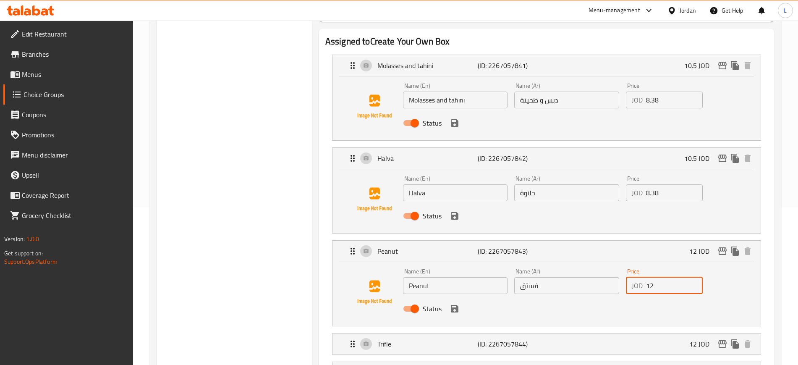
drag, startPoint x: 658, startPoint y: 266, endPoint x: 637, endPoint y: 258, distance: 23.1
click at [634, 277] on div "JOD 12 Price" at bounding box center [664, 285] width 77 height 17
click at [653, 333] on div "Trifle (ID: 2267057844) 12 JOD" at bounding box center [548, 343] width 403 height 21
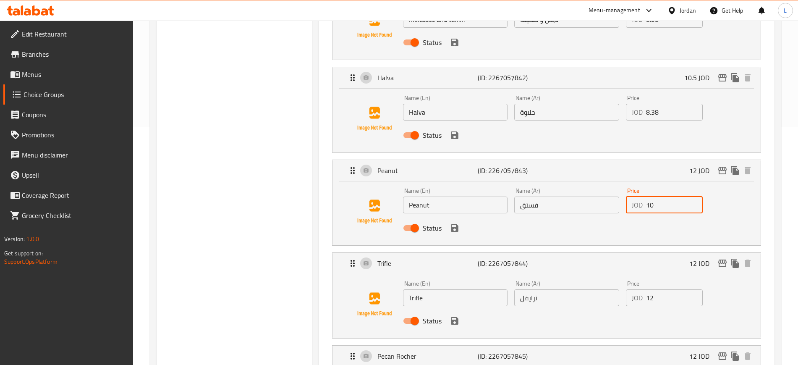
scroll to position [262, 0]
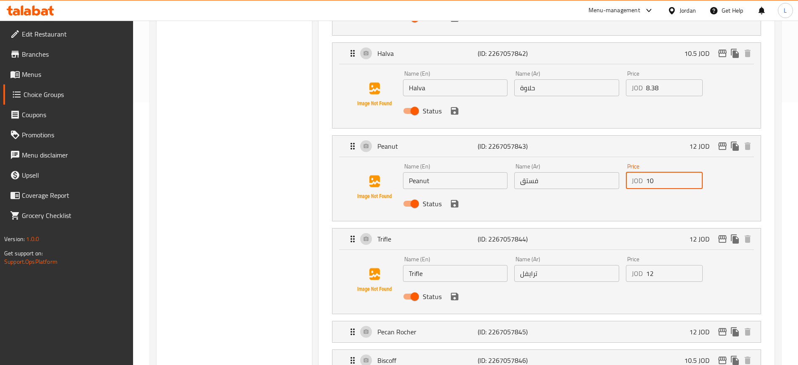
type input "10"
drag, startPoint x: 660, startPoint y: 250, endPoint x: 652, endPoint y: 277, distance: 28.4
click at [626, 265] on div "JOD 12 Price" at bounding box center [664, 273] width 77 height 17
click at [678, 321] on div "Pecan Rocher (ID: 2267057845) 12 JOD" at bounding box center [548, 331] width 403 height 21
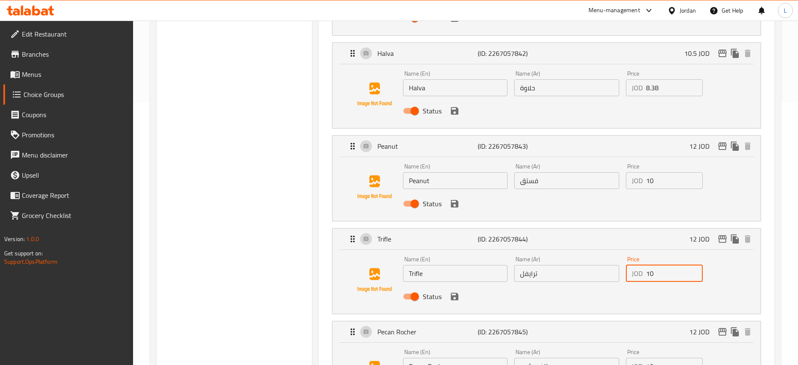
type input "10"
drag, startPoint x: 653, startPoint y: 346, endPoint x: 609, endPoint y: 355, distance: 45.0
click at [641, 357] on div "JOD 12 Price" at bounding box center [664, 365] width 77 height 17
type input "10"
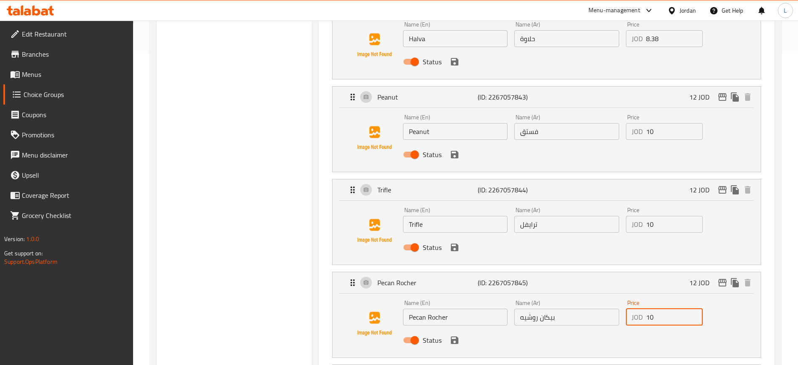
scroll to position [367, 0]
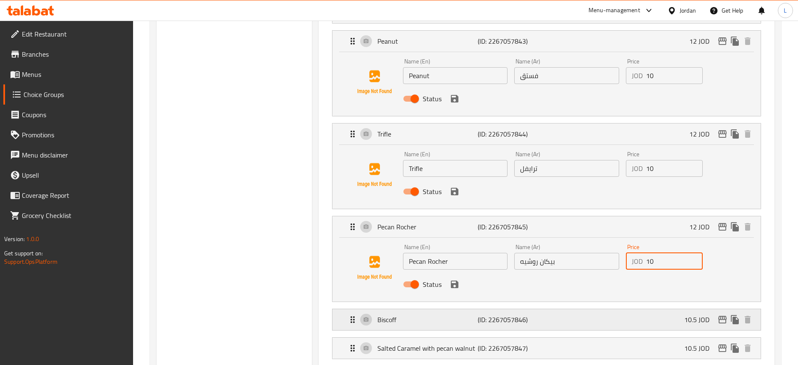
click at [681, 309] on div "Biscoff (ID: 2267057846) 10.5 JOD" at bounding box center [548, 319] width 403 height 21
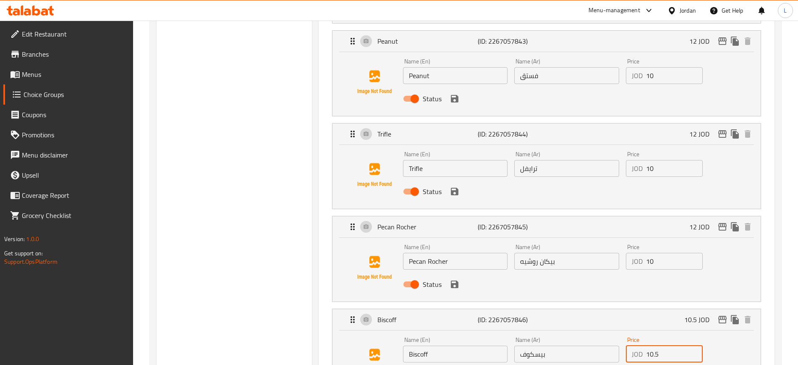
drag, startPoint x: 659, startPoint y: 330, endPoint x: 613, endPoint y: 333, distance: 45.8
click at [613, 333] on div "Name (En) Biscoff Name (En) Name (Ar) بيسكوف Name (Ar) Price JOD 10.5 Price Sta…" at bounding box center [566, 360] width 334 height 55
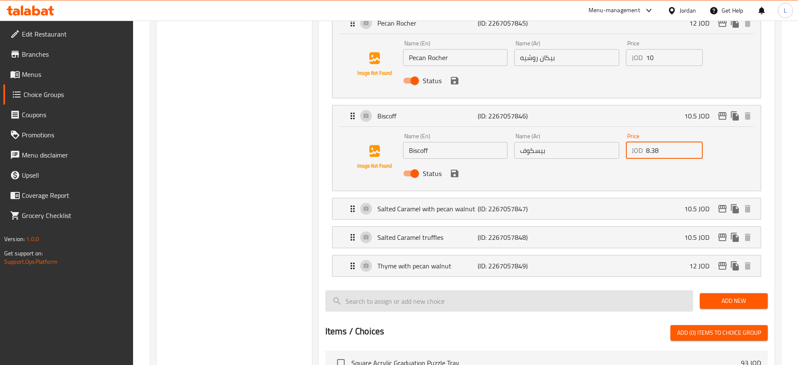
scroll to position [577, 0]
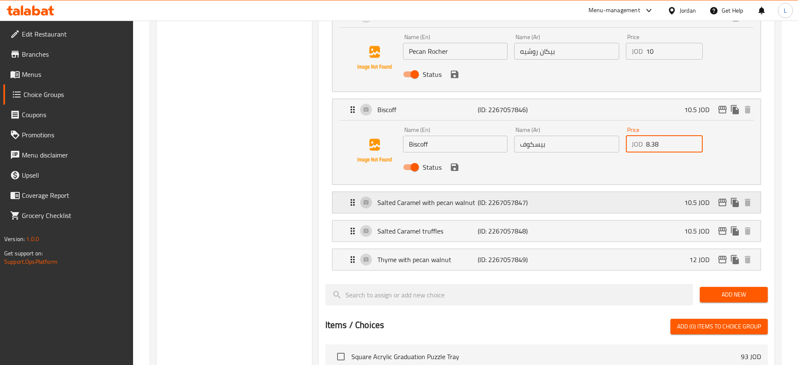
click at [627, 192] on div "Salted Caramel with pecan walnut (ID: 2267057847) 10.5 JOD" at bounding box center [548, 202] width 403 height 21
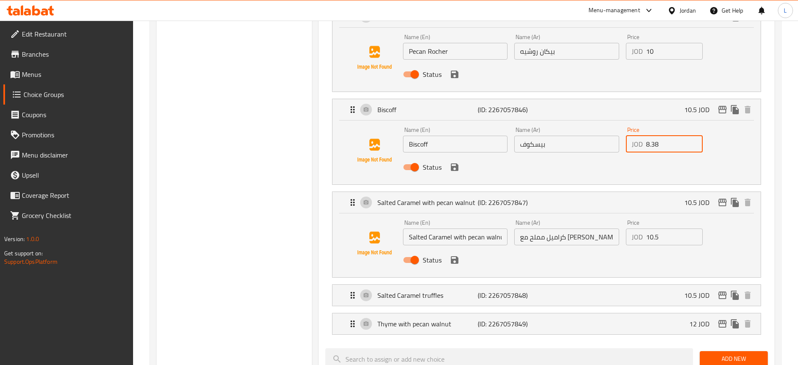
type input "8.38"
drag, startPoint x: 659, startPoint y: 213, endPoint x: 626, endPoint y: 197, distance: 36.6
click at [626, 219] on div "Price JOD 10.5 Price" at bounding box center [664, 232] width 77 height 26
click at [558, 284] on div "Salted Caramel truffles (ID: 2267057848) 10.5 JOD" at bounding box center [548, 294] width 403 height 21
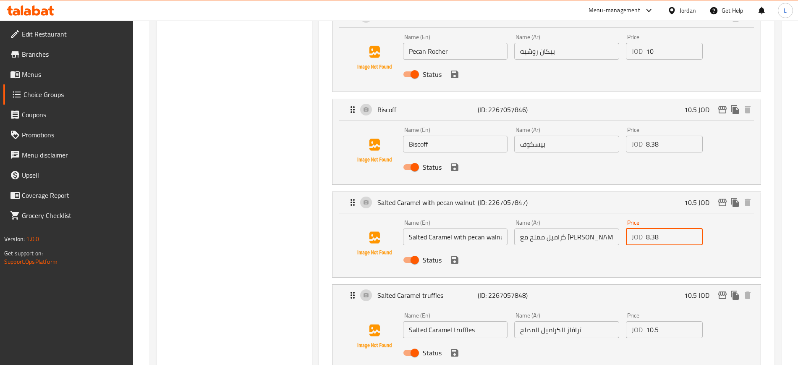
type input "8.38"
drag, startPoint x: 658, startPoint y: 304, endPoint x: 633, endPoint y: 302, distance: 25.6
click at [633, 321] on div "JOD 10.5 Price" at bounding box center [664, 329] width 77 height 17
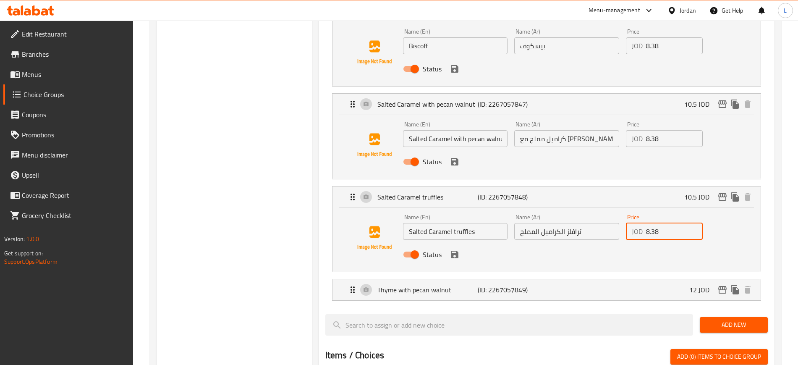
scroll to position [682, 0]
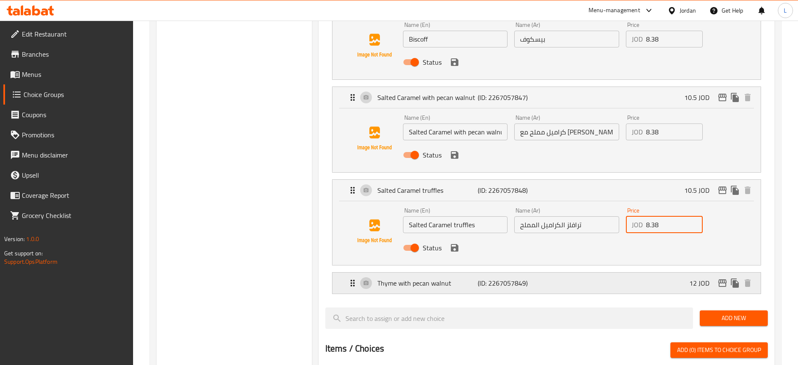
drag, startPoint x: 613, startPoint y: 262, endPoint x: 632, endPoint y: 267, distance: 20.1
click at [648, 272] on div "Thyme with pecan walnut (ID: 2267057849) 12 JOD" at bounding box center [548, 282] width 403 height 21
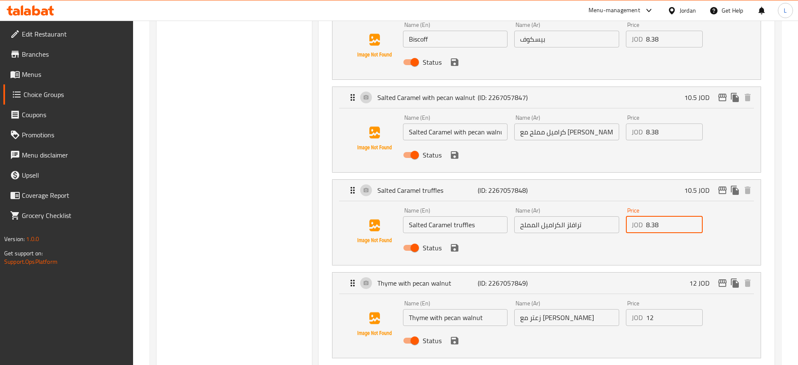
type input "8.38"
drag, startPoint x: 660, startPoint y: 296, endPoint x: 624, endPoint y: 295, distance: 36.1
click at [625, 297] on div "Price JOD 12 Price" at bounding box center [663, 313] width 83 height 32
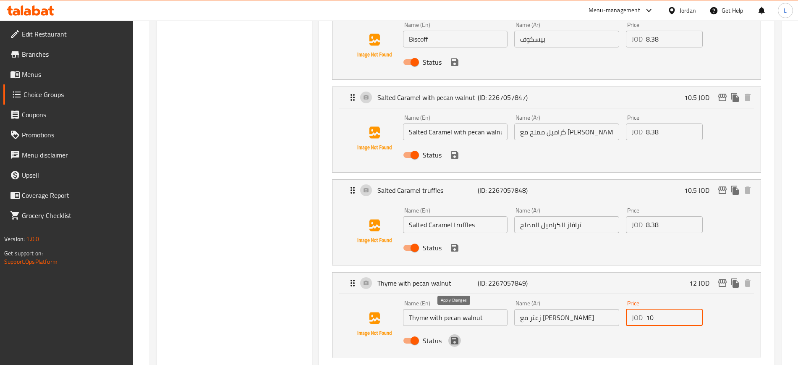
click at [457, 335] on icon "save" at bounding box center [454, 340] width 10 height 10
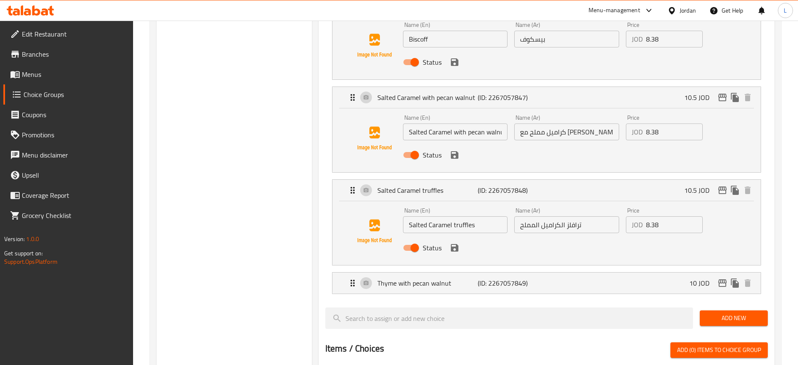
type input "10"
click at [454, 243] on icon "save" at bounding box center [454, 248] width 10 height 10
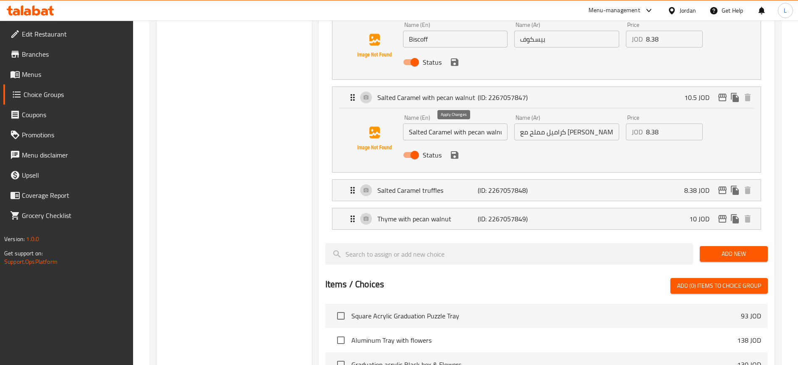
click at [453, 151] on icon "save" at bounding box center [455, 155] width 8 height 8
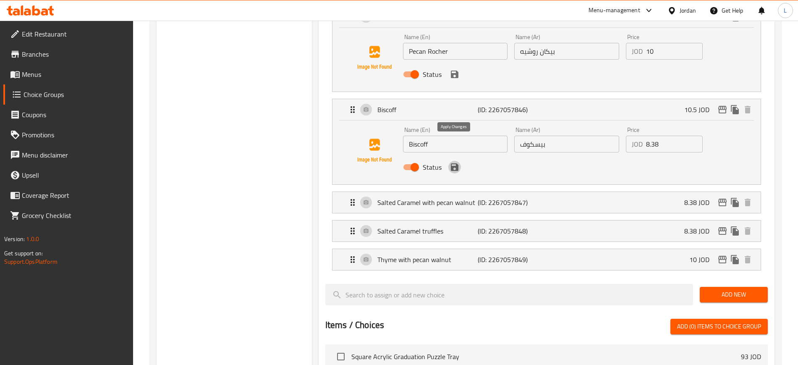
click at [454, 163] on icon "save" at bounding box center [455, 167] width 8 height 8
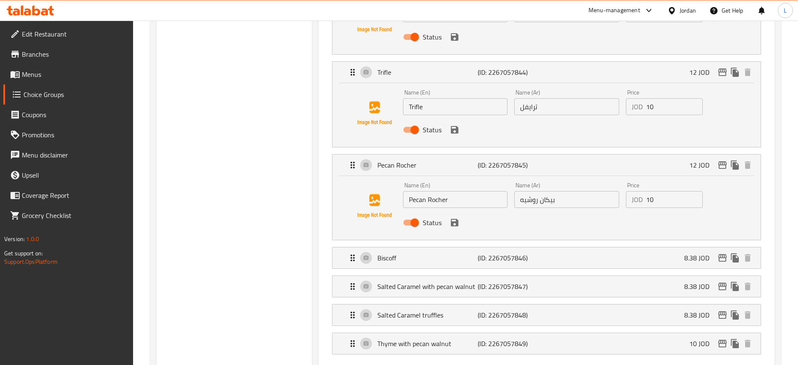
scroll to position [420, 0]
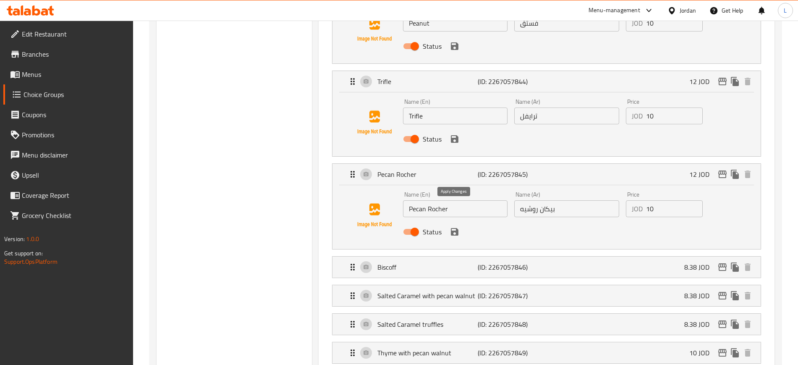
click at [455, 228] on icon "save" at bounding box center [455, 232] width 8 height 8
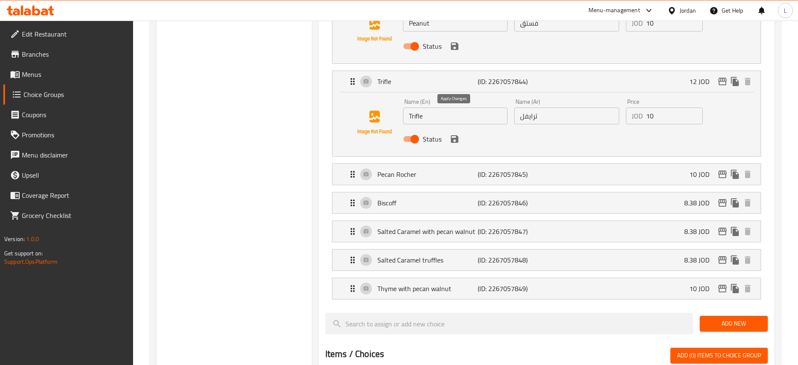
click at [459, 134] on icon "save" at bounding box center [454, 139] width 10 height 10
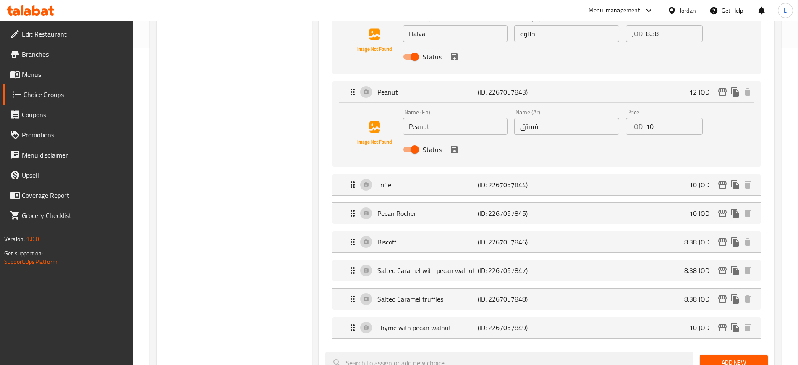
scroll to position [315, 0]
click at [453, 140] on div "Status" at bounding box center [566, 151] width 334 height 23
click at [455, 147] on icon "save" at bounding box center [455, 151] width 8 height 8
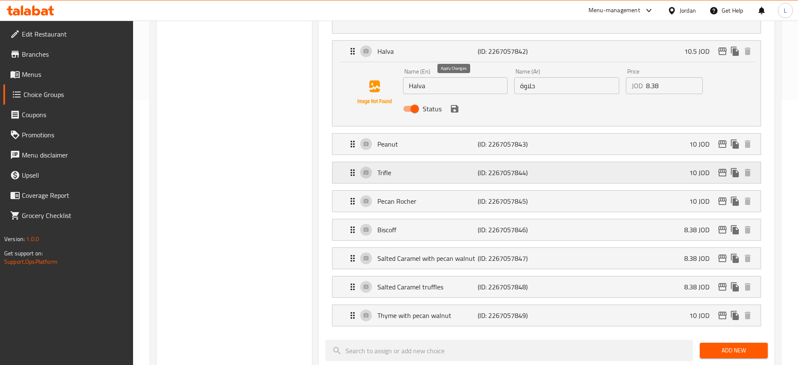
scroll to position [210, 0]
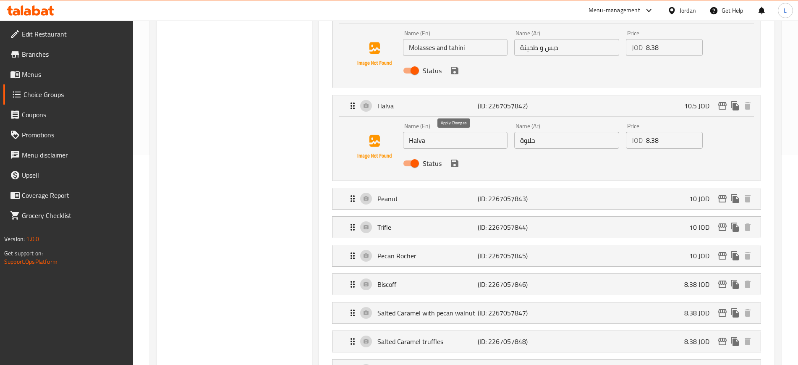
drag, startPoint x: 454, startPoint y: 142, endPoint x: 445, endPoint y: 82, distance: 60.2
click at [454, 159] on icon "save" at bounding box center [455, 163] width 8 height 8
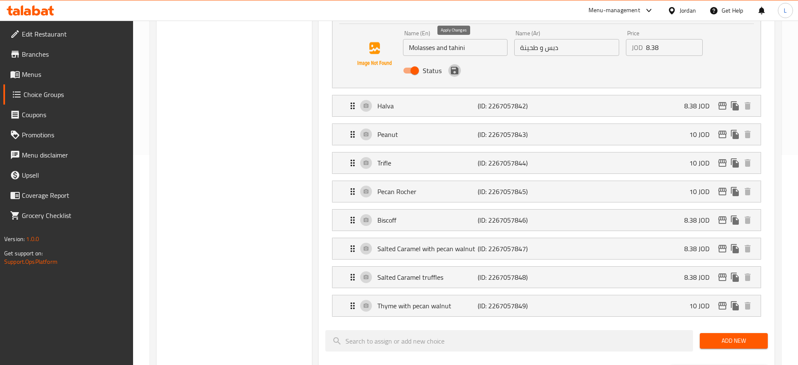
click at [456, 67] on icon "save" at bounding box center [455, 71] width 8 height 8
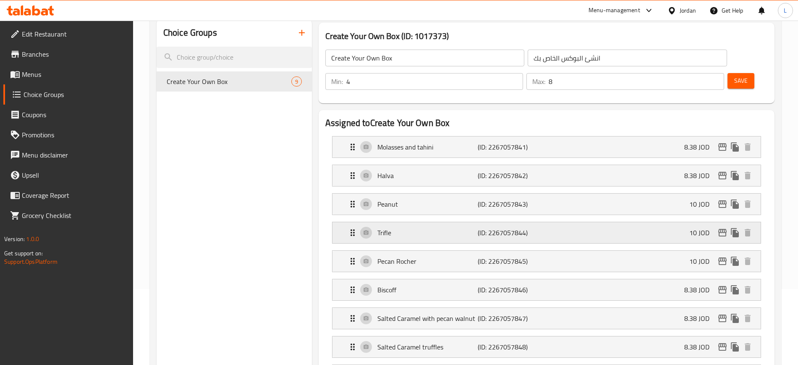
scroll to position [52, 0]
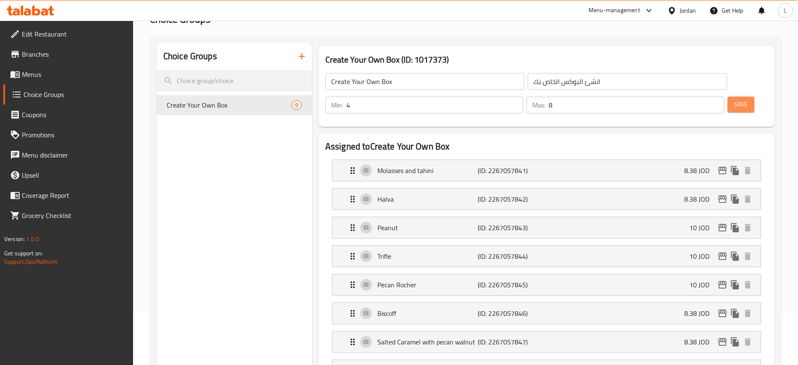
click at [734, 99] on span "Save" at bounding box center [740, 104] width 13 height 10
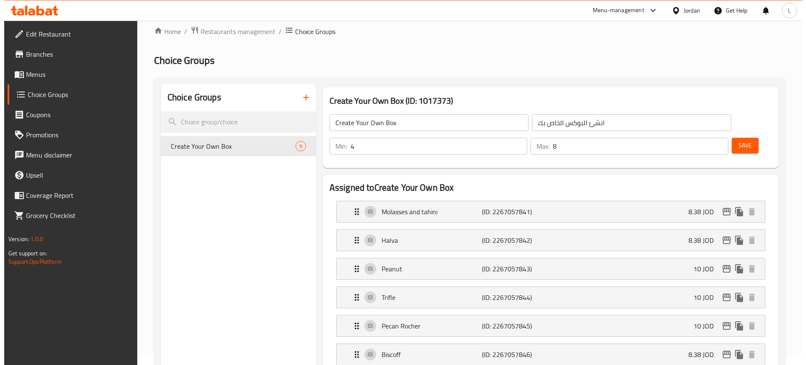
scroll to position [0, 0]
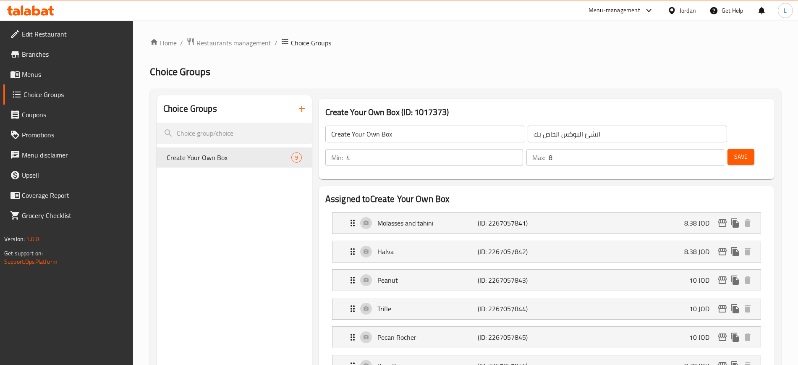
click at [240, 41] on span "Restaurants management" at bounding box center [233, 43] width 75 height 10
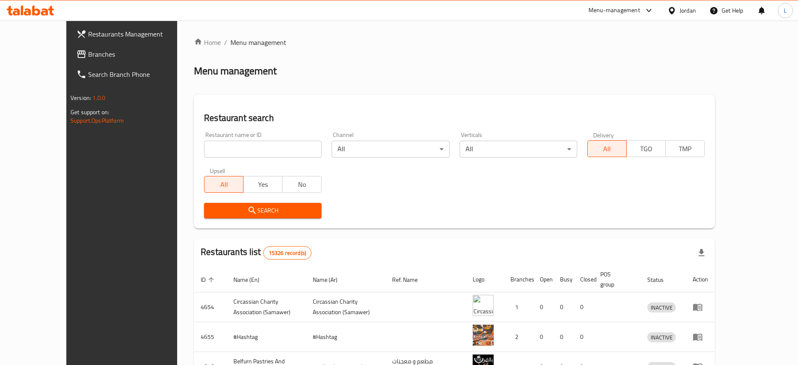
click at [269, 146] on input "search" at bounding box center [262, 149] width 117 height 17
type input "golden rose"
click at [263, 209] on span "Search" at bounding box center [263, 210] width 104 height 10
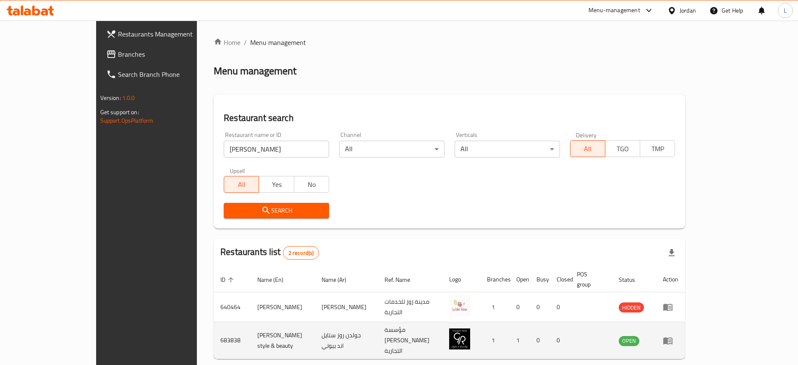
click at [250, 326] on td "Golden rose style & beauty" at bounding box center [282, 340] width 64 height 37
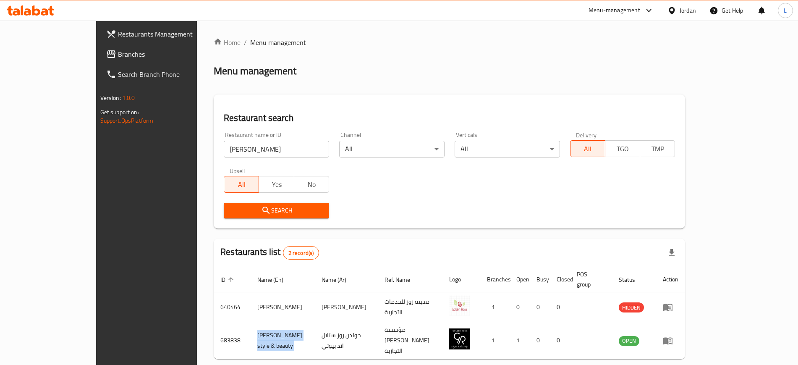
copy td "Golden rose style & beauty"
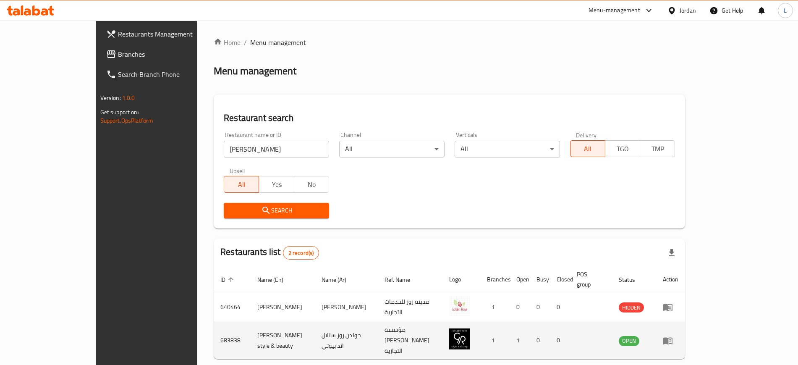
click at [214, 326] on td "683838" at bounding box center [232, 340] width 37 height 37
copy td "683838"
click at [678, 335] on link "enhanced table" at bounding box center [671, 340] width 16 height 10
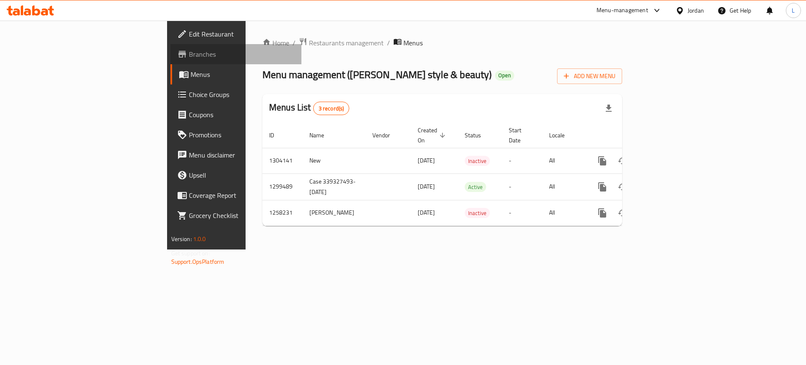
click at [189, 59] on span "Branches" at bounding box center [242, 54] width 106 height 10
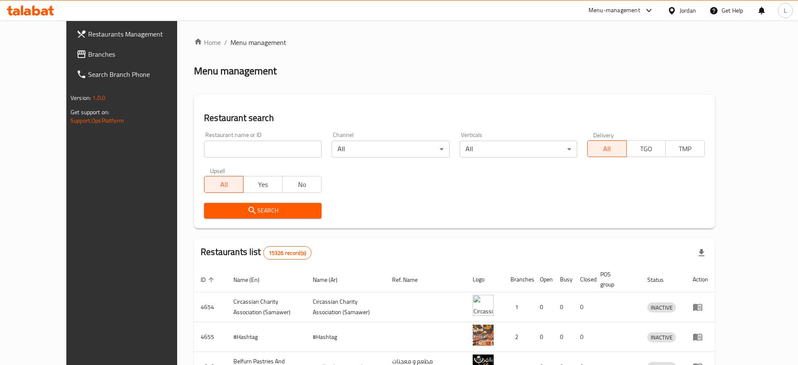
click at [210, 144] on input "search" at bounding box center [262, 149] width 117 height 17
click at [223, 149] on input "search" at bounding box center [262, 149] width 117 height 17
type input "cloudy"
click button "Search" at bounding box center [262, 211] width 117 height 16
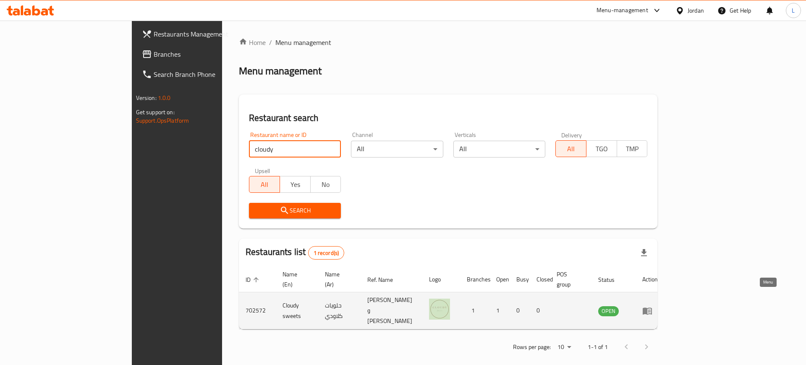
click at [652, 307] on icon "enhanced table" at bounding box center [646, 310] width 9 height 7
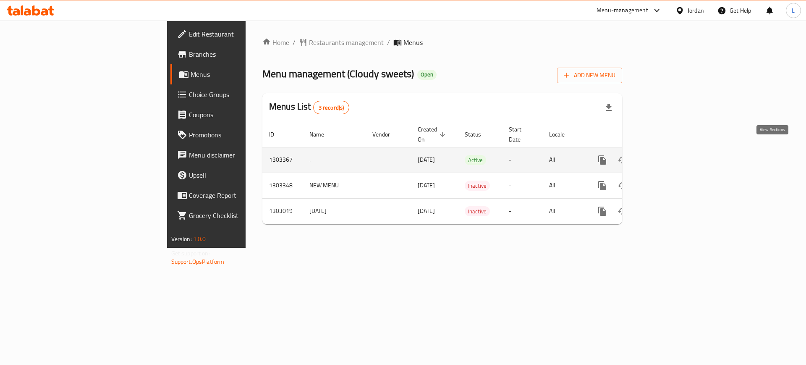
click at [668, 155] on icon "enhanced table" at bounding box center [662, 160] width 10 height 10
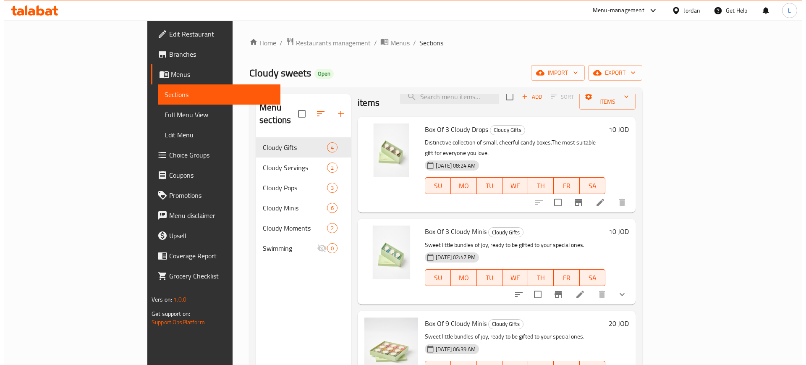
scroll to position [23, 0]
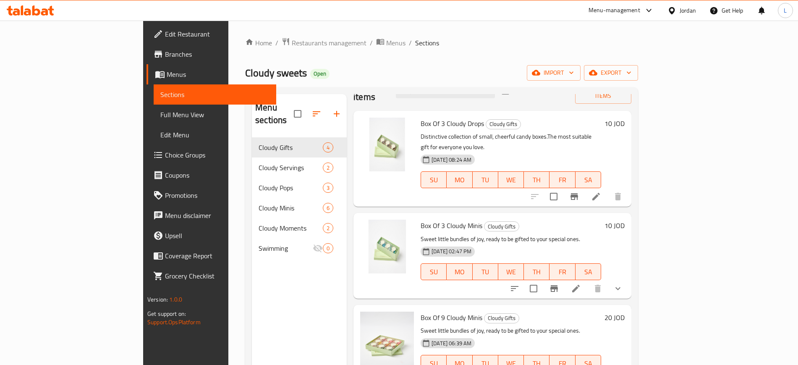
click at [587, 281] on li at bounding box center [575, 288] width 23 height 15
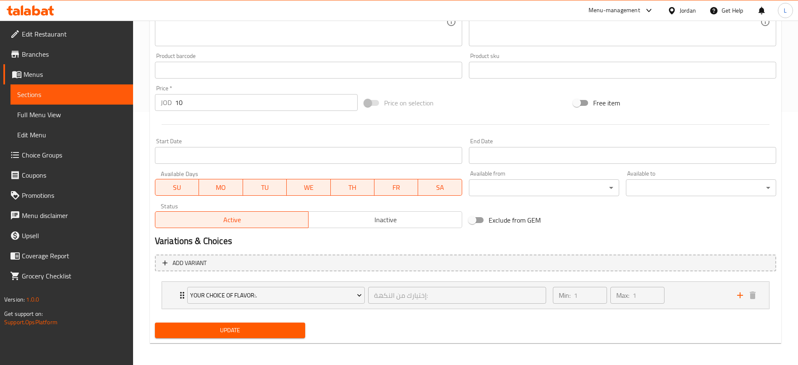
scroll to position [254, 0]
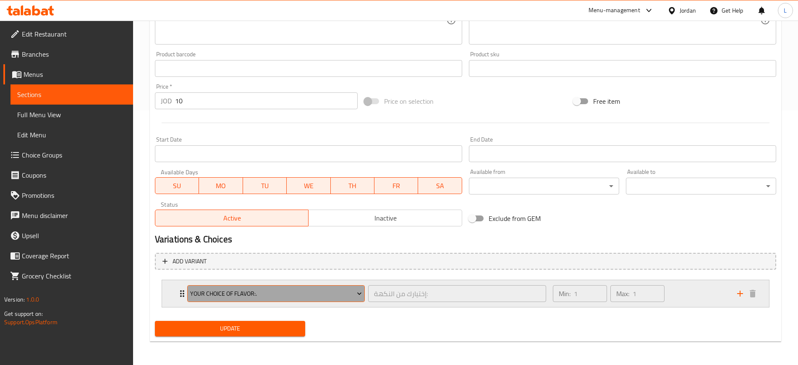
click at [203, 291] on span "Your Choice Of Flavor:." at bounding box center [276, 293] width 172 height 10
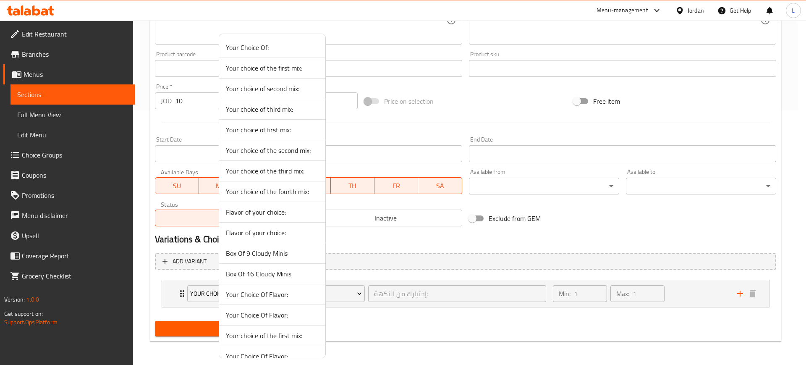
click at [168, 300] on div at bounding box center [403, 182] width 806 height 365
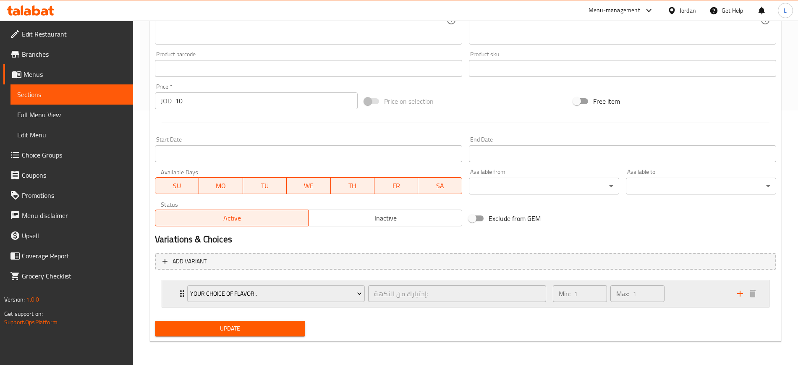
click at [180, 294] on icon "Expand" at bounding box center [182, 293] width 4 height 7
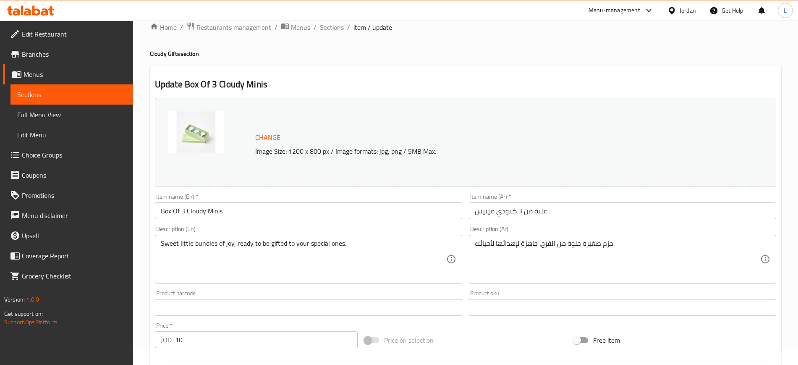
scroll to position [0, 0]
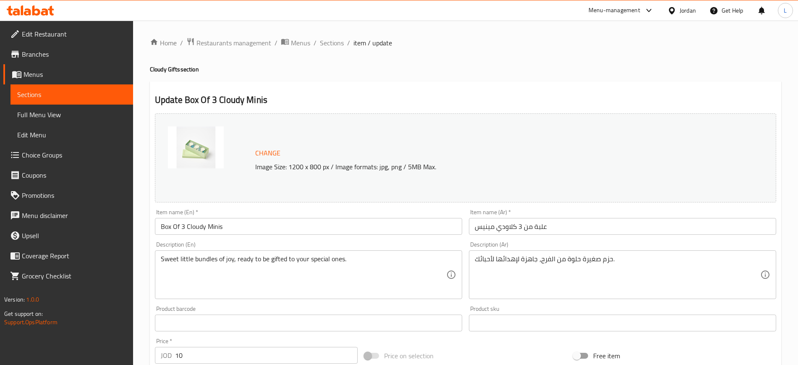
click at [200, 223] on input "Box Of 3 Cloudy Minis" at bounding box center [308, 226] width 307 height 17
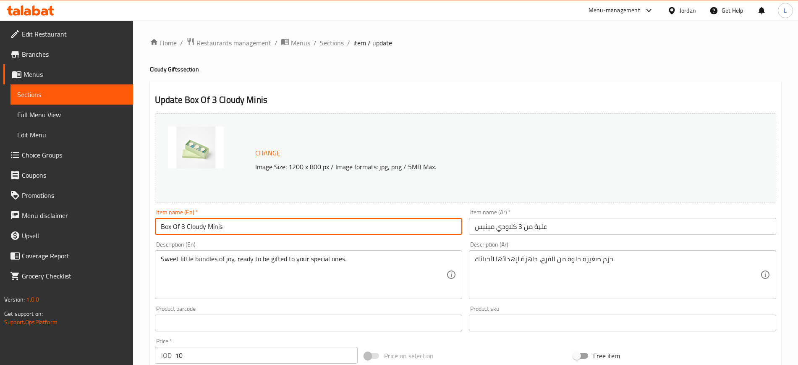
click at [200, 222] on input "Box Of 3 Cloudy Minis" at bounding box center [308, 226] width 307 height 17
click at [200, 223] on input "Box Of 3 Cloudy Minis" at bounding box center [308, 226] width 307 height 17
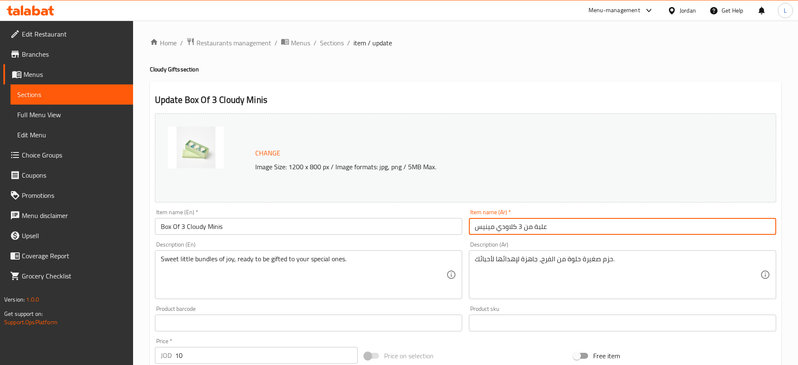
click at [501, 225] on input "علبة من 3 كلاودي مينيس" at bounding box center [622, 226] width 307 height 17
click at [501, 224] on input "علبة من 3 كلاودي مينيس" at bounding box center [622, 226] width 307 height 17
click at [336, 46] on span "Sections" at bounding box center [332, 43] width 24 height 10
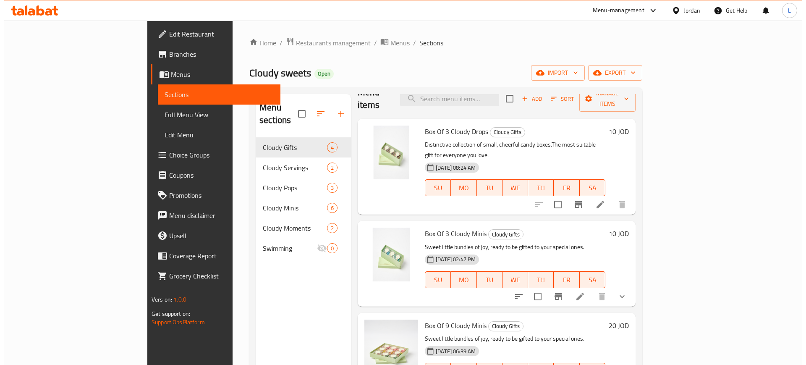
scroll to position [23, 0]
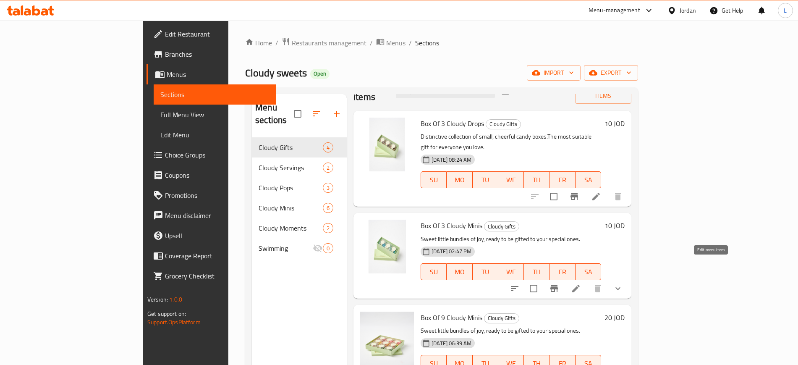
click at [579, 284] on icon at bounding box center [576, 288] width 8 height 8
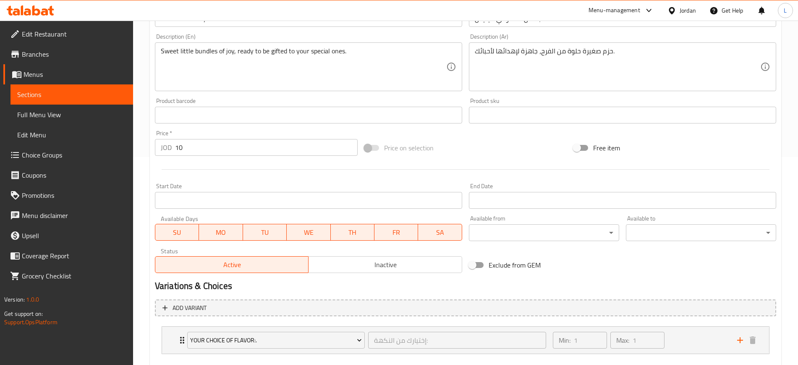
scroll to position [254, 0]
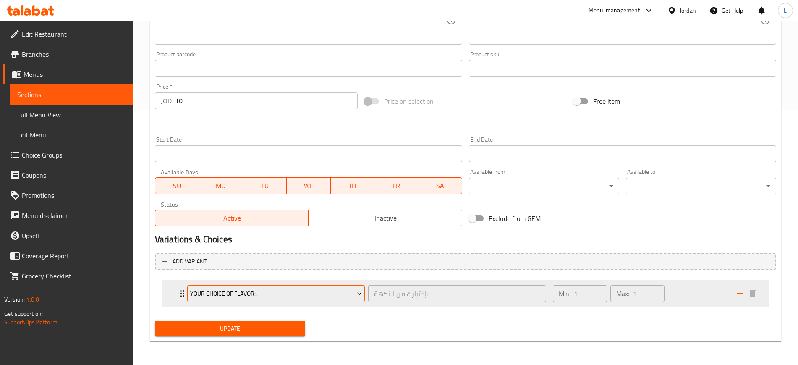
click at [206, 292] on span "Your Choice Of Flavor:." at bounding box center [276, 293] width 172 height 10
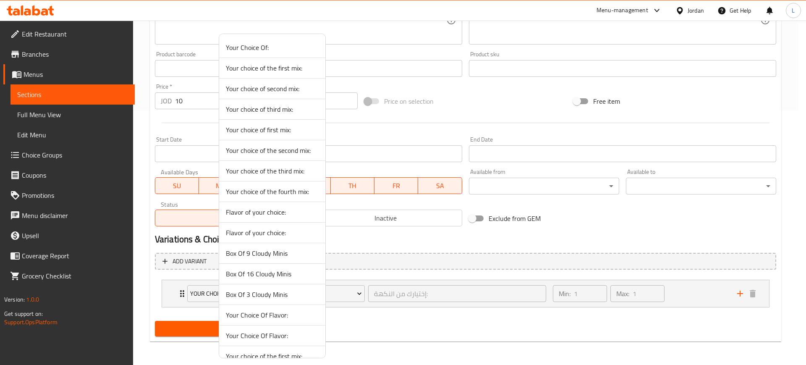
click at [285, 293] on span "Box Of 3 Cloudy Minis" at bounding box center [272, 294] width 93 height 10
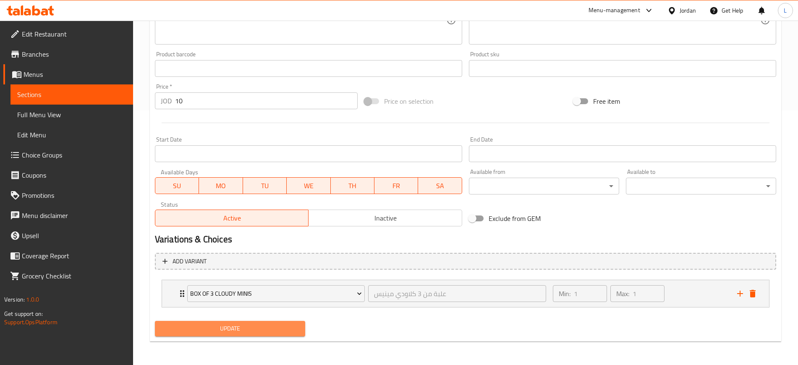
click at [251, 333] on span "Update" at bounding box center [230, 328] width 137 height 10
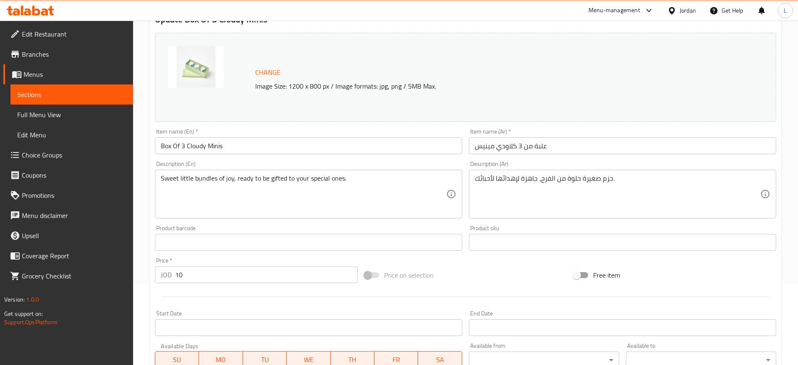
scroll to position [0, 0]
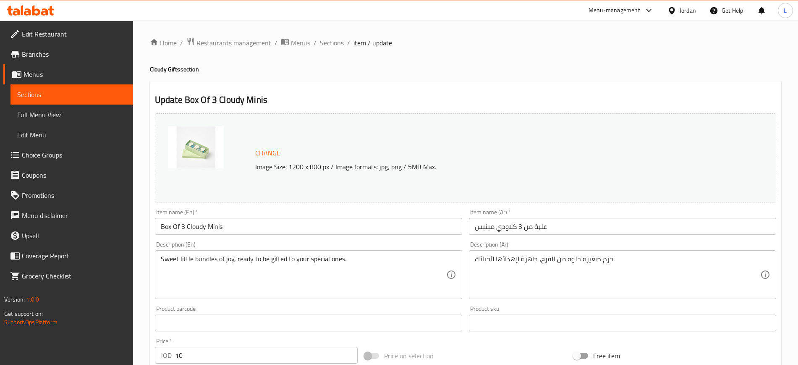
click at [337, 42] on span "Sections" at bounding box center [332, 43] width 24 height 10
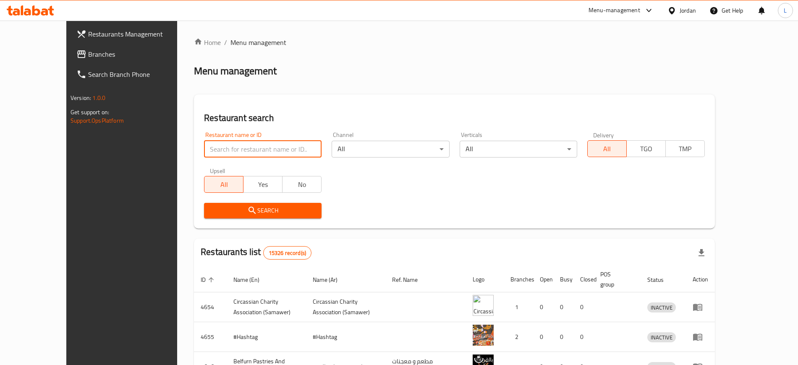
click at [230, 149] on input "search" at bounding box center [262, 149] width 117 height 17
type input "[GEOGRAPHIC_DATA]"
click button "Search" at bounding box center [262, 211] width 117 height 16
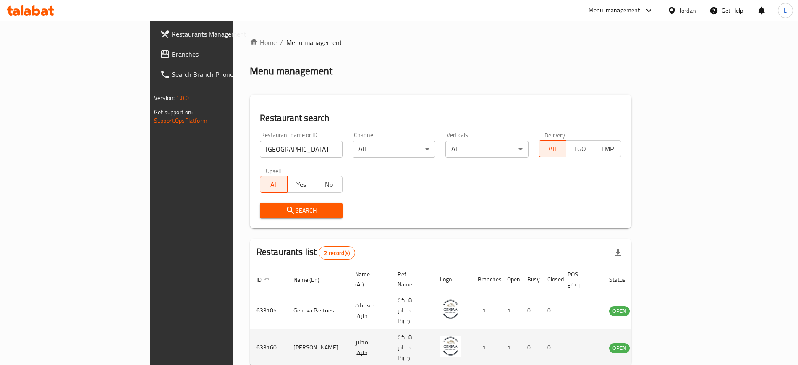
click at [250, 329] on td "633160" at bounding box center [268, 347] width 37 height 37
click at [250, 330] on td "633160" at bounding box center [268, 347] width 37 height 37
click at [250, 331] on td "633160" at bounding box center [268, 347] width 37 height 37
drag, startPoint x: 170, startPoint y: 329, endPoint x: 747, endPoint y: 324, distance: 576.9
click at [663, 342] on icon "enhanced table" at bounding box center [658, 347] width 10 height 10
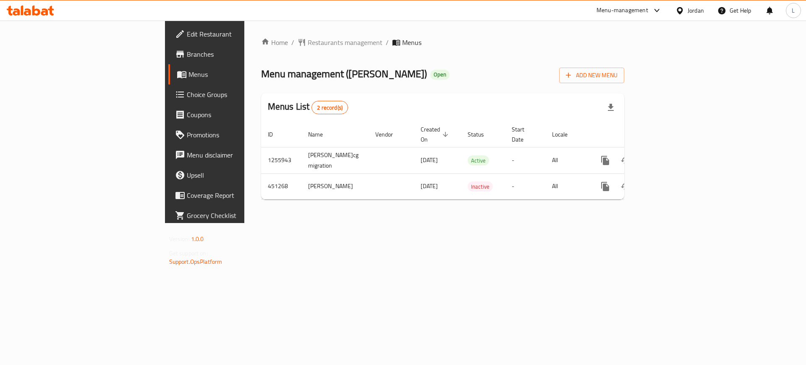
click at [168, 47] on link "Branches" at bounding box center [233, 54] width 131 height 20
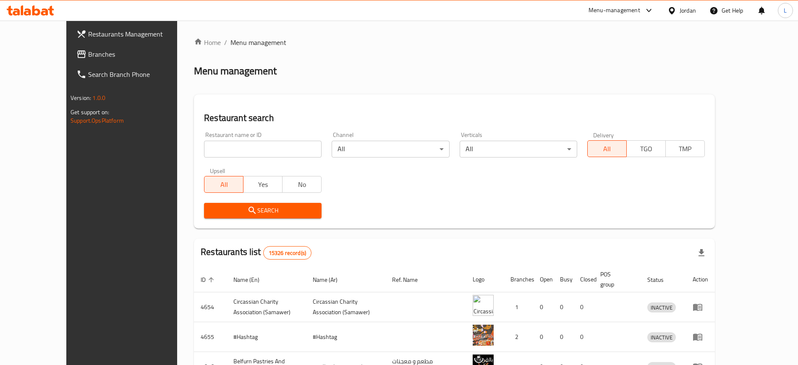
click at [608, 13] on div "Menu-management" at bounding box center [614, 10] width 52 height 10
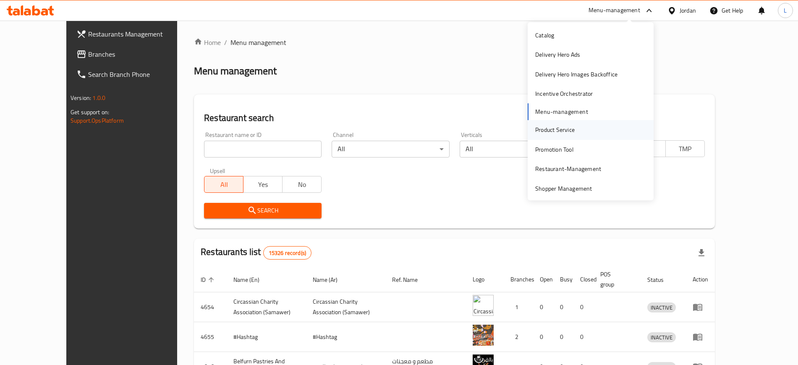
scroll to position [44, 0]
click at [574, 145] on div "Promotion Tool" at bounding box center [590, 146] width 126 height 19
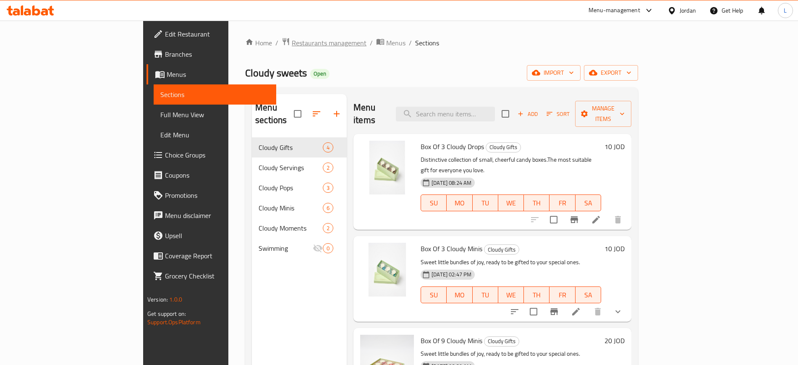
click at [292, 42] on span "Restaurants management" at bounding box center [329, 43] width 75 height 10
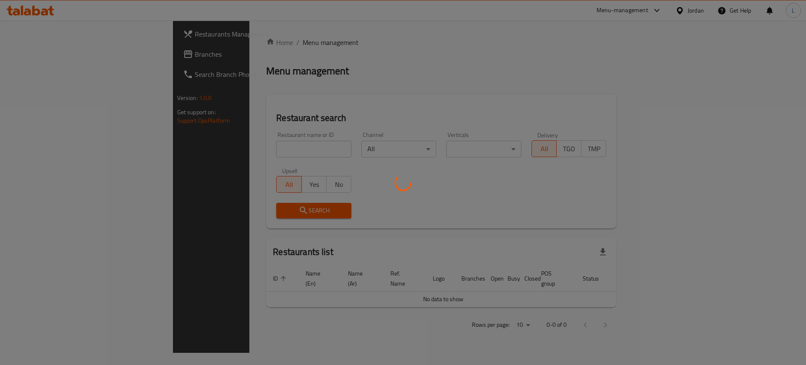
click at [260, 148] on div at bounding box center [403, 182] width 806 height 365
click at [239, 151] on div at bounding box center [403, 182] width 806 height 365
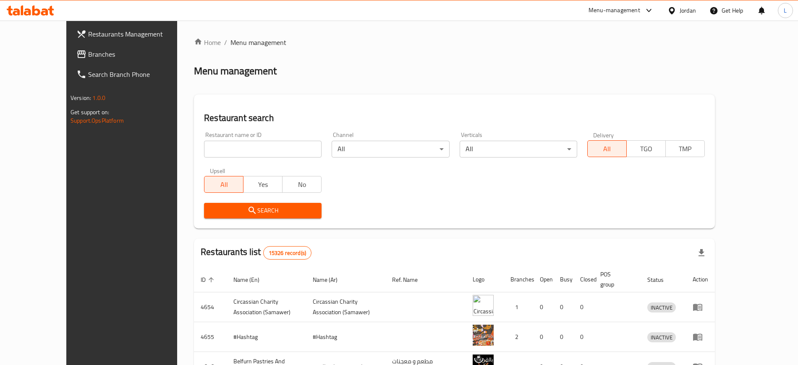
click at [204, 157] on input "search" at bounding box center [262, 149] width 117 height 17
type input "victorian"
click at [206, 218] on div "Search" at bounding box center [263, 211] width 128 height 26
click at [235, 205] on span "Search" at bounding box center [263, 210] width 104 height 10
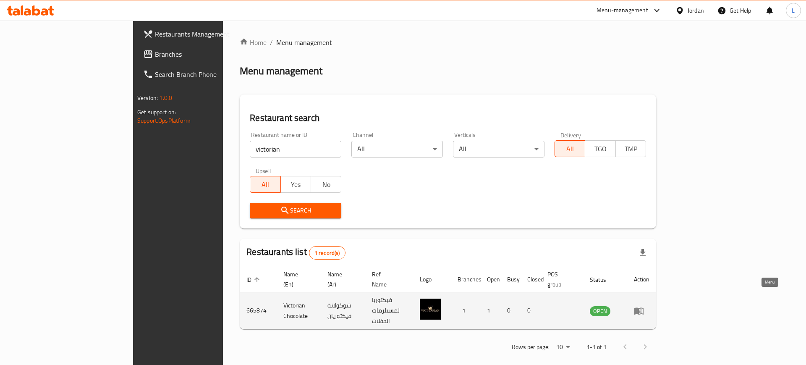
click at [649, 305] on link "enhanced table" at bounding box center [642, 310] width 16 height 10
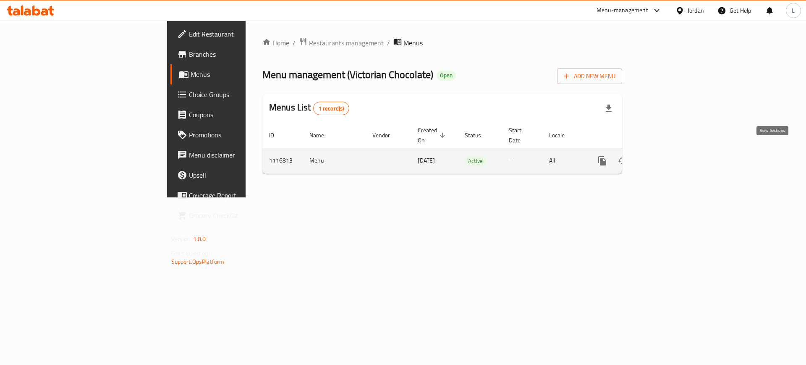
click at [673, 152] on link "enhanced table" at bounding box center [662, 161] width 20 height 20
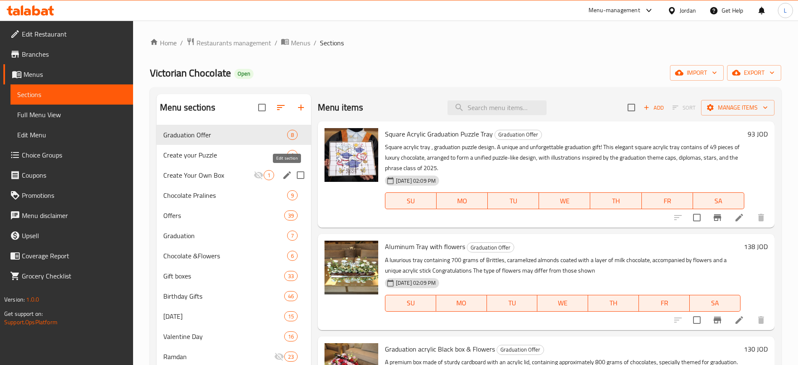
click at [282, 176] on icon "edit" at bounding box center [287, 175] width 10 height 10
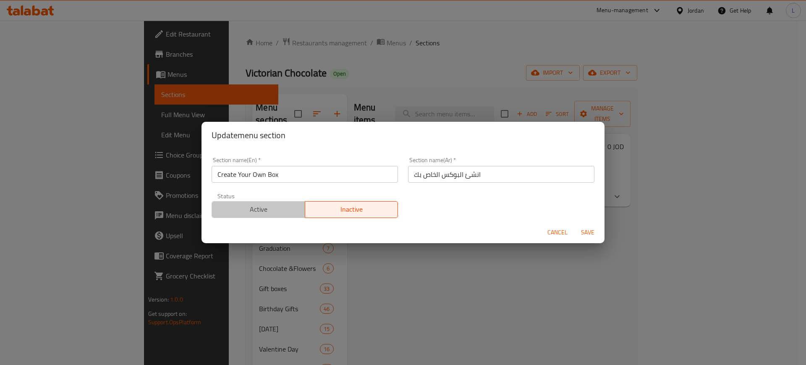
click at [267, 212] on span "Active" at bounding box center [258, 209] width 86 height 12
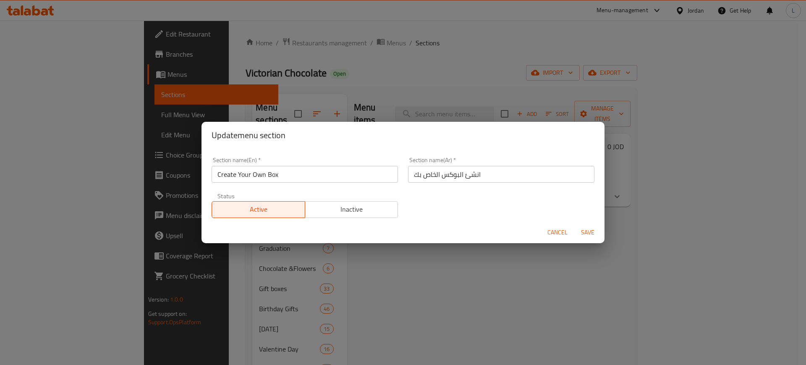
click at [589, 235] on span "Save" at bounding box center [587, 232] width 20 height 10
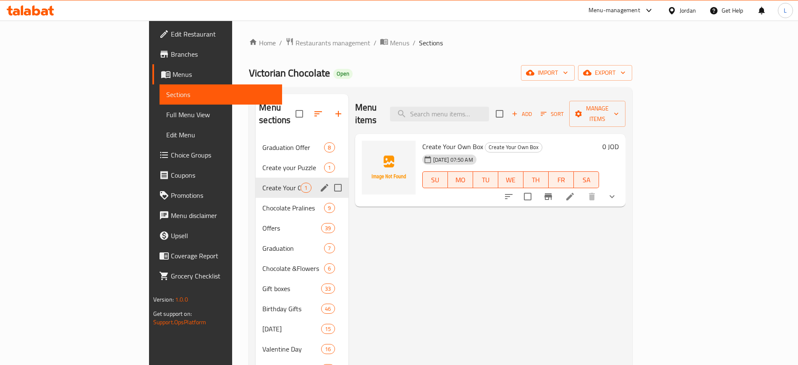
click at [622, 190] on button "show more" at bounding box center [612, 196] width 20 height 20
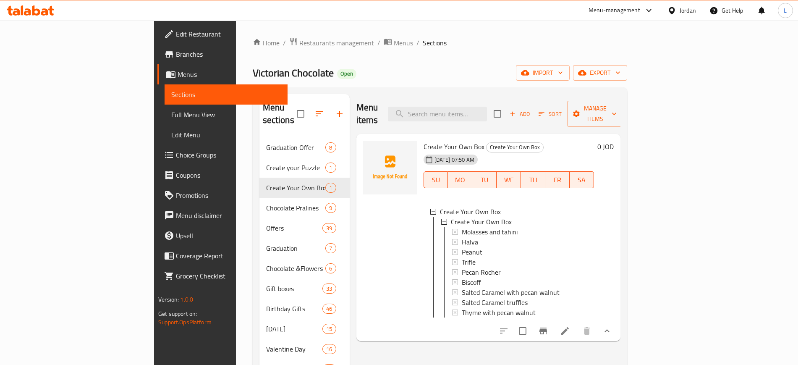
click at [176, 154] on span "Choice Groups" at bounding box center [228, 155] width 104 height 10
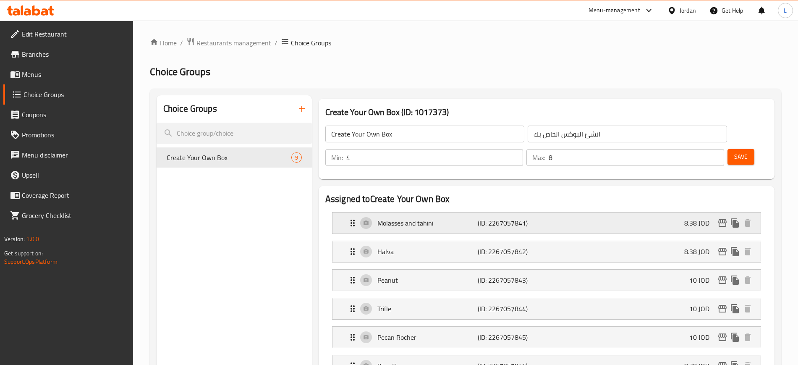
click at [537, 218] on p "(ID: 2267057841)" at bounding box center [510, 223] width 67 height 10
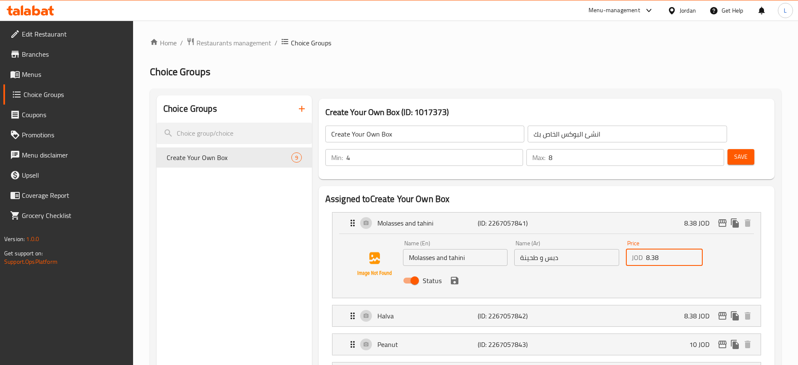
drag, startPoint x: 660, startPoint y: 231, endPoint x: 619, endPoint y: 236, distance: 41.1
click at [619, 237] on div "Name (En) Molasses and tahini Name (En) Name (Ar) دبس و طحينة Name (Ar) Price J…" at bounding box center [566, 264] width 334 height 55
type input "9.38"
drag, startPoint x: 453, startPoint y: 261, endPoint x: 597, endPoint y: 243, distance: 145.4
click at [453, 274] on button "save" at bounding box center [454, 280] width 13 height 13
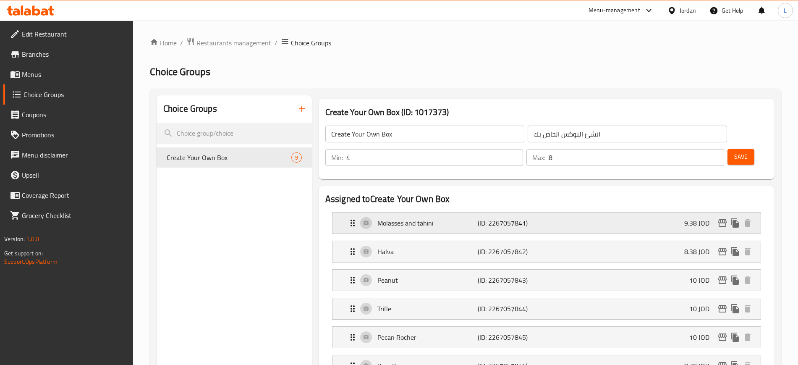
click at [680, 212] on div "Molasses and tahini (ID: 2267057841) 9.38 JOD" at bounding box center [548, 222] width 403 height 21
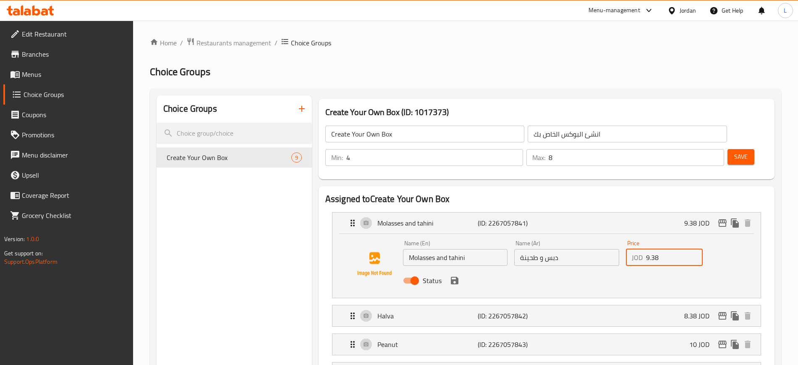
drag, startPoint x: 662, startPoint y: 235, endPoint x: 627, endPoint y: 238, distance: 35.0
click at [627, 249] on div "JOD 9.38 Price" at bounding box center [664, 257] width 77 height 17
click at [681, 305] on div "Halva (ID: 2267057842) 8.38 JOD" at bounding box center [548, 315] width 403 height 21
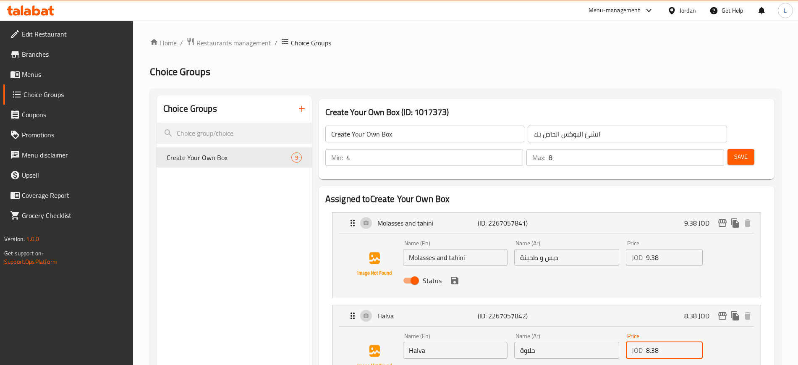
drag, startPoint x: 659, startPoint y: 326, endPoint x: 622, endPoint y: 327, distance: 37.3
click at [622, 329] on div "Name (En) Halva Name (En) Name (Ar) حلاوة Name (Ar) Price JOD 8.38 Price Status" at bounding box center [566, 356] width 334 height 55
paste input "9"
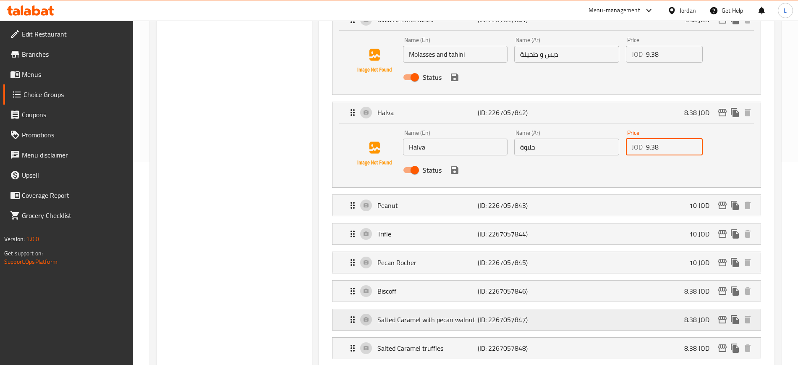
scroll to position [210, 0]
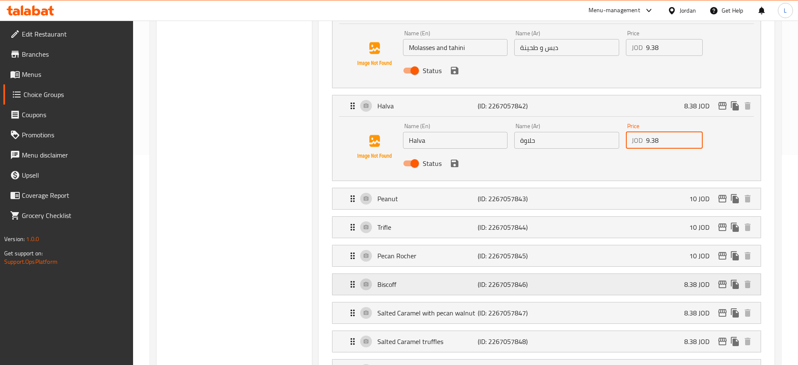
click at [631, 274] on div "Biscoff (ID: 2267057846) 8.38 JOD" at bounding box center [548, 284] width 403 height 21
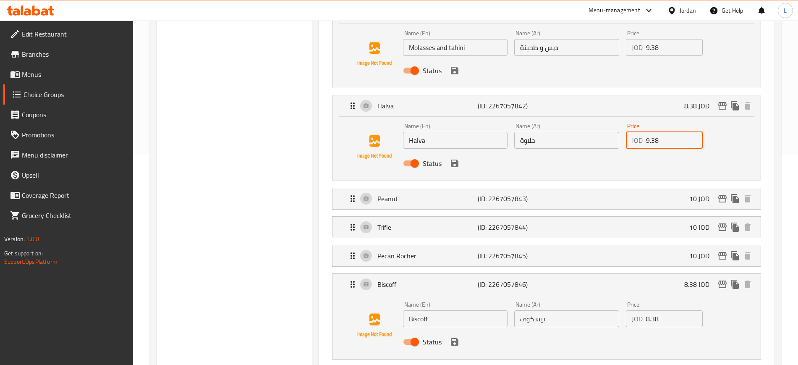
type input "9.38"
drag, startPoint x: 657, startPoint y: 295, endPoint x: 615, endPoint y: 297, distance: 42.4
click at [616, 298] on div "Name (En) Biscoff Name (En) Name (Ar) بيسكوف Name (Ar) Price JOD 8.38 Price Sta…" at bounding box center [566, 325] width 334 height 55
paste input "9"
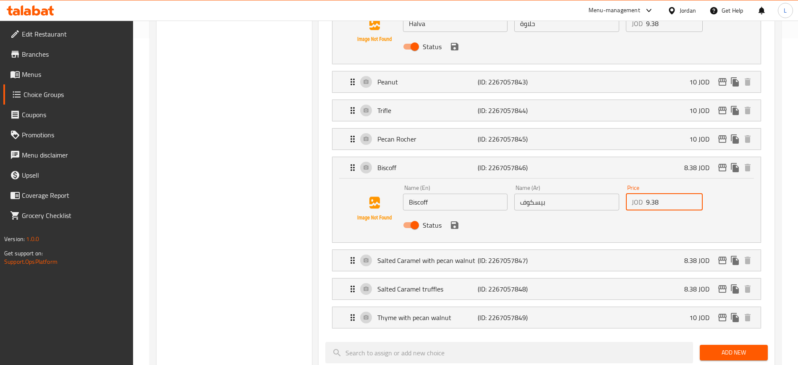
scroll to position [367, 0]
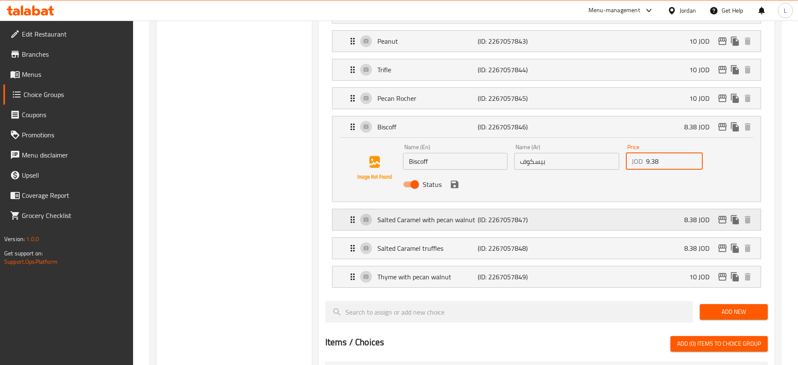
click at [660, 209] on div "Salted Caramel with pecan walnut (ID: 2267057847) 8.38 JOD" at bounding box center [548, 219] width 403 height 21
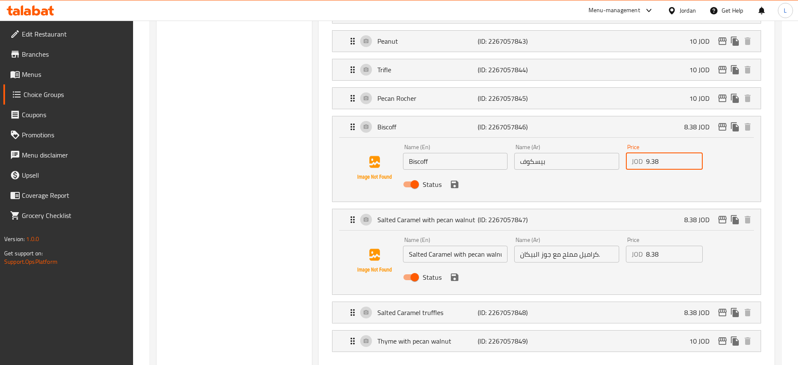
type input "9.38"
drag, startPoint x: 663, startPoint y: 232, endPoint x: 626, endPoint y: 228, distance: 37.6
click at [626, 245] on div "JOD 8.38 Price" at bounding box center [664, 253] width 77 height 17
paste input "9"
click at [645, 302] on div "Salted Caramel truffles (ID: 2267057848) 8.38 JOD" at bounding box center [548, 312] width 403 height 21
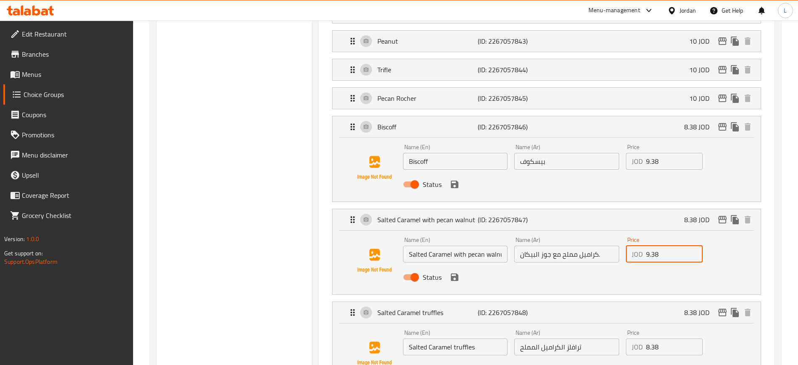
type input "9.38"
drag, startPoint x: 663, startPoint y: 324, endPoint x: 610, endPoint y: 326, distance: 53.3
click at [610, 326] on div "Name (En) Salted Caramel truffles Name (En) Name (Ar) ترافلز الكراميل المملح Na…" at bounding box center [566, 353] width 334 height 55
paste input "9"
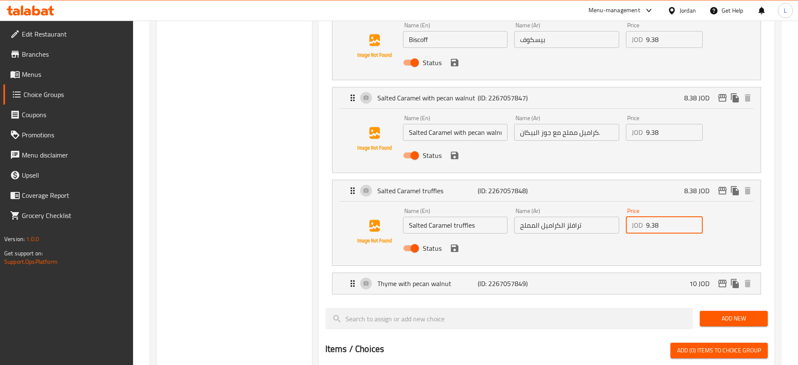
scroll to position [524, 0]
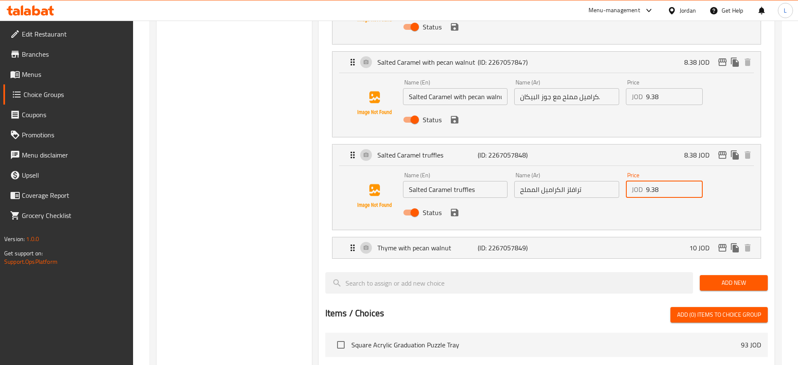
type input "9.38"
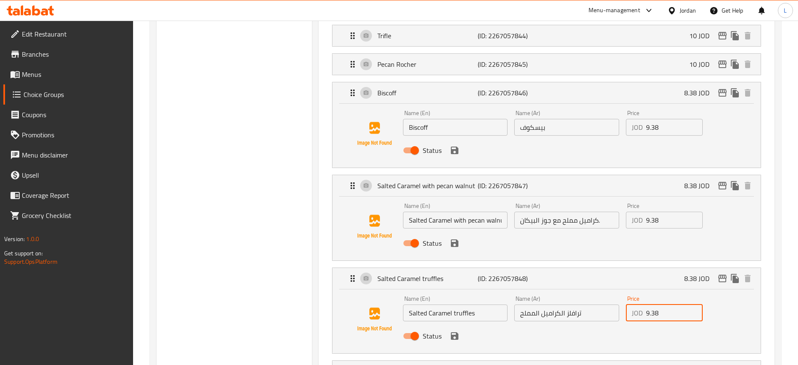
scroll to position [420, 0]
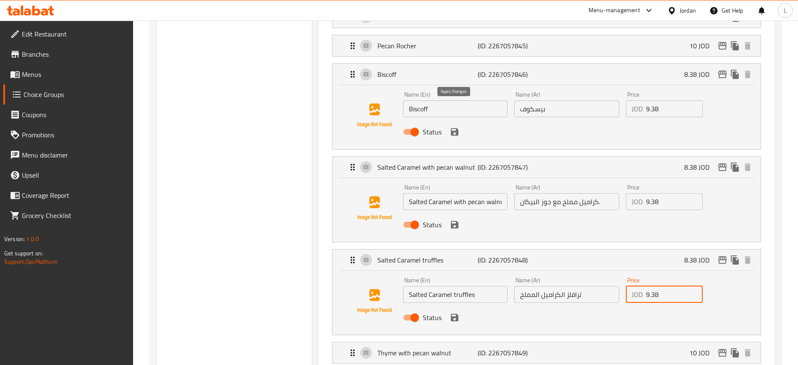
click at [452, 127] on icon "save" at bounding box center [454, 132] width 10 height 10
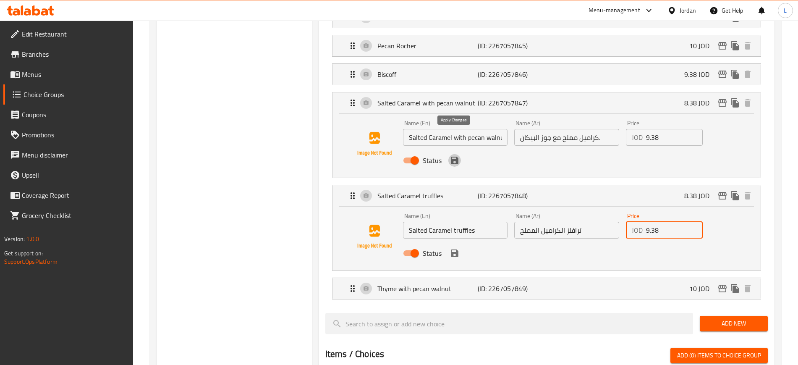
click at [454, 155] on icon "save" at bounding box center [454, 160] width 10 height 10
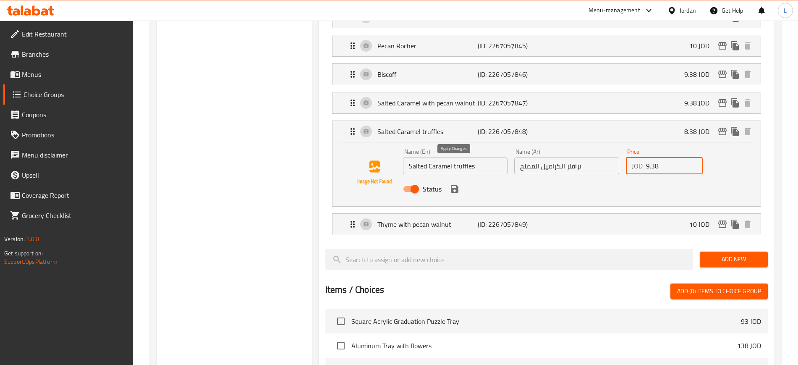
click at [451, 185] on icon "save" at bounding box center [455, 189] width 8 height 8
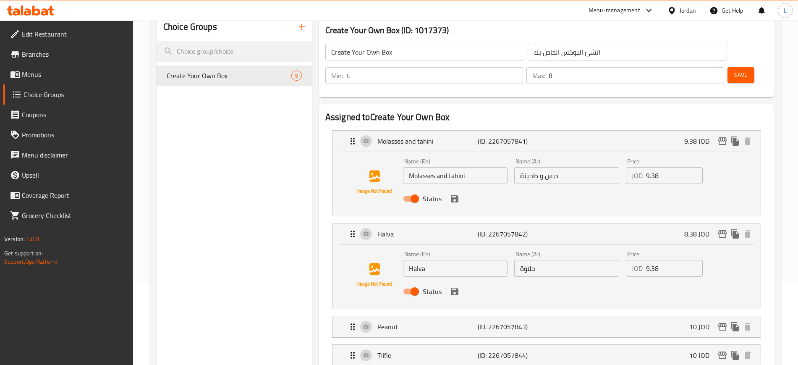
scroll to position [52, 0]
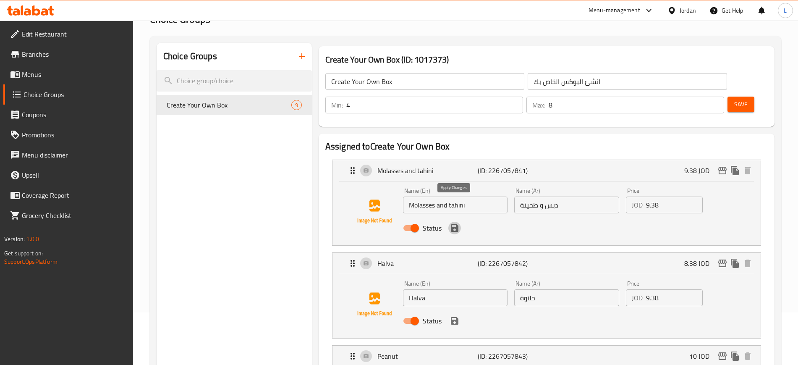
click at [454, 223] on icon "save" at bounding box center [454, 228] width 10 height 10
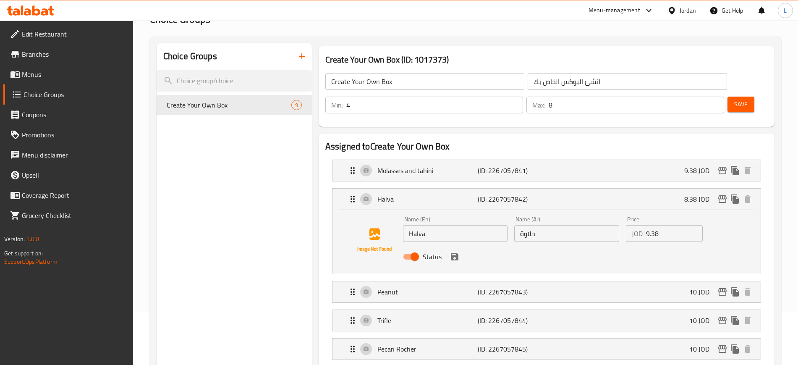
click at [456, 253] on icon "save" at bounding box center [455, 257] width 8 height 8
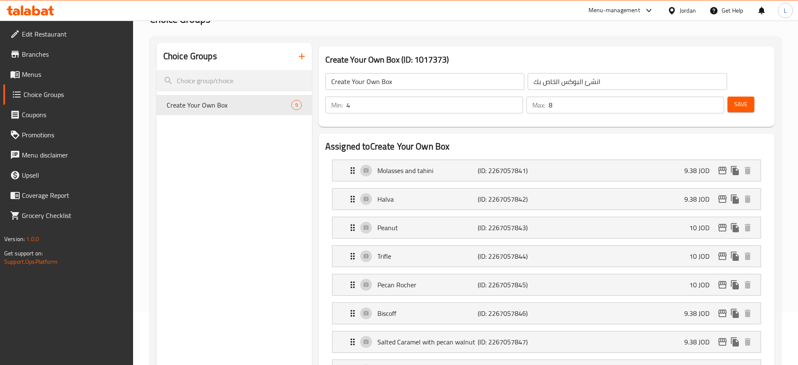
click at [732, 95] on div "Save" at bounding box center [743, 105] width 37 height 20
click at [734, 99] on span "Save" at bounding box center [740, 104] width 13 height 10
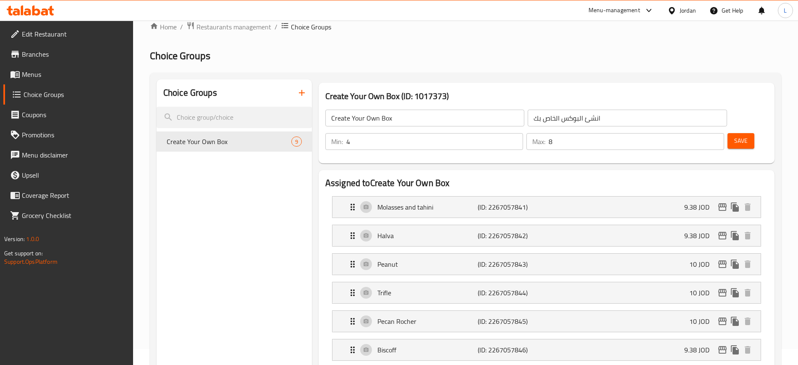
scroll to position [0, 0]
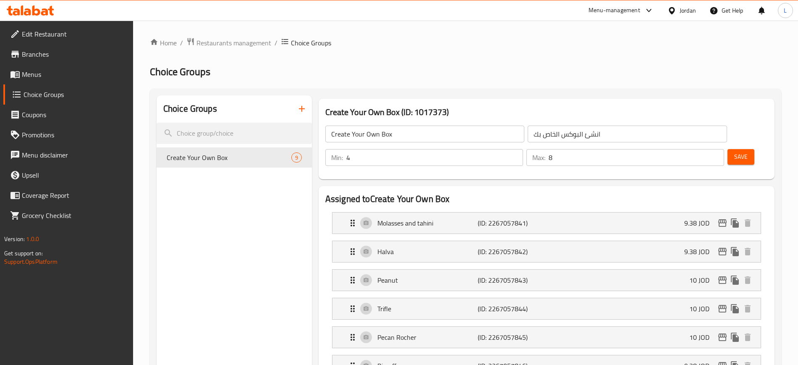
click at [45, 74] on span "Menus" at bounding box center [74, 74] width 104 height 10
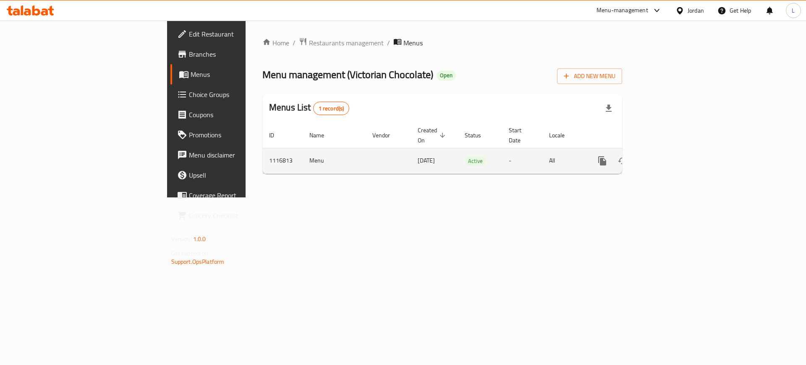
click at [679, 149] on td "enhanced table" at bounding box center [632, 161] width 94 height 26
click at [666, 157] on icon "enhanced table" at bounding box center [663, 161] width 8 height 8
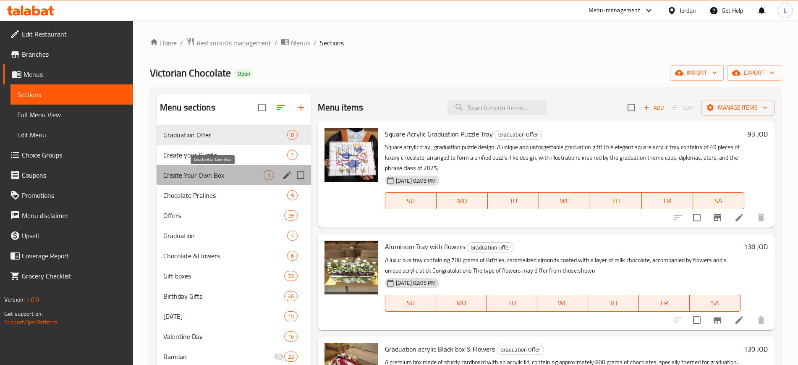
click at [195, 176] on span "Create Your Own Box" at bounding box center [213, 175] width 100 height 10
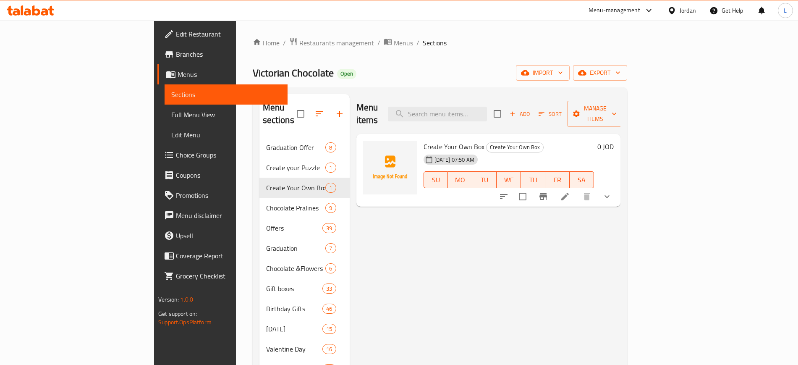
click at [299, 43] on span "Restaurants management" at bounding box center [336, 43] width 75 height 10
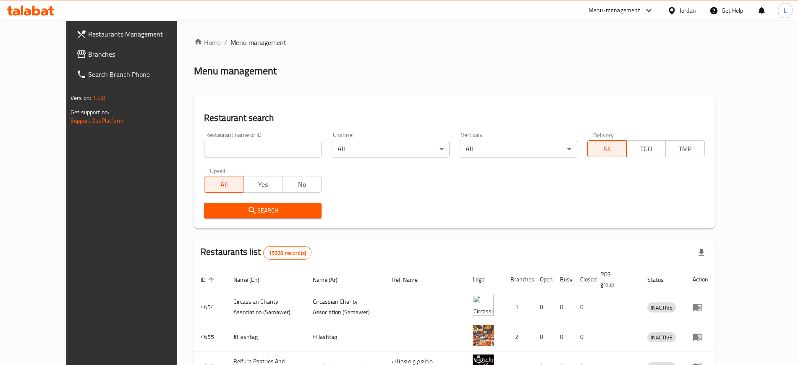
click at [267, 141] on input "search" at bounding box center [262, 149] width 117 height 17
type input "elite"
click button "Search" at bounding box center [262, 211] width 117 height 16
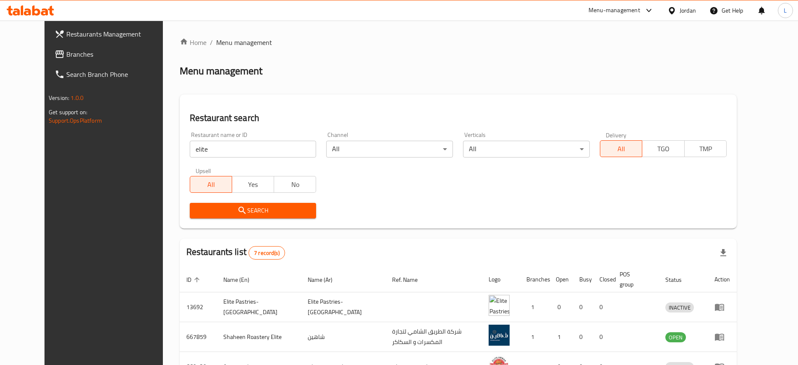
click at [605, 11] on div "Menu-management" at bounding box center [614, 10] width 52 height 10
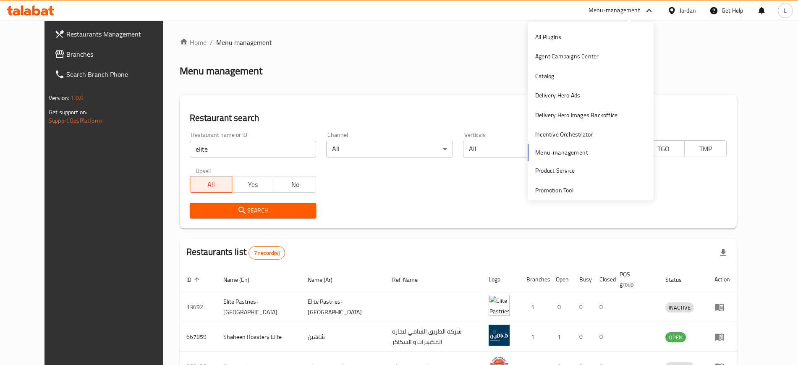
scroll to position [44, 0]
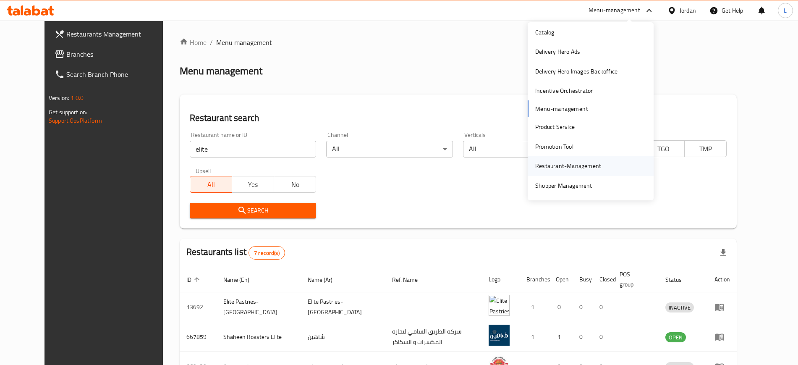
click at [556, 162] on div "Restaurant-Management" at bounding box center [568, 165] width 66 height 9
